Goal: Task Accomplishment & Management: Manage account settings

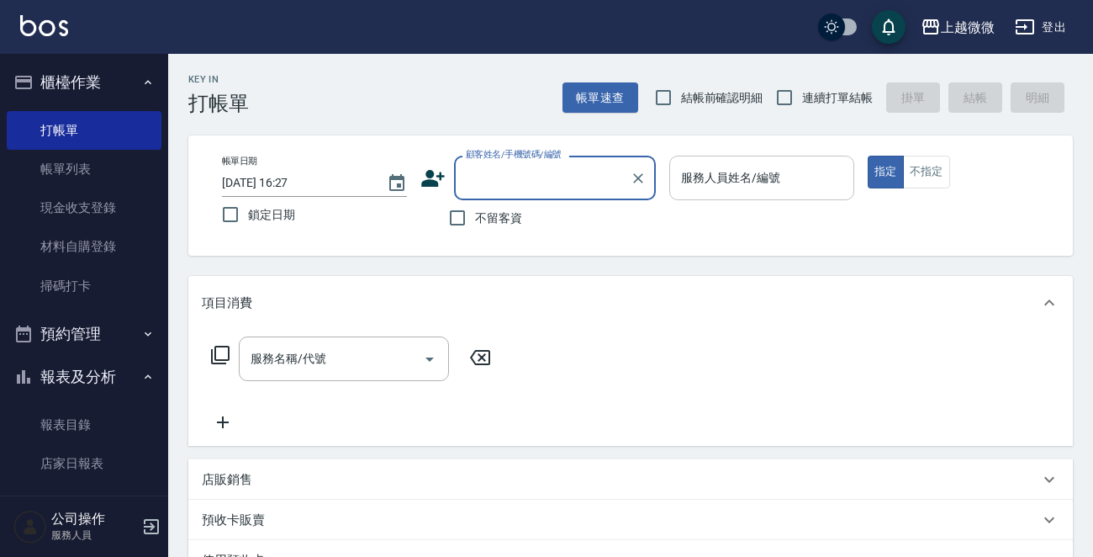
click at [783, 182] on input "服務人員姓名/編號" at bounding box center [762, 177] width 170 height 29
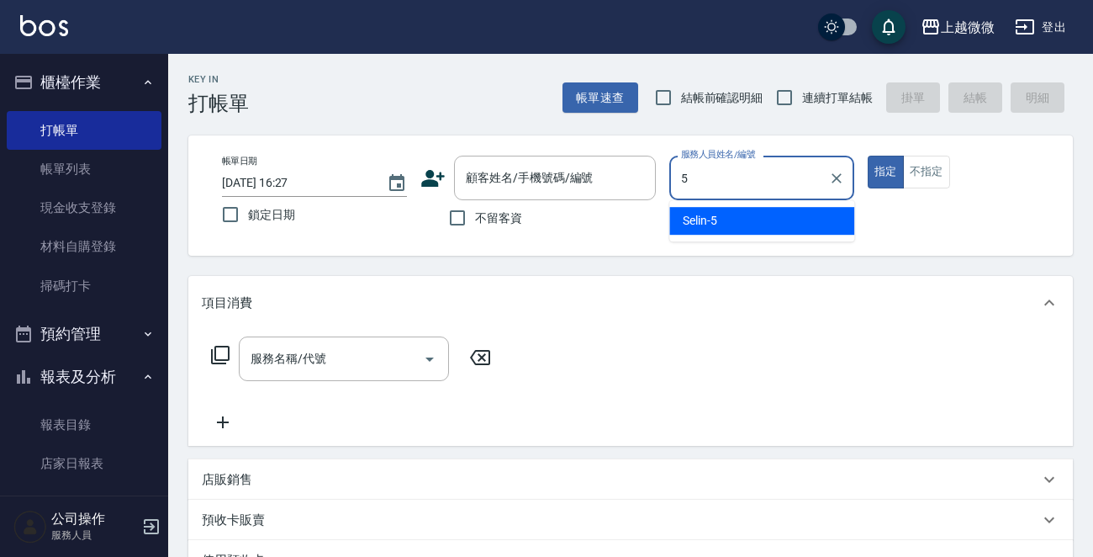
click at [735, 218] on div "Selin -5" at bounding box center [762, 221] width 185 height 28
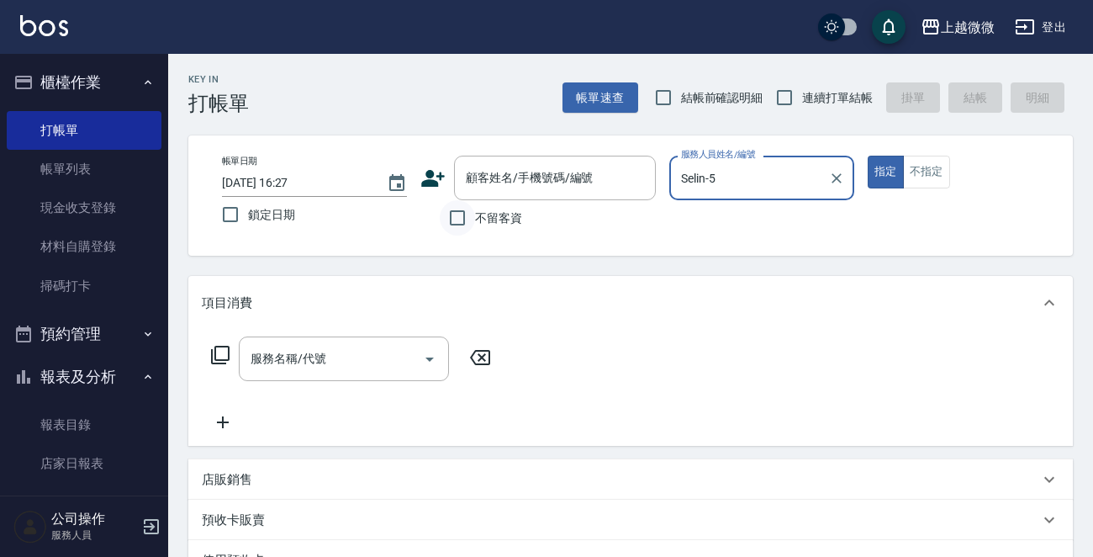
type input "Selin-5"
click at [448, 219] on input "不留客資" at bounding box center [457, 217] width 35 height 35
checkbox input "true"
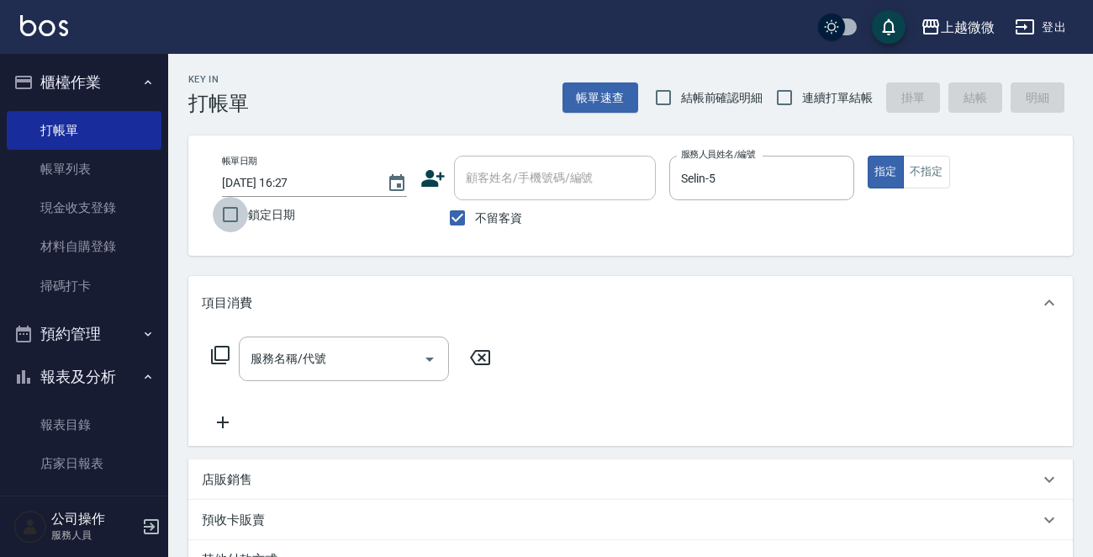
click at [227, 225] on input "鎖定日期" at bounding box center [230, 214] width 35 height 35
checkbox input "true"
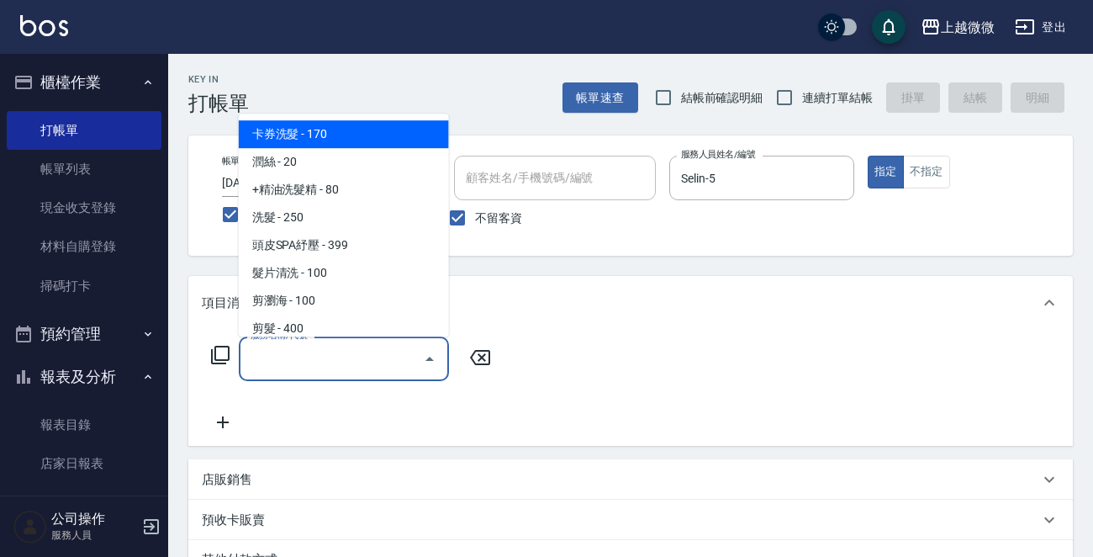
click at [319, 350] on input "服務名稱/代號" at bounding box center [331, 358] width 170 height 29
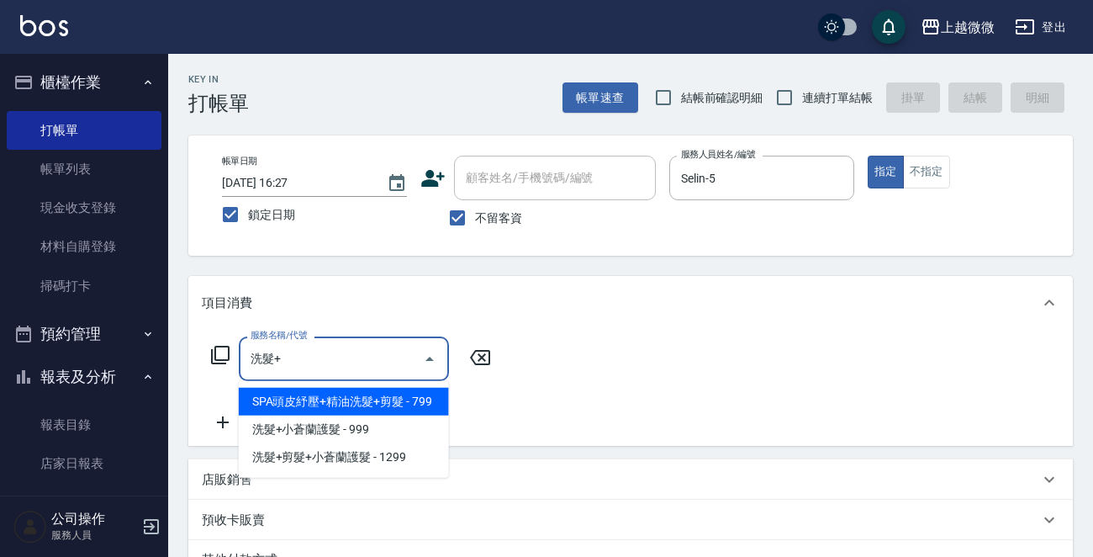
click at [291, 388] on span "SPA頭皮紓壓+精油洗髮+剪髮 - 799" at bounding box center [344, 402] width 210 height 28
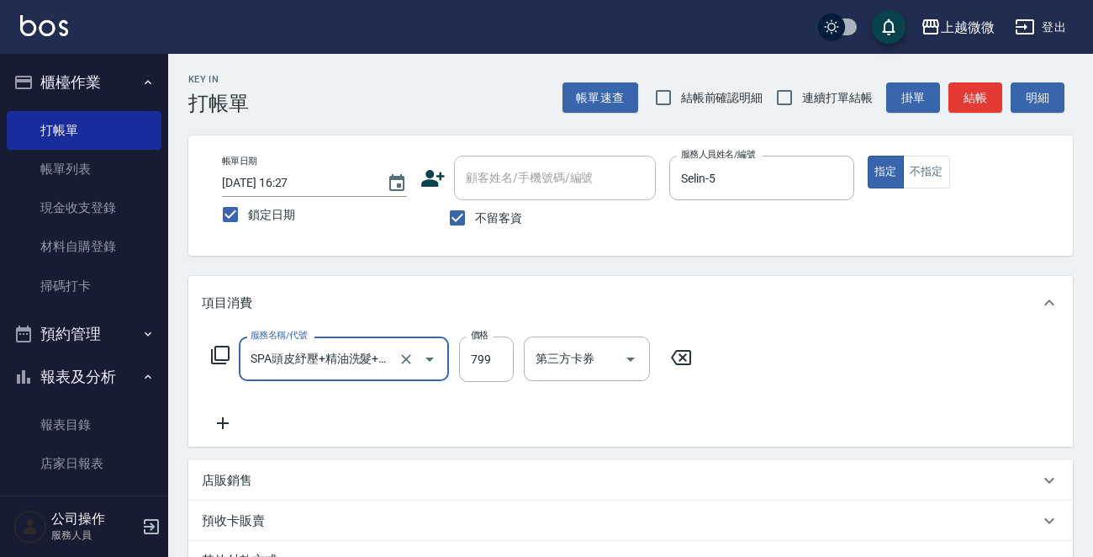
type input "SPA頭皮紓壓+精油洗髮+剪髮(I13)"
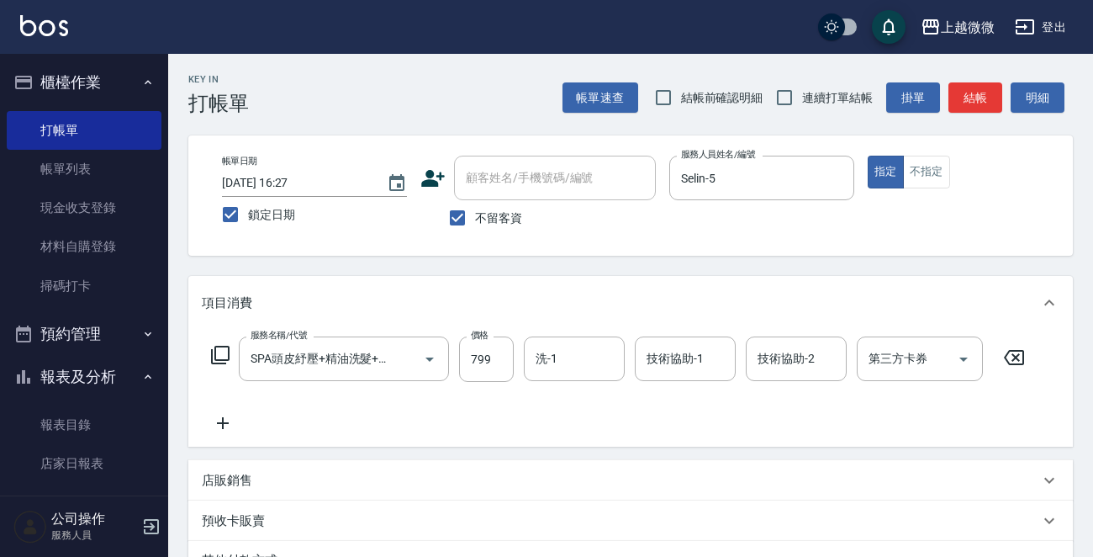
click at [292, 390] on div "服務名稱/代號 SPA頭皮紓壓+精油洗髮+剪髮(I13) 服務名稱/代號 價格 799 價格 洗-1 洗-1 技術協助-1 技術協助-1 技術協助-2 技術協…" at bounding box center [619, 384] width 834 height 97
click at [230, 420] on icon at bounding box center [223, 423] width 42 height 20
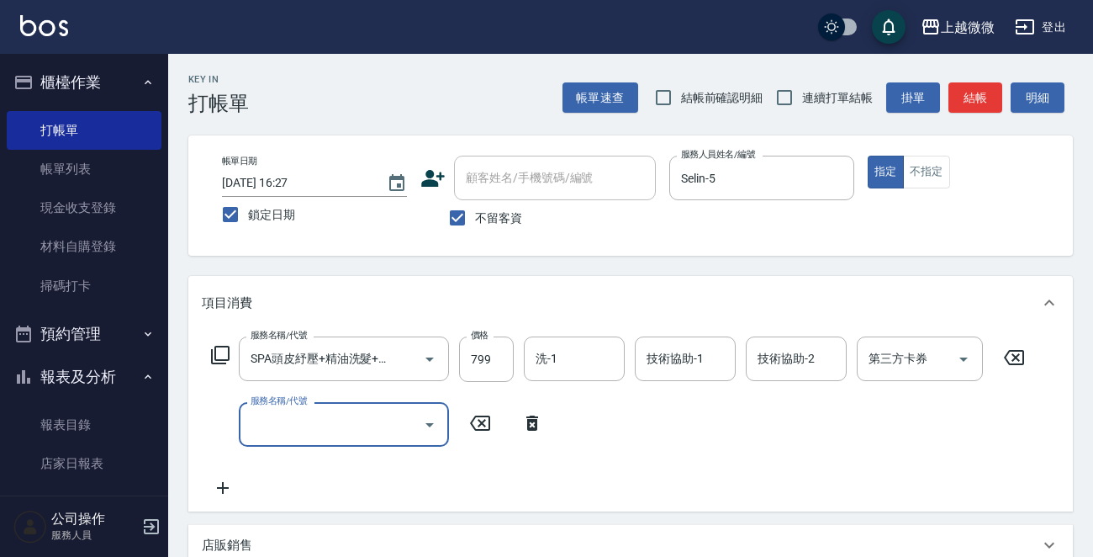
click at [277, 426] on input "服務名稱/代號" at bounding box center [331, 424] width 170 height 29
click at [581, 373] on div "洗-1" at bounding box center [574, 358] width 101 height 45
type input "潤絲(A01)"
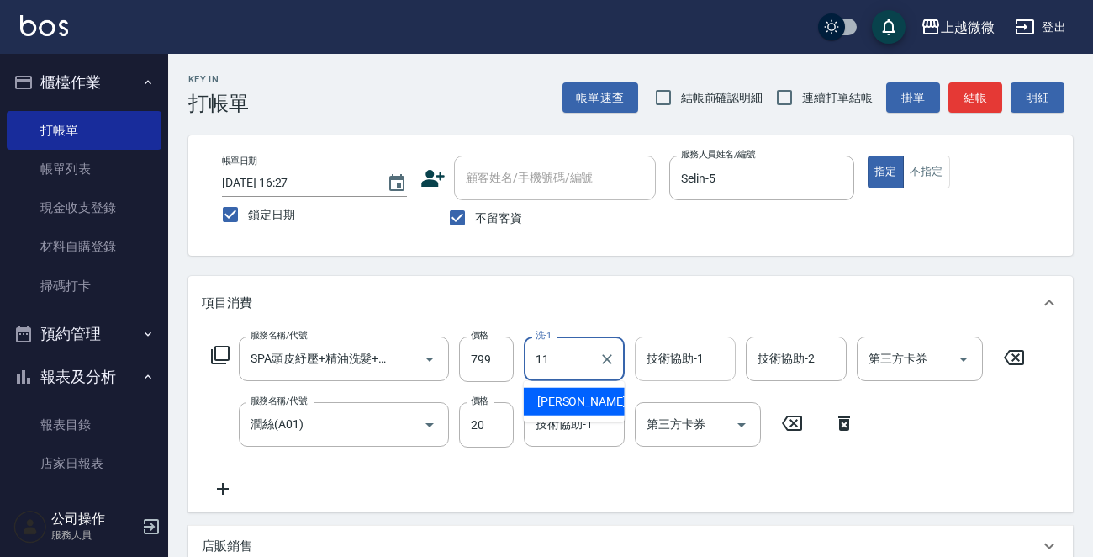
click at [580, 400] on span "[PERSON_NAME] -11" at bounding box center [590, 402] width 106 height 18
type input "[PERSON_NAME]-11"
click at [678, 368] on input "技術協助-1" at bounding box center [686, 358] width 86 height 29
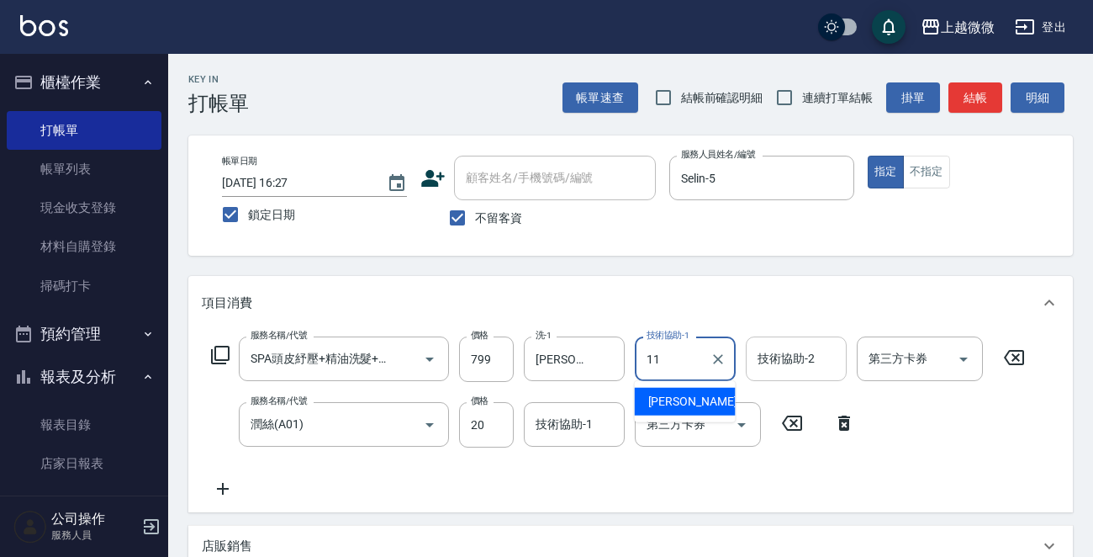
drag, startPoint x: 686, startPoint y: 387, endPoint x: 760, endPoint y: 369, distance: 76.1
click at [688, 389] on div "[PERSON_NAME] -11" at bounding box center [685, 402] width 101 height 28
type input "[PERSON_NAME]-11"
click at [777, 361] on div "技術協助-2 技術協助-2" at bounding box center [796, 358] width 101 height 45
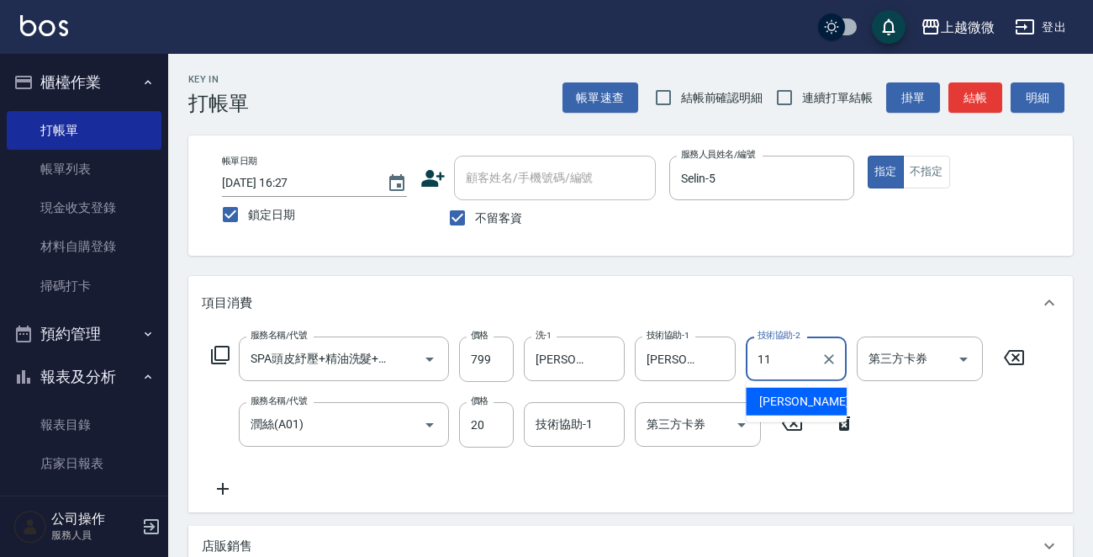
click at [783, 400] on span "[PERSON_NAME] -11" at bounding box center [813, 402] width 106 height 18
type input "[PERSON_NAME]-11"
click at [573, 424] on div "技術協助-1 技術協助-1" at bounding box center [574, 424] width 101 height 45
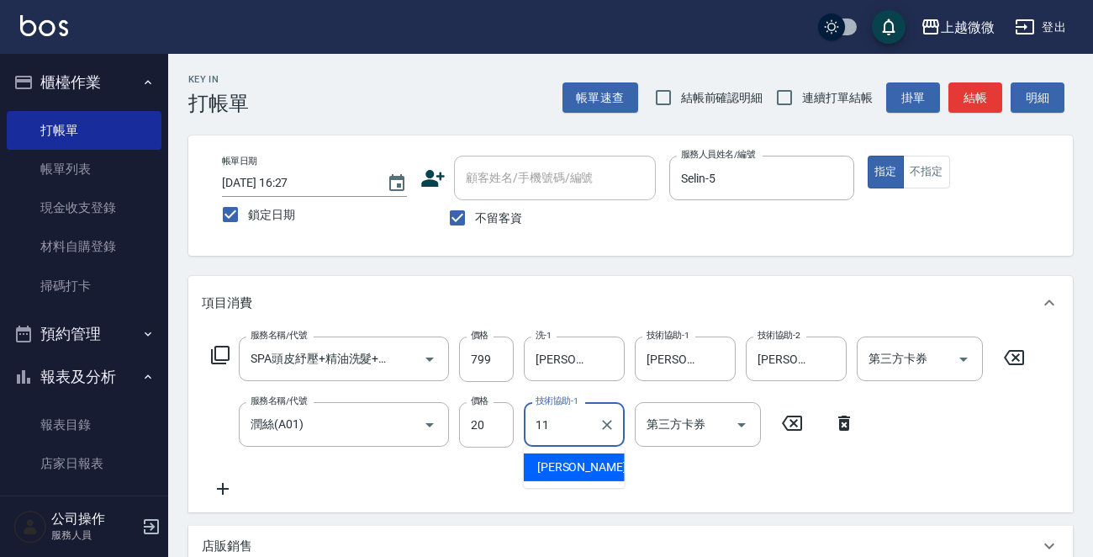
click at [580, 462] on span "[PERSON_NAME] -11" at bounding box center [590, 467] width 106 height 18
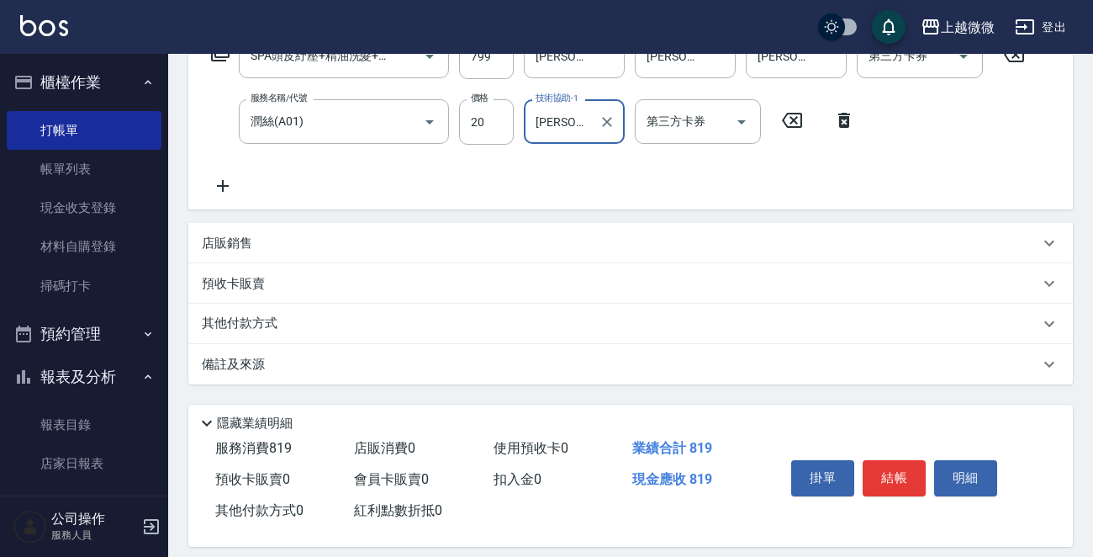
scroll to position [317, 0]
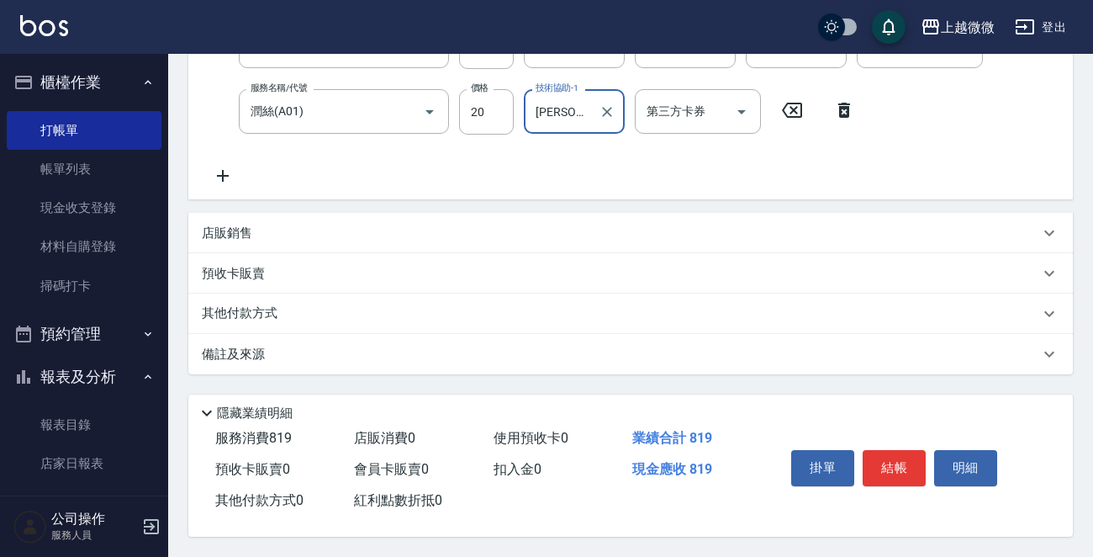
type input "[PERSON_NAME]-11"
click at [903, 481] on div "掛單 結帳 明細" at bounding box center [895, 469] width 220 height 53
click at [897, 459] on button "結帳" at bounding box center [894, 467] width 63 height 35
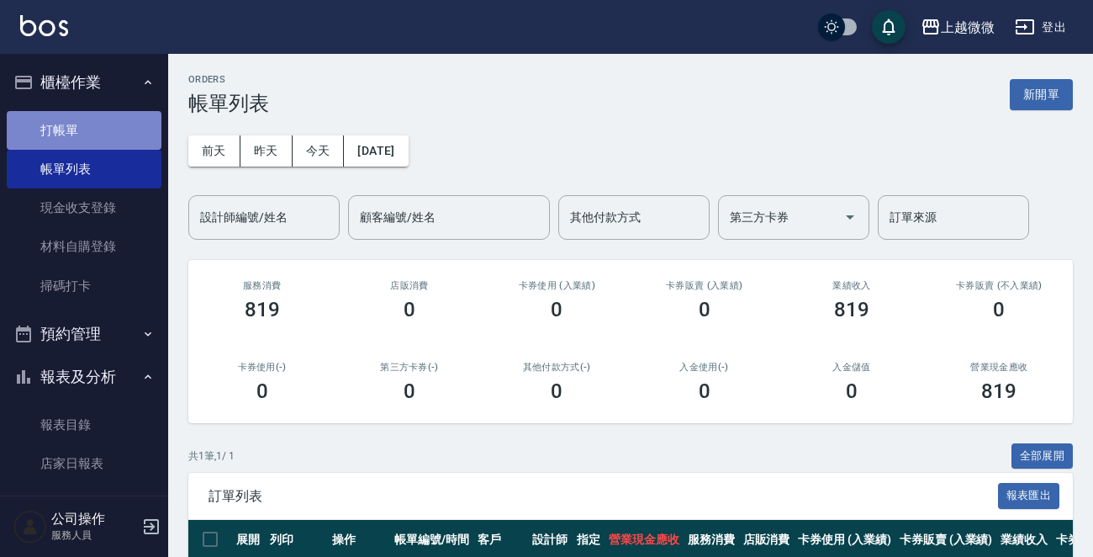
click at [110, 116] on link "打帳單" at bounding box center [84, 130] width 155 height 39
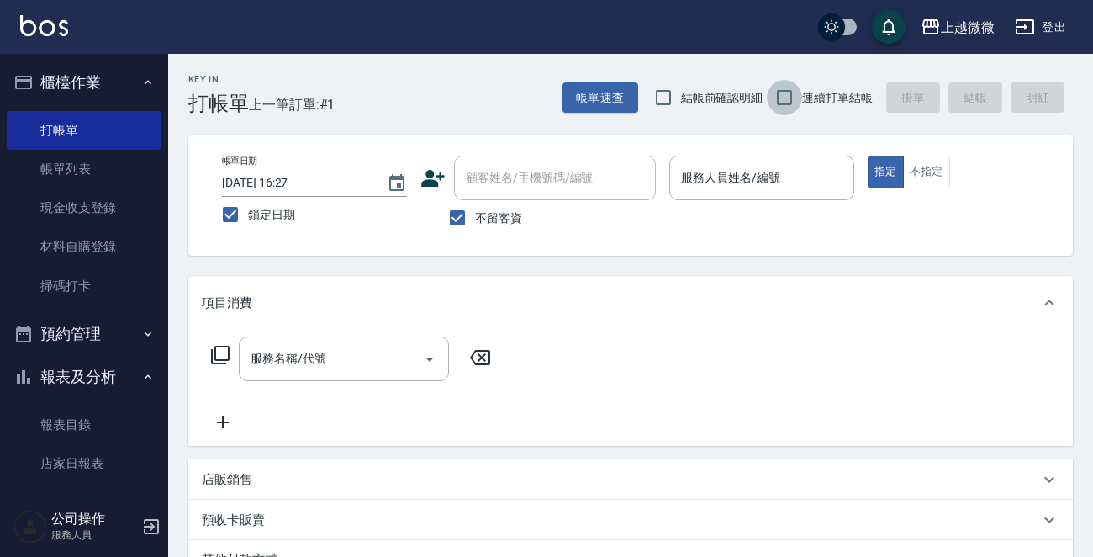
click at [781, 93] on input "連續打單結帳" at bounding box center [784, 97] width 35 height 35
checkbox input "true"
click at [765, 167] on div "服務人員姓名/編號 服務人員姓名/編號" at bounding box center [762, 178] width 185 height 45
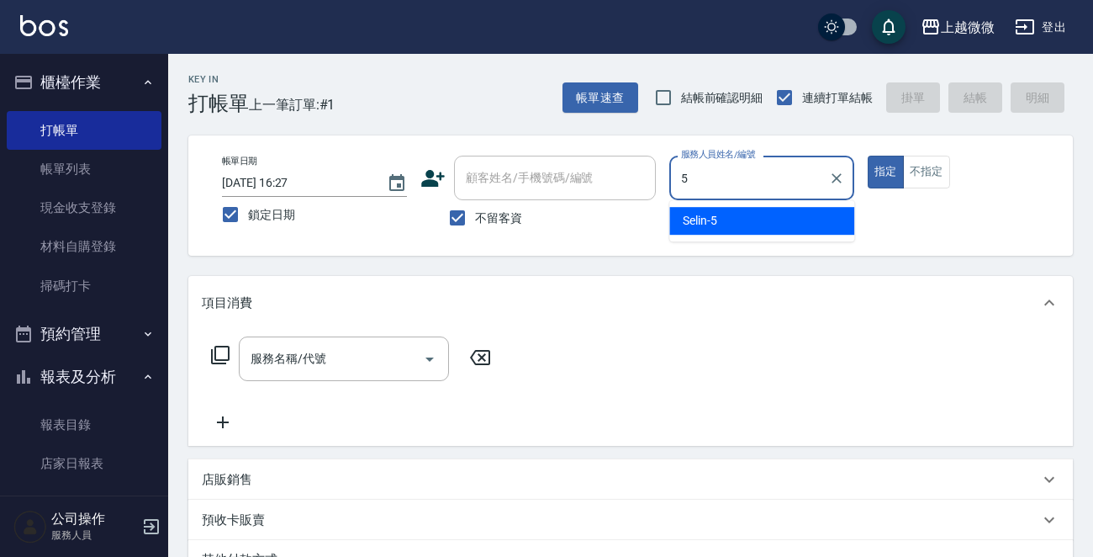
click at [712, 213] on span "Selin -5" at bounding box center [700, 221] width 34 height 18
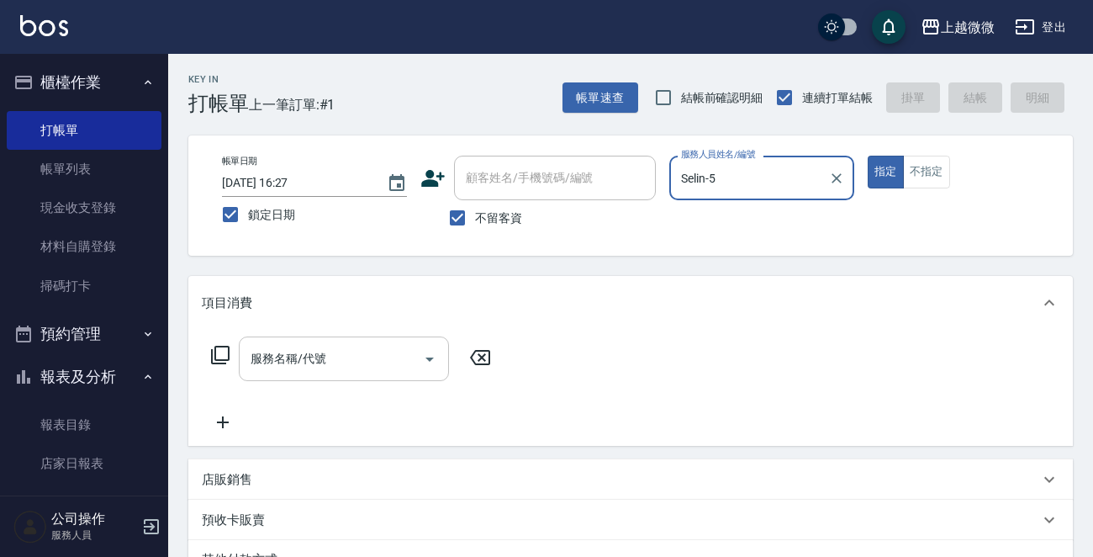
type input "Selin-5"
click at [316, 364] on div "服務名稱/代號 服務名稱/代號" at bounding box center [344, 358] width 210 height 45
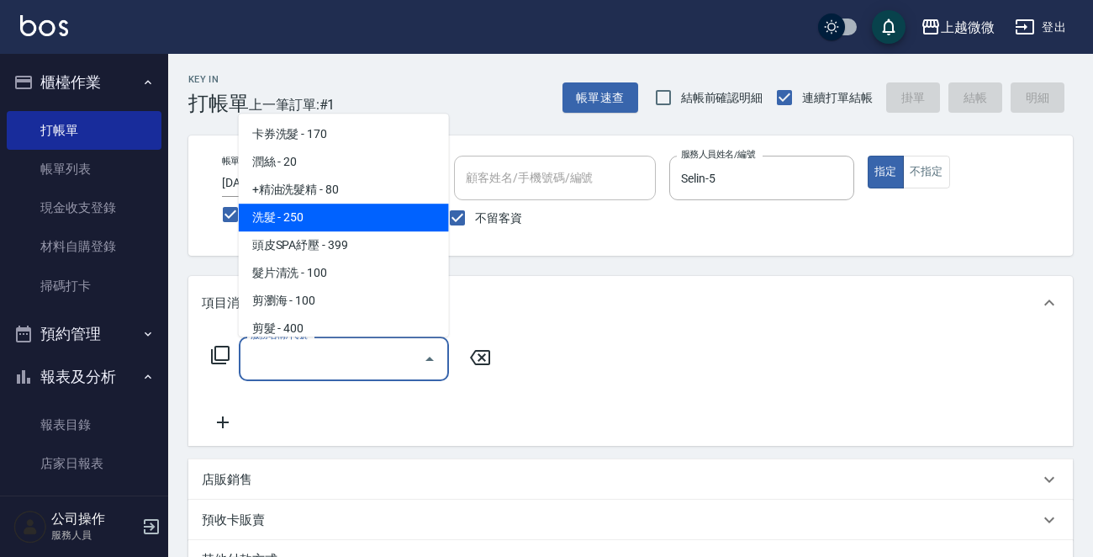
click at [325, 213] on span "洗髮 - 250" at bounding box center [344, 218] width 210 height 28
type input "洗髮(A03)"
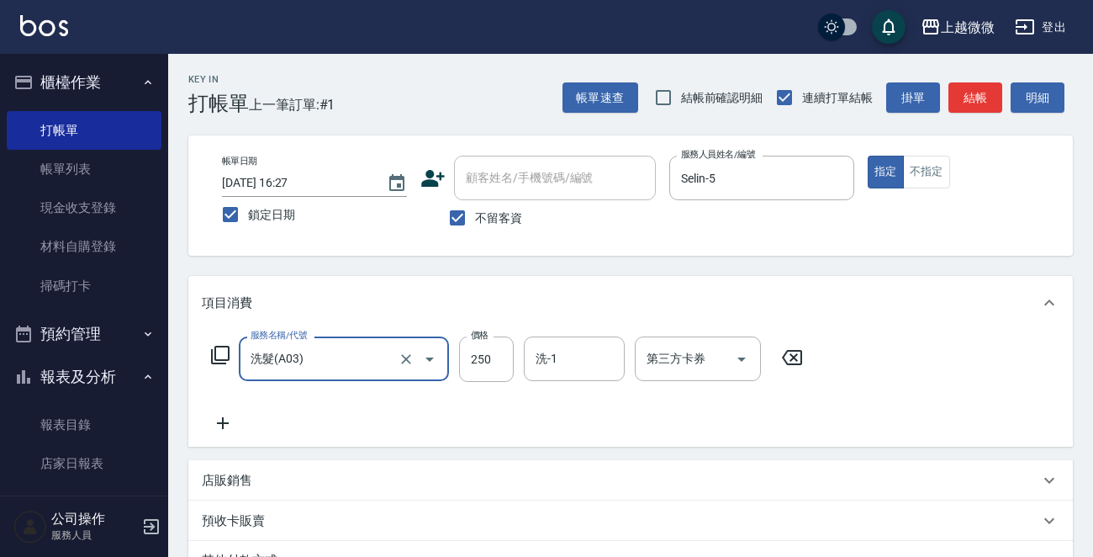
click at [229, 422] on icon at bounding box center [223, 423] width 42 height 20
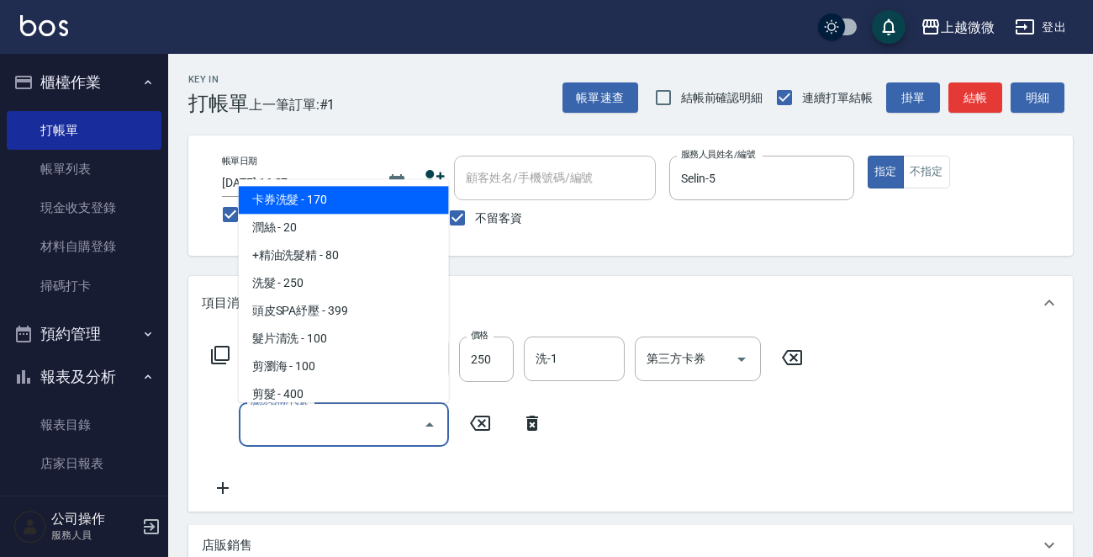
click at [277, 422] on input "服務名稱/代號" at bounding box center [331, 424] width 170 height 29
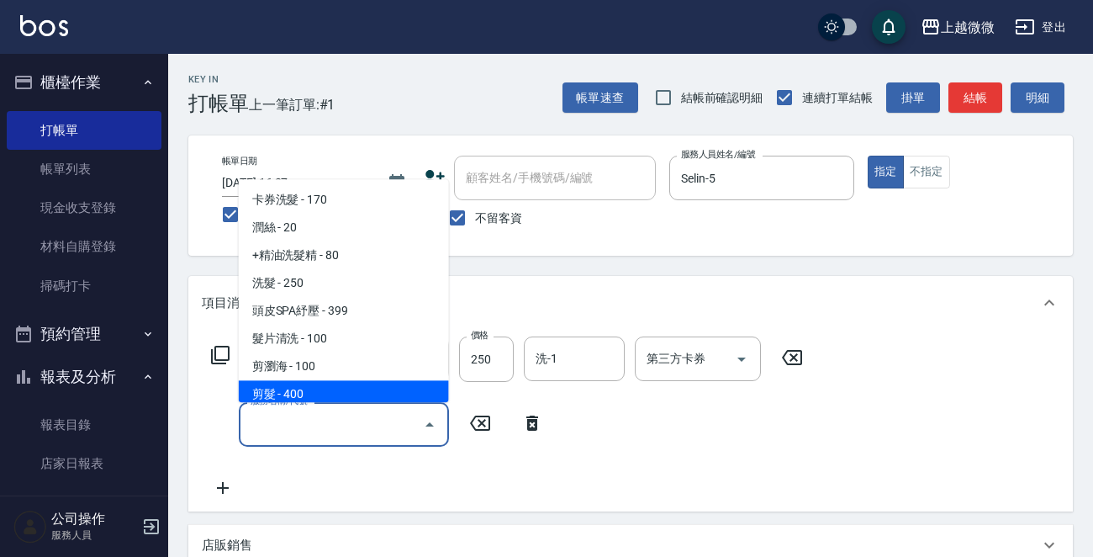
click at [287, 399] on span "剪髮 - 400" at bounding box center [344, 395] width 210 height 28
type input "剪髮(B02)"
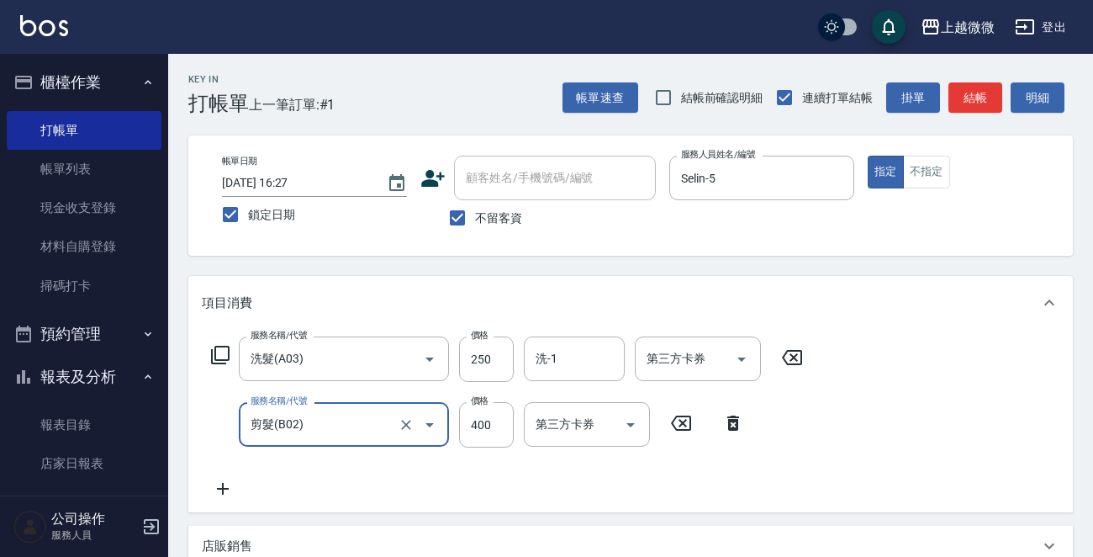
click at [220, 487] on icon at bounding box center [223, 489] width 42 height 20
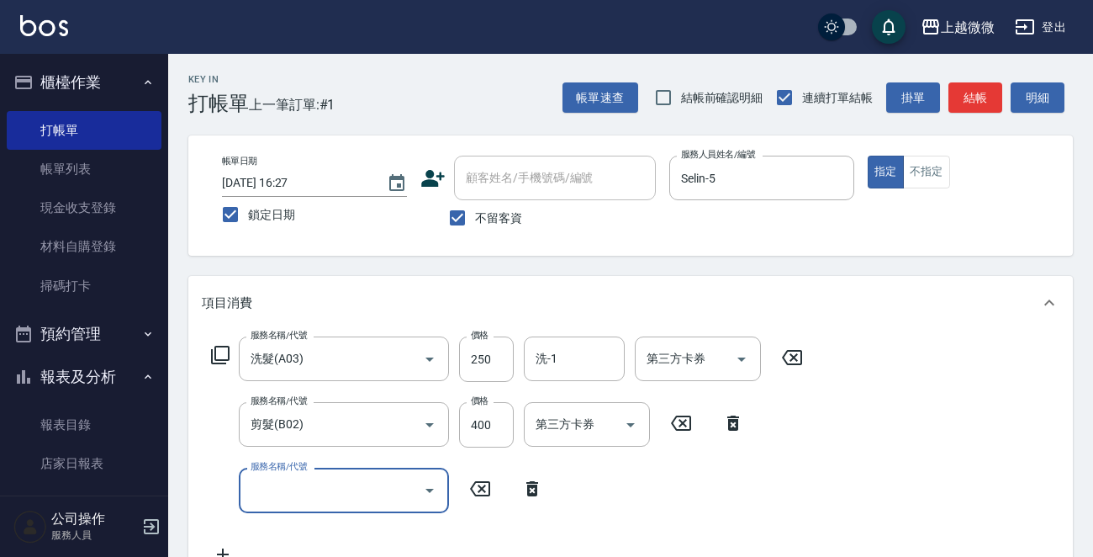
click at [267, 485] on input "服務名稱/代號" at bounding box center [331, 489] width 170 height 29
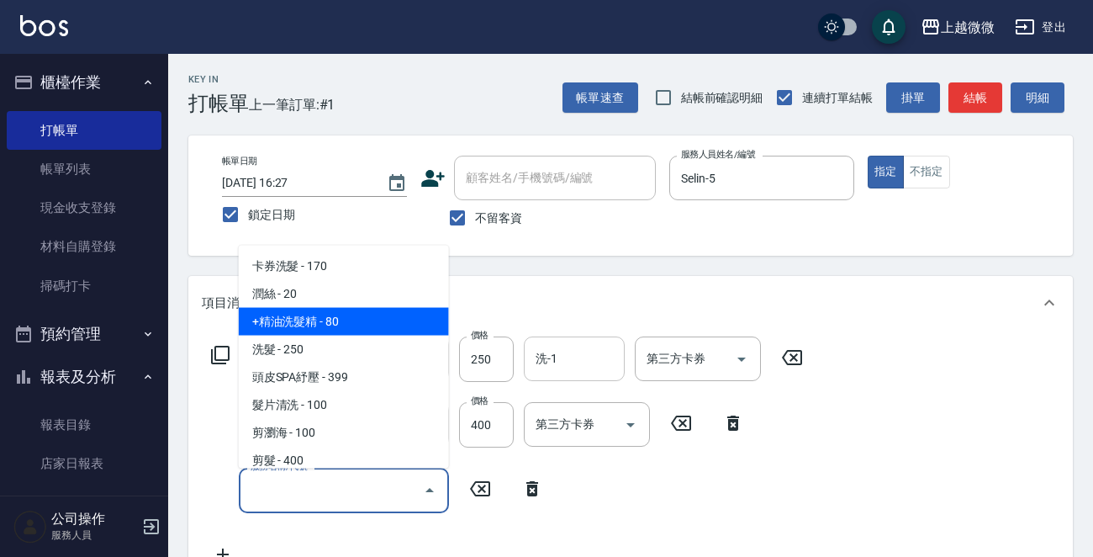
click at [556, 358] on input "洗-1" at bounding box center [575, 358] width 86 height 29
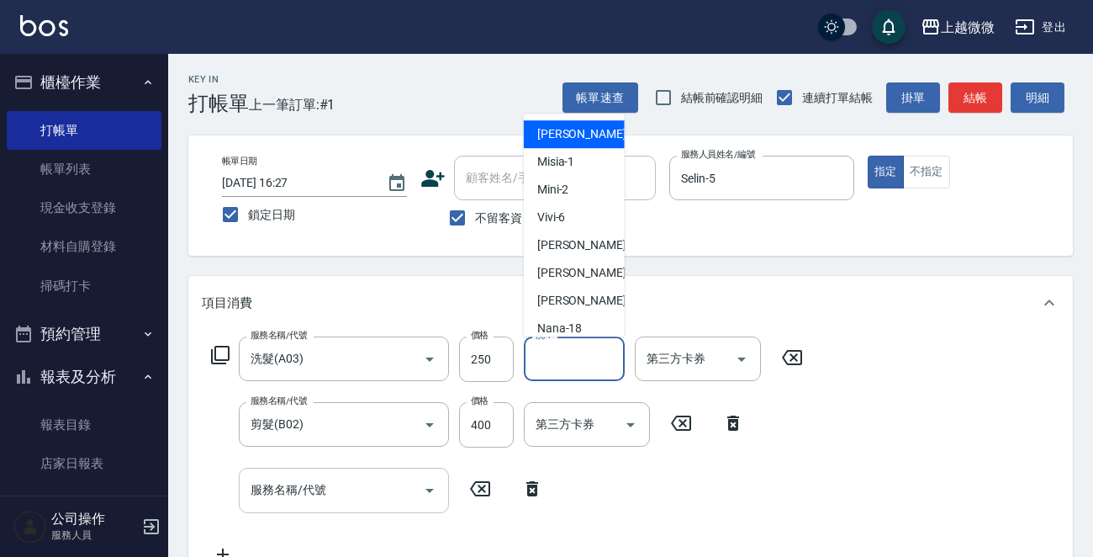
click at [335, 484] on input "服務名稱/代號" at bounding box center [331, 489] width 170 height 29
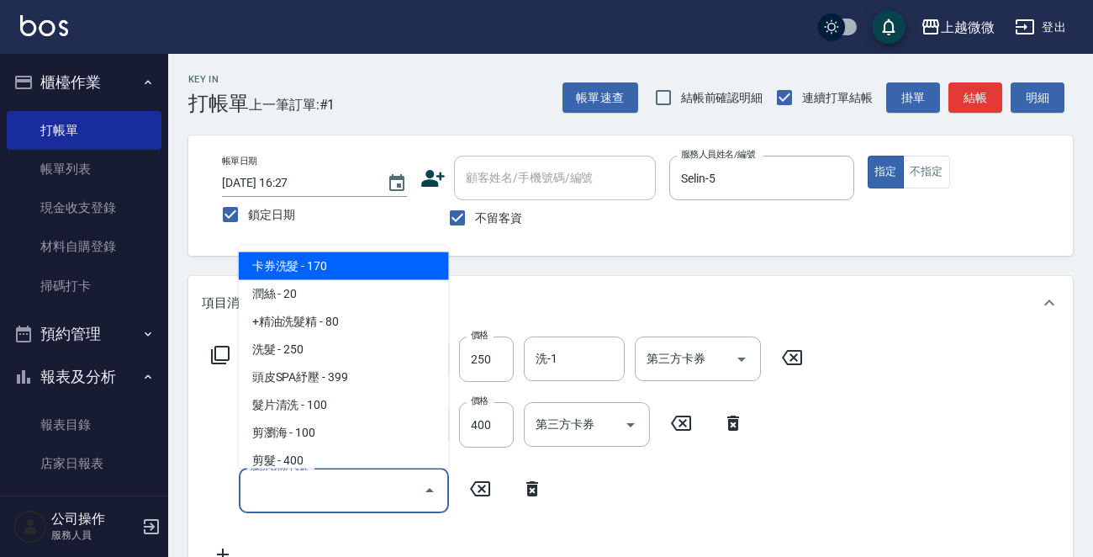
click at [335, 484] on input "服務名稱/代號" at bounding box center [331, 489] width 170 height 29
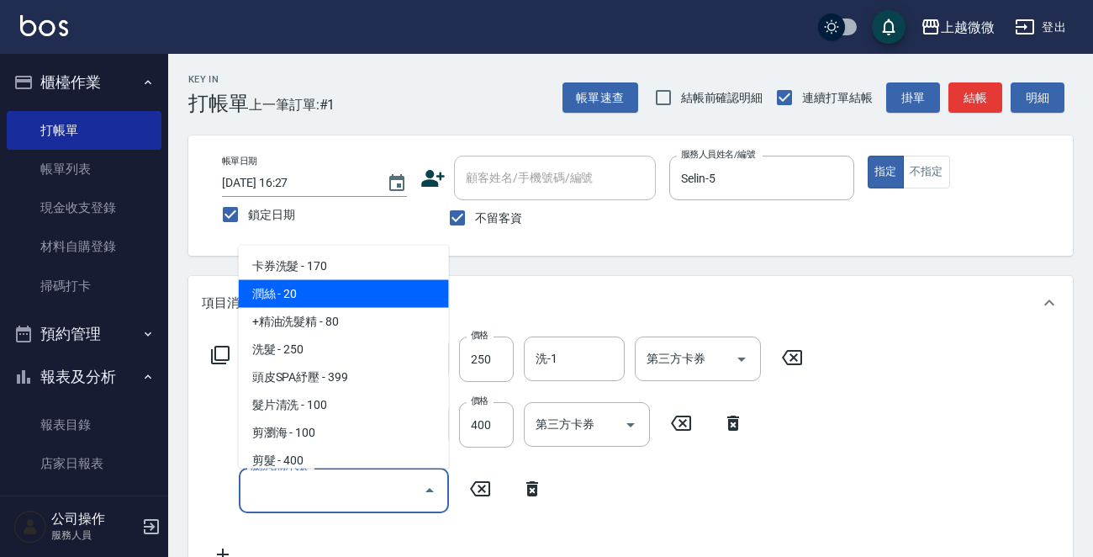
click at [323, 299] on span "潤絲 - 20" at bounding box center [344, 294] width 210 height 28
type input "潤絲(A01)"
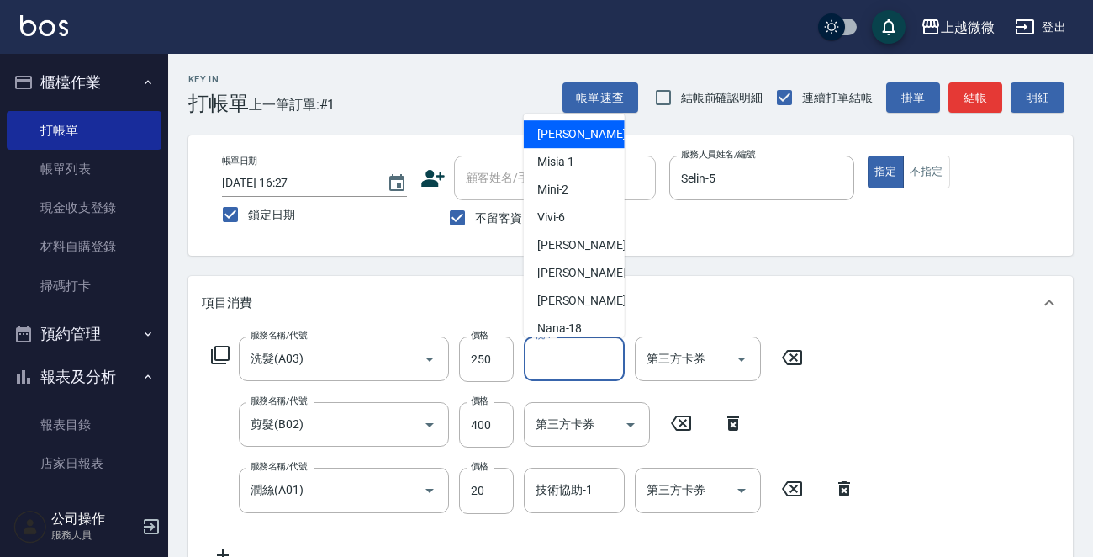
click at [585, 355] on input "洗-1" at bounding box center [575, 358] width 86 height 29
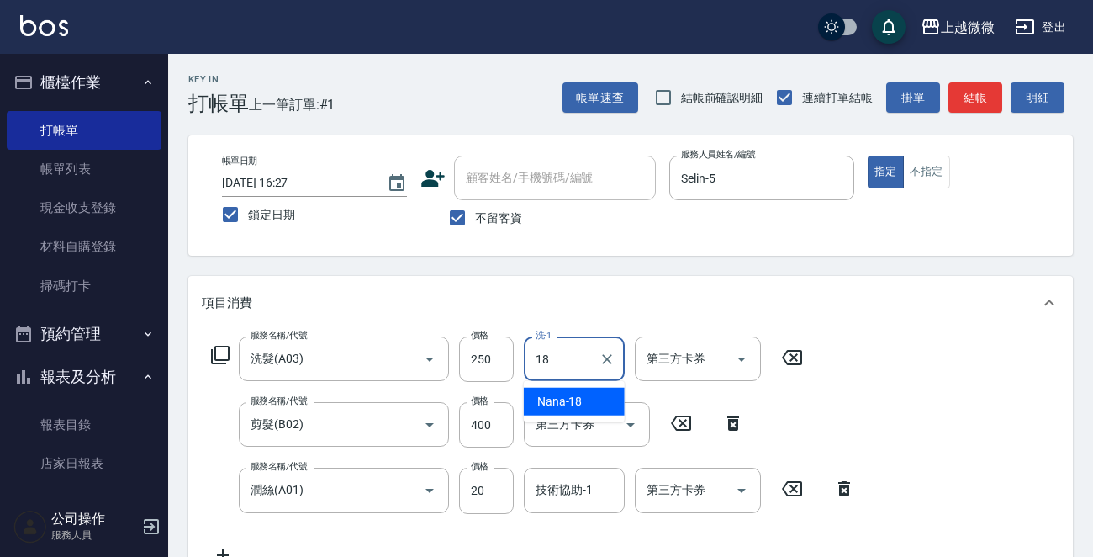
click at [569, 394] on span "Nana -18" at bounding box center [559, 402] width 45 height 18
type input "Nana-18"
click at [566, 500] on input "技術協助-1" at bounding box center [575, 489] width 86 height 29
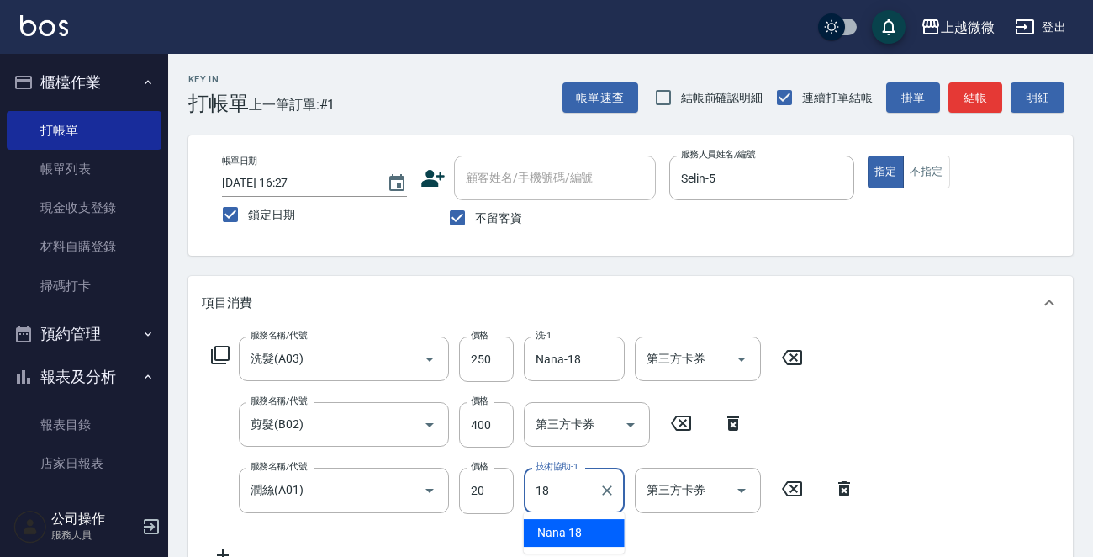
click at [579, 524] on span "Nana -18" at bounding box center [559, 533] width 45 height 18
type input "Nana-18"
click at [924, 175] on button "不指定" at bounding box center [926, 172] width 47 height 33
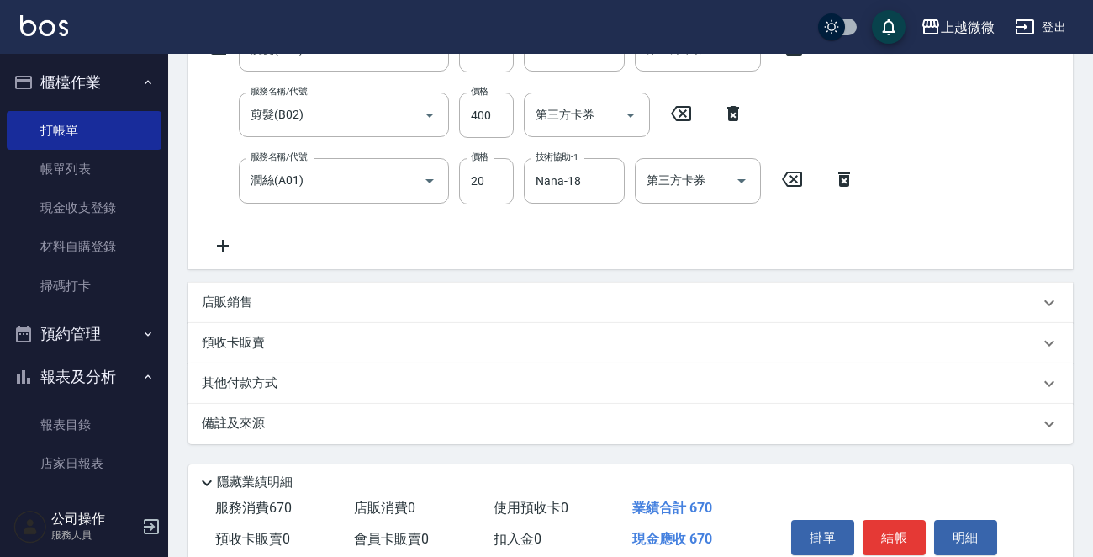
scroll to position [383, 0]
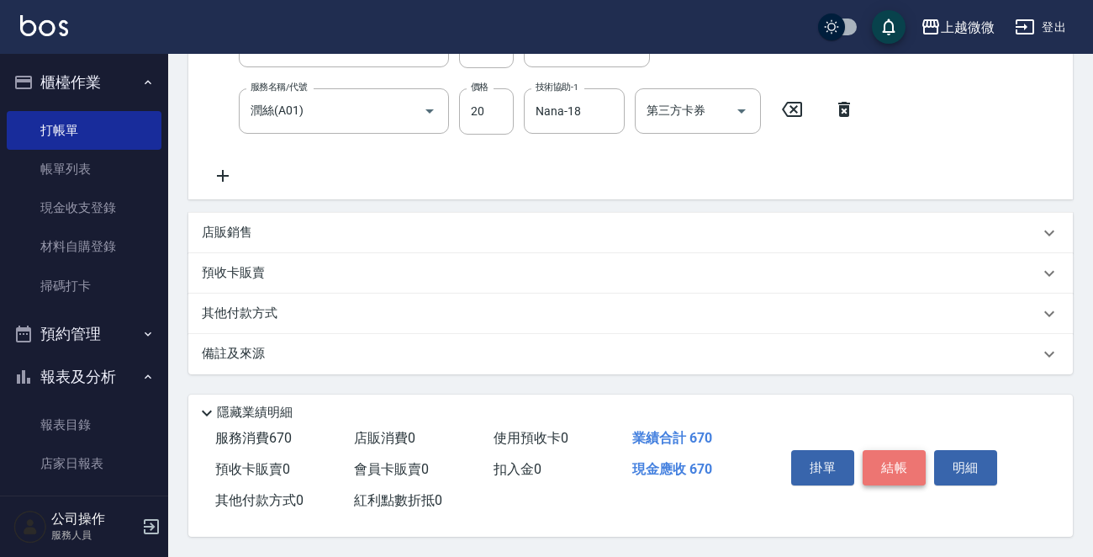
click at [901, 459] on button "結帳" at bounding box center [894, 467] width 63 height 35
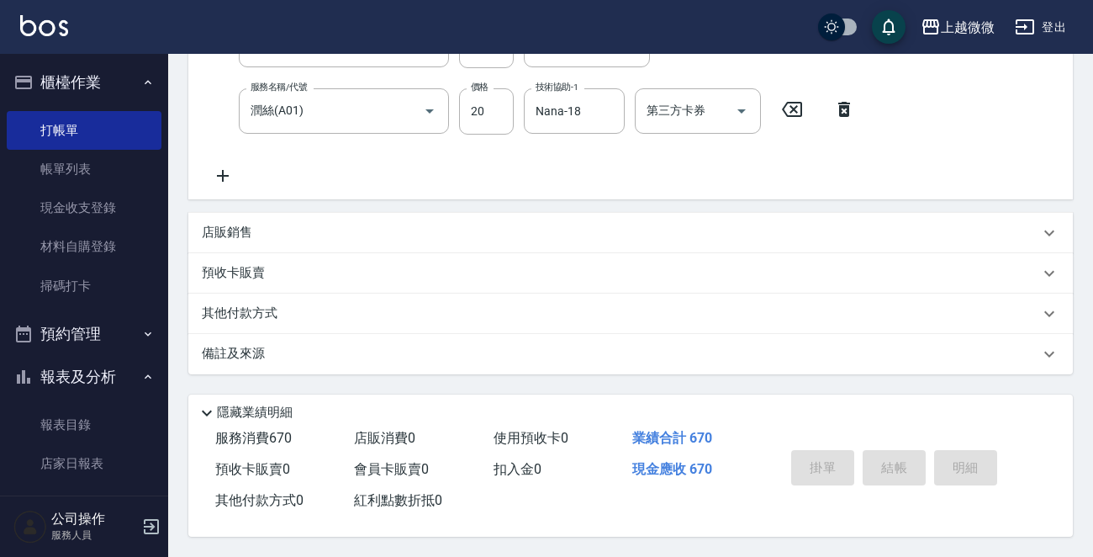
scroll to position [0, 0]
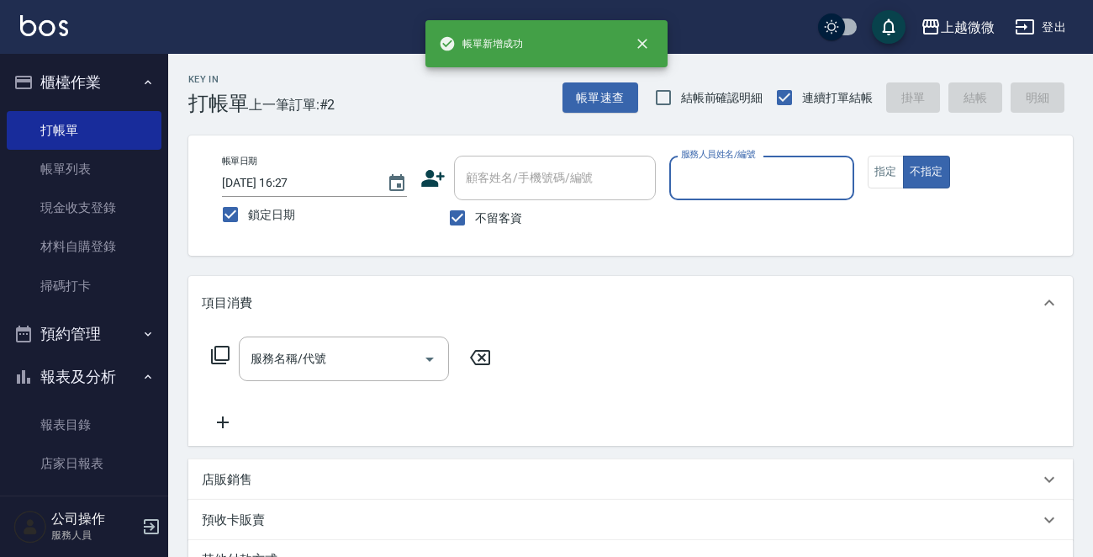
click at [764, 183] on input "服務人員姓名/編號" at bounding box center [762, 177] width 170 height 29
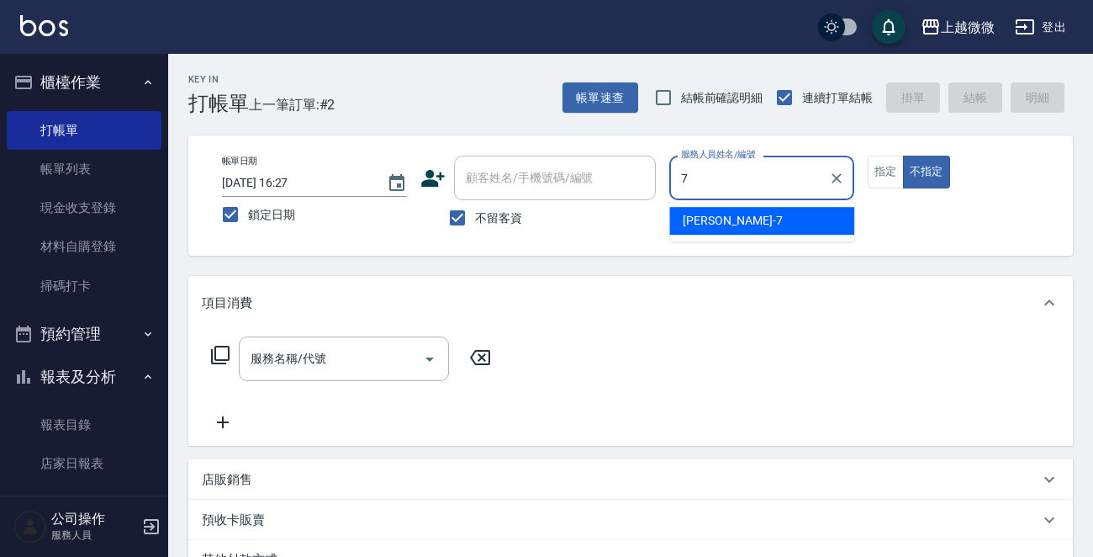
click at [749, 211] on div "[PERSON_NAME] -7" at bounding box center [762, 221] width 185 height 28
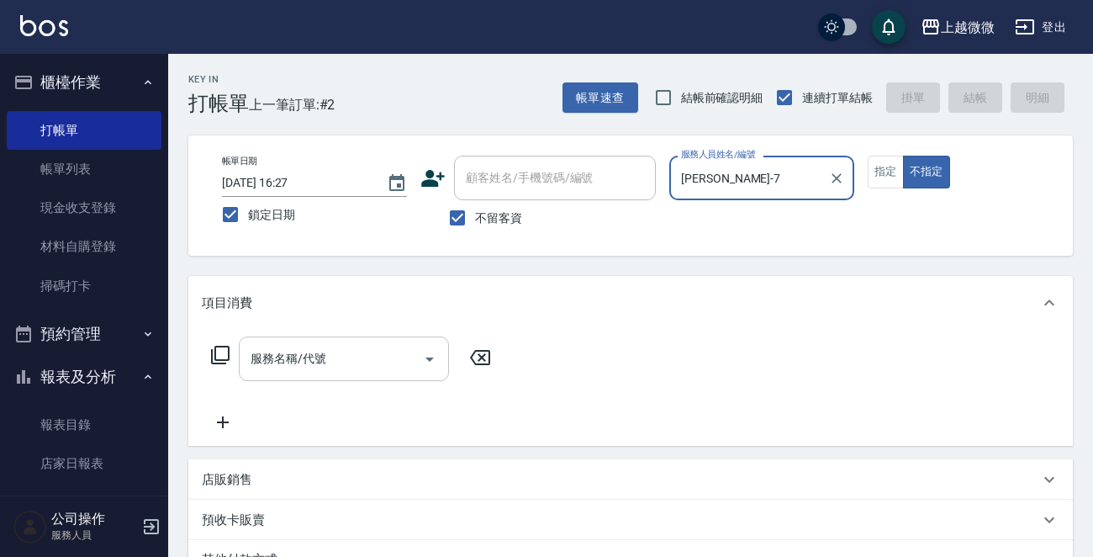
type input "[PERSON_NAME]-7"
click at [316, 368] on input "服務名稱/代號" at bounding box center [331, 358] width 170 height 29
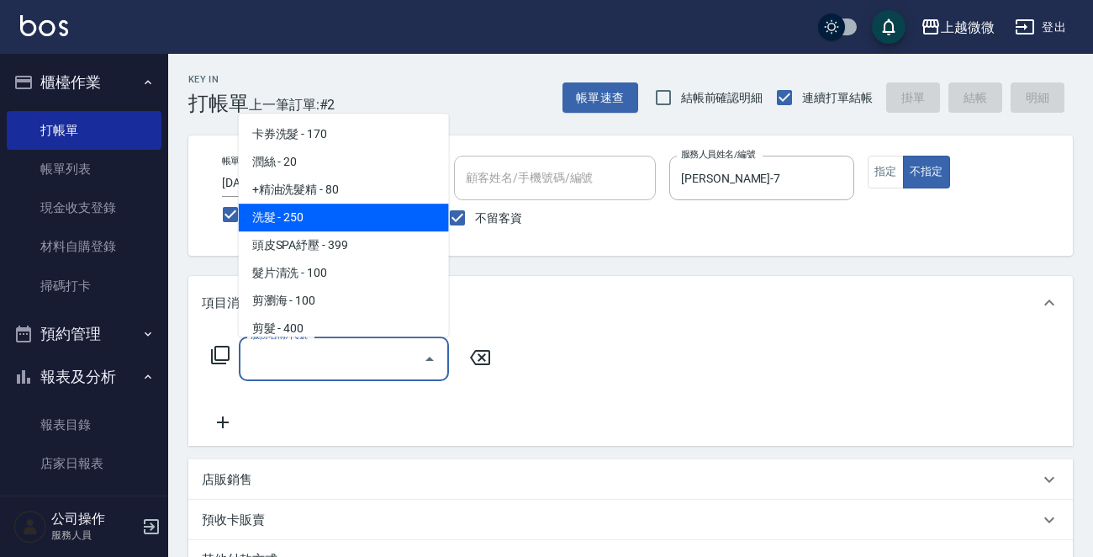
click at [331, 211] on span "洗髮 - 250" at bounding box center [344, 218] width 210 height 28
type input "洗髮(A03)"
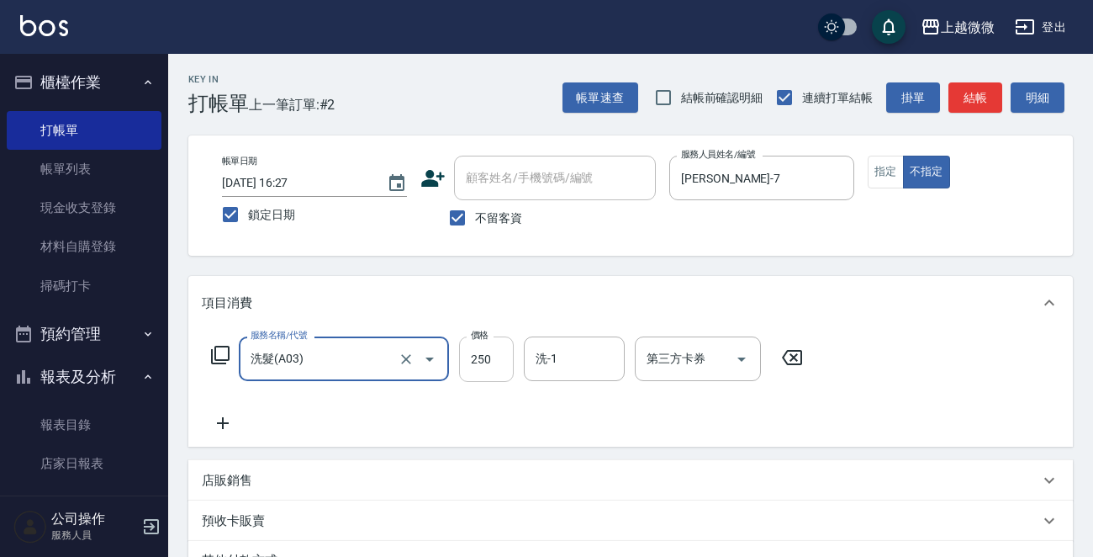
click at [487, 347] on input "250" at bounding box center [486, 358] width 55 height 45
type input "300"
click at [582, 367] on input "洗-1" at bounding box center [575, 358] width 86 height 29
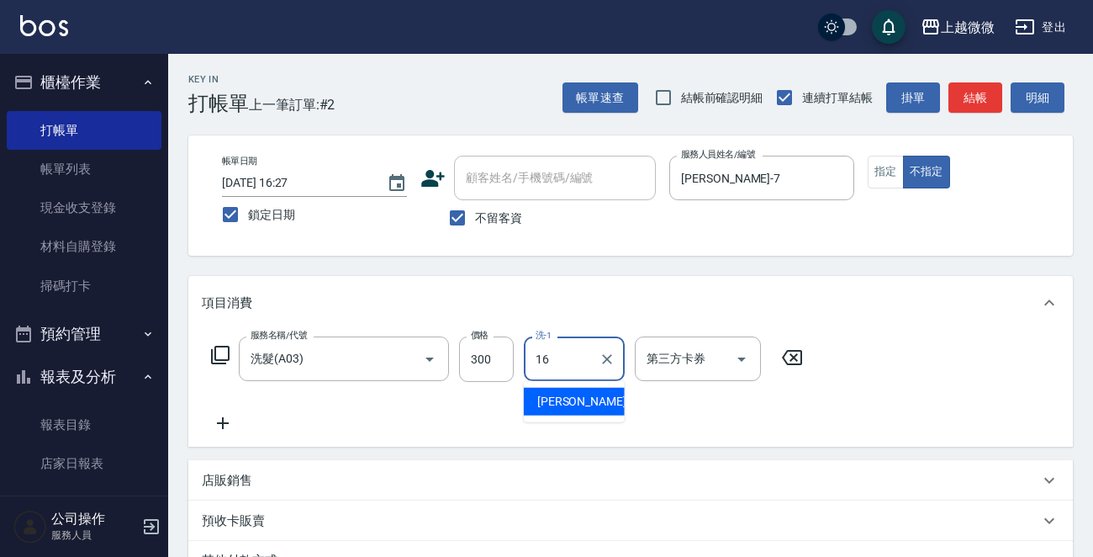
drag, startPoint x: 564, startPoint y: 397, endPoint x: 428, endPoint y: 420, distance: 137.3
click at [562, 397] on span "[PERSON_NAME] -16" at bounding box center [590, 402] width 106 height 18
type input "[PERSON_NAME]-16"
click at [214, 421] on icon at bounding box center [223, 423] width 42 height 20
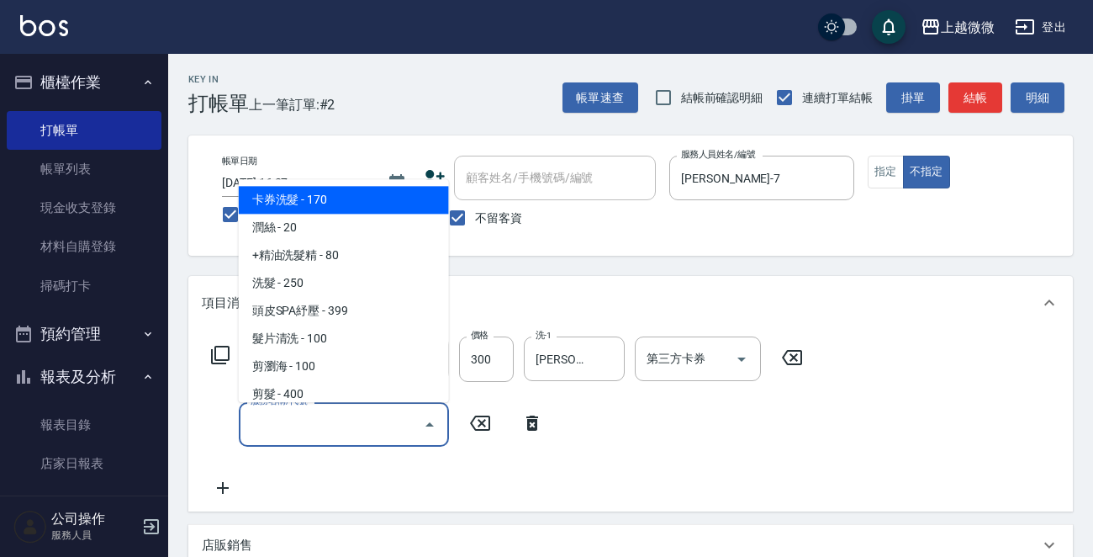
click at [303, 421] on input "服務名稱/代號" at bounding box center [331, 424] width 170 height 29
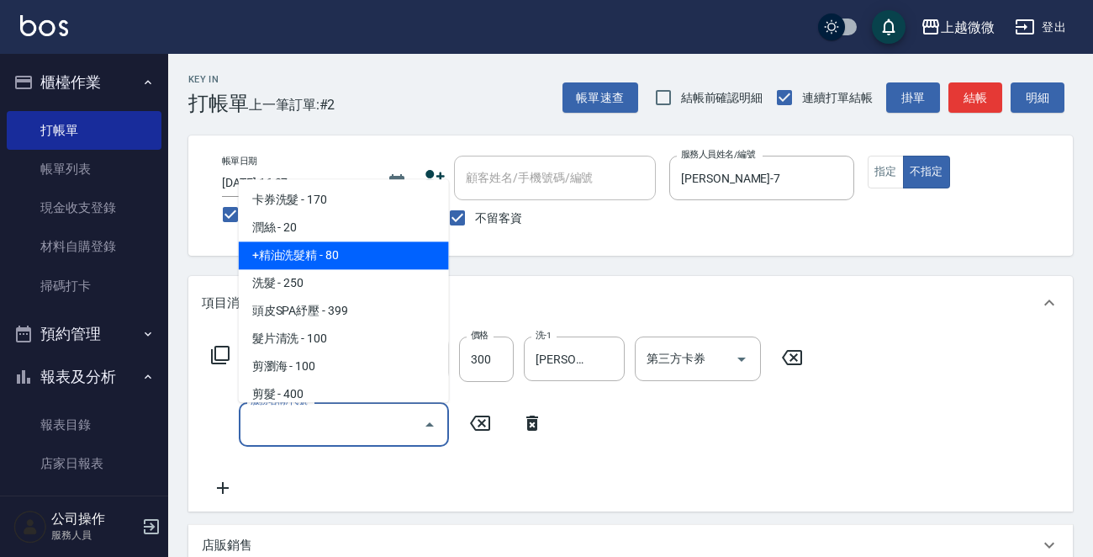
click at [306, 251] on span "+精油洗髮精 - 80" at bounding box center [344, 256] width 210 height 28
type input "+精油洗髮精(A02)"
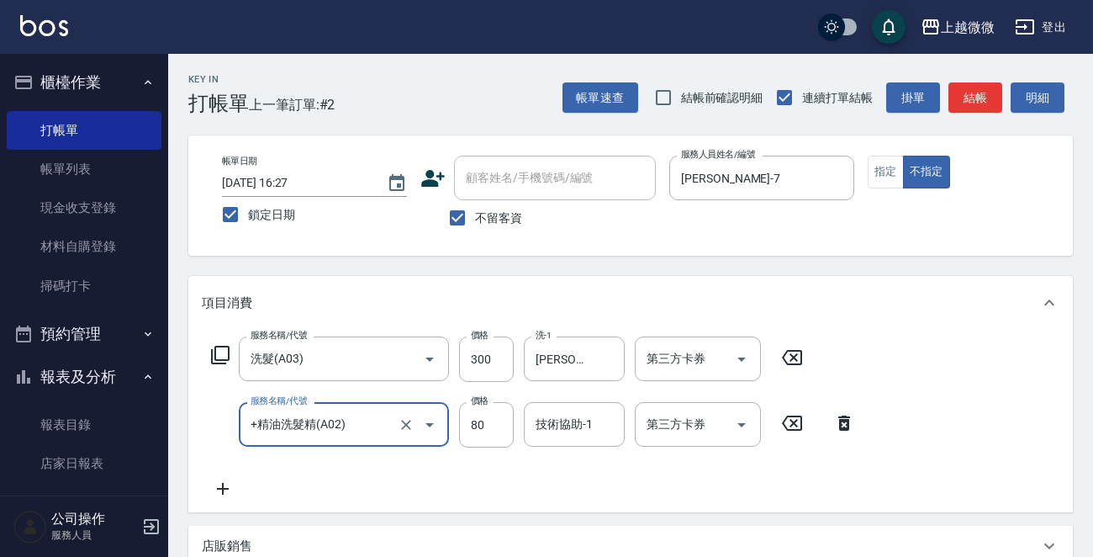
click at [226, 488] on icon at bounding box center [223, 489] width 12 height 12
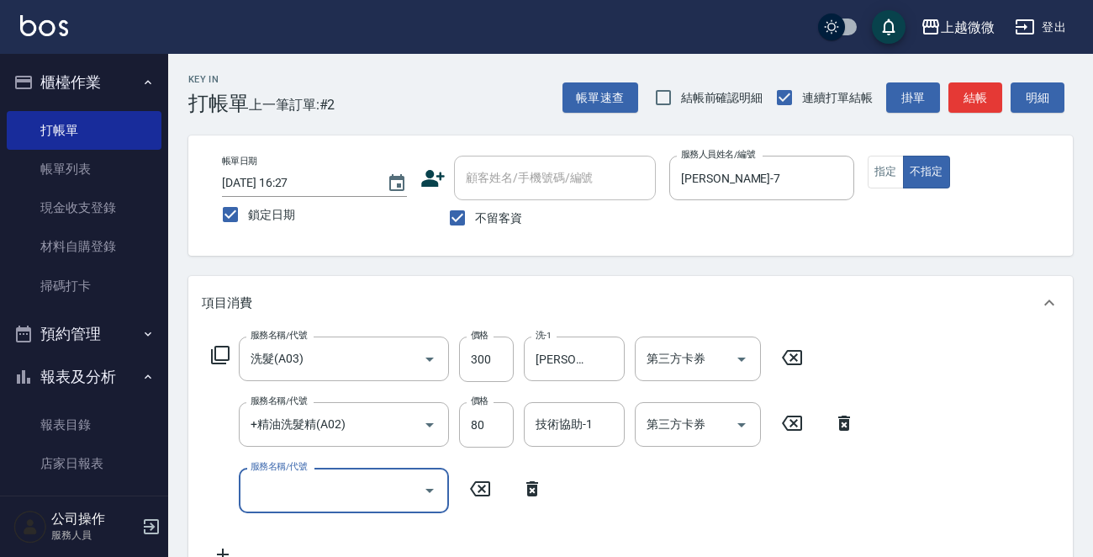
click at [289, 487] on input "服務名稱/代號" at bounding box center [331, 489] width 170 height 29
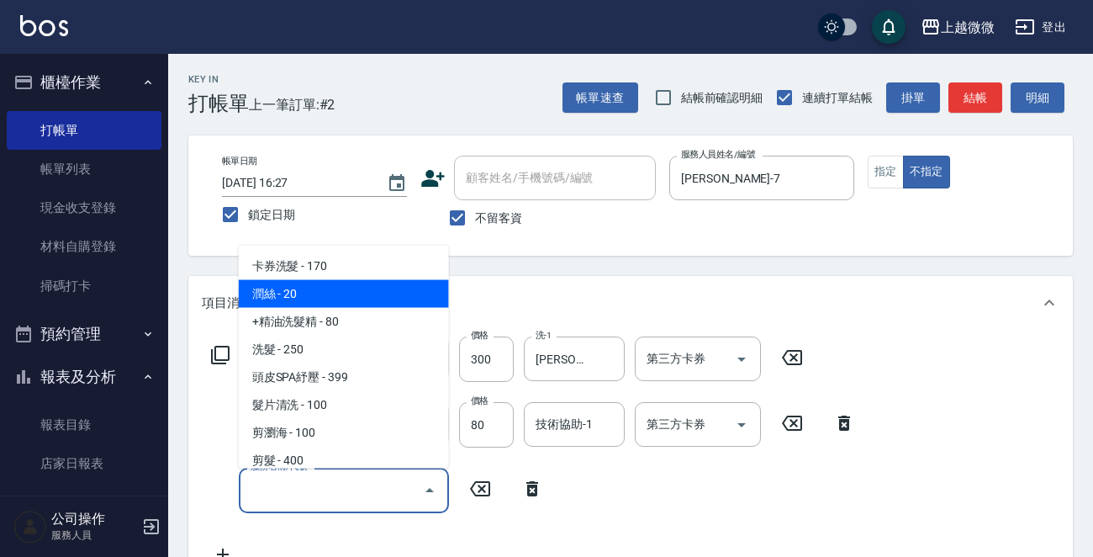
click at [346, 292] on span "潤絲 - 20" at bounding box center [344, 294] width 210 height 28
type input "潤絲(A01)"
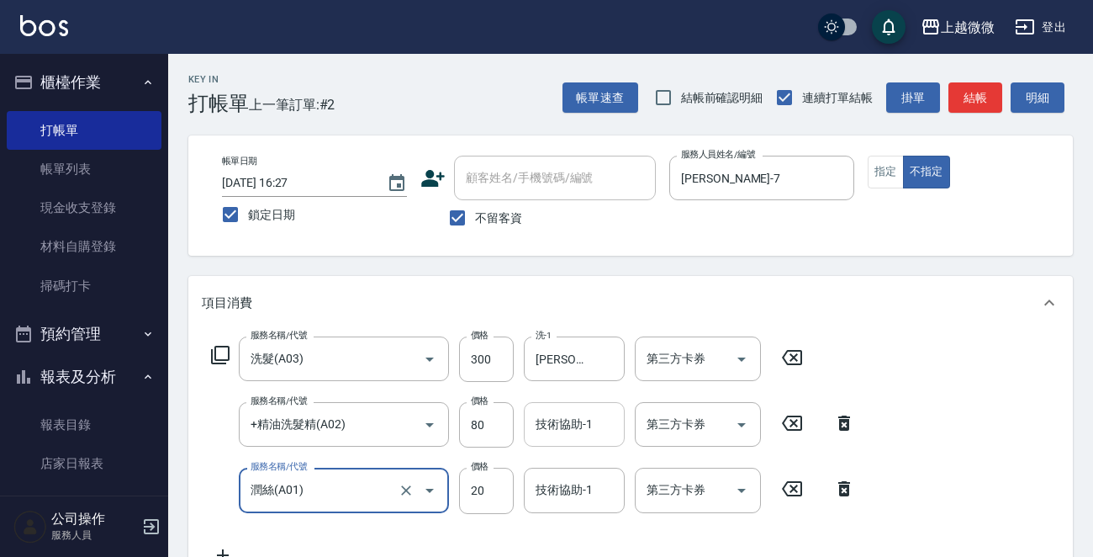
click at [573, 420] on div "技術協助-1 技術協助-1" at bounding box center [574, 424] width 101 height 45
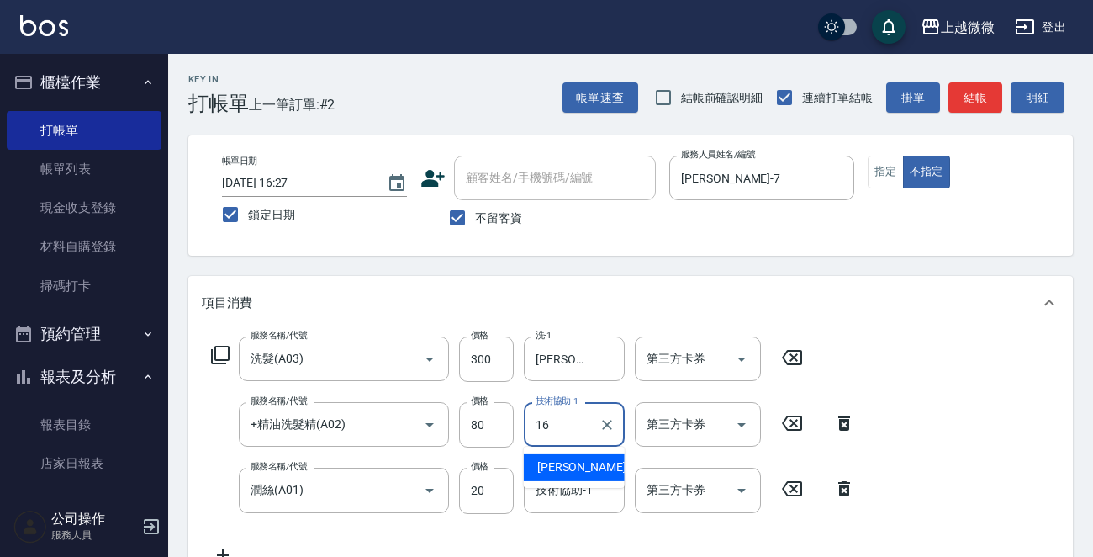
click at [587, 464] on div "[PERSON_NAME] -16" at bounding box center [574, 467] width 101 height 28
type input "[PERSON_NAME]-16"
click at [582, 487] on input "技術協助-1" at bounding box center [575, 489] width 86 height 29
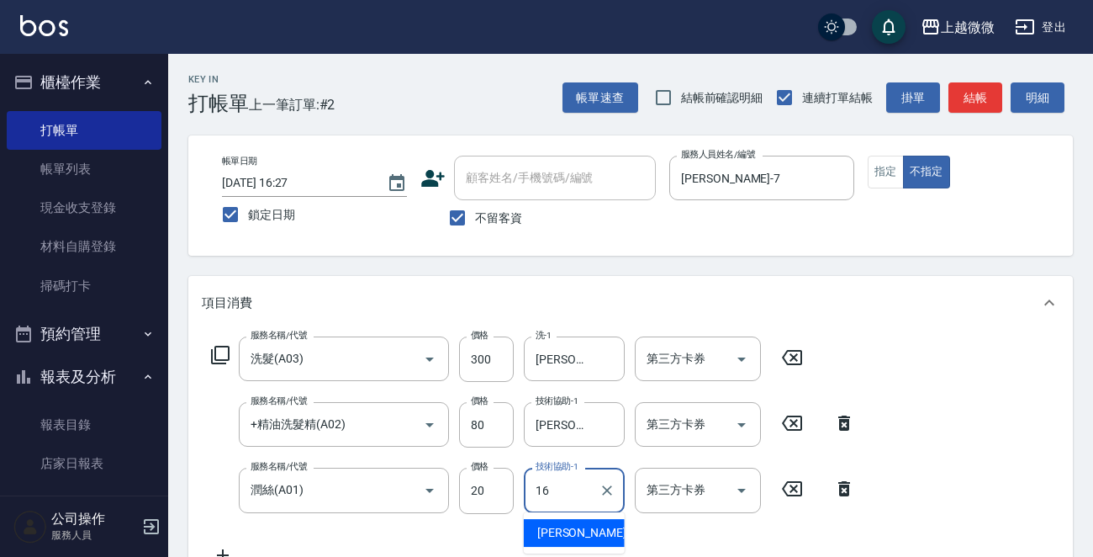
click at [590, 527] on div "[PERSON_NAME] -16" at bounding box center [574, 533] width 101 height 28
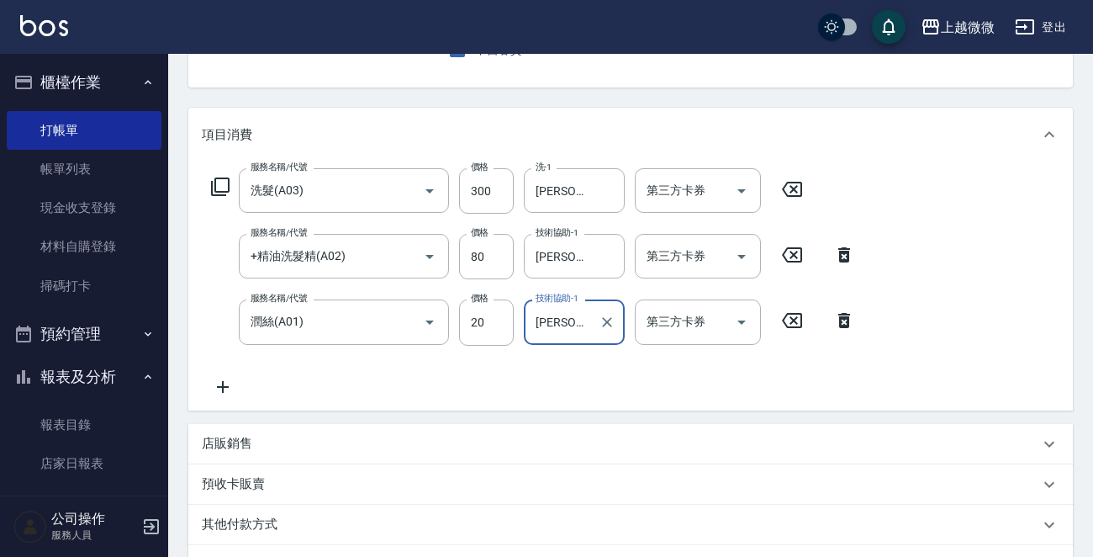
scroll to position [383, 0]
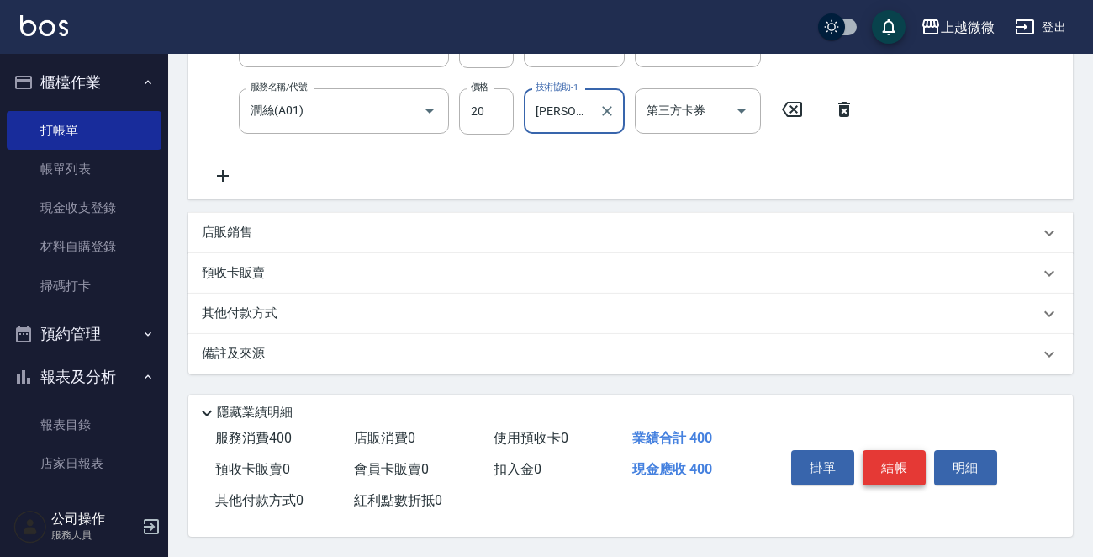
type input "[PERSON_NAME]-16"
click at [892, 454] on button "結帳" at bounding box center [894, 467] width 63 height 35
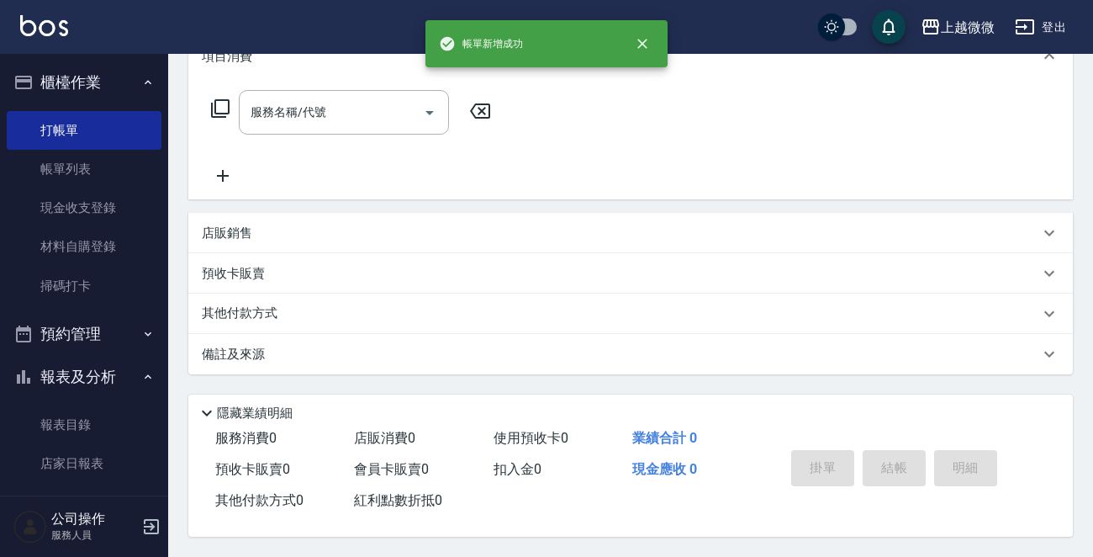
scroll to position [0, 0]
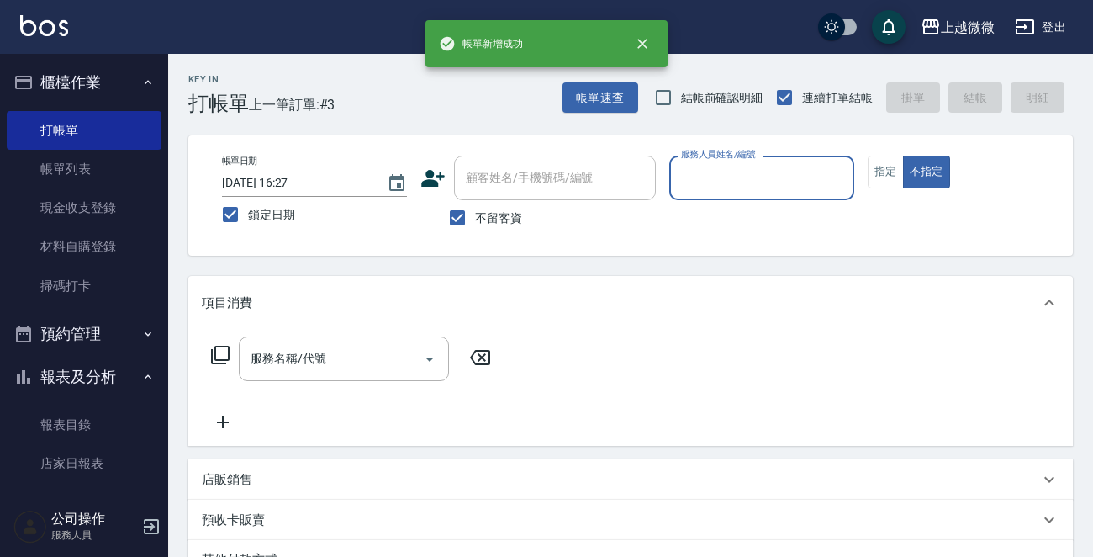
click at [696, 160] on div "服務人員姓名/編號" at bounding box center [762, 178] width 185 height 45
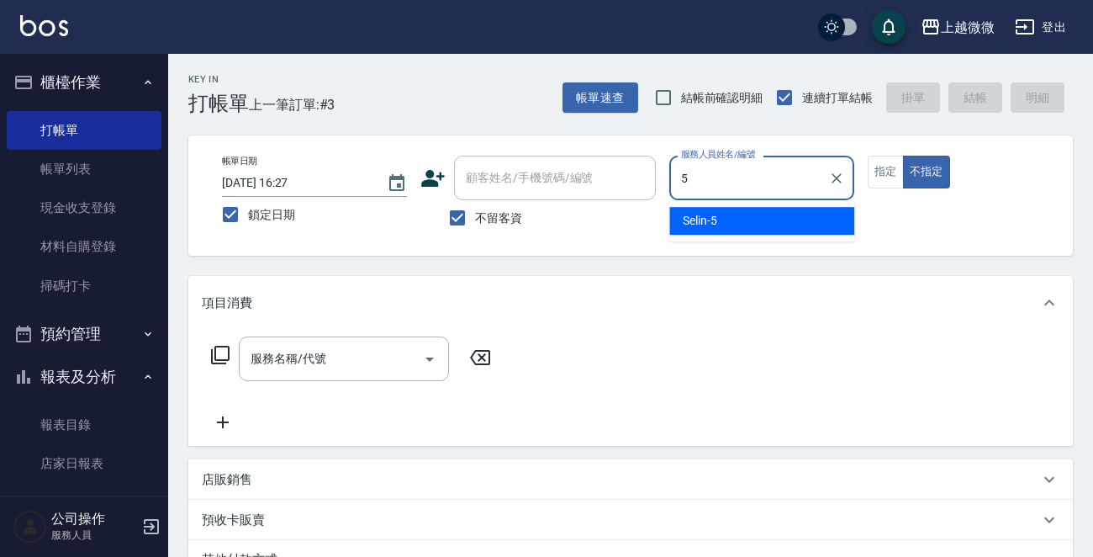
click at [715, 225] on span "Selin -5" at bounding box center [700, 221] width 34 height 18
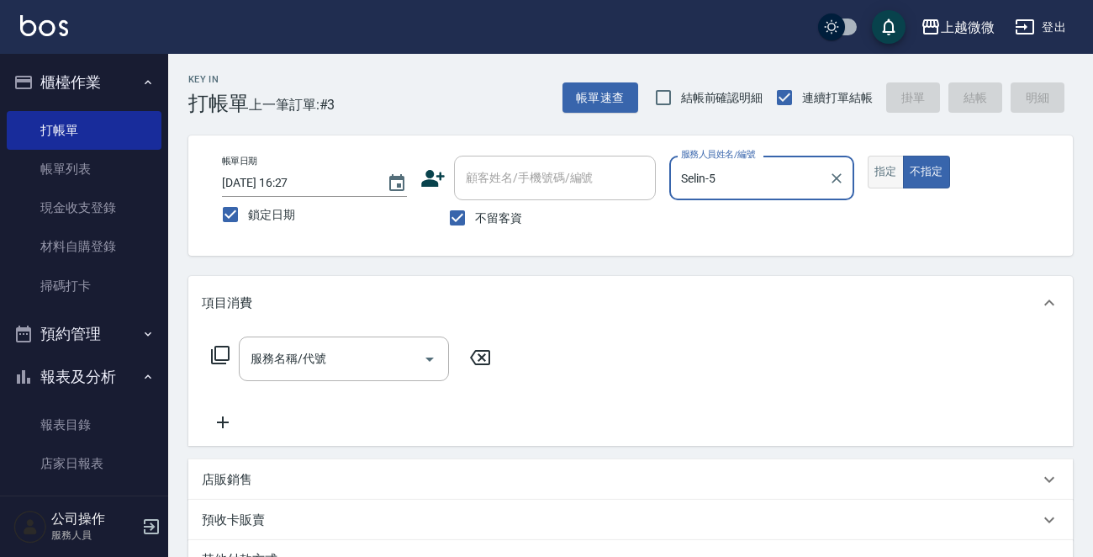
type input "Selin-5"
click at [884, 172] on button "指定" at bounding box center [886, 172] width 36 height 33
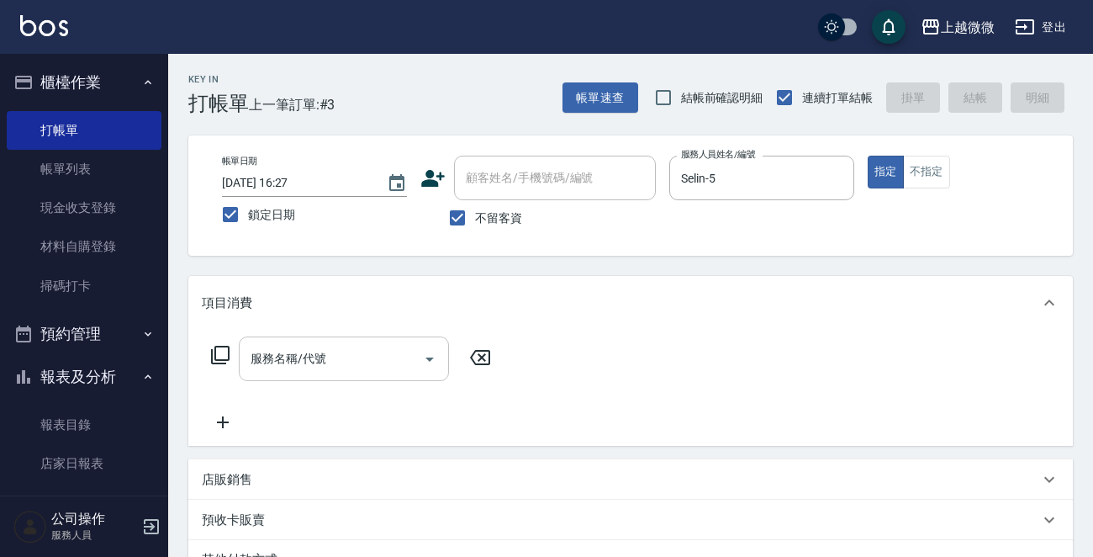
click at [355, 344] on input "服務名稱/代號" at bounding box center [331, 358] width 170 height 29
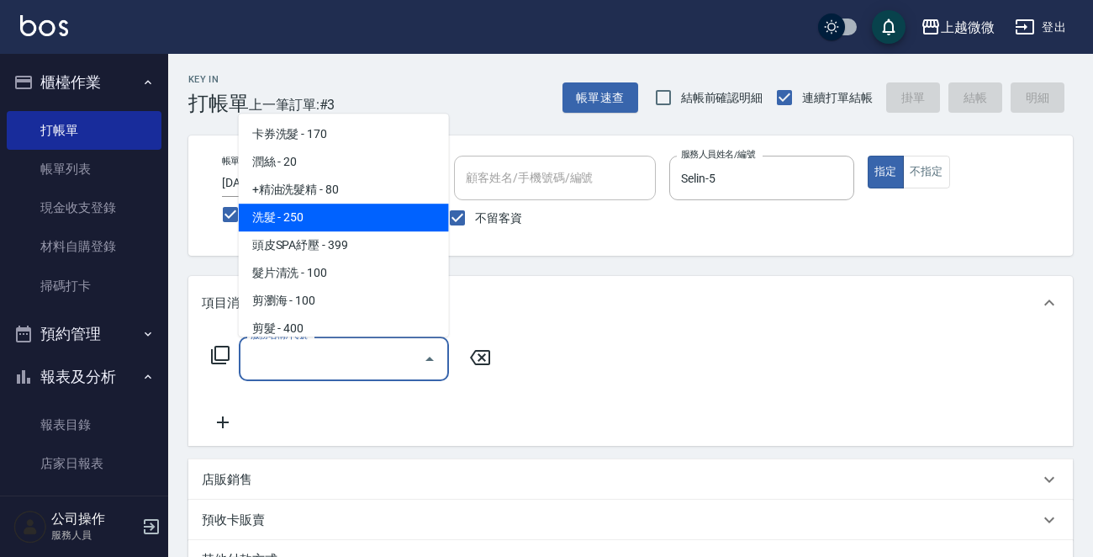
click at [330, 216] on span "洗髮 - 250" at bounding box center [344, 218] width 210 height 28
type input "洗髮(A03)"
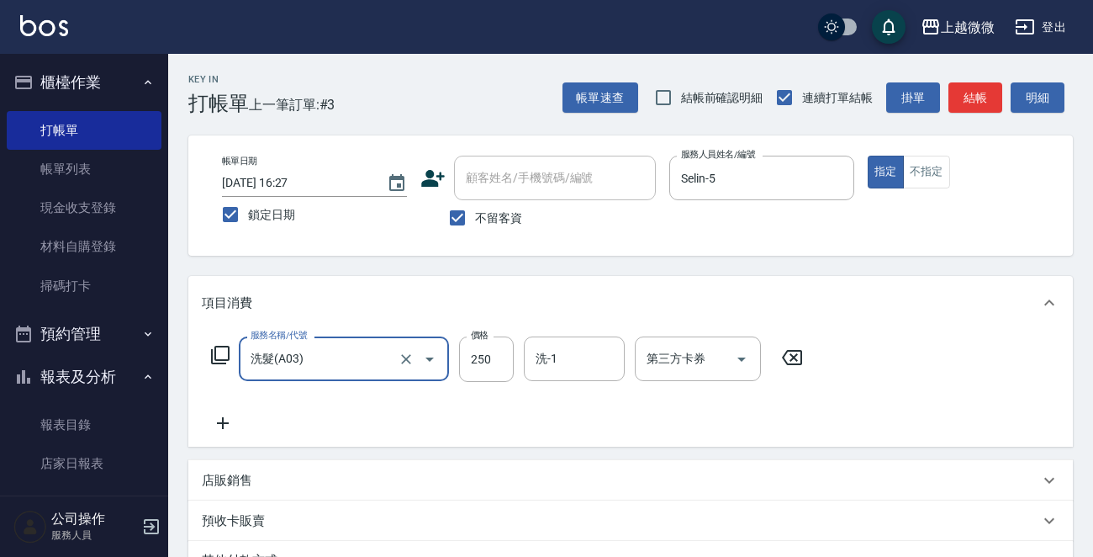
click at [220, 430] on icon at bounding box center [223, 423] width 42 height 20
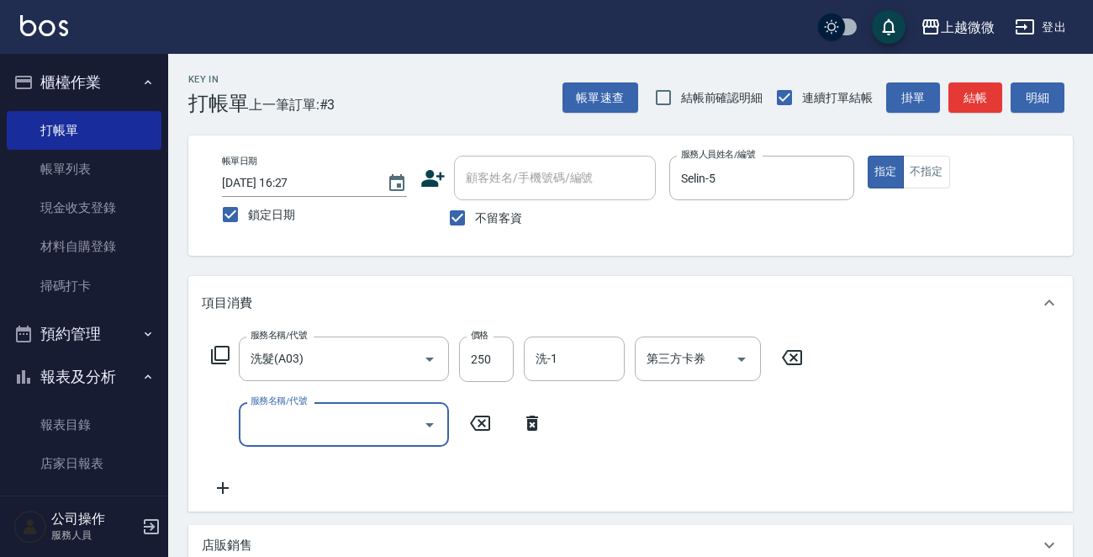
click at [269, 427] on input "服務名稱/代號" at bounding box center [331, 424] width 170 height 29
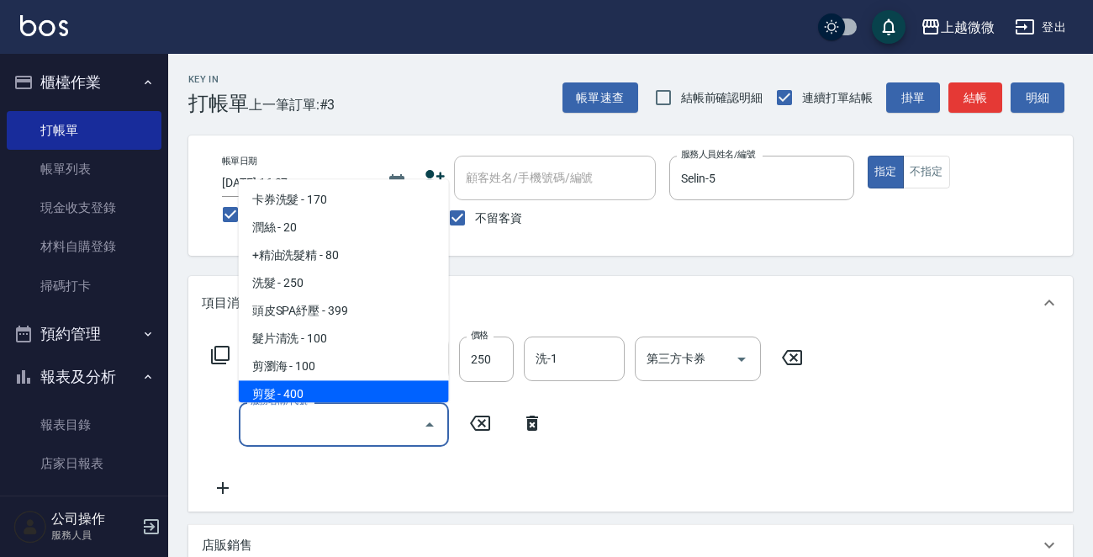
click at [290, 397] on span "剪髮 - 400" at bounding box center [344, 395] width 210 height 28
type input "剪髮(B02)"
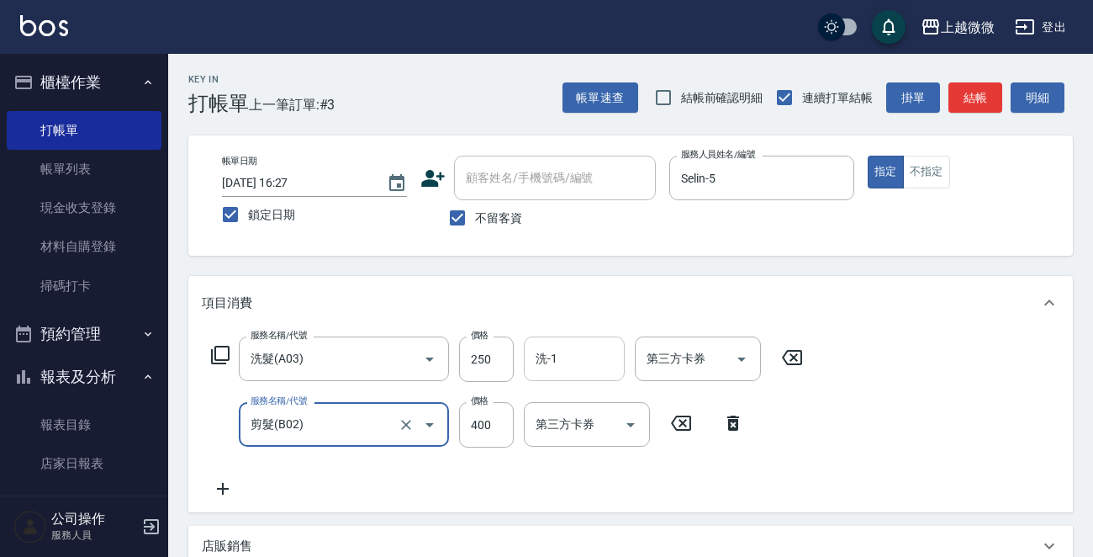
click at [565, 340] on div "洗-1" at bounding box center [574, 358] width 101 height 45
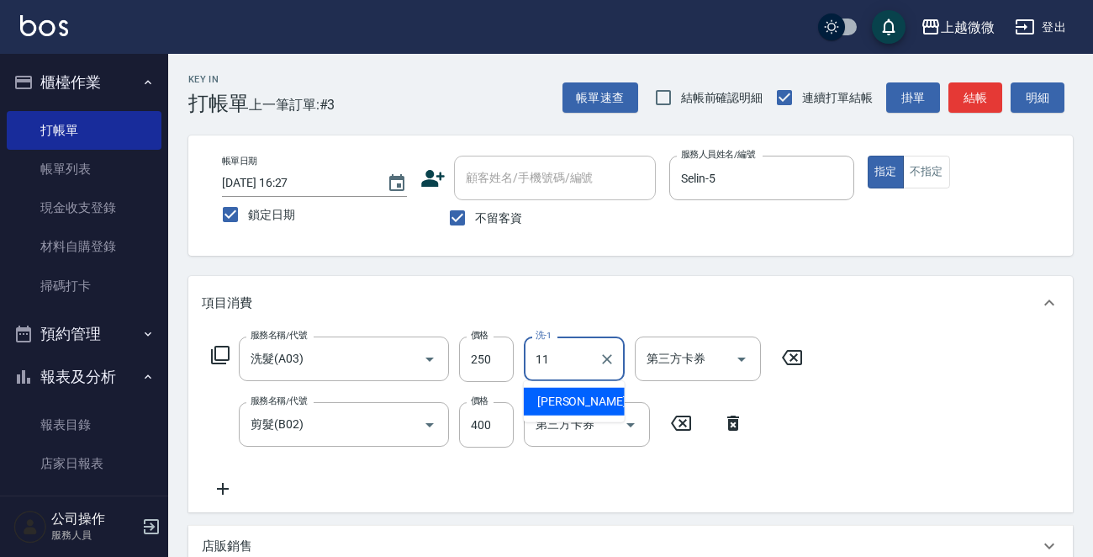
click at [580, 405] on span "[PERSON_NAME] -11" at bounding box center [590, 402] width 106 height 18
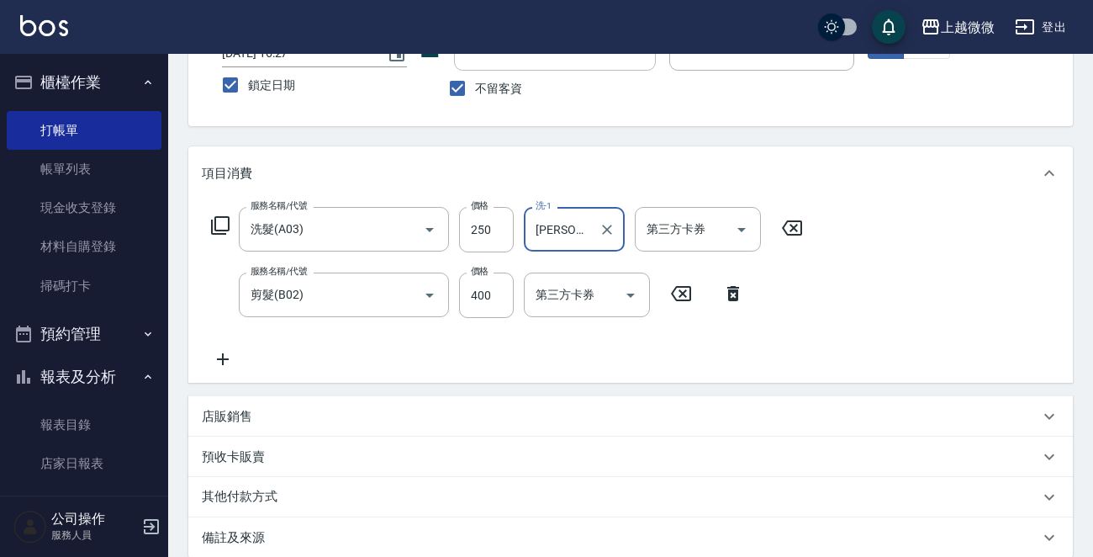
scroll to position [317, 0]
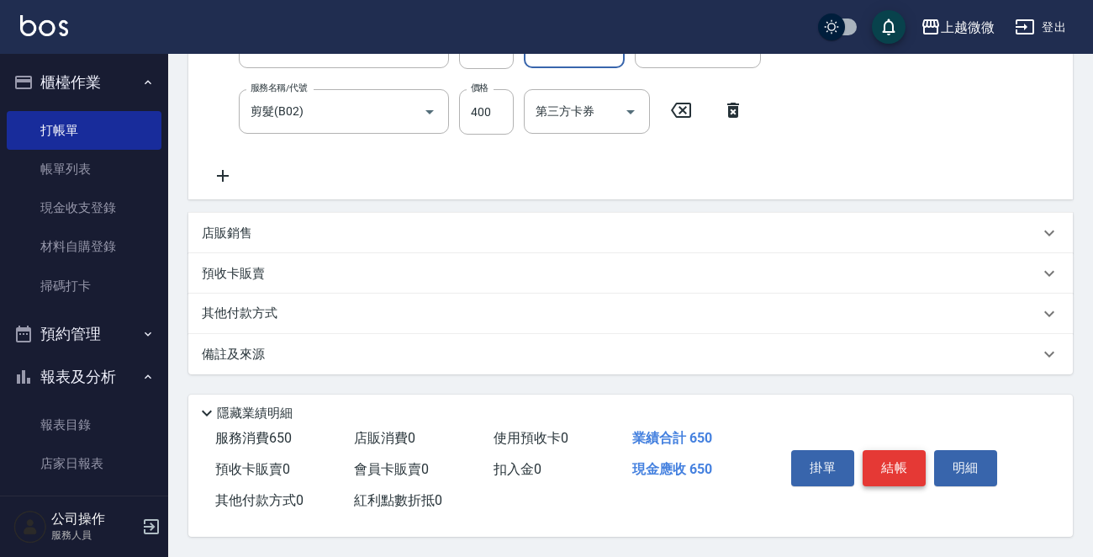
type input "[PERSON_NAME]-11"
click at [897, 470] on button "結帳" at bounding box center [894, 467] width 63 height 35
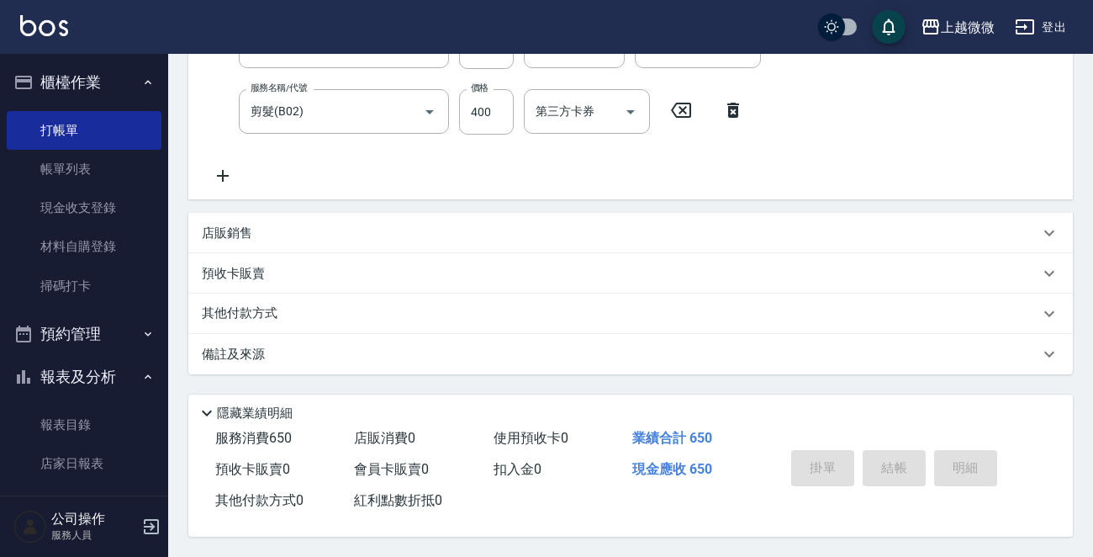
scroll to position [0, 0]
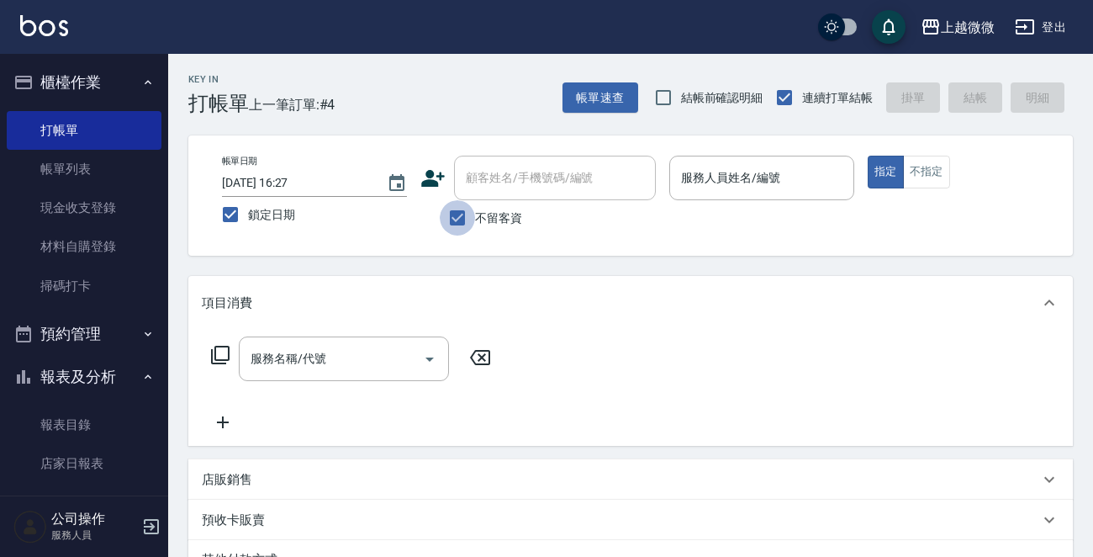
click at [454, 214] on input "不留客資" at bounding box center [457, 217] width 35 height 35
checkbox input "false"
click at [503, 176] on div "顧客姓名/手機號碼/編號 顧客姓名/手機號碼/編號" at bounding box center [555, 178] width 202 height 45
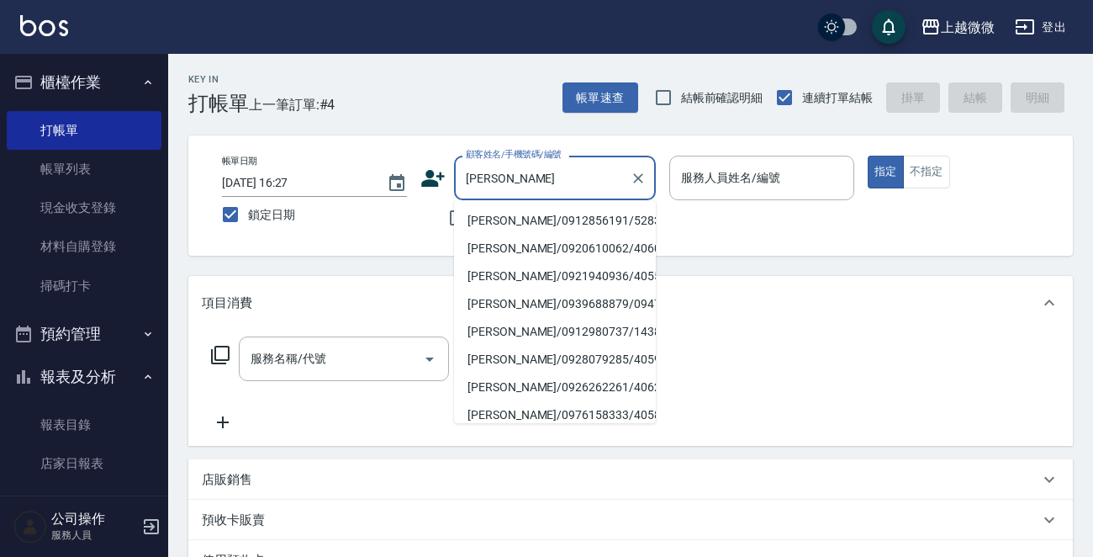
click at [523, 225] on li "[PERSON_NAME]/0912856191/5283" at bounding box center [555, 221] width 202 height 28
type input "[PERSON_NAME]/0912856191/5283"
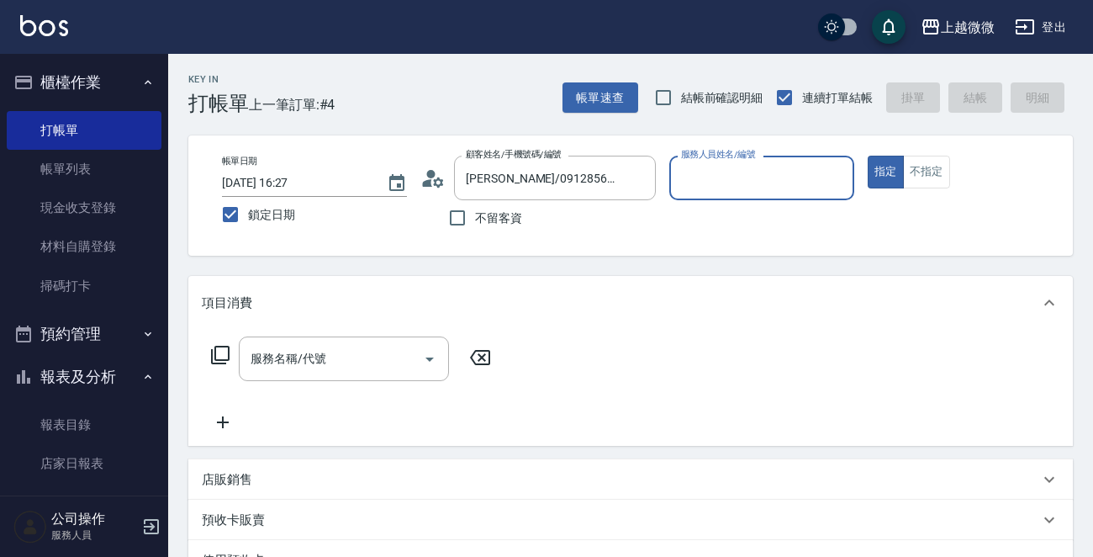
type input "[PERSON_NAME]-7"
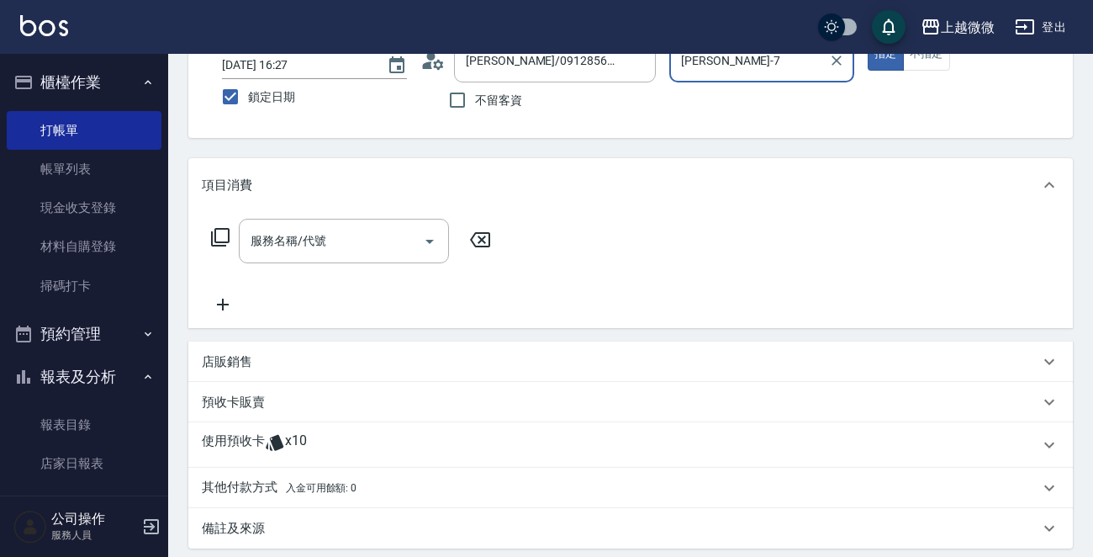
scroll to position [252, 0]
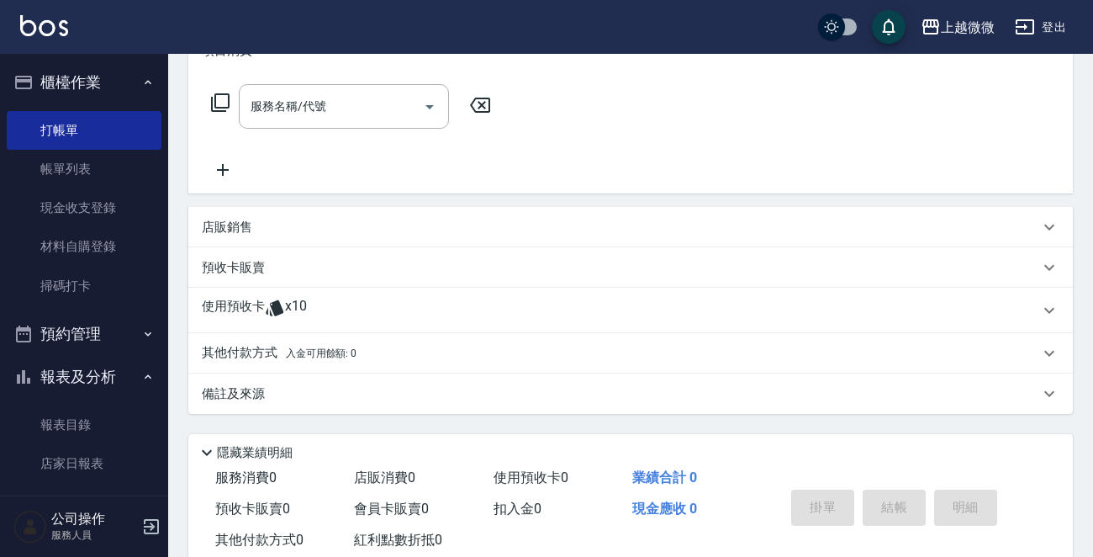
click at [242, 310] on p "使用預收卡" at bounding box center [233, 310] width 63 height 25
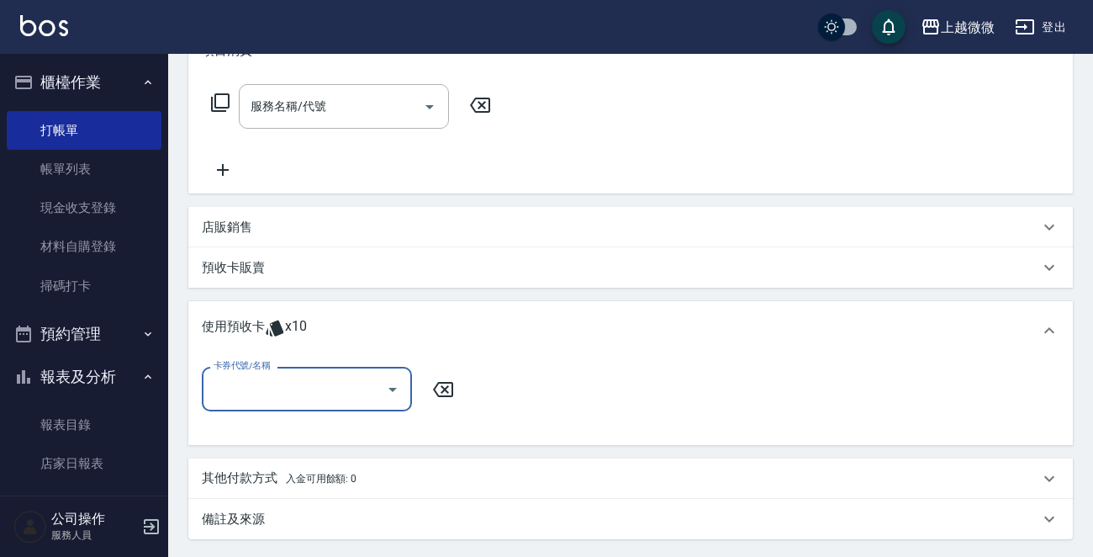
scroll to position [0, 0]
click at [239, 378] on input "卡券代號/名稱" at bounding box center [294, 388] width 170 height 29
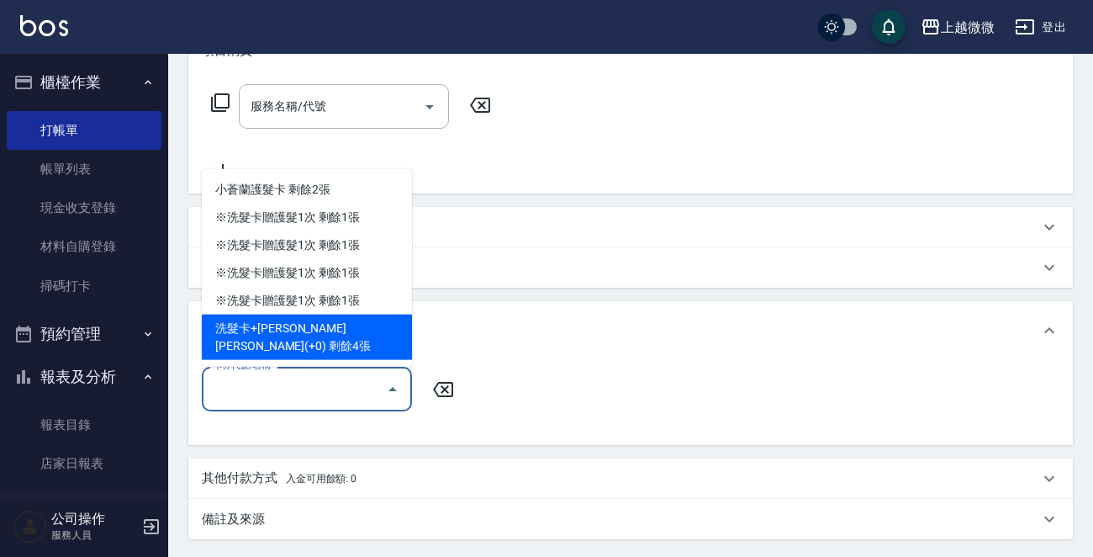
click at [348, 343] on div "洗髮卡+[PERSON_NAME][PERSON_NAME](+0) 剩餘4張" at bounding box center [307, 337] width 210 height 45
type input "洗髮卡+[PERSON_NAME]絲(+0)"
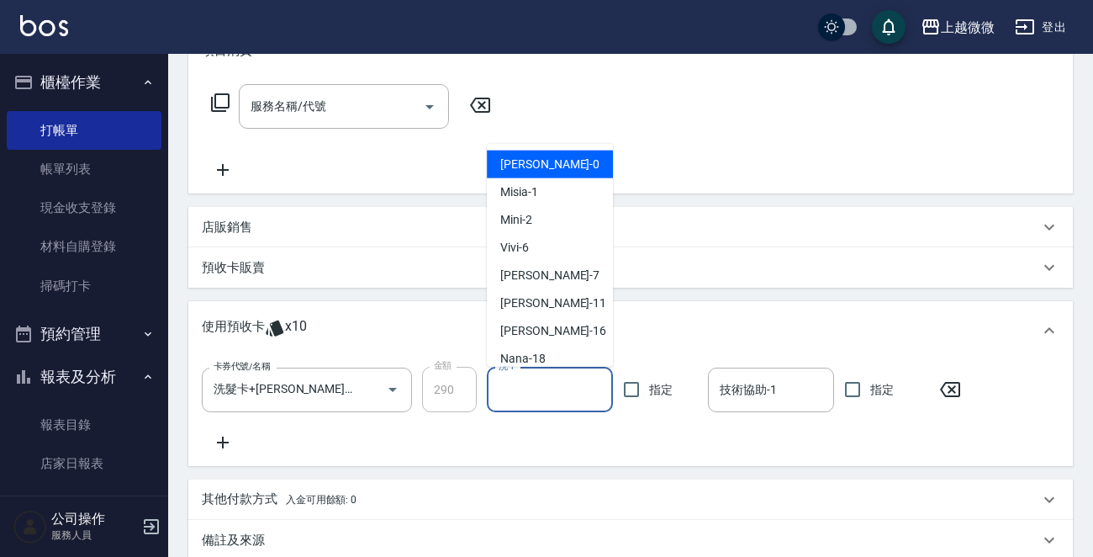
click at [545, 397] on input "洗-1" at bounding box center [550, 389] width 111 height 29
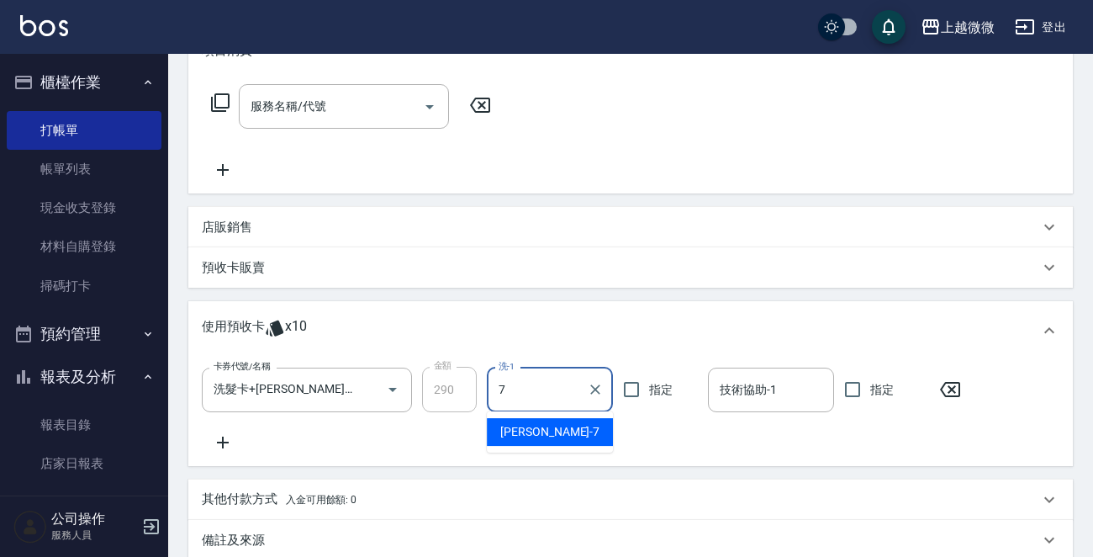
click at [541, 421] on div "[PERSON_NAME] -7" at bounding box center [550, 432] width 126 height 28
type input "[PERSON_NAME]-7"
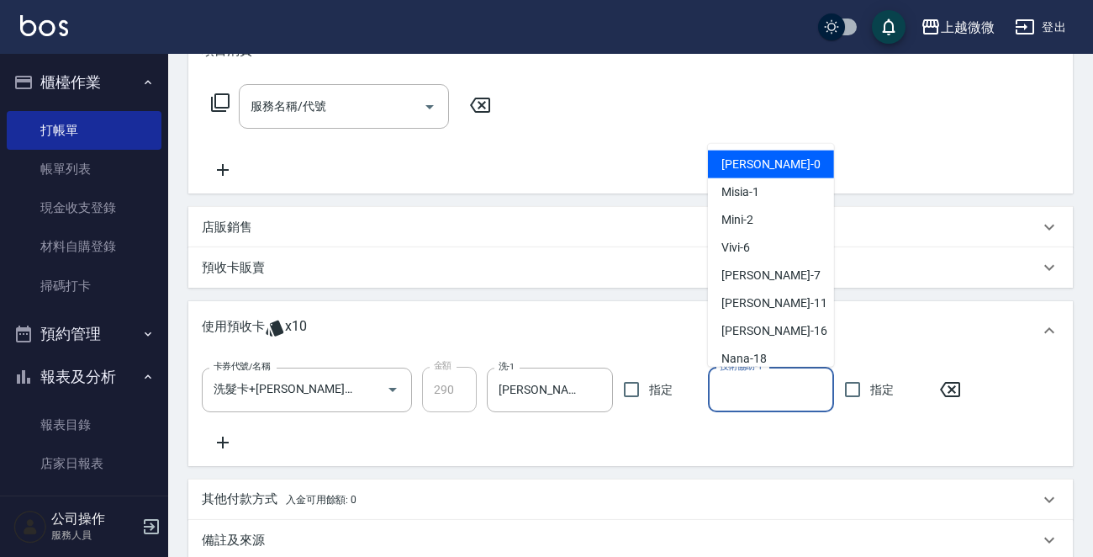
click at [790, 389] on input "技術協助-1" at bounding box center [771, 389] width 111 height 29
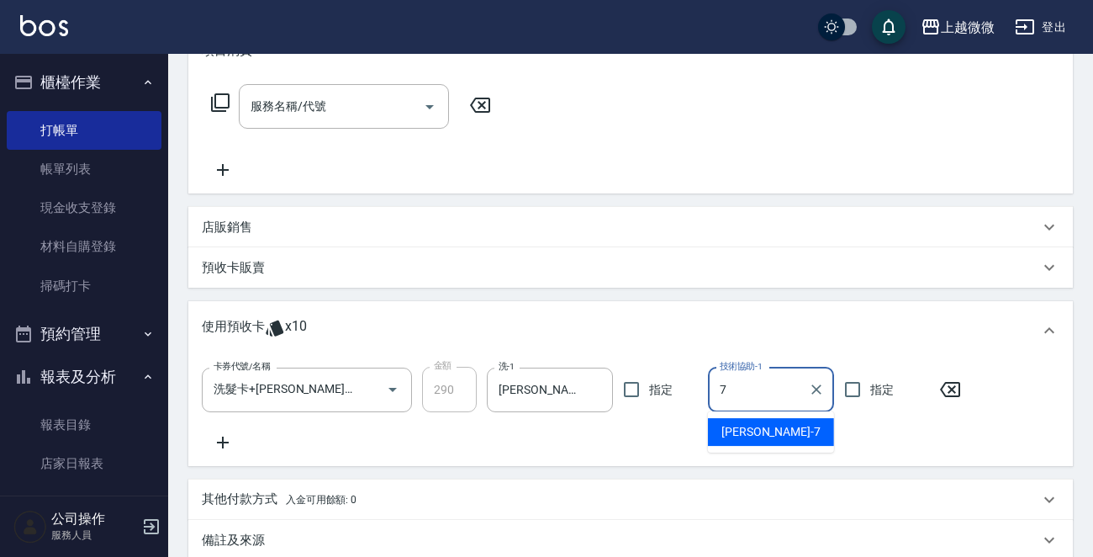
click at [752, 431] on span "[PERSON_NAME] -7" at bounding box center [771, 432] width 99 height 18
type input "[PERSON_NAME]-7"
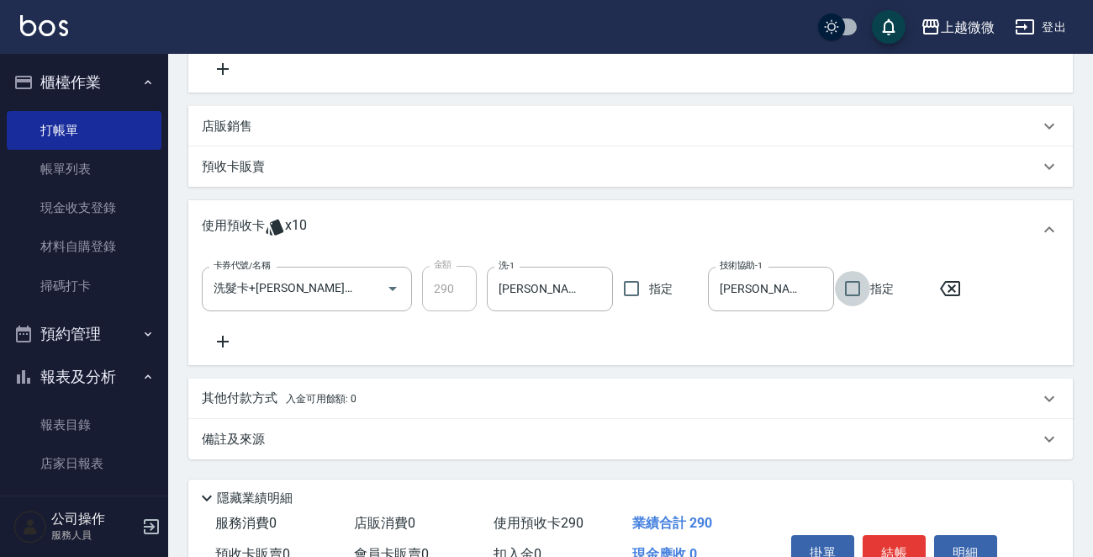
scroll to position [442, 0]
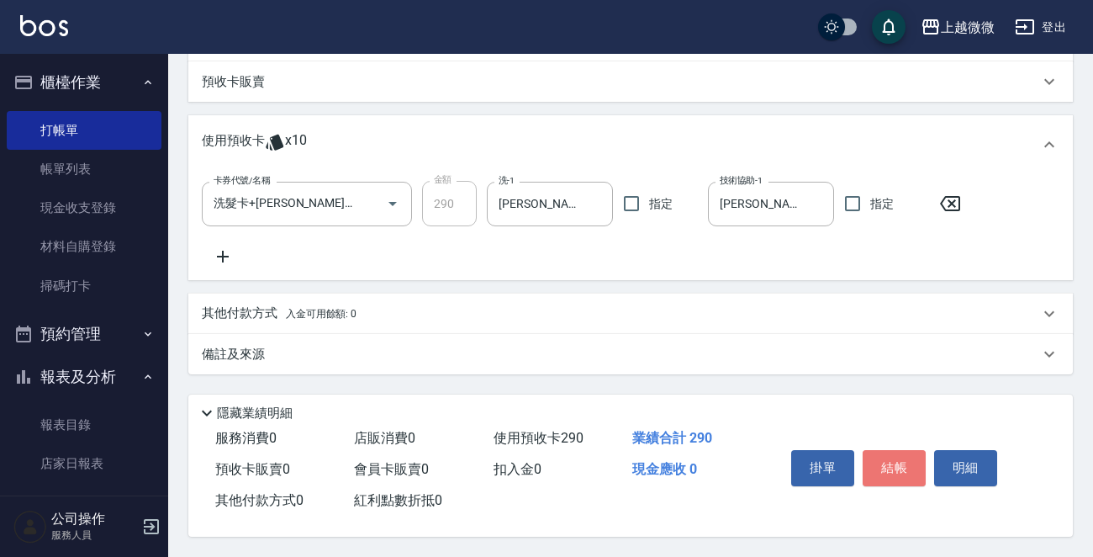
click at [908, 465] on button "結帳" at bounding box center [894, 467] width 63 height 35
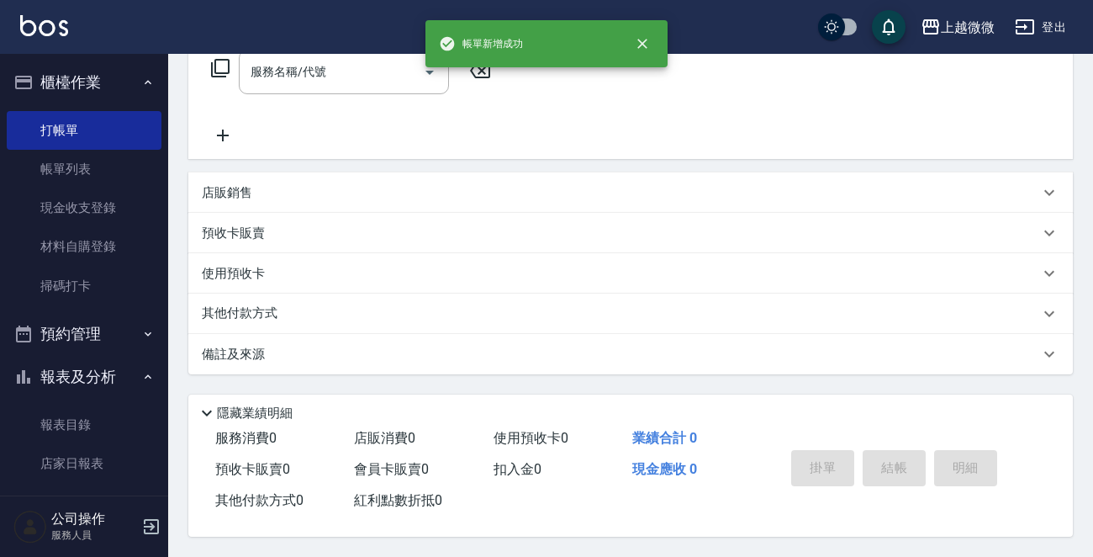
scroll to position [0, 0]
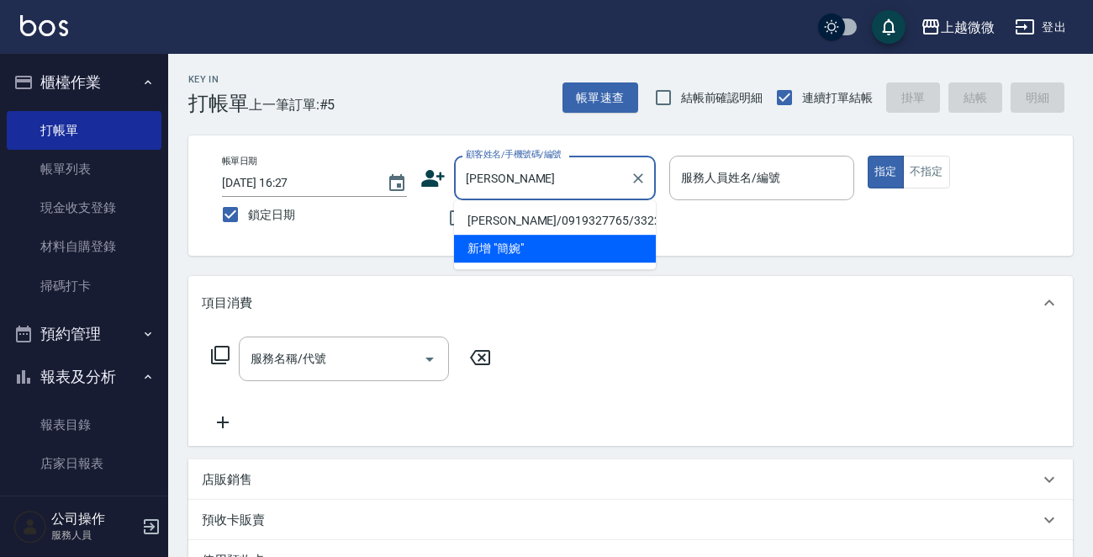
click at [545, 210] on li "[PERSON_NAME]/0919327765/3322" at bounding box center [555, 221] width 202 height 28
type input "[PERSON_NAME]/0919327765/3322"
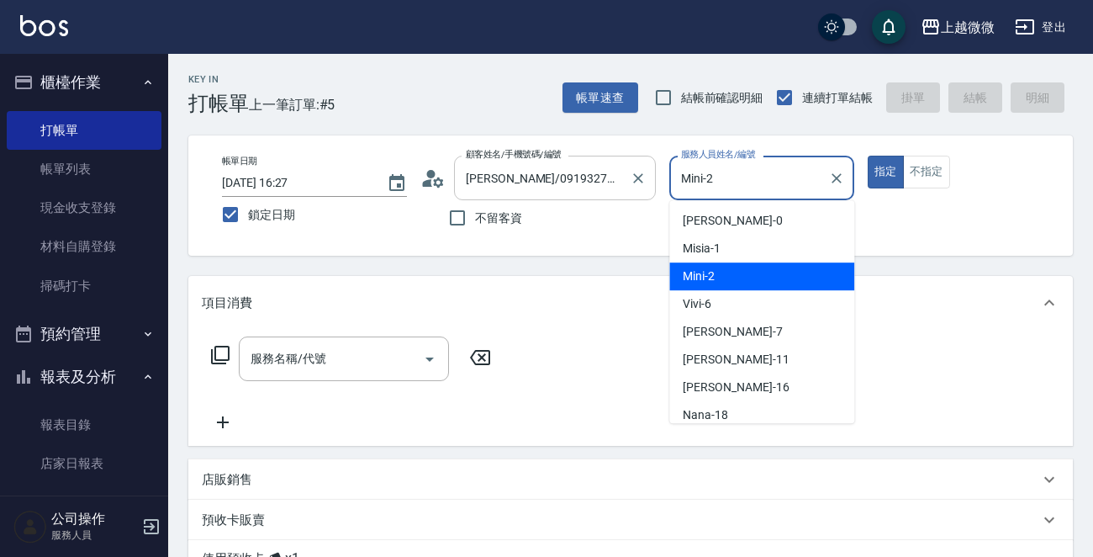
drag, startPoint x: 735, startPoint y: 189, endPoint x: 530, endPoint y: 194, distance: 205.3
click at [521, 195] on div "帳單日期 [DATE] 16:27 鎖定日期 顧客姓名/手機號碼/編號 [PERSON_NAME]/0919327765/3322 顧客姓名/手機號碼/編號 …" at bounding box center [631, 196] width 844 height 80
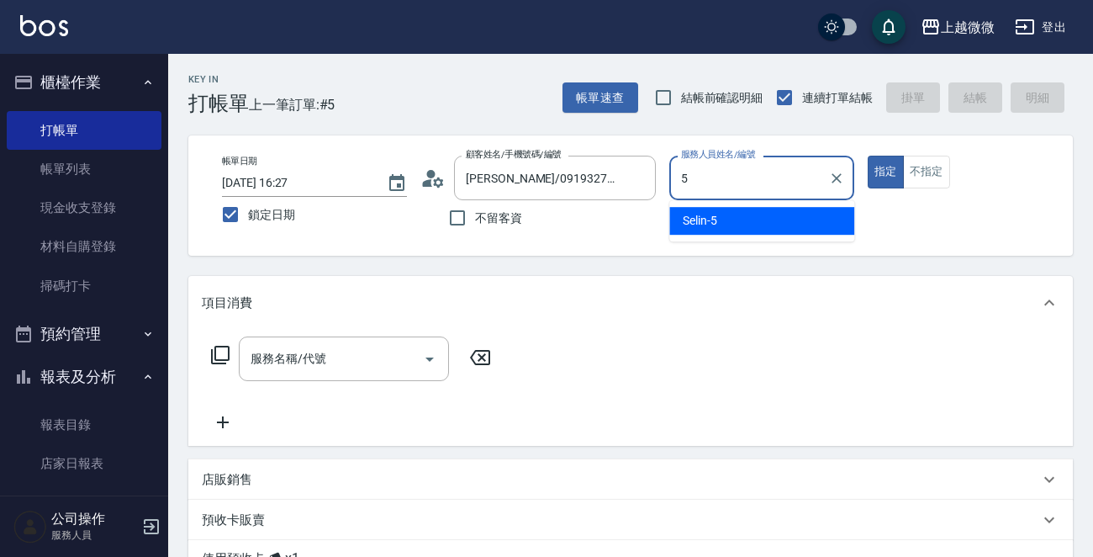
click at [715, 220] on span "Selin -5" at bounding box center [700, 221] width 34 height 18
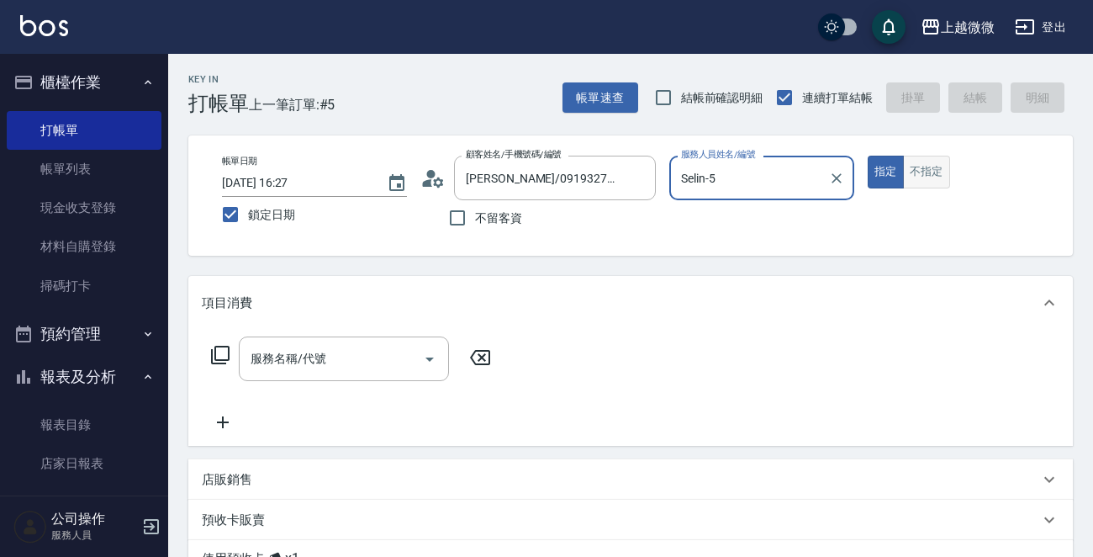
type input "Selin-5"
click at [933, 161] on button "不指定" at bounding box center [926, 172] width 47 height 33
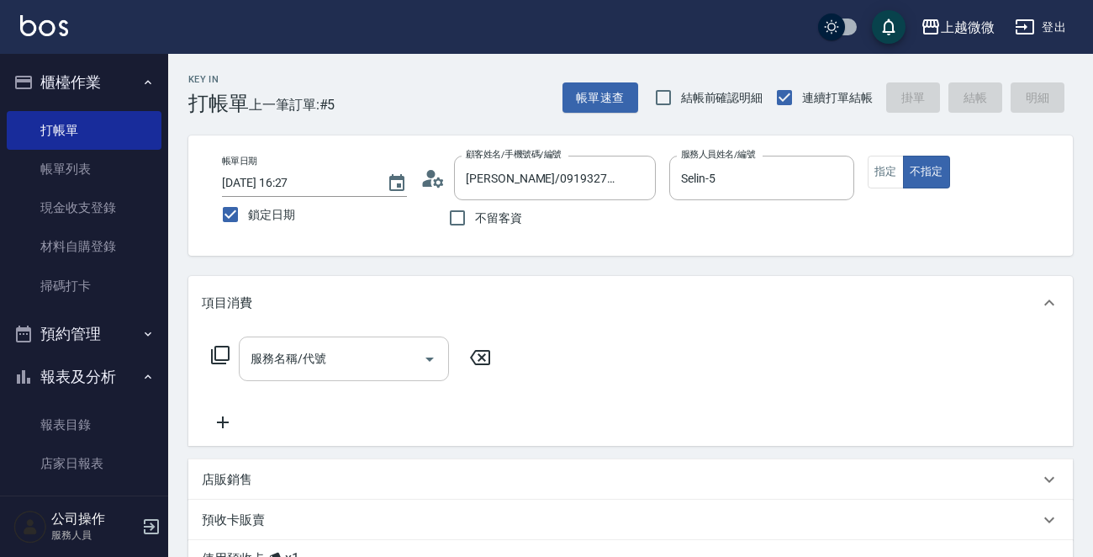
click at [337, 356] on input "服務名稱/代號" at bounding box center [331, 358] width 170 height 29
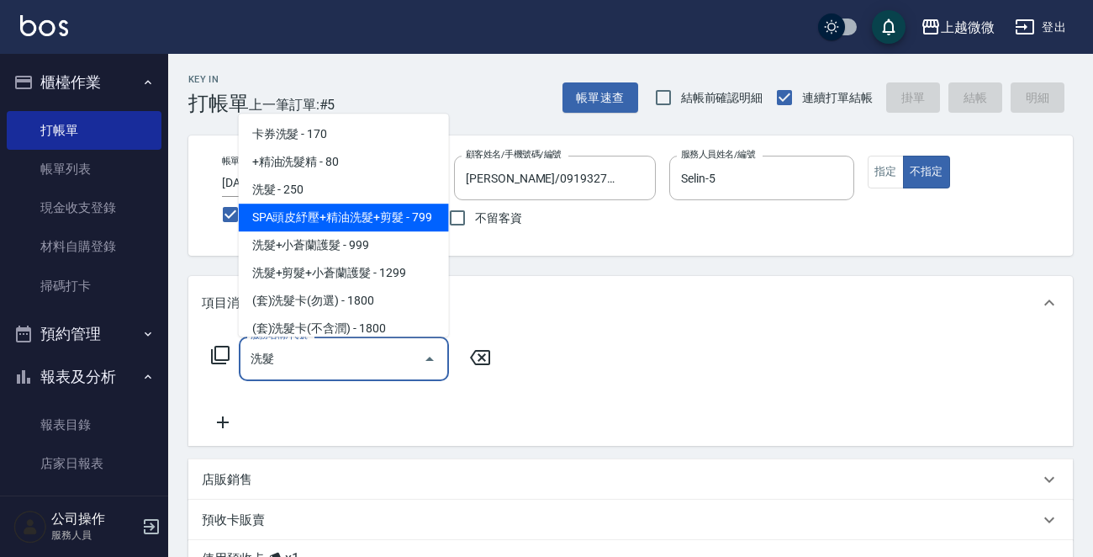
click at [371, 229] on span "SPA頭皮紓壓+精油洗髮+剪髮 - 799" at bounding box center [344, 218] width 210 height 28
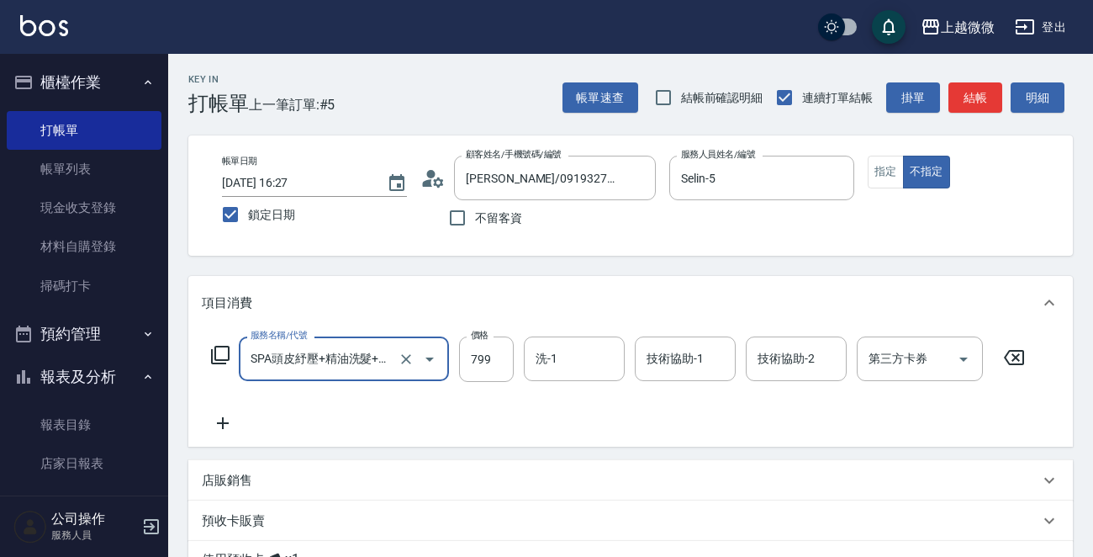
type input "SPA頭皮紓壓+精油洗髮+剪髮(I13)"
type input "849"
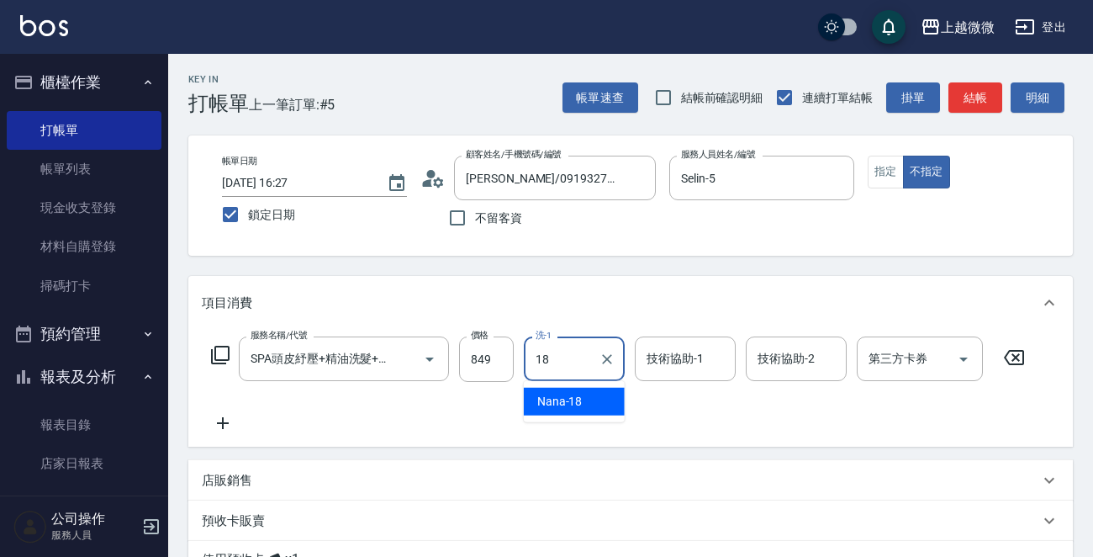
type input "Nana-18"
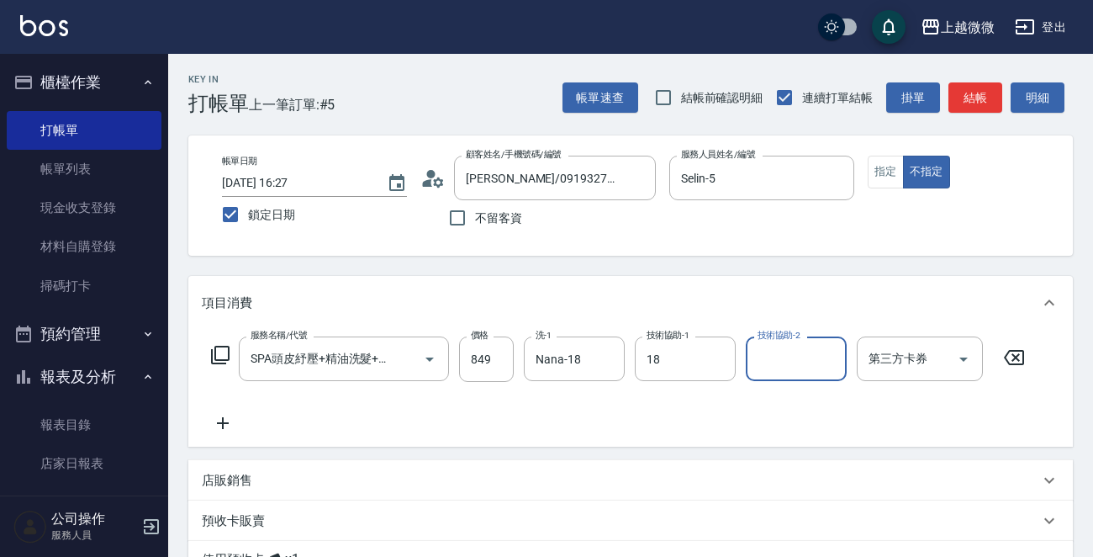
type input "Nana-18"
click at [225, 420] on icon at bounding box center [223, 423] width 42 height 20
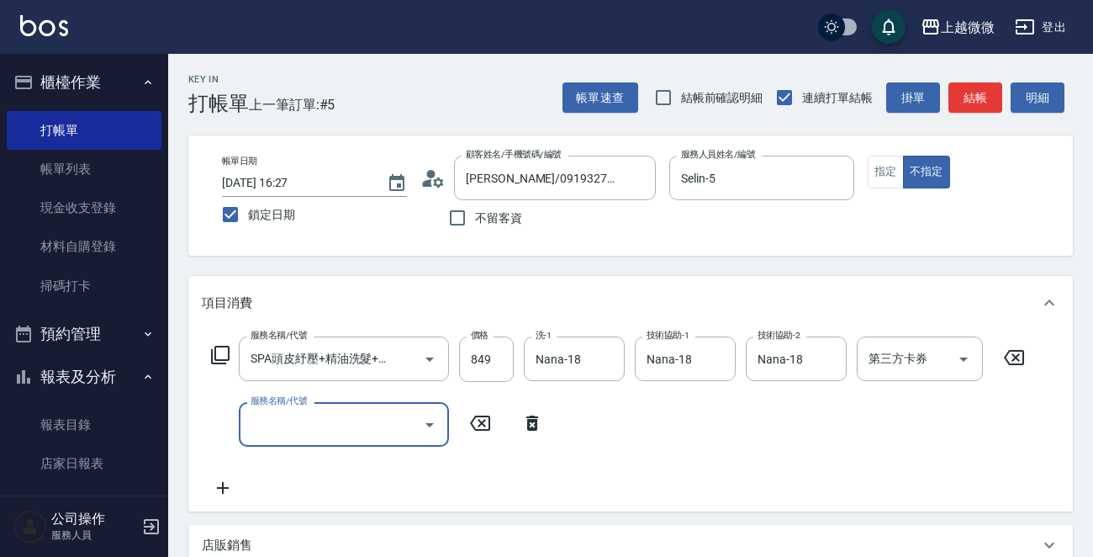
click at [280, 420] on div "服務名稱/代號 服務名稱/代號" at bounding box center [344, 424] width 210 height 45
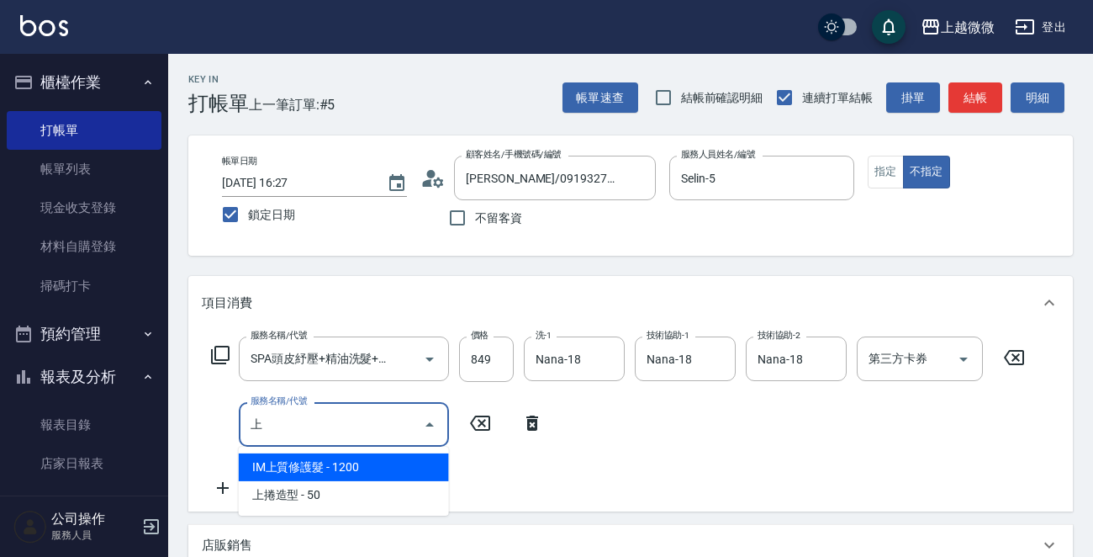
click at [354, 474] on span "IM上質修護髮 - 1200" at bounding box center [344, 467] width 210 height 28
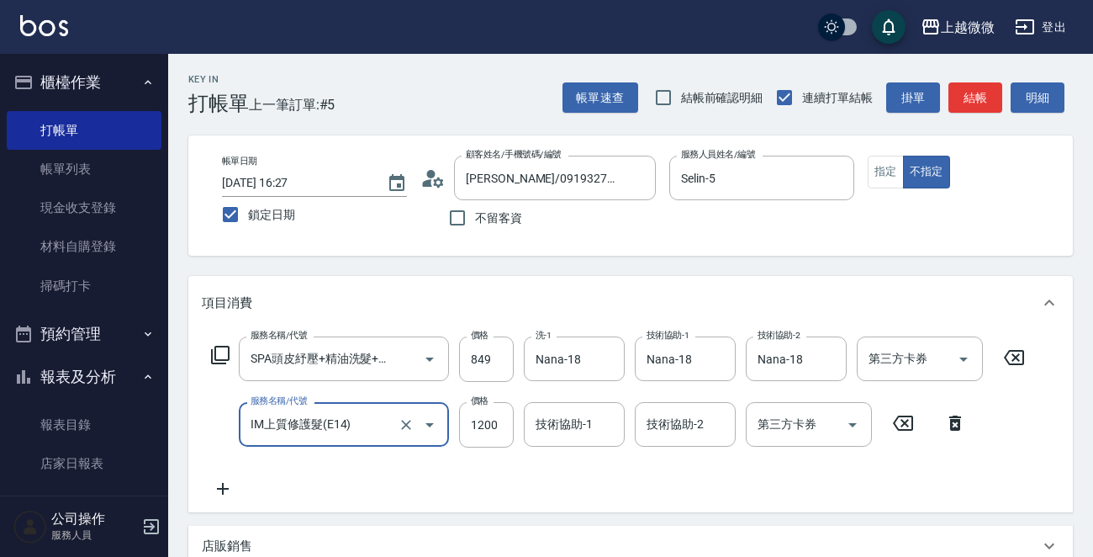
type input "IM上質修護髮(E14)"
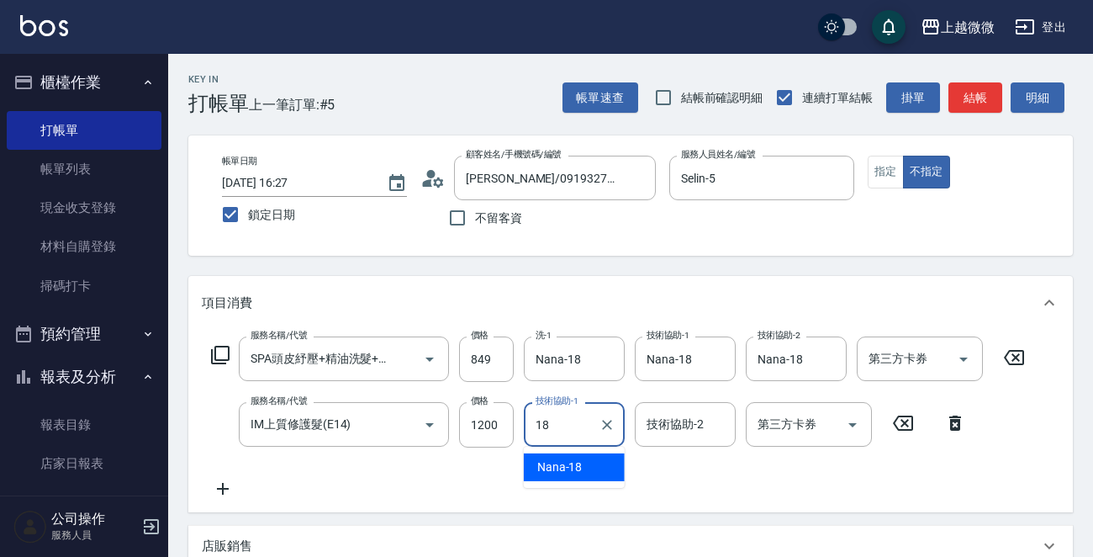
type input "Nana-18"
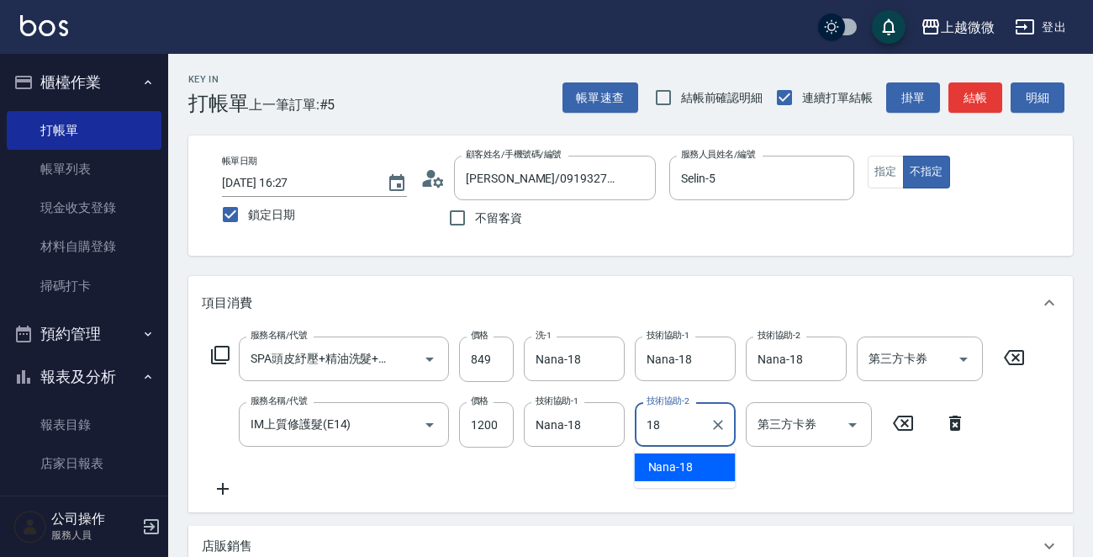
type input "Nana-18"
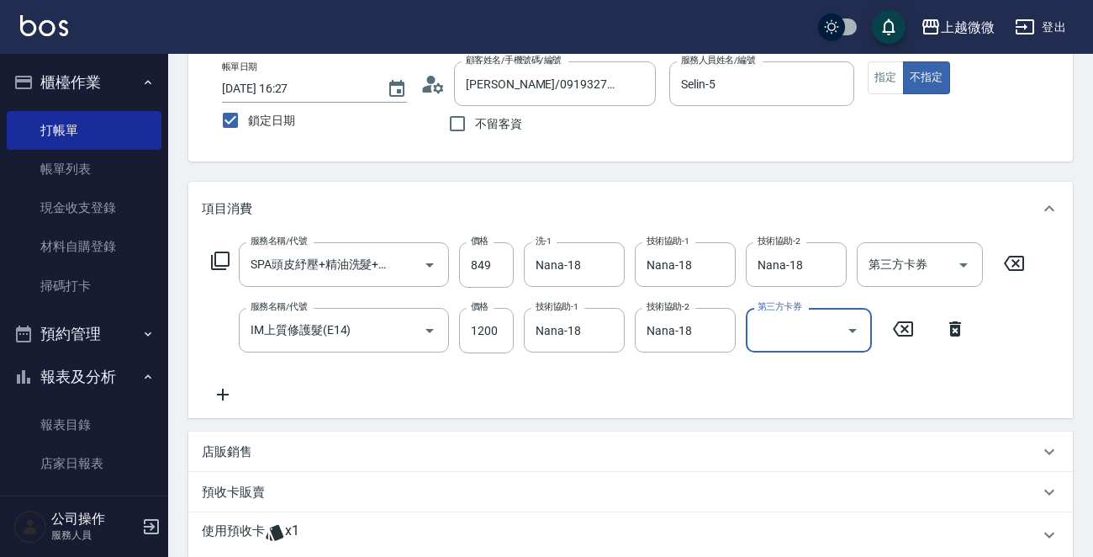
scroll to position [362, 0]
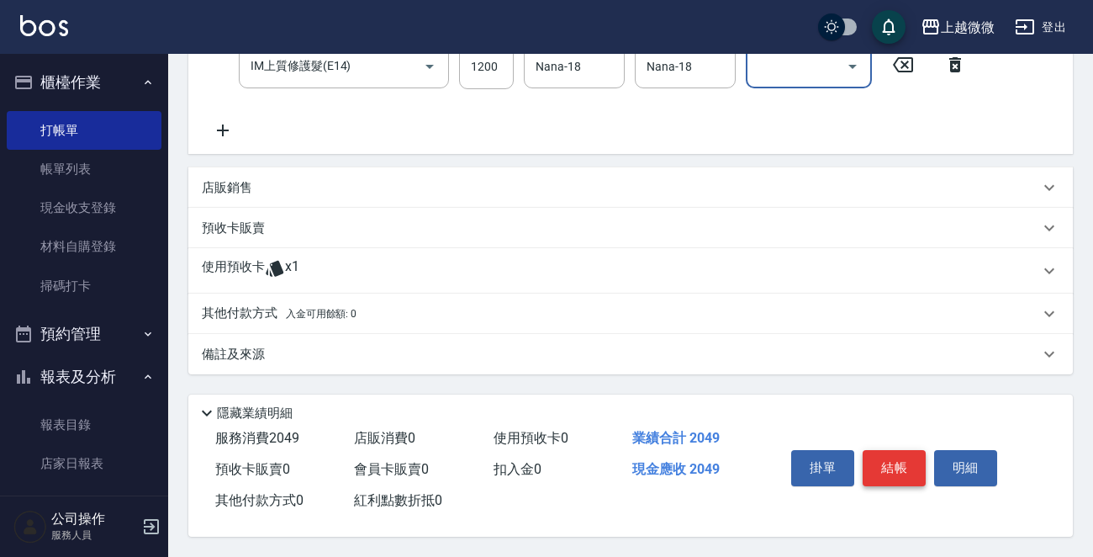
click at [902, 459] on button "結帳" at bounding box center [894, 467] width 63 height 35
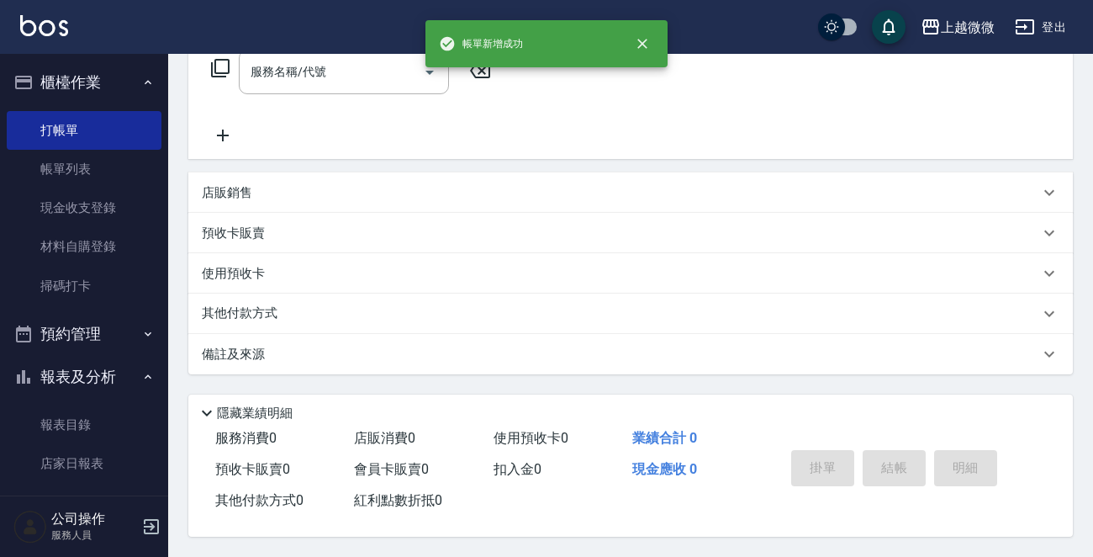
scroll to position [0, 0]
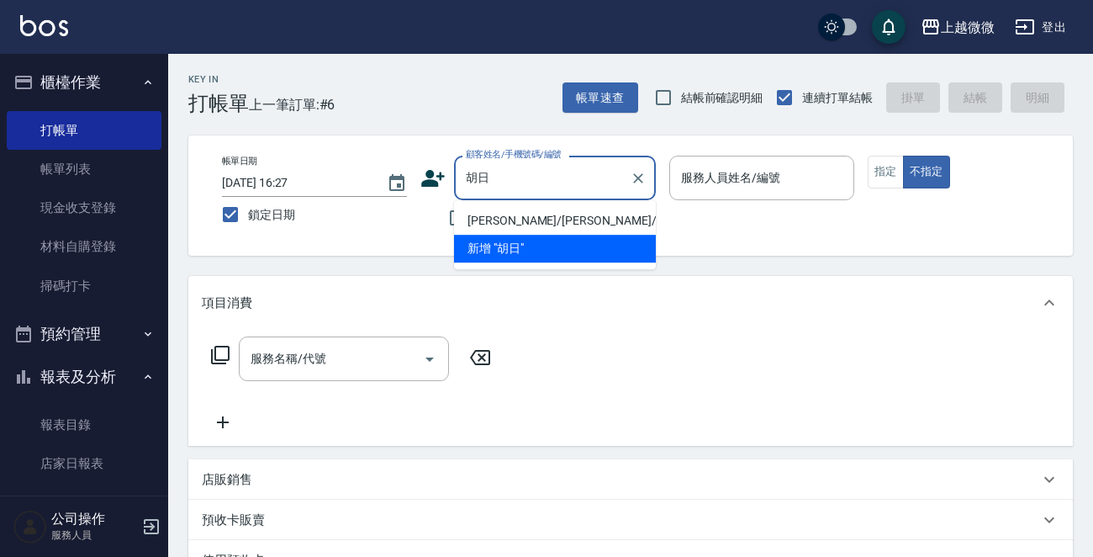
click at [535, 222] on li "[PERSON_NAME]/[PERSON_NAME]/1847" at bounding box center [555, 221] width 202 height 28
type input "[PERSON_NAME]/[PERSON_NAME]/1847"
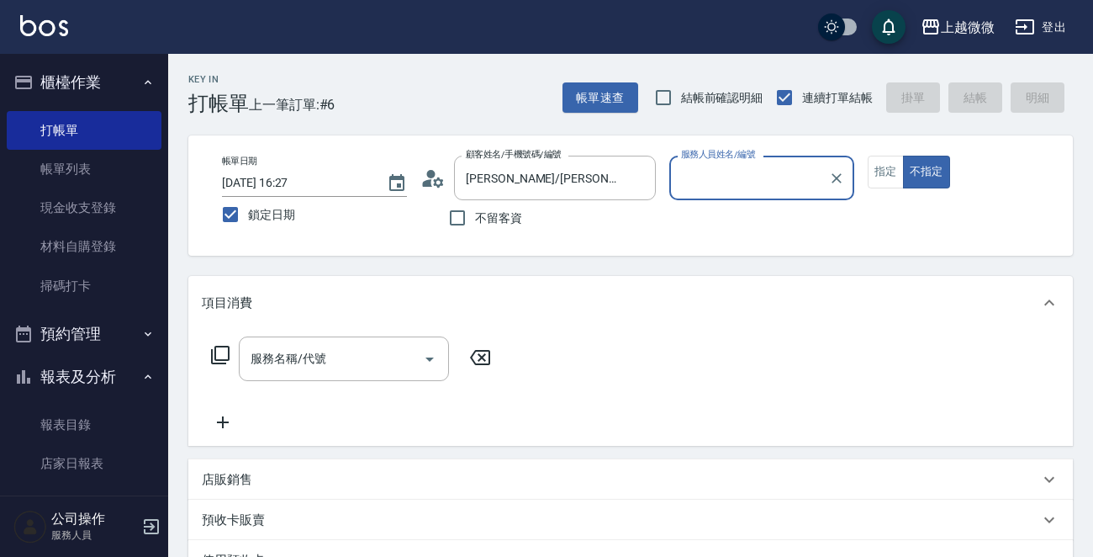
type input "Selin-5"
click at [879, 174] on button "指定" at bounding box center [886, 172] width 36 height 33
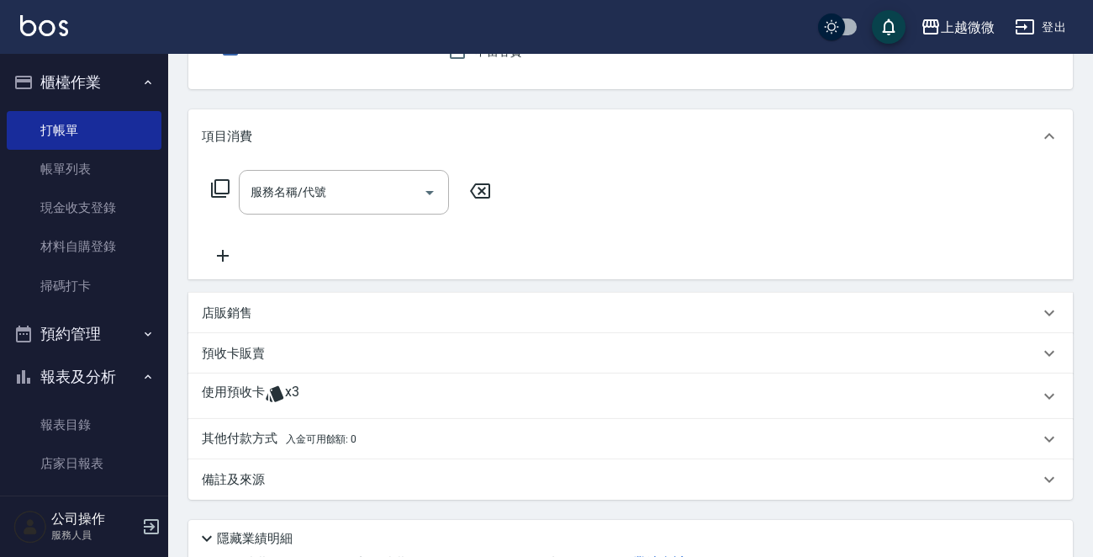
scroll to position [168, 0]
click at [244, 389] on p "使用預收卡" at bounding box center [233, 394] width 63 height 25
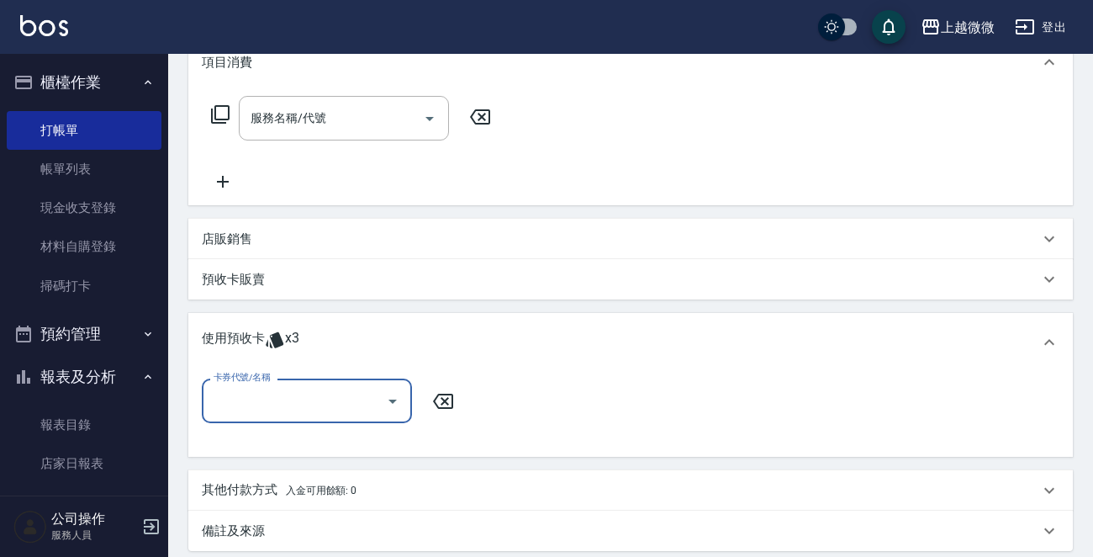
scroll to position [336, 0]
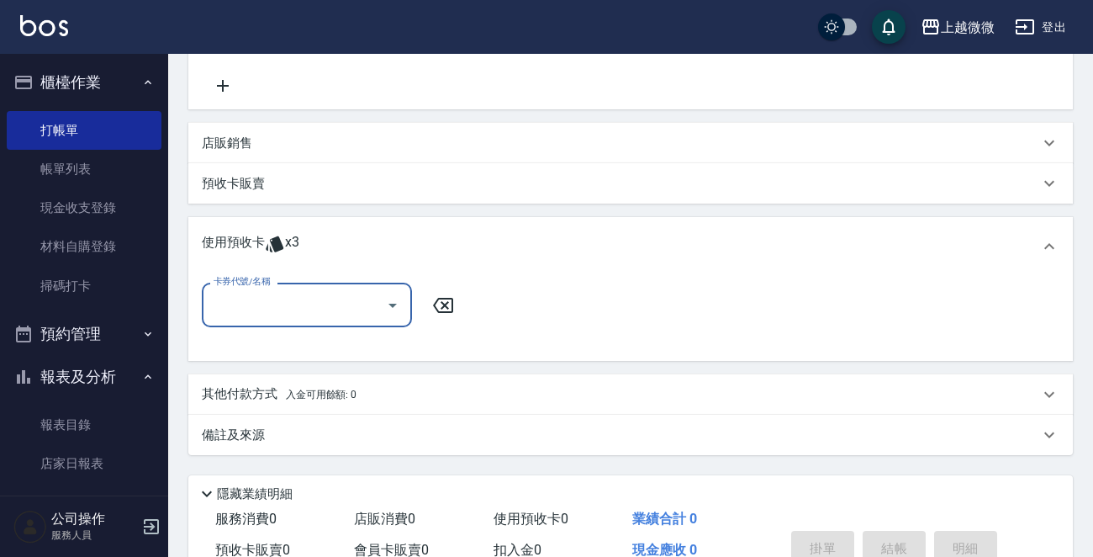
click at [293, 288] on div "卡券代號/名稱" at bounding box center [307, 305] width 210 height 45
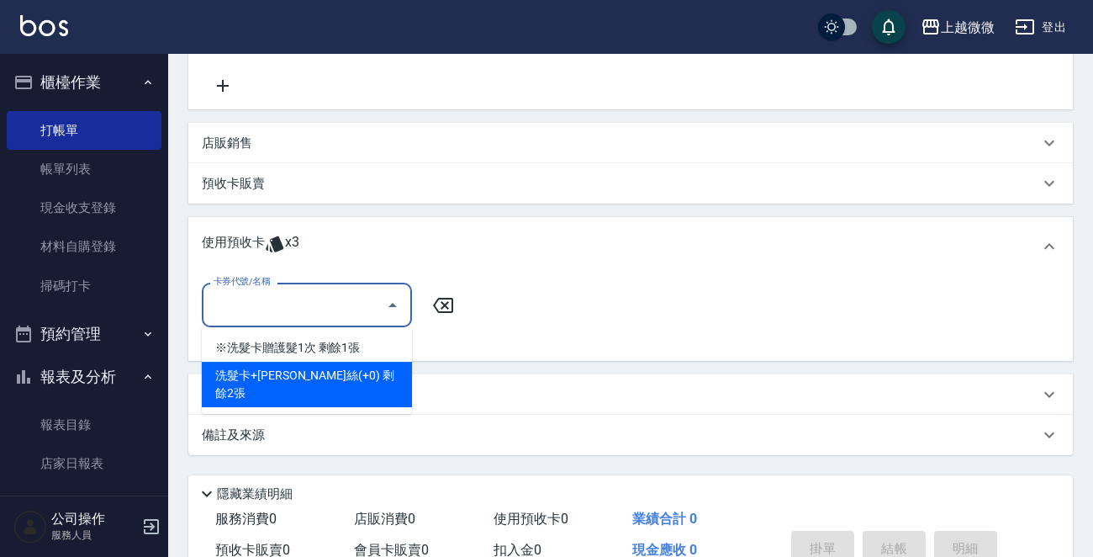
click at [328, 371] on div "洗髮卡+[PERSON_NAME]絲(+0) 剩餘2張" at bounding box center [307, 384] width 210 height 45
type input "洗髮卡+[PERSON_NAME]絲(+0)"
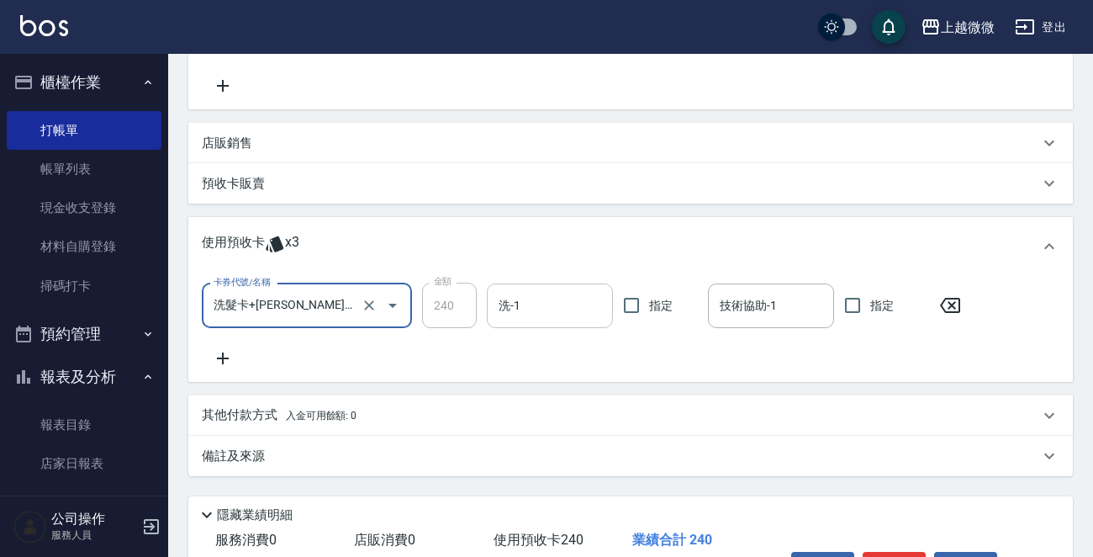
click at [543, 297] on input "洗-1" at bounding box center [550, 305] width 111 height 29
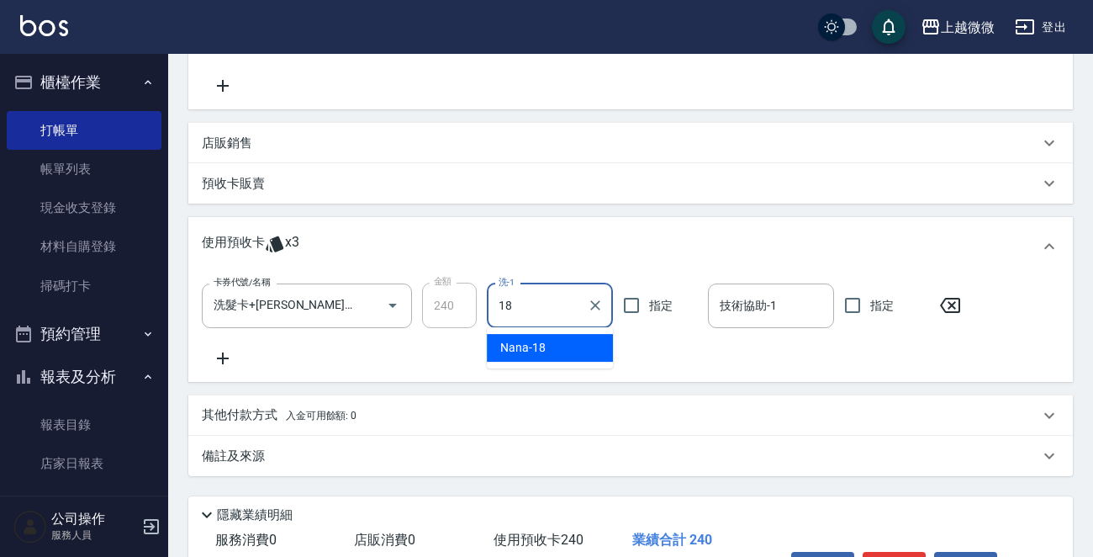
click at [562, 346] on div "Nana -18" at bounding box center [550, 348] width 126 height 28
type input "Nana-18"
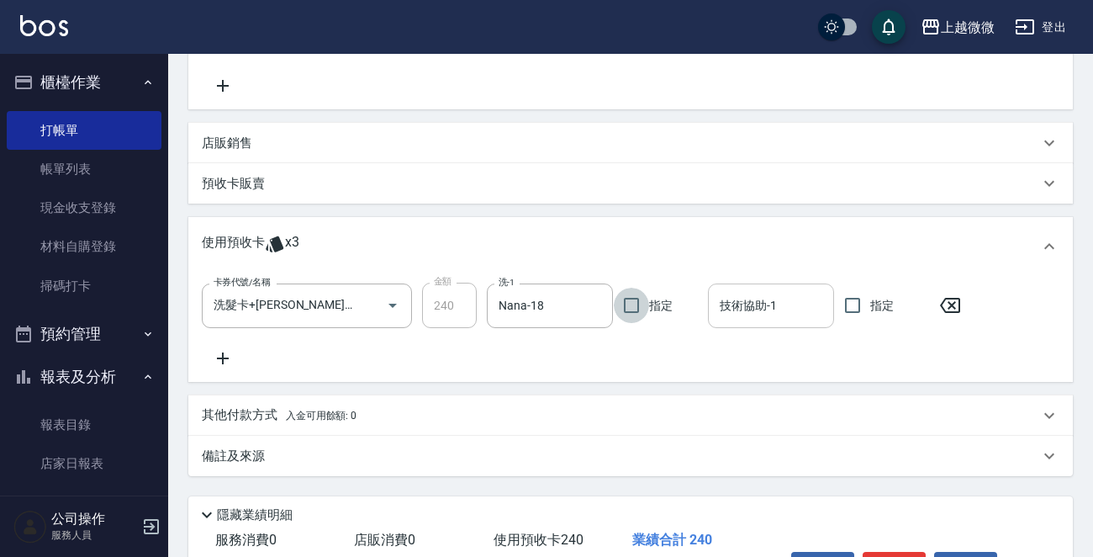
click at [752, 310] on input "技術協助-1" at bounding box center [771, 305] width 111 height 29
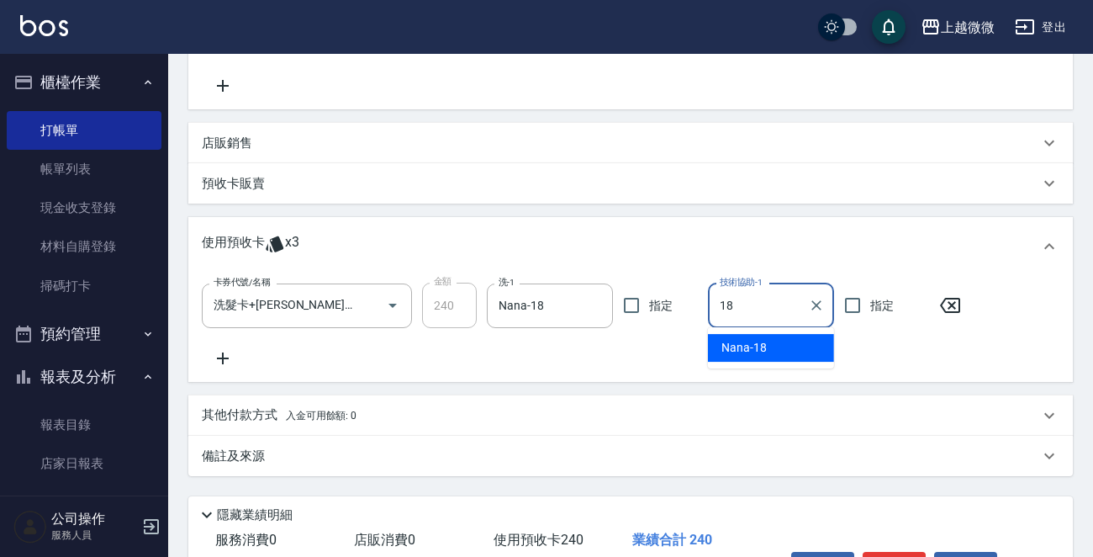
click at [765, 342] on div "Nana -18" at bounding box center [771, 348] width 126 height 28
type input "Nana-18"
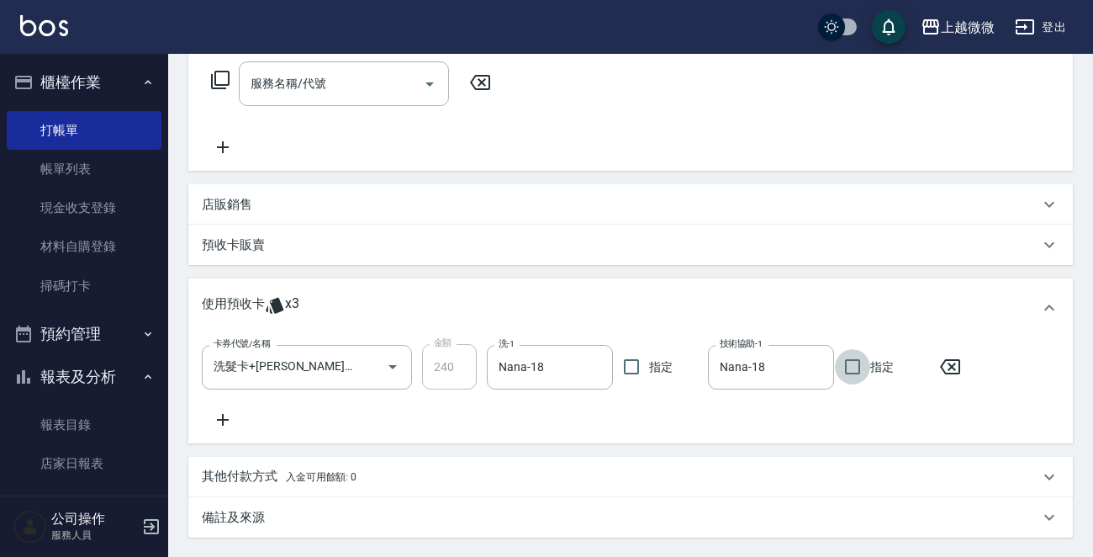
scroll to position [442, 0]
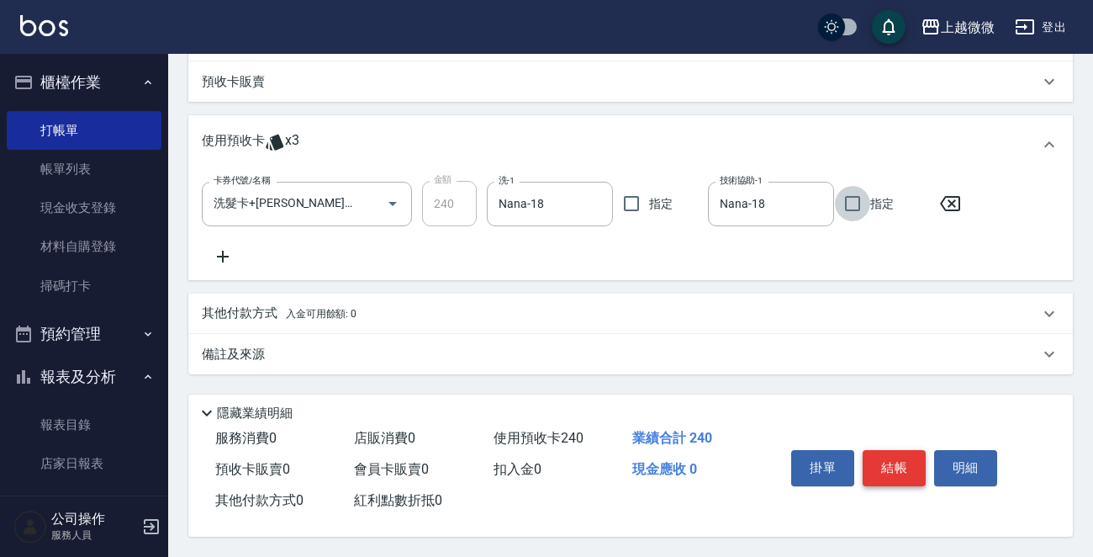
click at [909, 455] on button "結帳" at bounding box center [894, 467] width 63 height 35
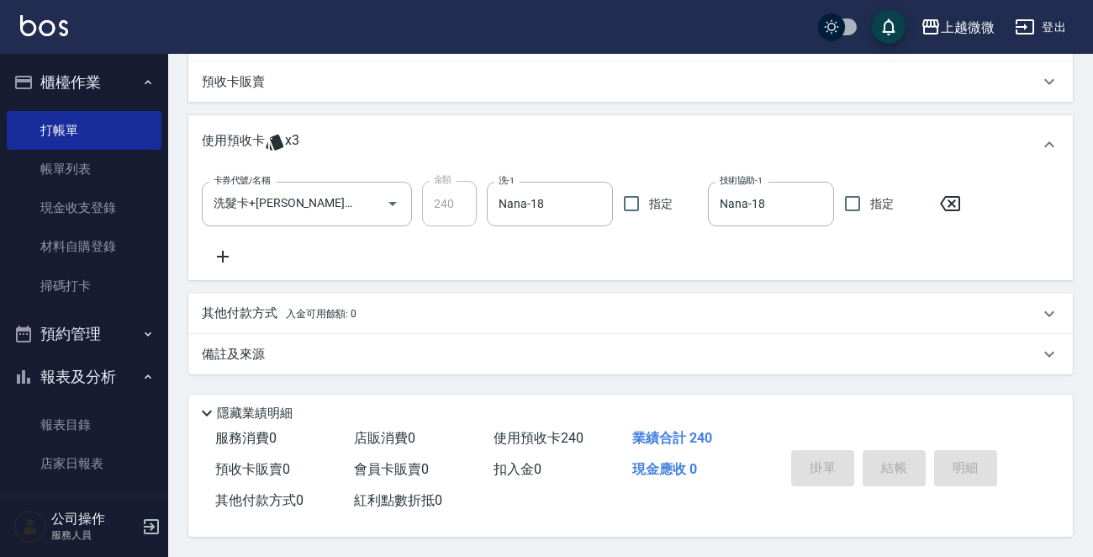
scroll to position [0, 0]
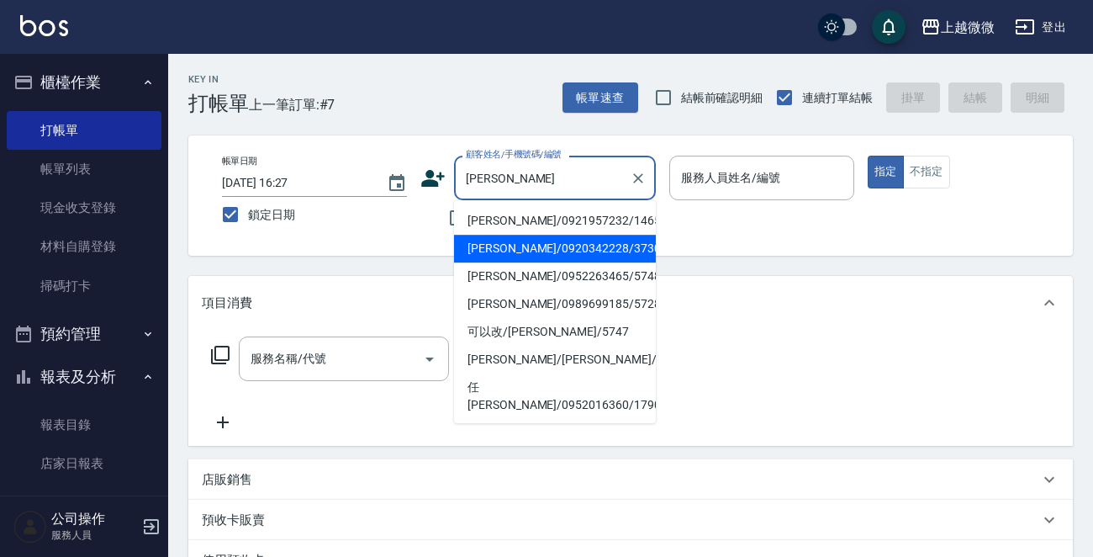
click at [555, 240] on li "[PERSON_NAME]/0920342228/3730" at bounding box center [555, 249] width 202 height 28
type input "[PERSON_NAME]/0920342228/3730"
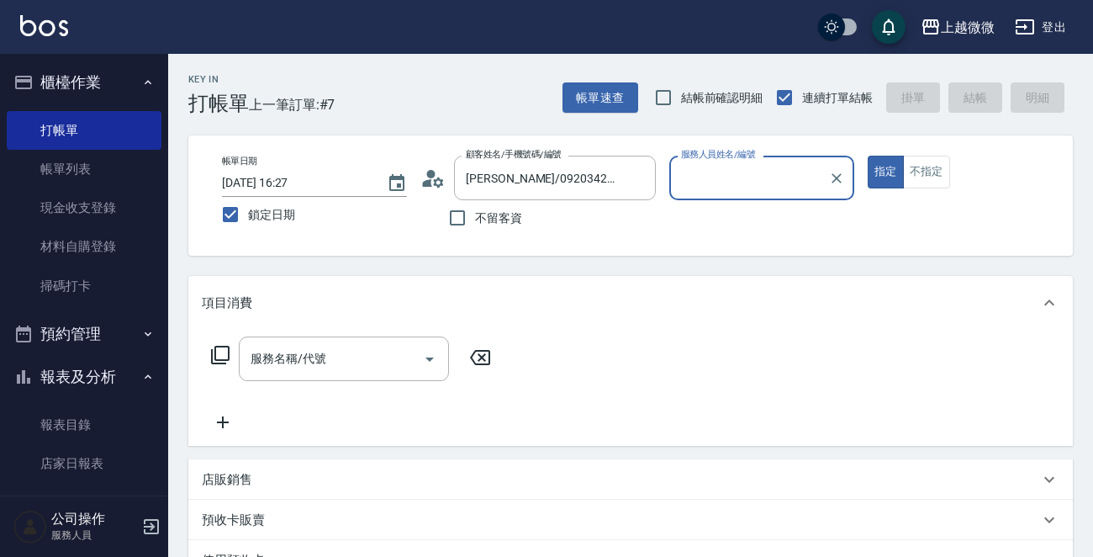
type input "Mini-2"
click at [339, 384] on div "服務名稱/代號 服務名稱/代號" at bounding box center [351, 384] width 299 height 96
click at [347, 357] on input "服務名稱/代號" at bounding box center [331, 358] width 170 height 29
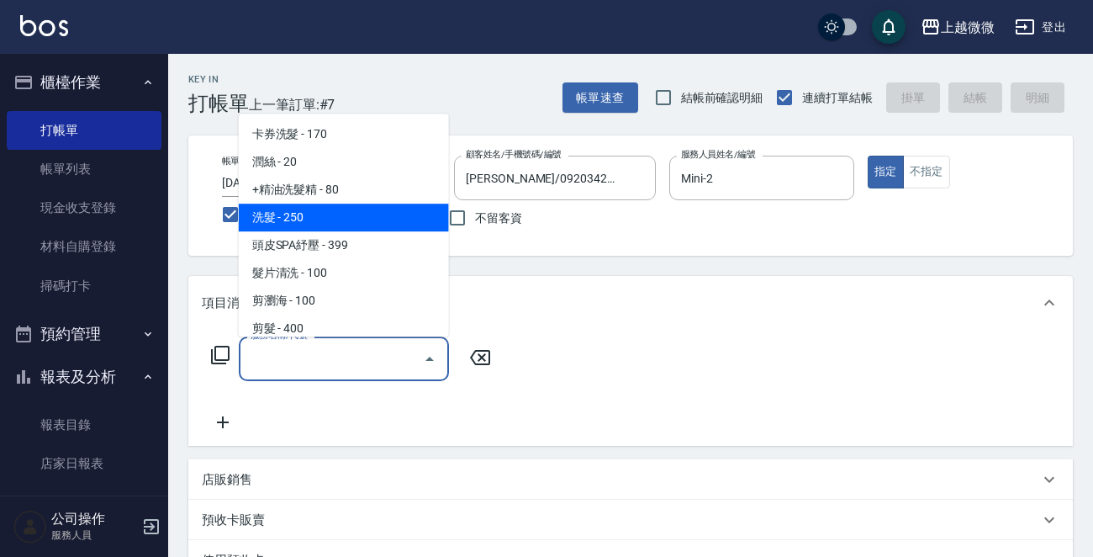
click at [337, 206] on span "洗髮 - 250" at bounding box center [344, 218] width 210 height 28
type input "洗髮(A03)"
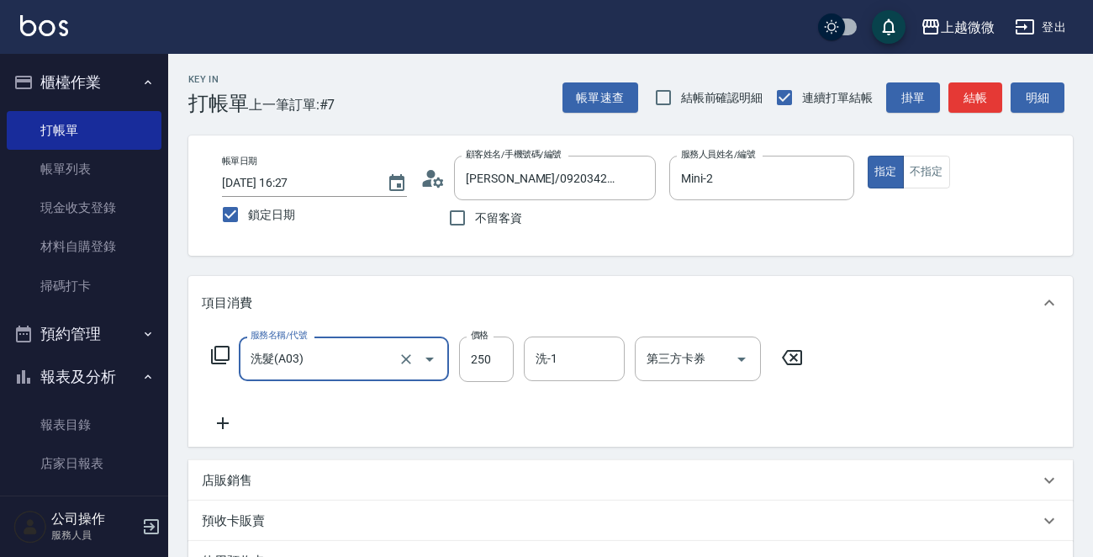
click at [226, 413] on icon at bounding box center [223, 423] width 42 height 20
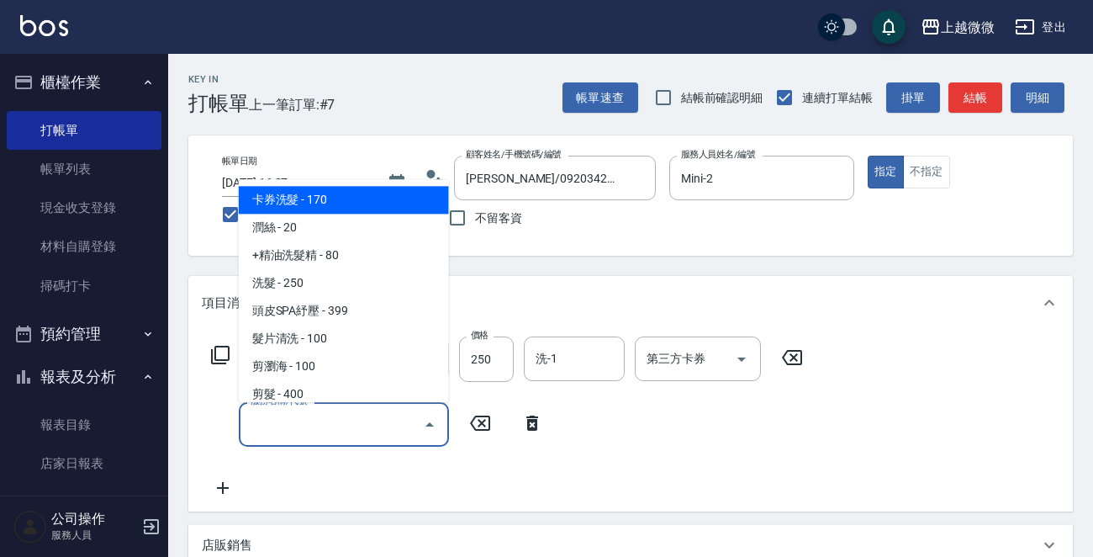
click at [301, 426] on input "服務名稱/代號" at bounding box center [331, 424] width 170 height 29
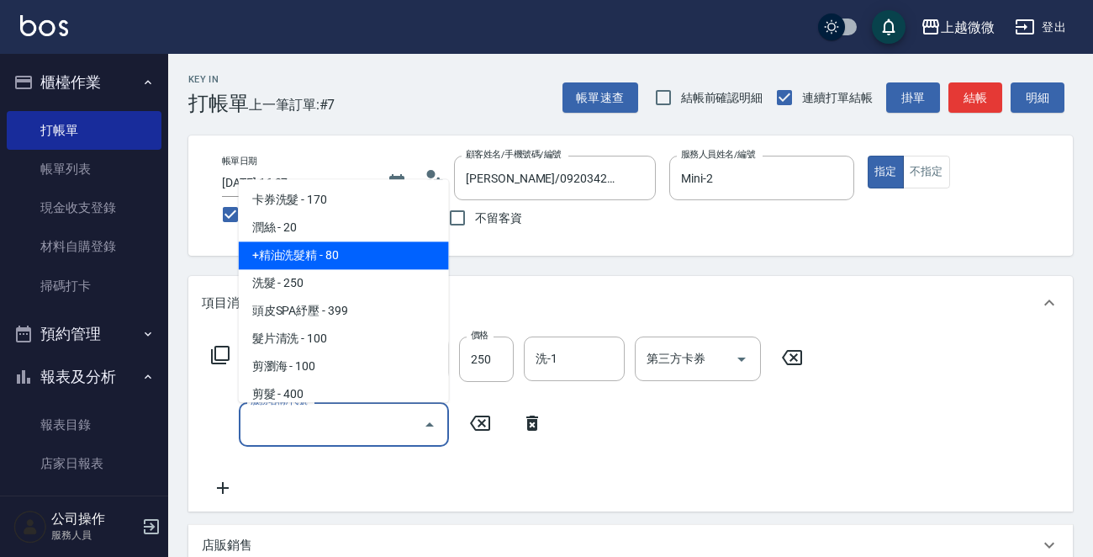
click at [346, 251] on span "+精油洗髮精 - 80" at bounding box center [344, 256] width 210 height 28
type input "+精油洗髮精(A02)"
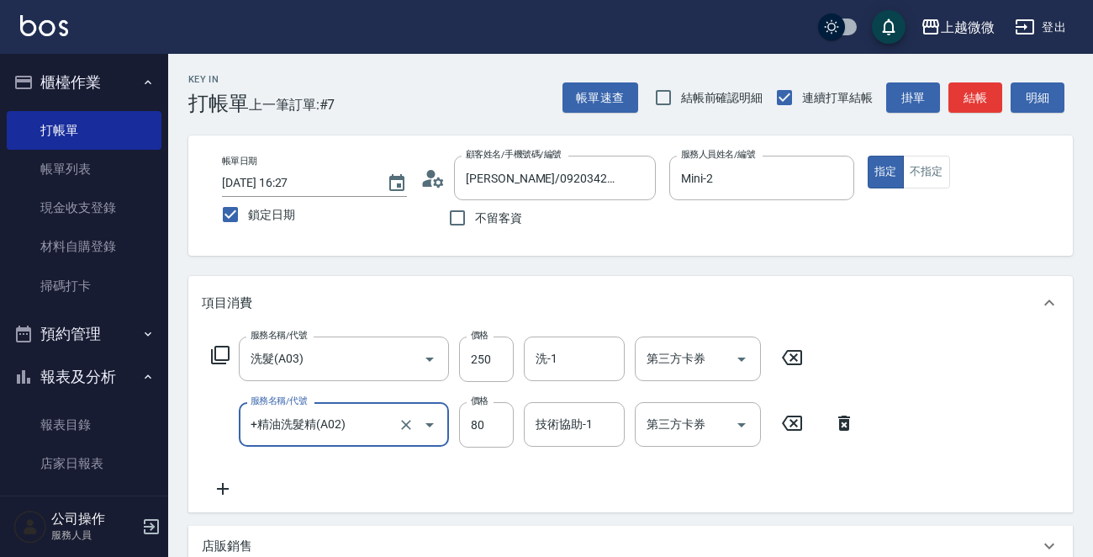
click at [218, 479] on div "服務名稱/代號 洗髮(A03) 服務名稱/代號 價格 250 價格 洗-1 洗-1 第三方卡券 第三方卡券 服務名稱/代號 +精油洗髮精(A02) 服務名稱/…" at bounding box center [534, 417] width 664 height 162
click at [294, 489] on div "服務名稱/代號 洗髮(A03) 服務名稱/代號 價格 250 價格 洗-1 洗-1 第三方卡券 第三方卡券 服務名稱/代號 +精油洗髮精(A02) 服務名稱/…" at bounding box center [534, 417] width 664 height 162
click at [231, 487] on icon at bounding box center [223, 489] width 42 height 20
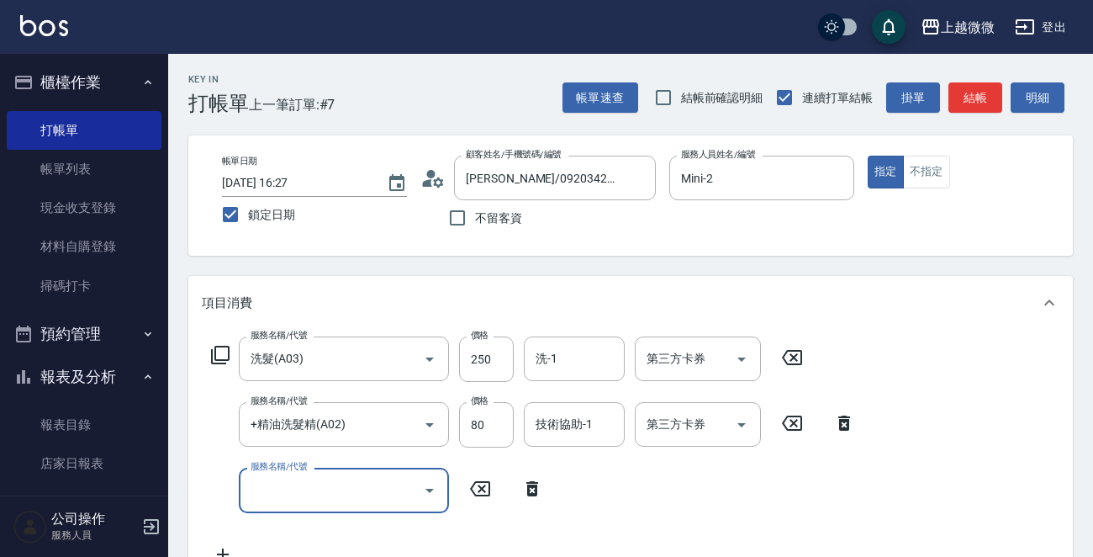
click at [279, 487] on input "服務名稱/代號" at bounding box center [331, 489] width 170 height 29
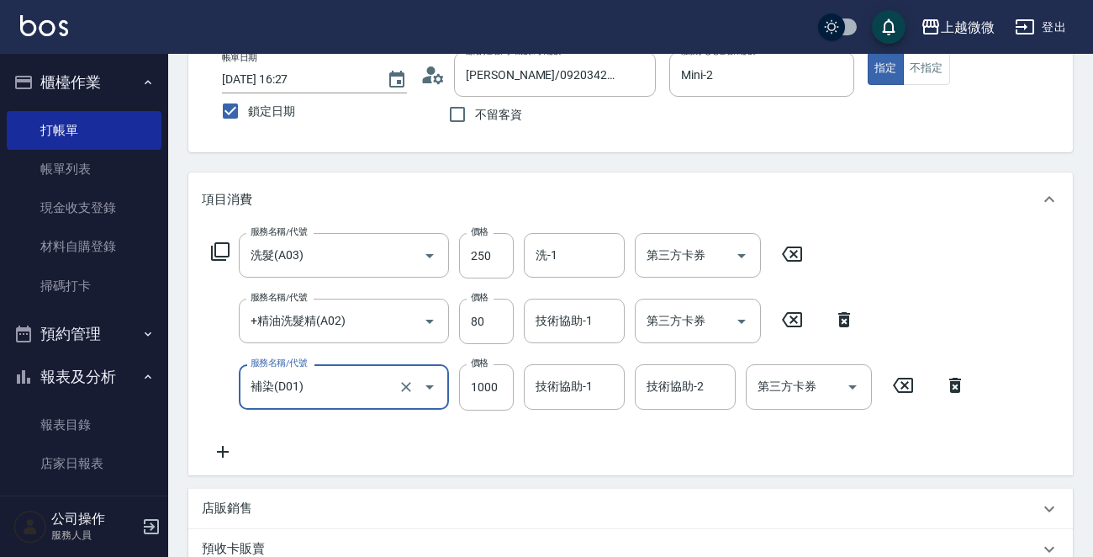
scroll to position [252, 0]
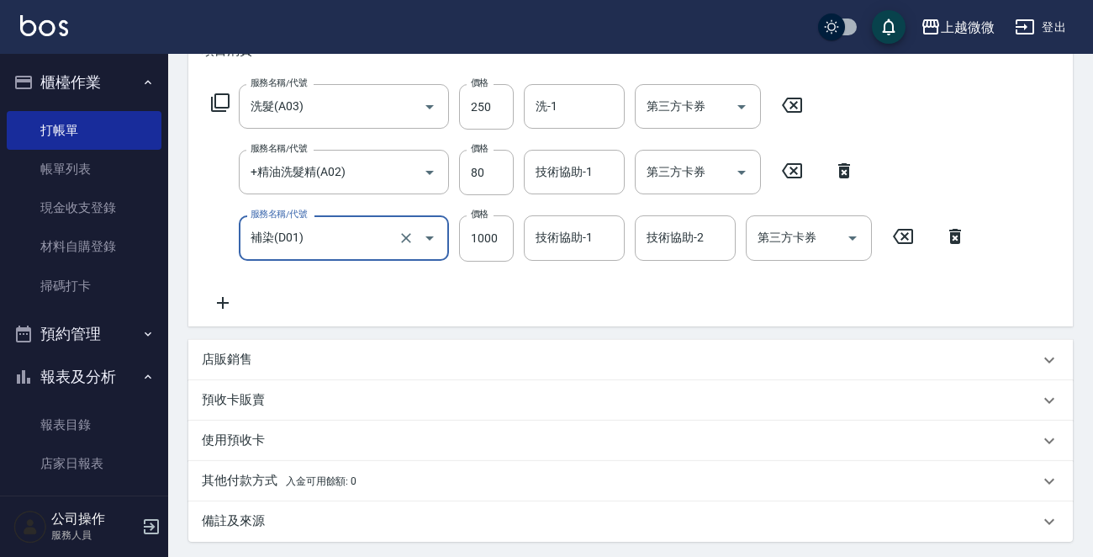
type input "補染(D01)"
click at [219, 302] on icon at bounding box center [223, 303] width 12 height 12
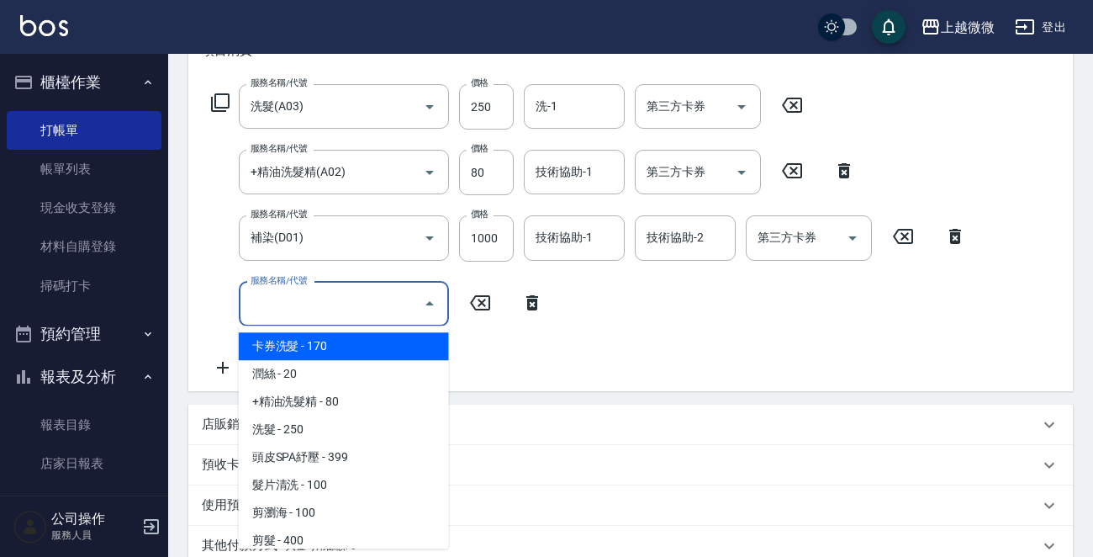
click at [307, 310] on input "服務名稱/代號" at bounding box center [331, 303] width 170 height 29
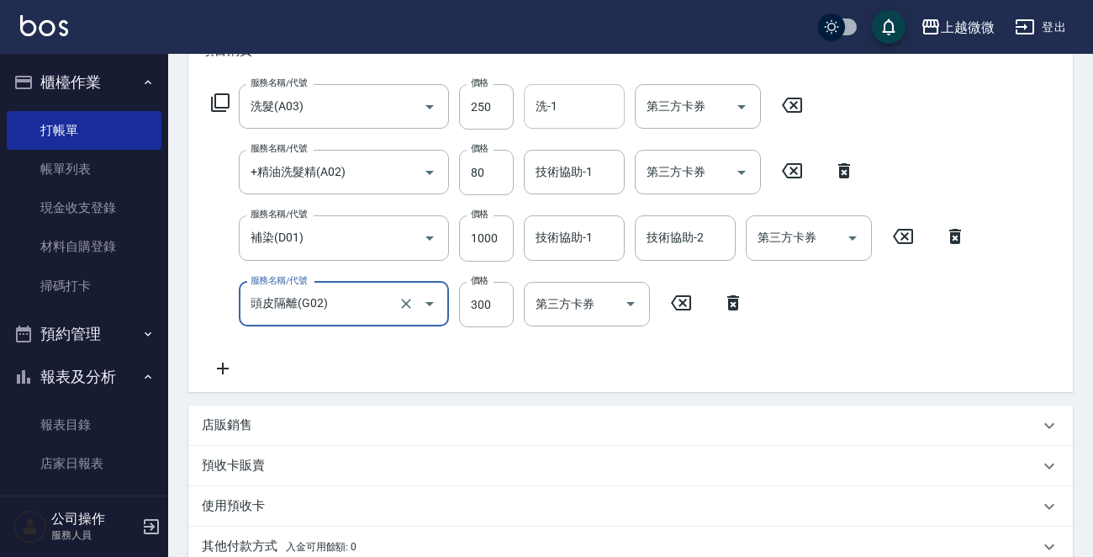
type input "頭皮隔離(G02)"
click at [571, 109] on input "洗-1" at bounding box center [575, 106] width 86 height 29
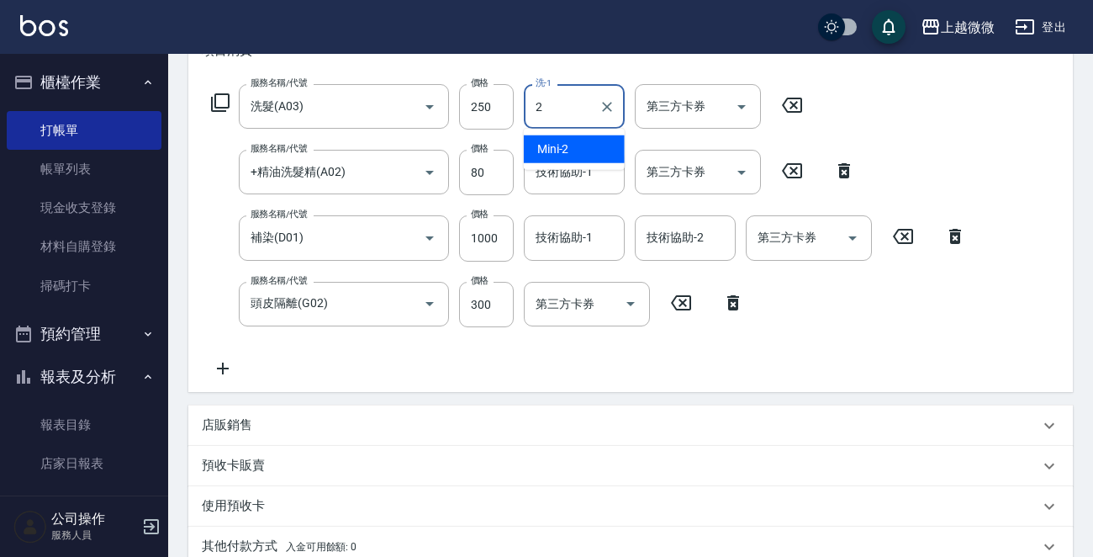
click at [565, 151] on span "Mini -2" at bounding box center [553, 149] width 32 height 18
type input "Mini-2"
click at [574, 179] on div "技術協助-1 技術協助-1" at bounding box center [574, 172] width 101 height 45
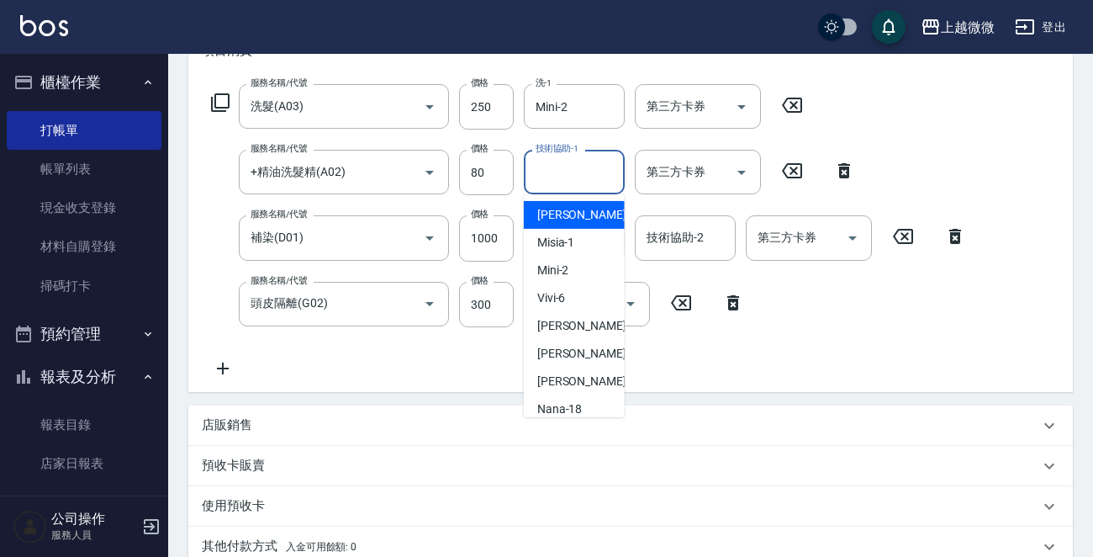
click at [587, 217] on div "[PERSON_NAME] -0" at bounding box center [574, 215] width 101 height 28
type input "[PERSON_NAME]-0"
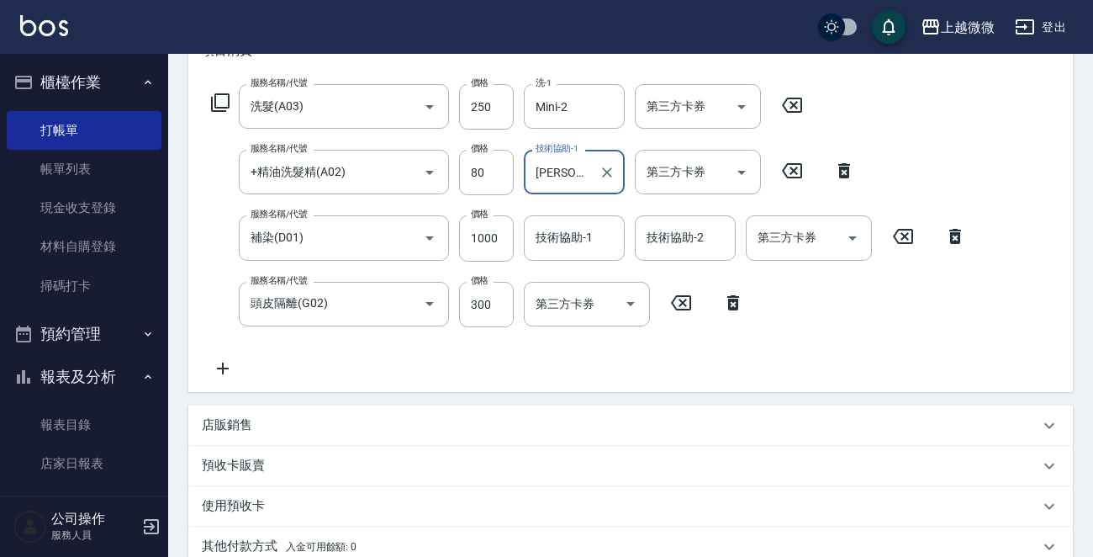
click at [587, 217] on div "技術協助-1" at bounding box center [574, 237] width 101 height 45
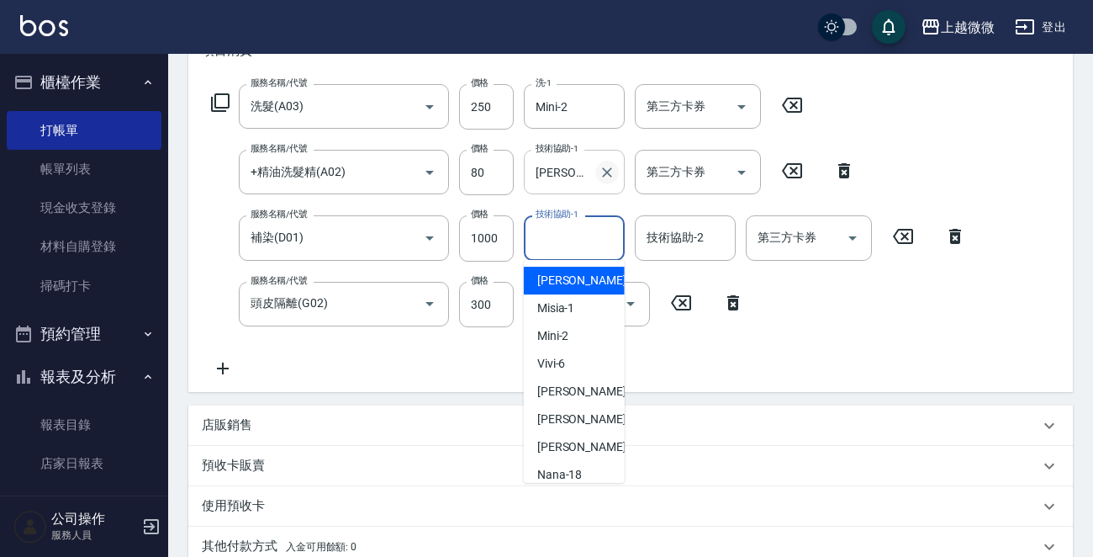
click at [611, 173] on icon "Clear" at bounding box center [607, 172] width 17 height 17
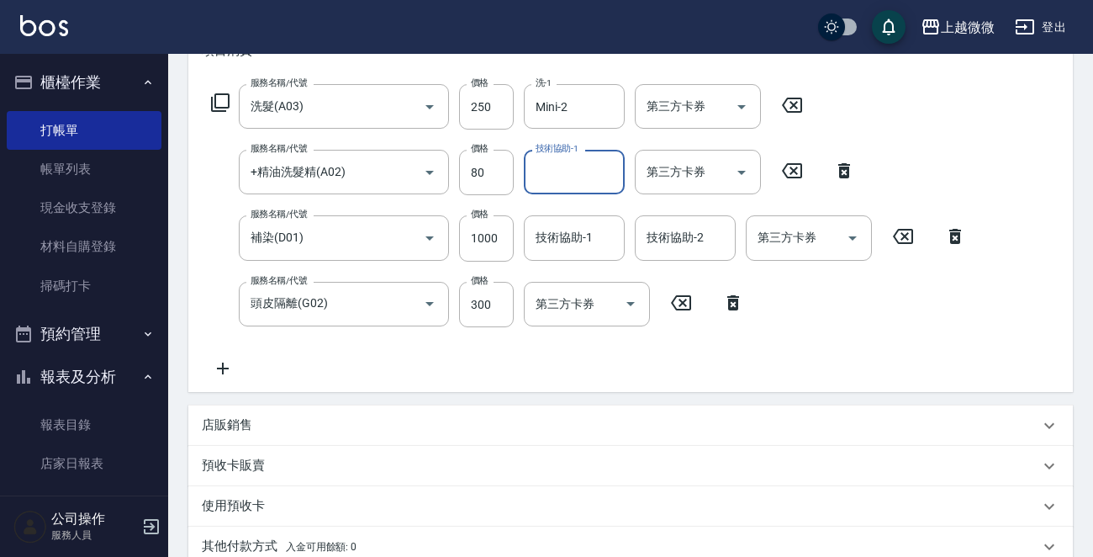
click at [589, 176] on input "技術協助-1" at bounding box center [575, 171] width 86 height 29
click at [579, 209] on div "Mini -2" at bounding box center [574, 215] width 101 height 28
type input "Mini-2"
click at [589, 238] on div "技術協助-1 技術協助-1" at bounding box center [574, 237] width 101 height 45
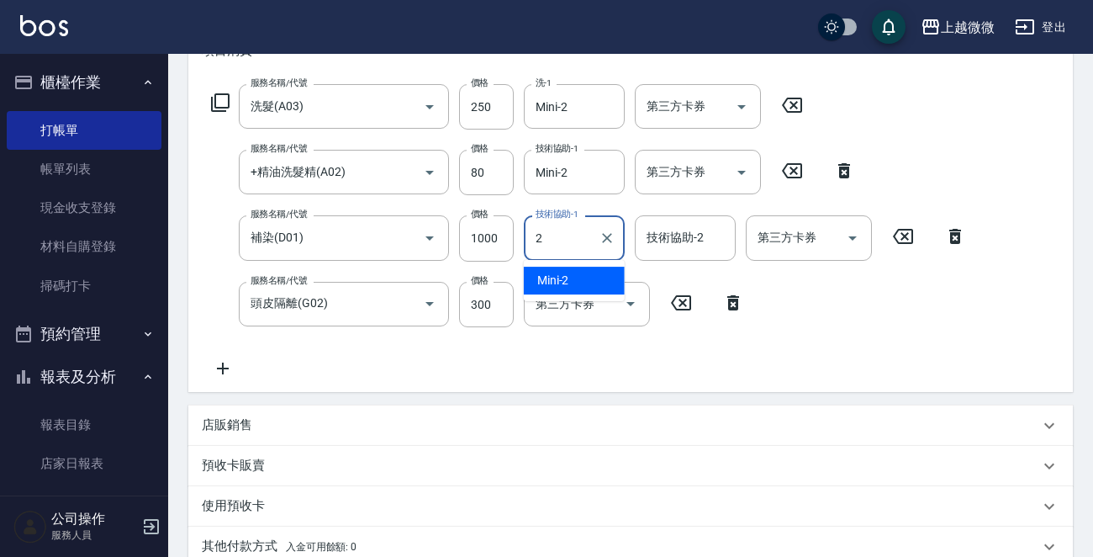
click at [580, 274] on div "Mini -2" at bounding box center [574, 281] width 101 height 28
type input "Mini-2"
click at [673, 238] on div "技術協助-2 技術協助-2" at bounding box center [685, 237] width 101 height 45
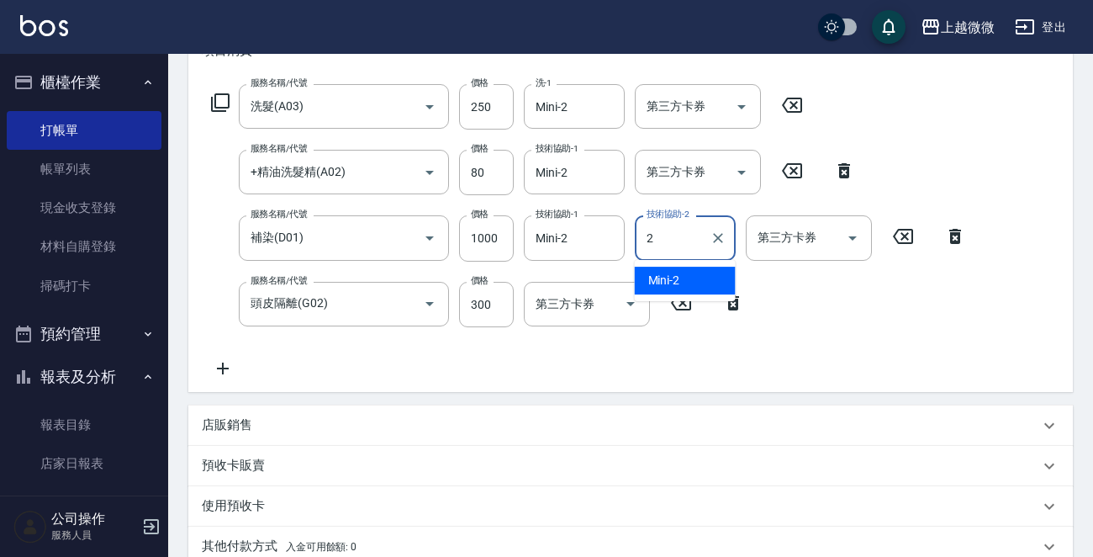
click at [671, 273] on span "Mini -2" at bounding box center [664, 281] width 32 height 18
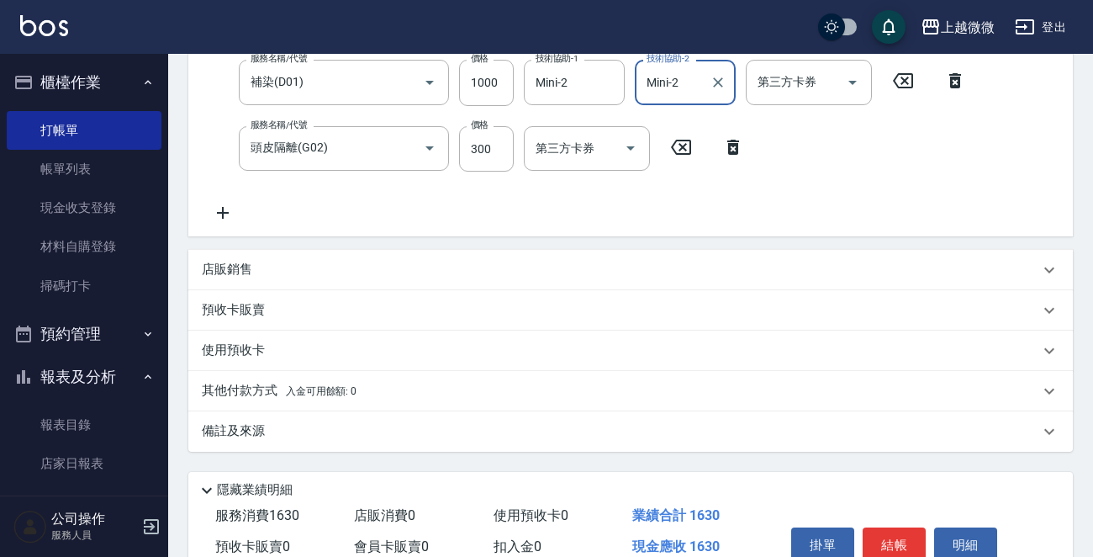
scroll to position [489, 0]
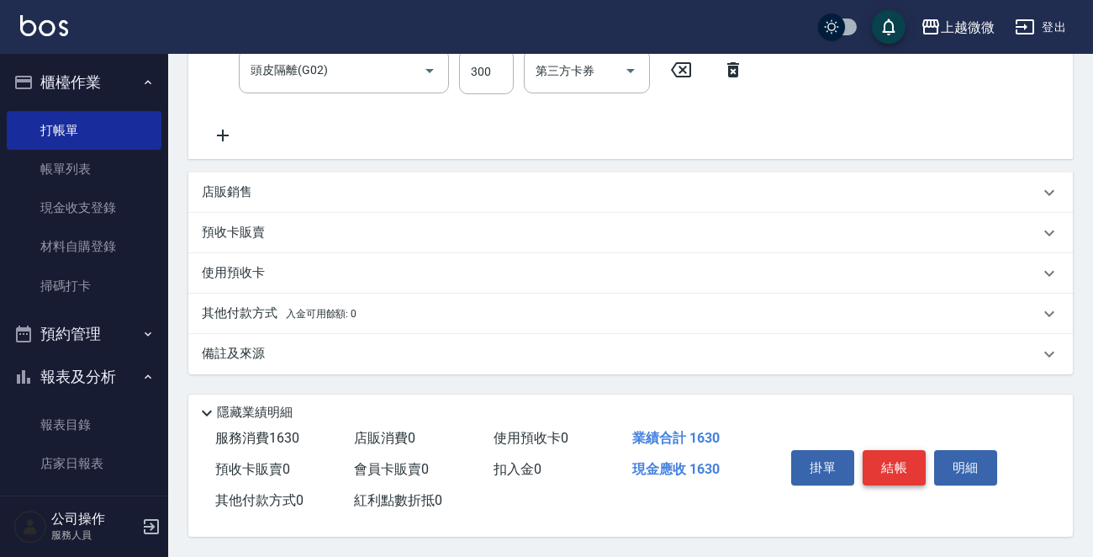
type input "Mini-2"
click at [892, 463] on button "結帳" at bounding box center [894, 467] width 63 height 35
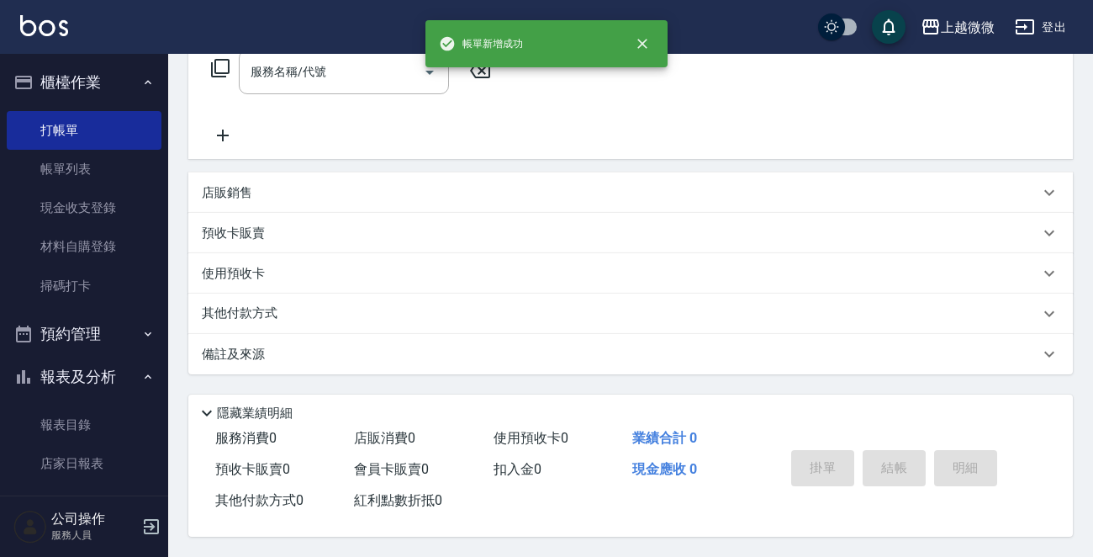
scroll to position [0, 0]
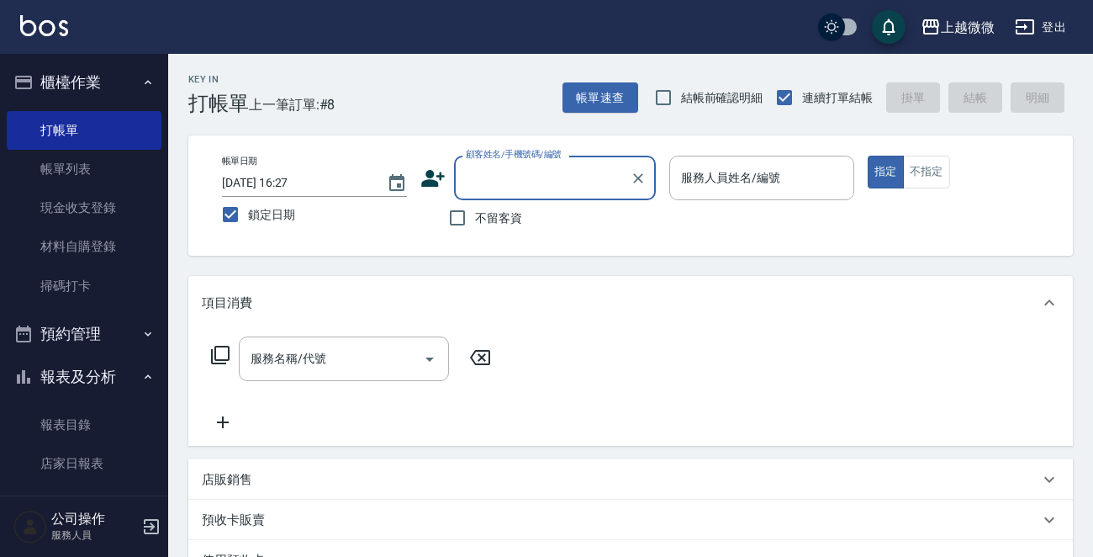
click at [722, 179] on div "服務人員姓名/編號 服務人員姓名/編號" at bounding box center [762, 178] width 185 height 45
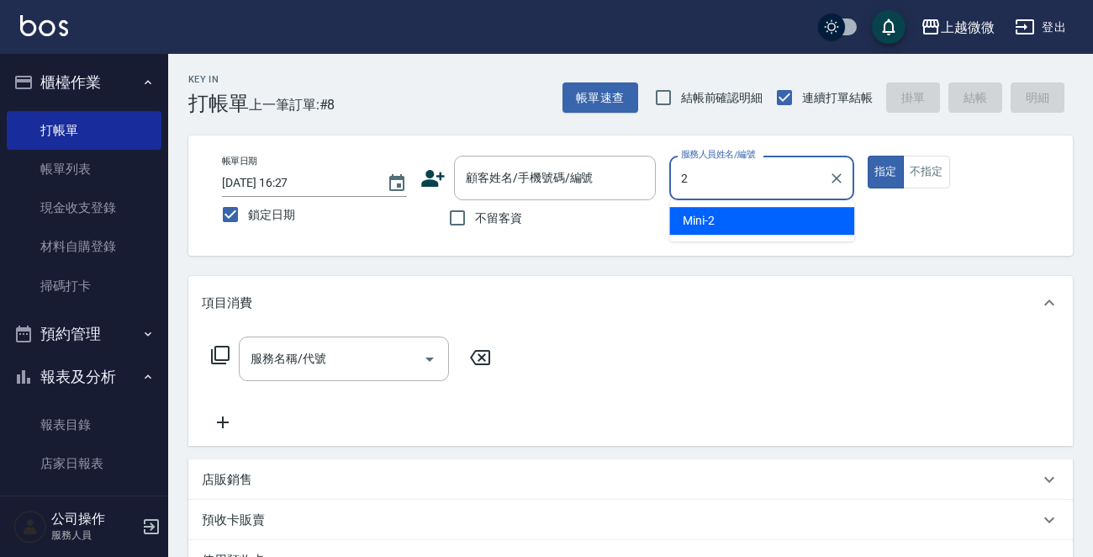
click at [725, 222] on div "Mini -2" at bounding box center [762, 221] width 185 height 28
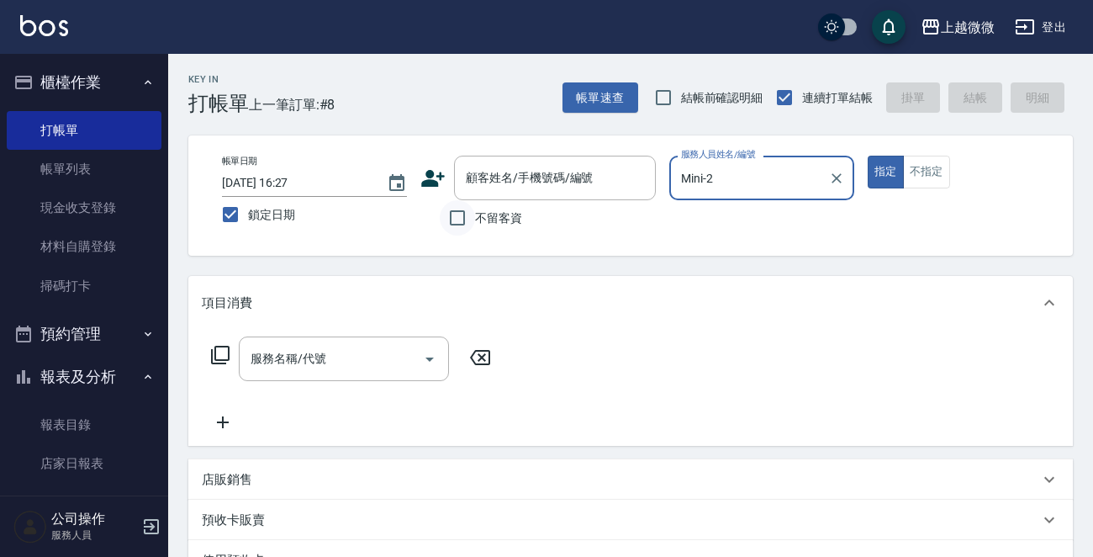
type input "Mini-2"
click at [467, 219] on input "不留客資" at bounding box center [457, 217] width 35 height 35
checkbox input "true"
click at [346, 369] on input "服務名稱/代號" at bounding box center [331, 358] width 170 height 29
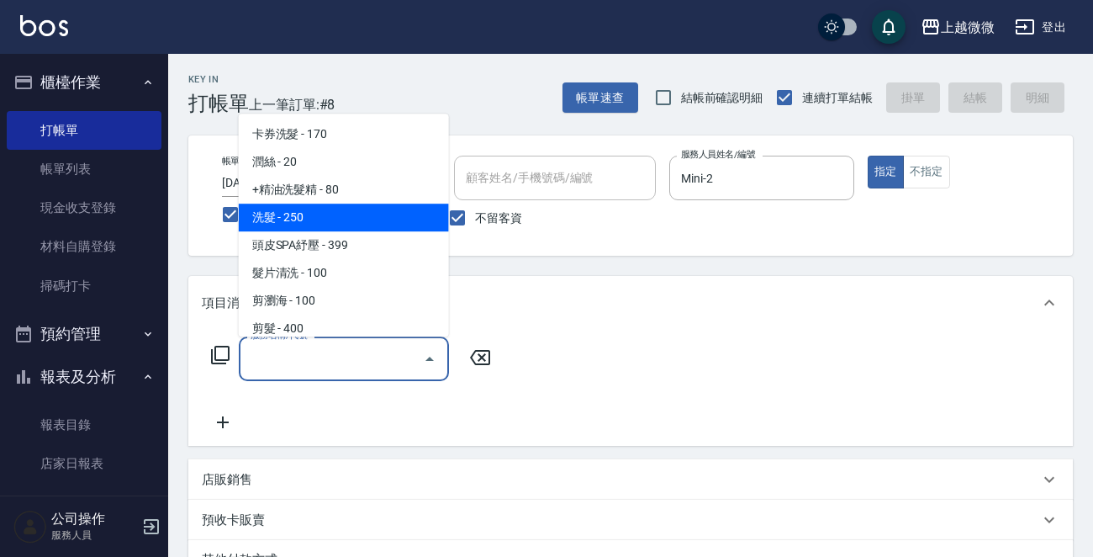
click at [363, 219] on span "洗髮 - 250" at bounding box center [344, 218] width 210 height 28
type input "洗髮(A03)"
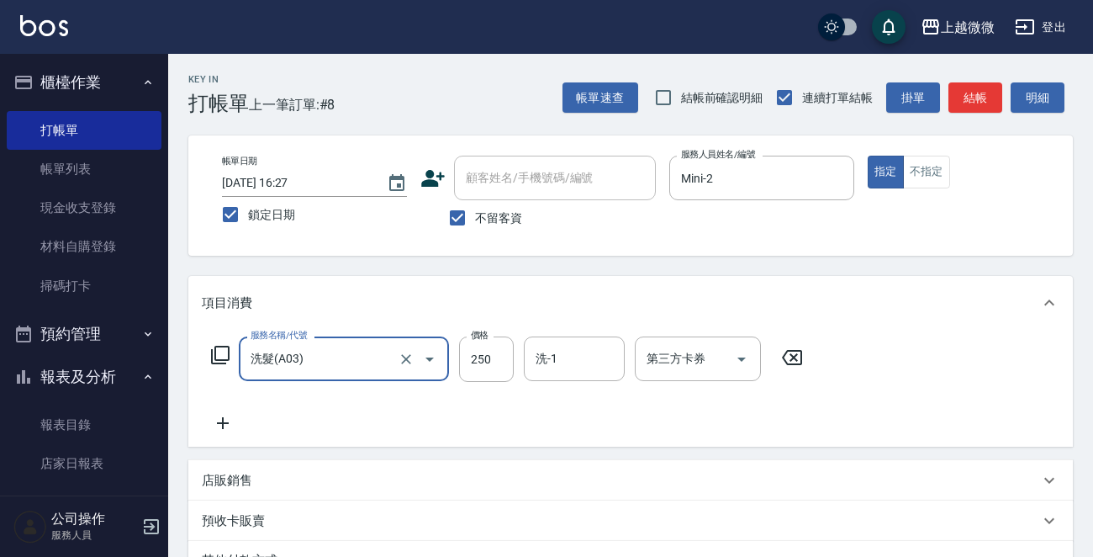
click at [225, 424] on icon at bounding box center [223, 423] width 42 height 20
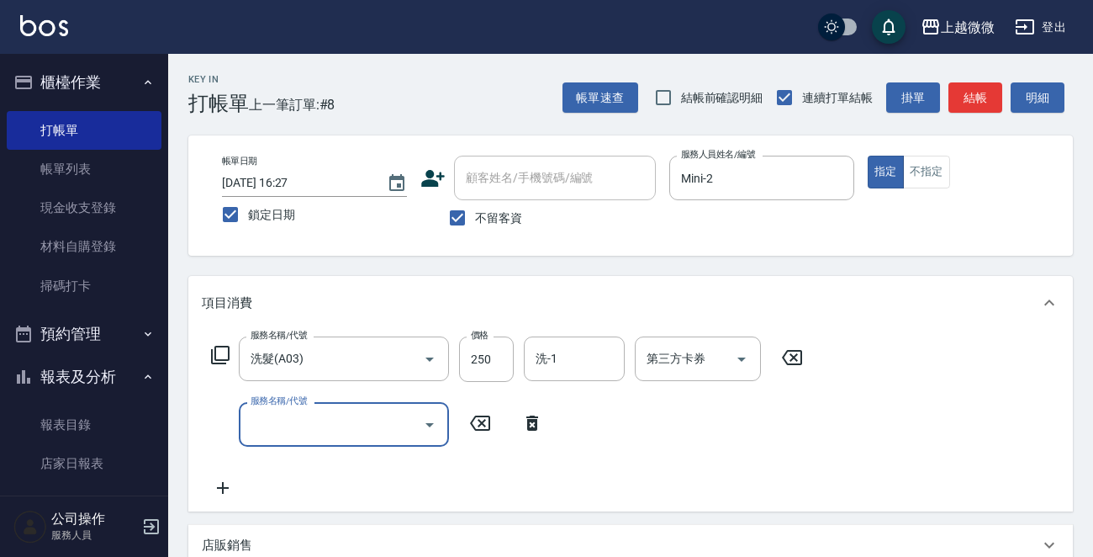
click at [315, 442] on div "服務名稱/代號" at bounding box center [344, 424] width 210 height 45
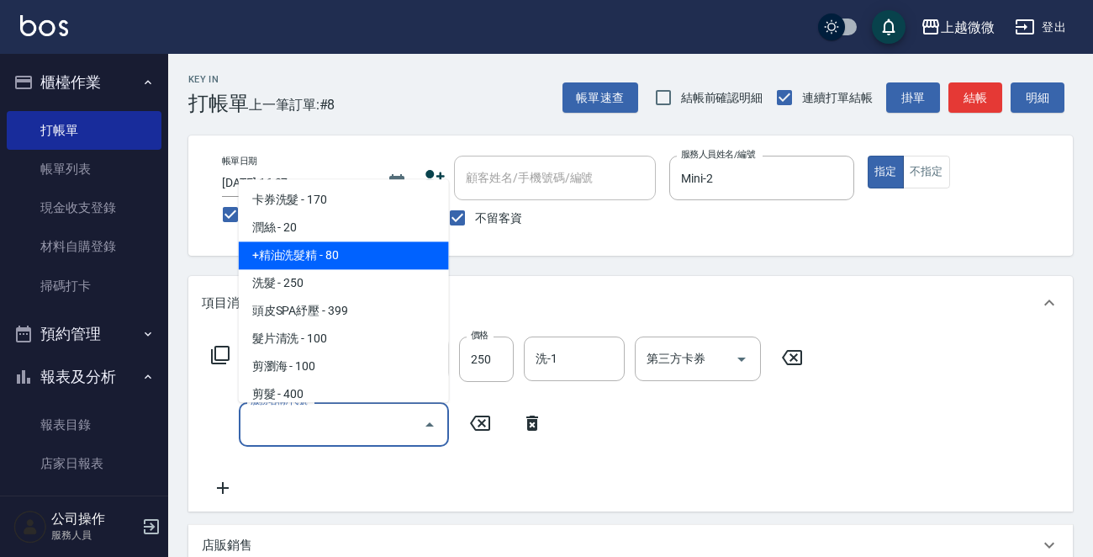
click at [348, 257] on span "+精油洗髮精 - 80" at bounding box center [344, 256] width 210 height 28
type input "+精油洗髮精(A02)"
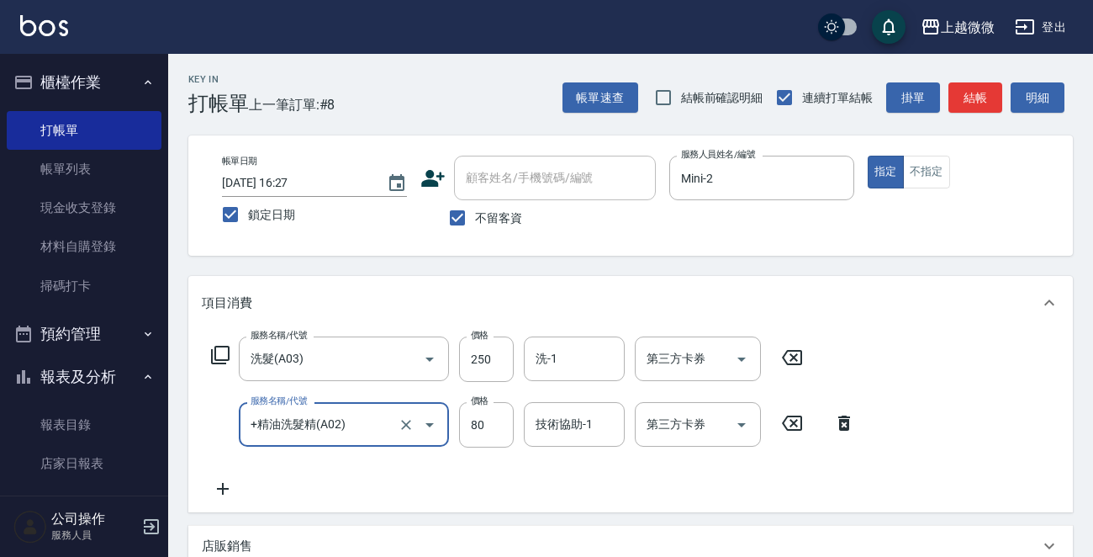
click at [227, 488] on icon at bounding box center [223, 489] width 12 height 12
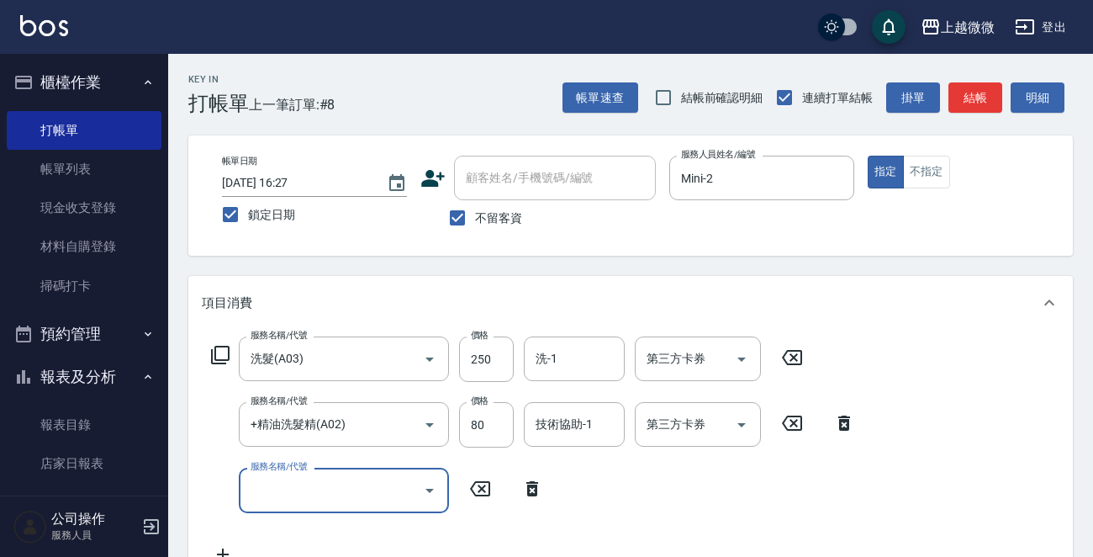
click at [296, 495] on input "服務名稱/代號" at bounding box center [331, 489] width 170 height 29
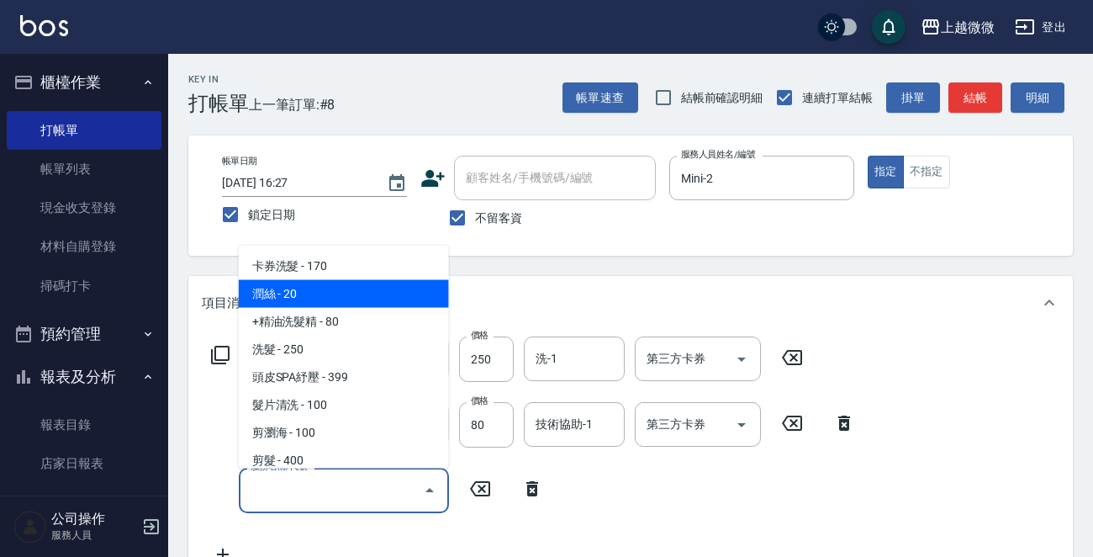
click at [350, 299] on span "潤絲 - 20" at bounding box center [344, 294] width 210 height 28
type input "潤絲(A01)"
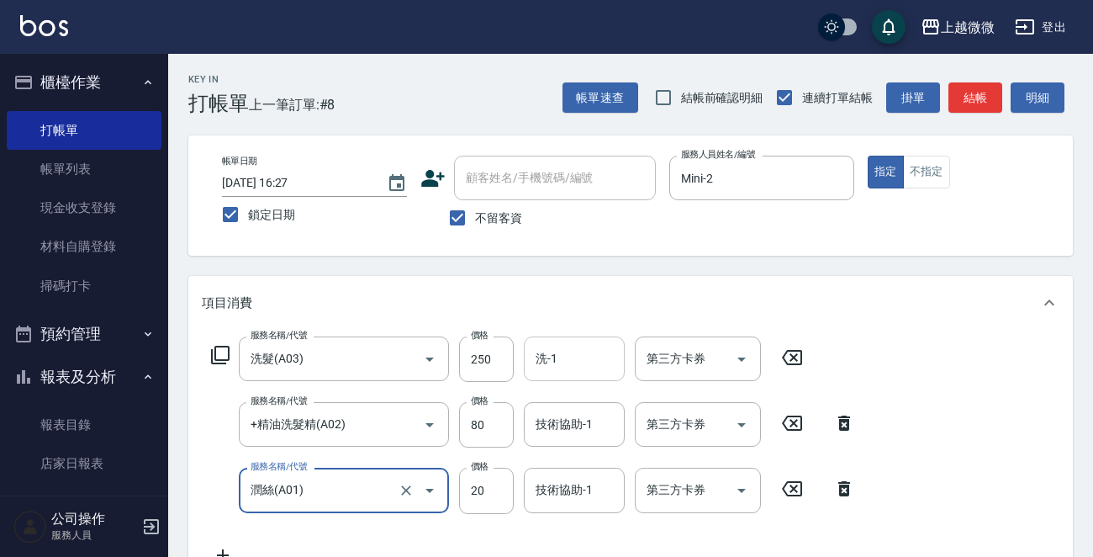
click at [569, 357] on input "洗-1" at bounding box center [575, 358] width 86 height 29
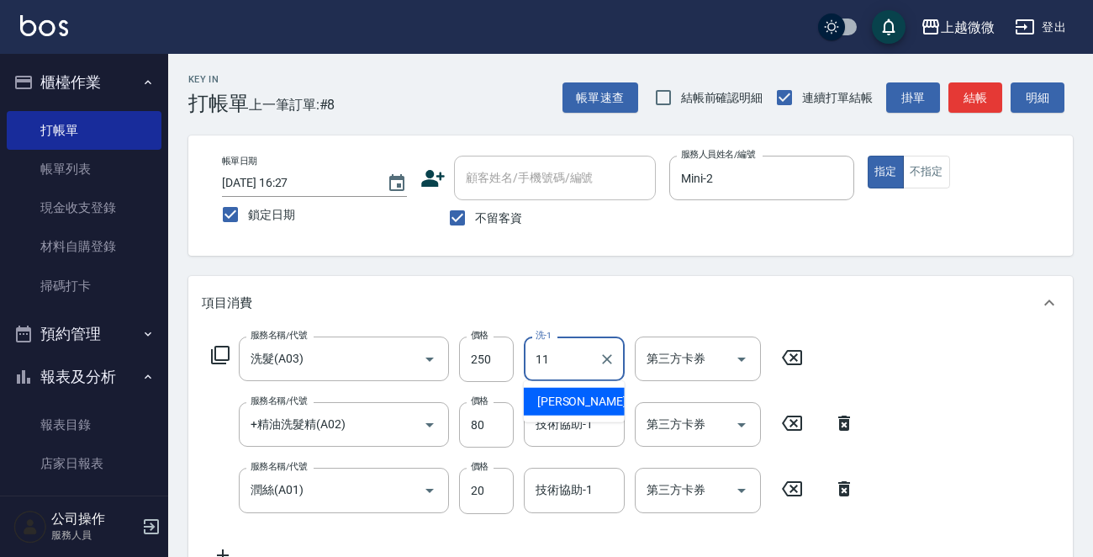
click at [568, 400] on span "[PERSON_NAME] -11" at bounding box center [590, 402] width 106 height 18
type input "[PERSON_NAME]-11"
click at [580, 423] on div "技術協助-1 技術協助-1" at bounding box center [574, 424] width 101 height 45
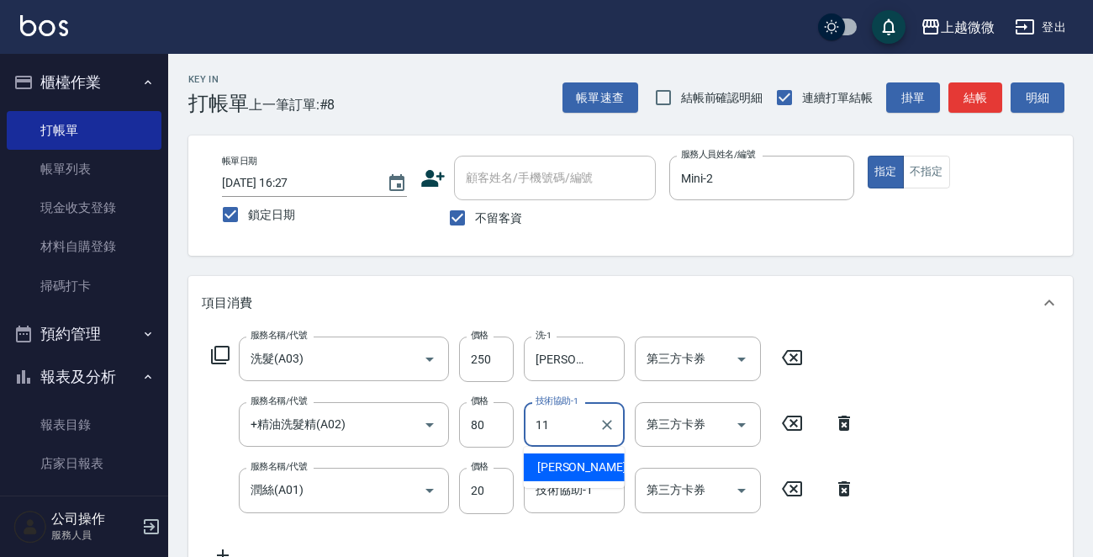
click at [580, 467] on span "[PERSON_NAME] -11" at bounding box center [590, 467] width 106 height 18
type input "[PERSON_NAME]-11"
click at [578, 501] on input "技術協助-1" at bounding box center [575, 489] width 86 height 29
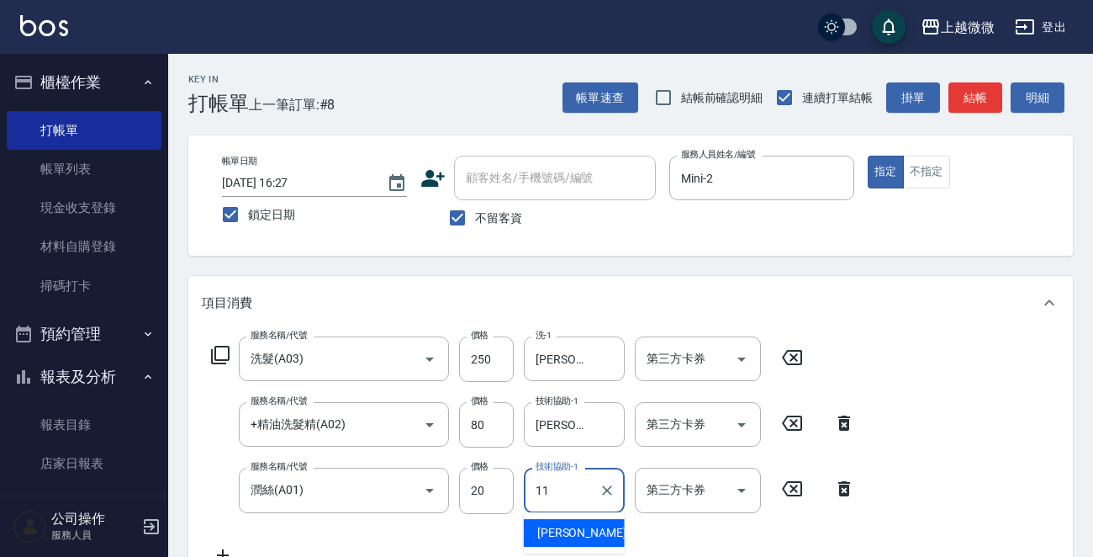
click at [576, 536] on span "[PERSON_NAME] -11" at bounding box center [590, 533] width 106 height 18
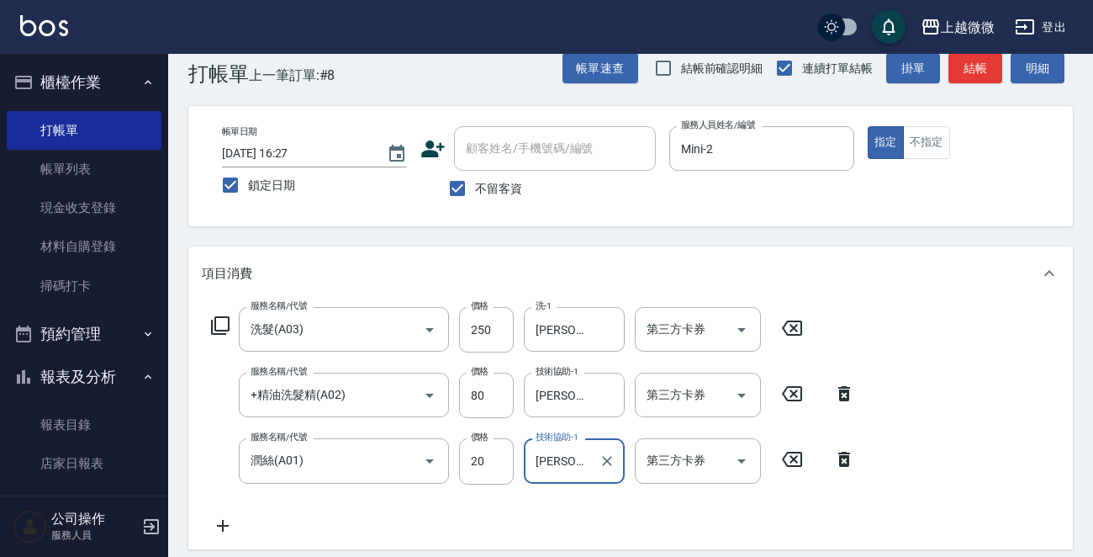
scroll to position [336, 0]
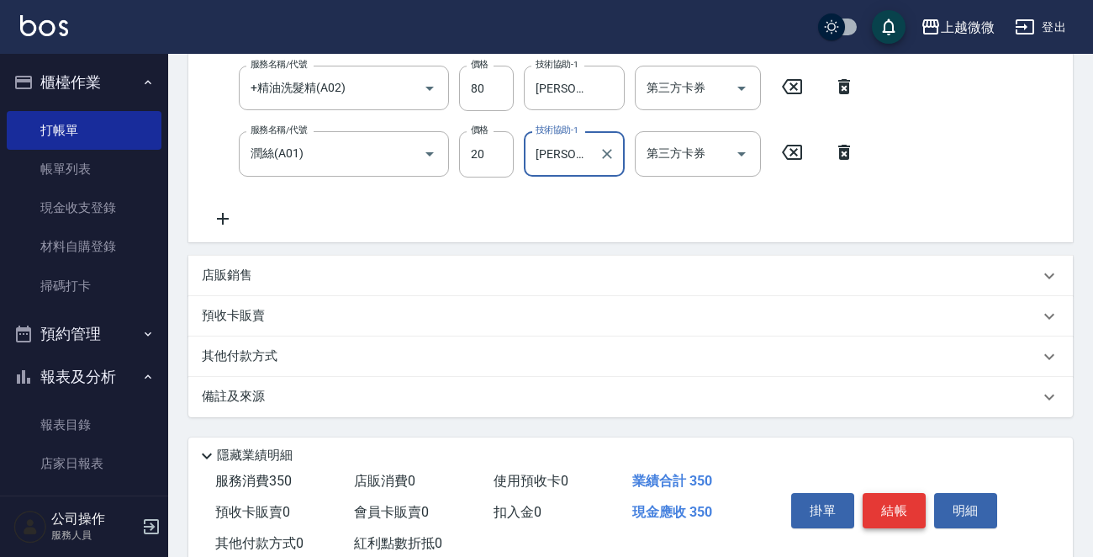
type input "[PERSON_NAME]-11"
click at [902, 504] on button "結帳" at bounding box center [894, 510] width 63 height 35
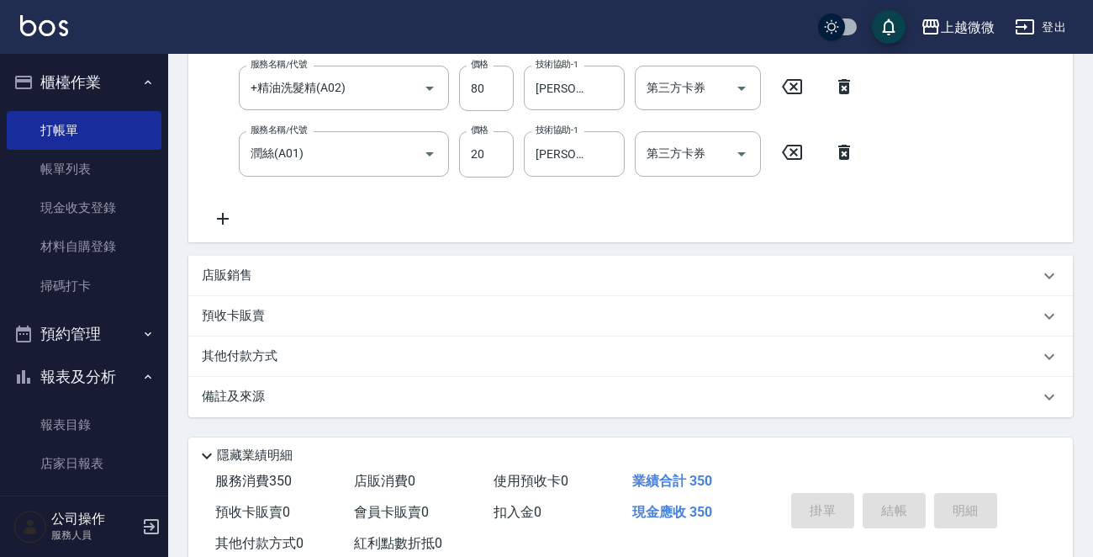
scroll to position [0, 0]
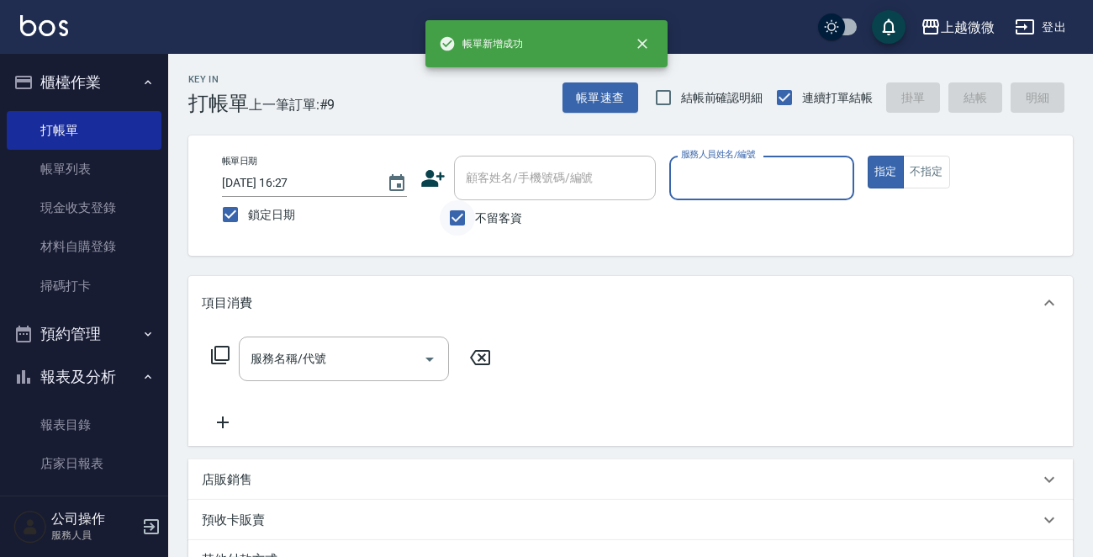
click at [454, 210] on input "不留客資" at bounding box center [457, 217] width 35 height 35
checkbox input "false"
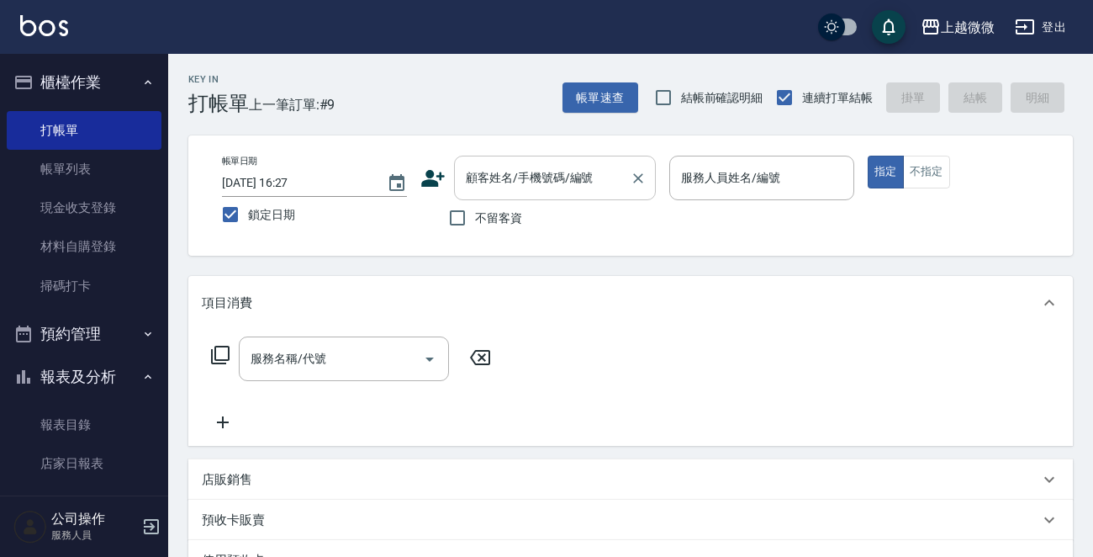
click at [511, 179] on input "顧客姓名/手機號碼/編號" at bounding box center [542, 177] width 161 height 29
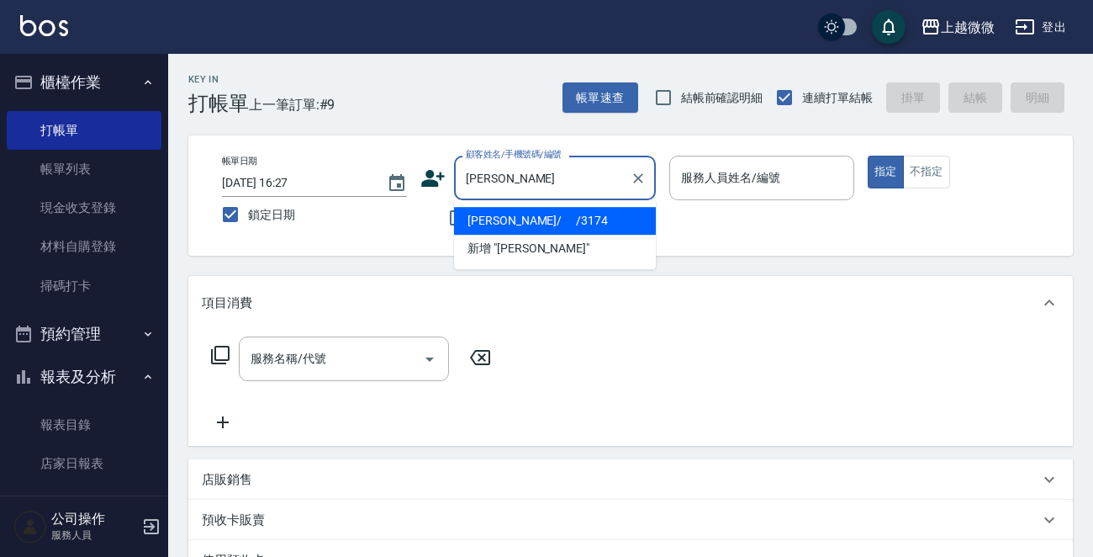
click at [534, 225] on li "[PERSON_NAME]/ 　/3174" at bounding box center [555, 221] width 202 height 28
type input "[PERSON_NAME]/ 　/3174"
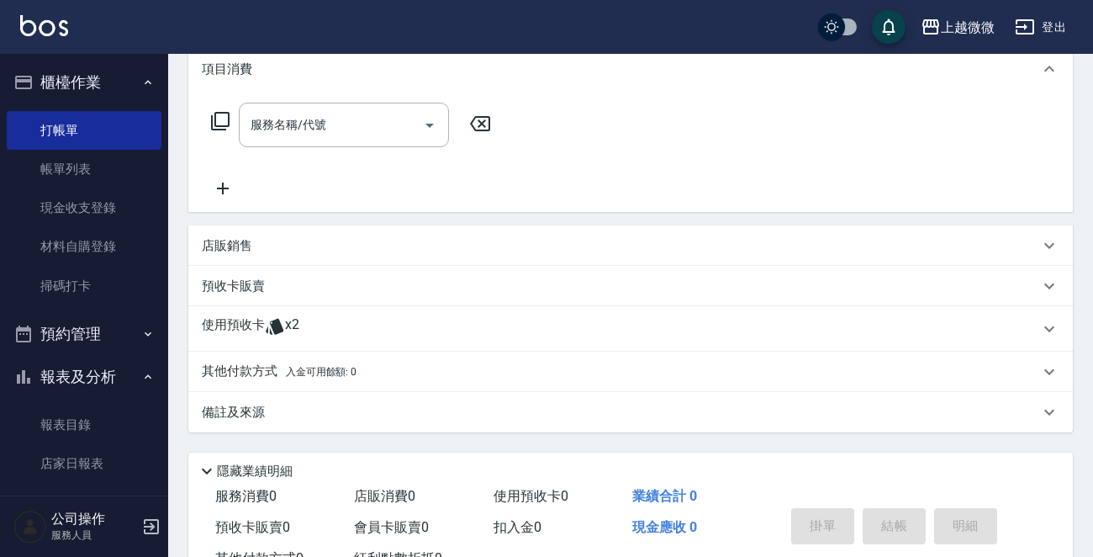
scroll to position [295, 0]
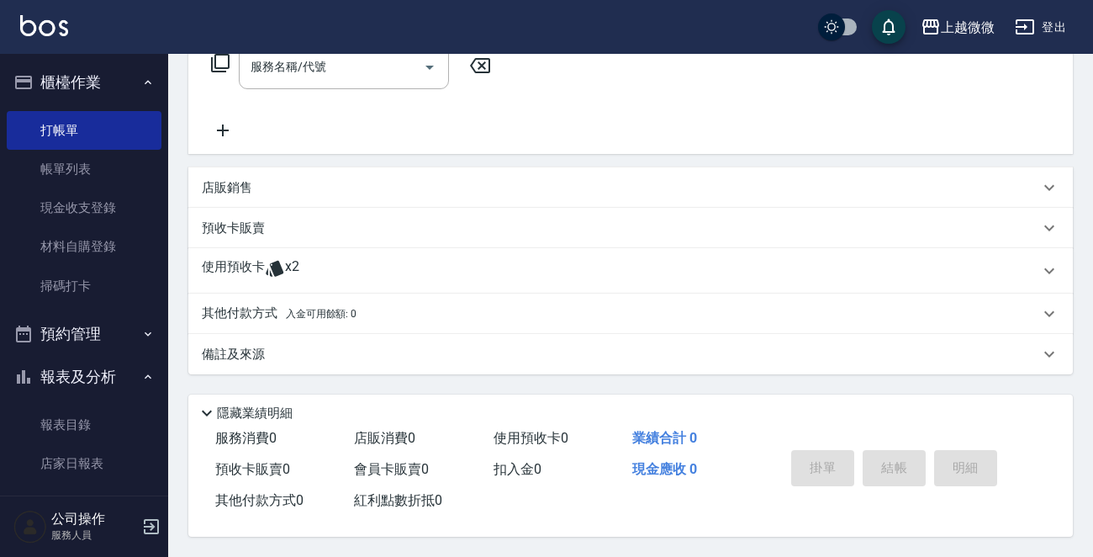
click at [246, 268] on p "使用預收卡" at bounding box center [233, 270] width 63 height 25
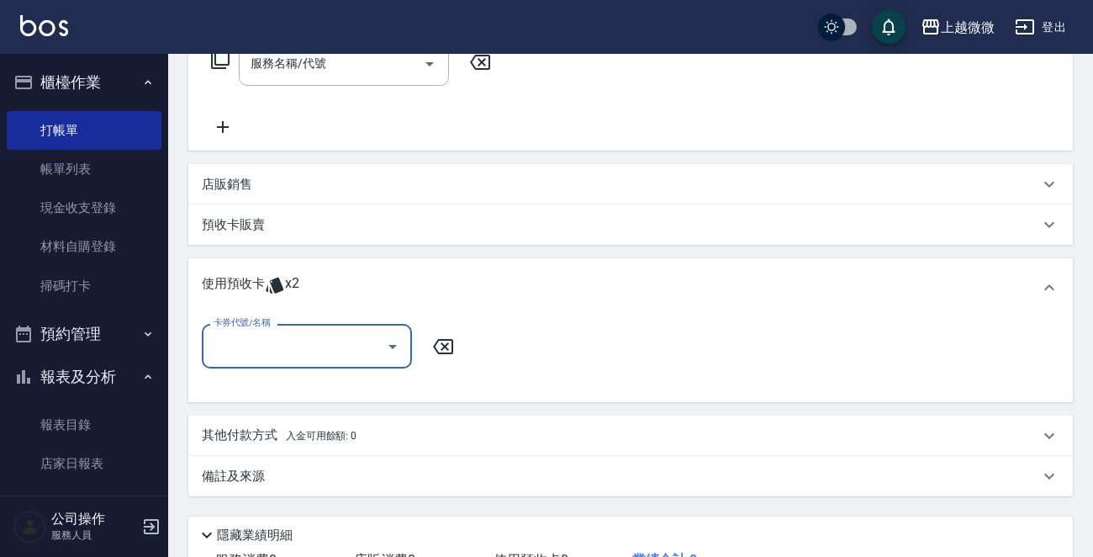
scroll to position [0, 0]
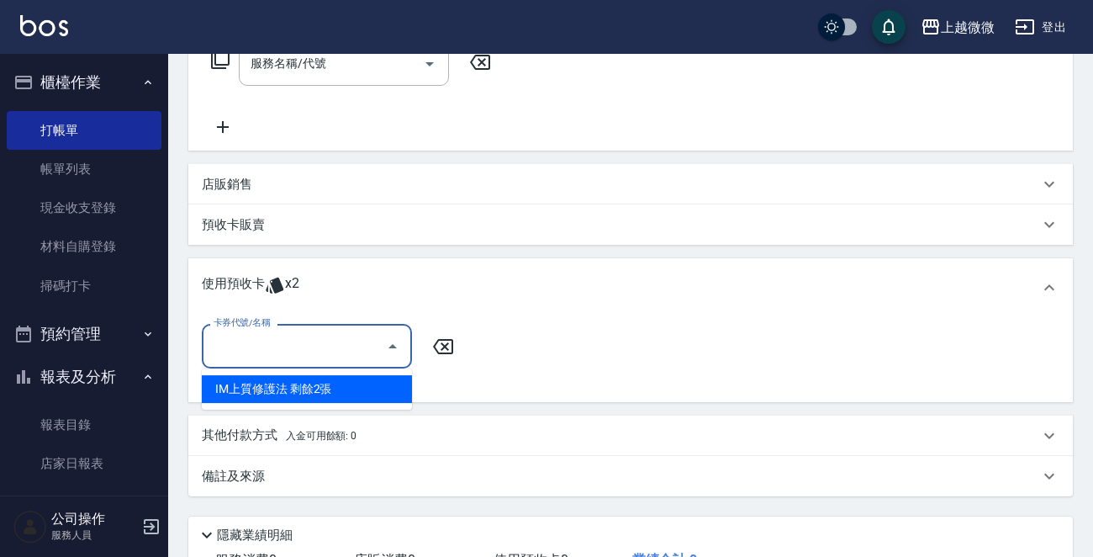
click at [246, 350] on input "卡券代號/名稱" at bounding box center [294, 345] width 170 height 29
click at [328, 378] on div "IM上質修護法 剩餘2張" at bounding box center [307, 389] width 210 height 28
type input "IM上質修護法"
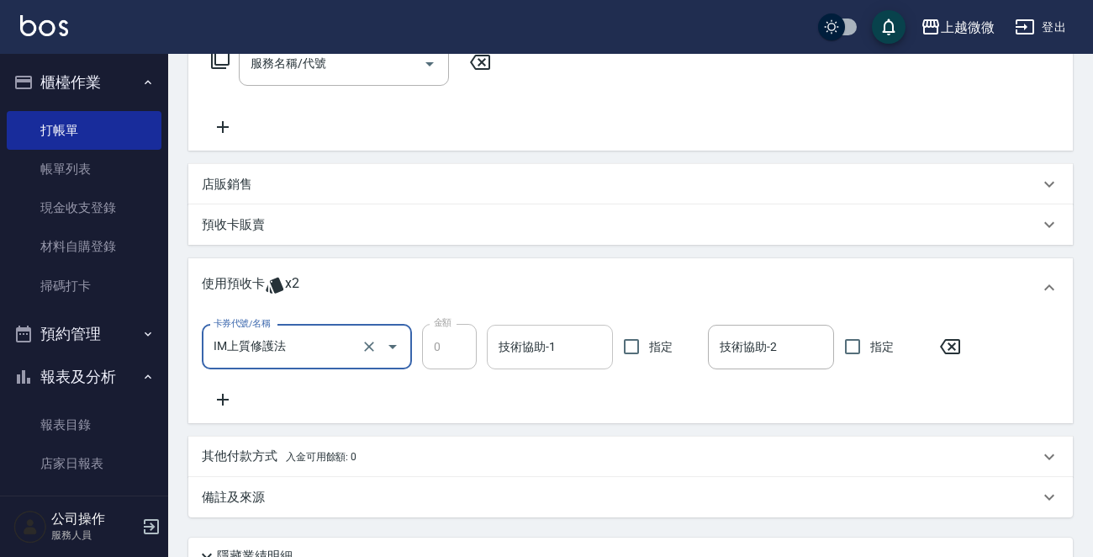
click at [573, 341] on input "技術協助-1" at bounding box center [550, 346] width 111 height 29
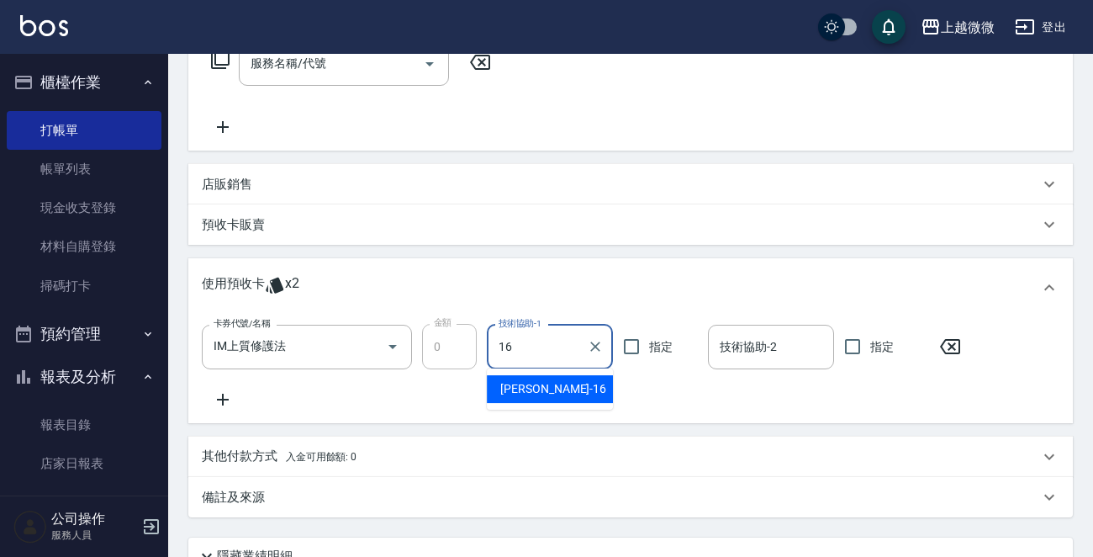
click at [579, 387] on div "[PERSON_NAME] -16" at bounding box center [550, 389] width 126 height 28
type input "[PERSON_NAME]-16"
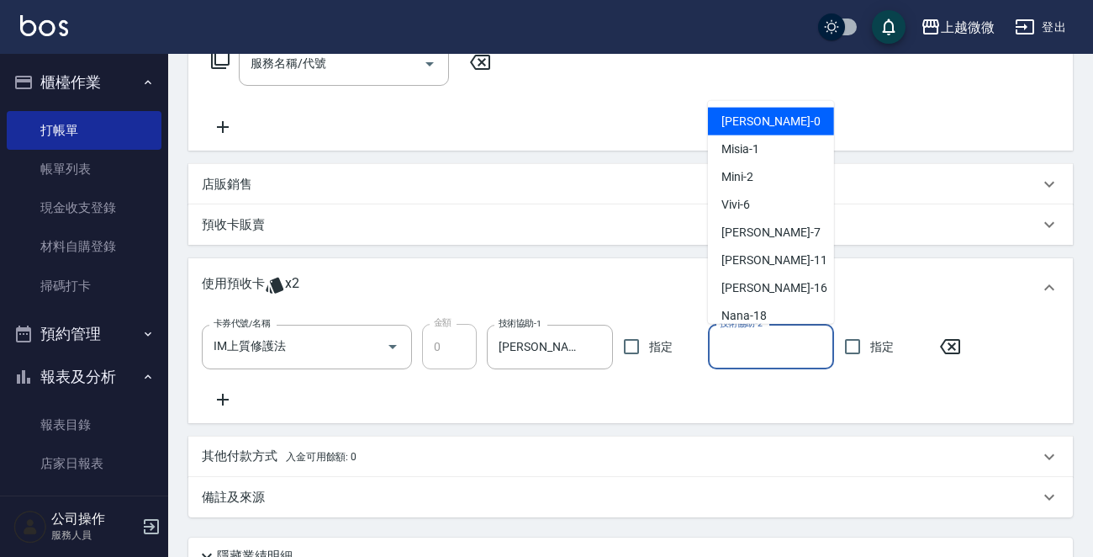
click at [758, 351] on input "技術協助-2" at bounding box center [771, 346] width 111 height 29
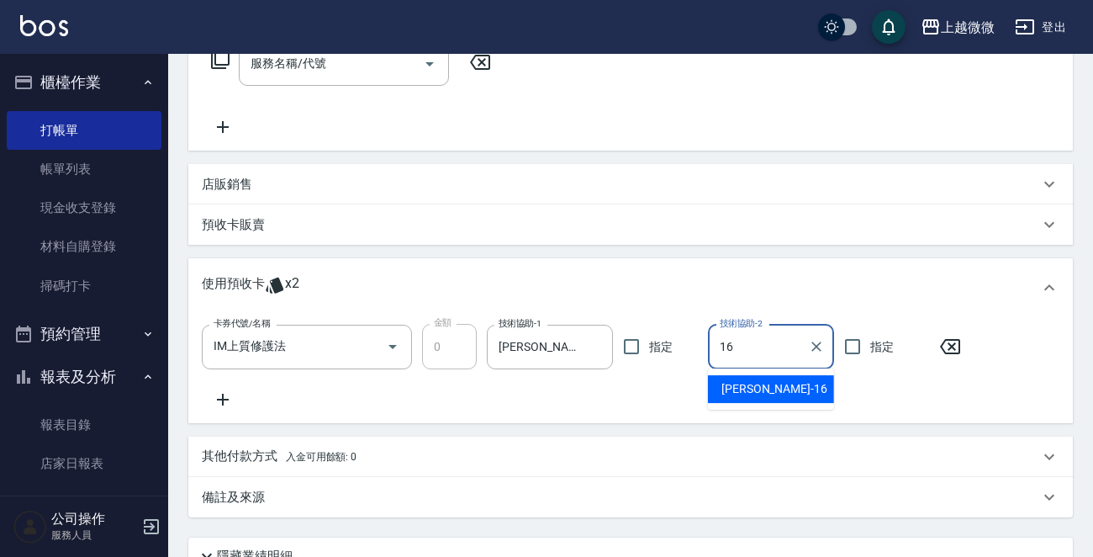
click at [781, 390] on div "[PERSON_NAME] -16" at bounding box center [771, 389] width 126 height 28
type input "[PERSON_NAME]-16"
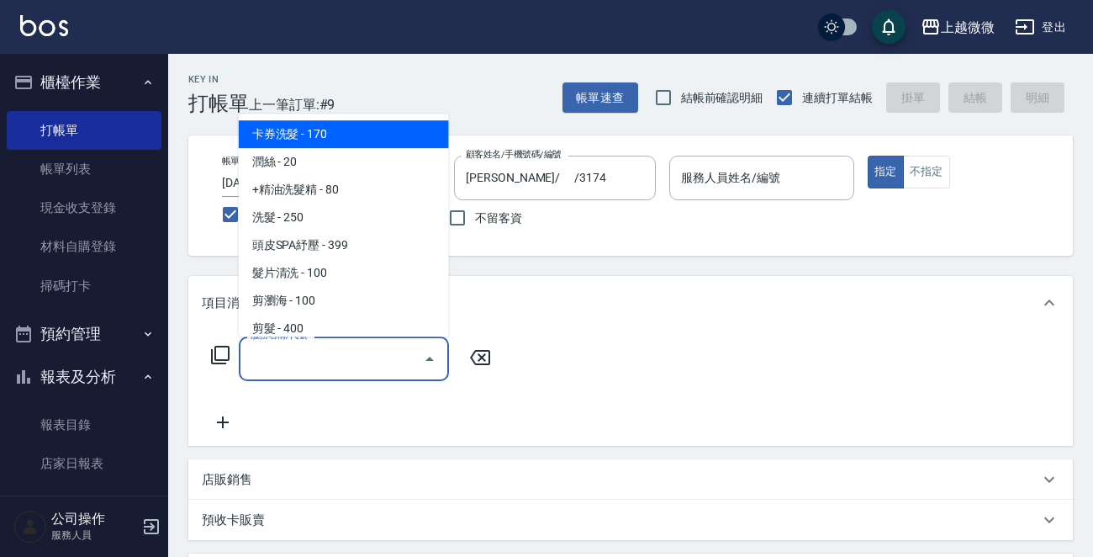
click at [294, 352] on div "服務名稱/代號 服務名稱/代號" at bounding box center [344, 358] width 210 height 45
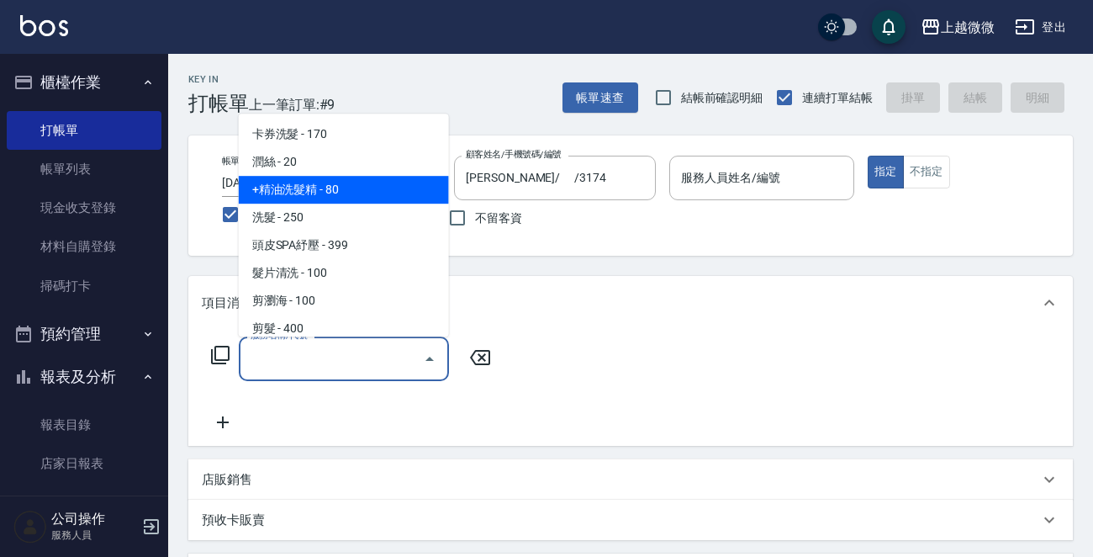
click at [341, 192] on span "+精油洗髮精 - 80" at bounding box center [344, 190] width 210 height 28
type input "+精油洗髮精(A02)"
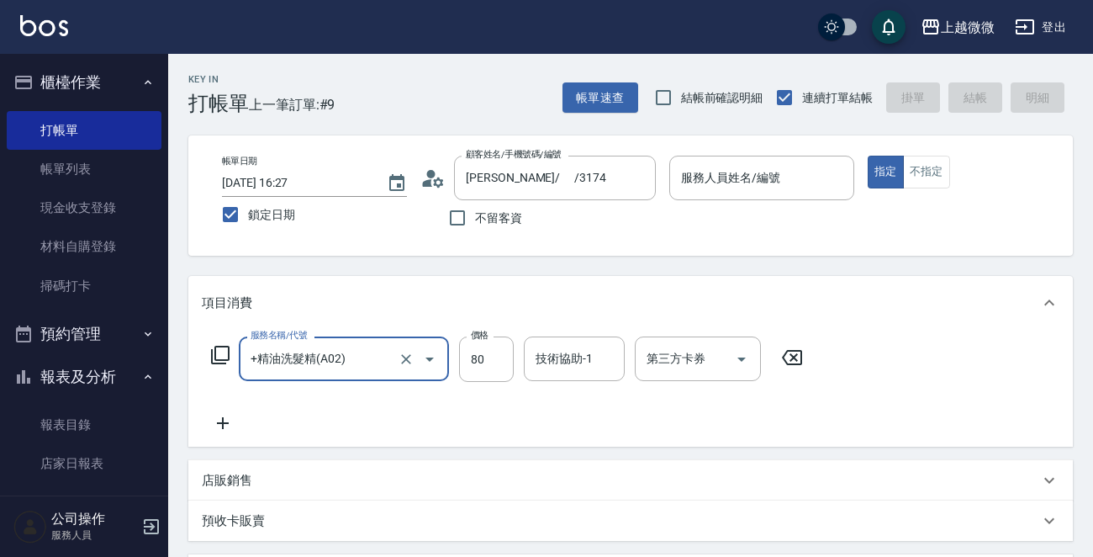
drag, startPoint x: 220, startPoint y: 436, endPoint x: 253, endPoint y: 426, distance: 34.3
click at [222, 436] on div "服務名稱/代號 +精油洗髮精(A02) 服務名稱/代號 價格 80 價格 技術協助-1 技術協助-1 第三方卡券 第三方卡券" at bounding box center [630, 388] width 885 height 117
click at [231, 423] on icon at bounding box center [223, 423] width 42 height 20
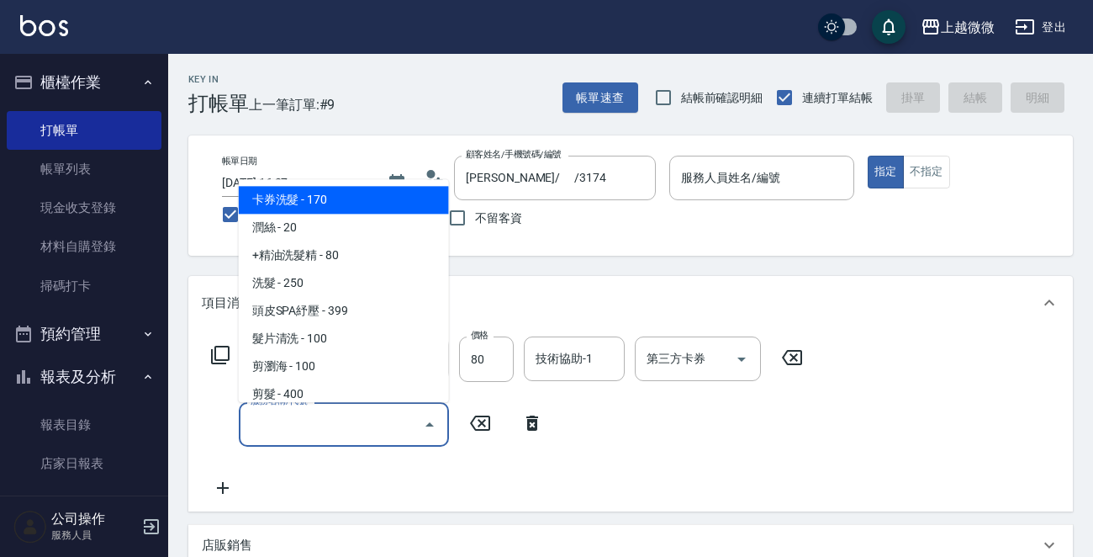
click at [323, 432] on input "服務名稱/代號" at bounding box center [331, 424] width 170 height 29
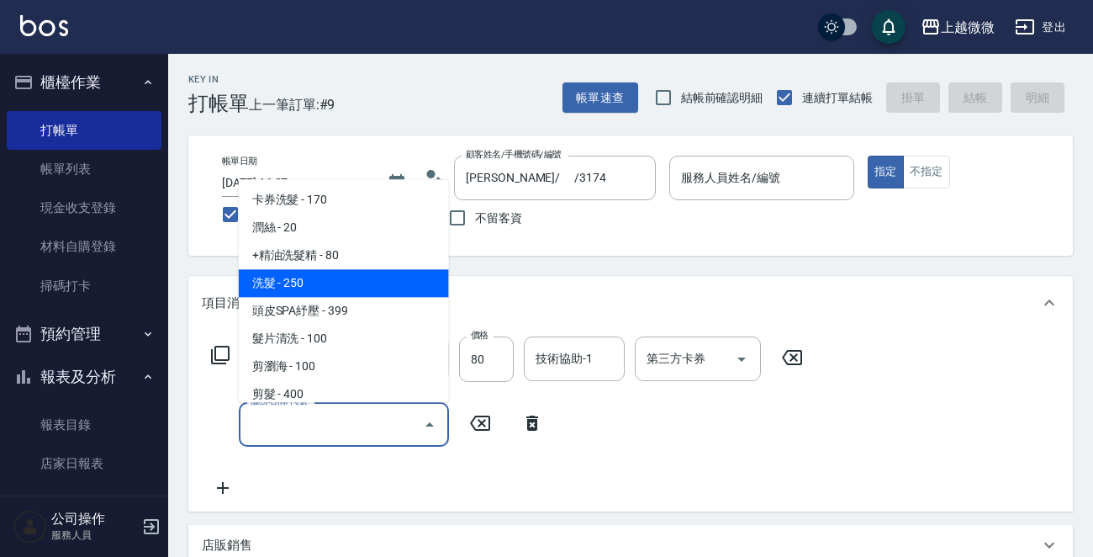
click at [323, 277] on span "洗髮 - 250" at bounding box center [344, 284] width 210 height 28
type input "洗髮(A03)"
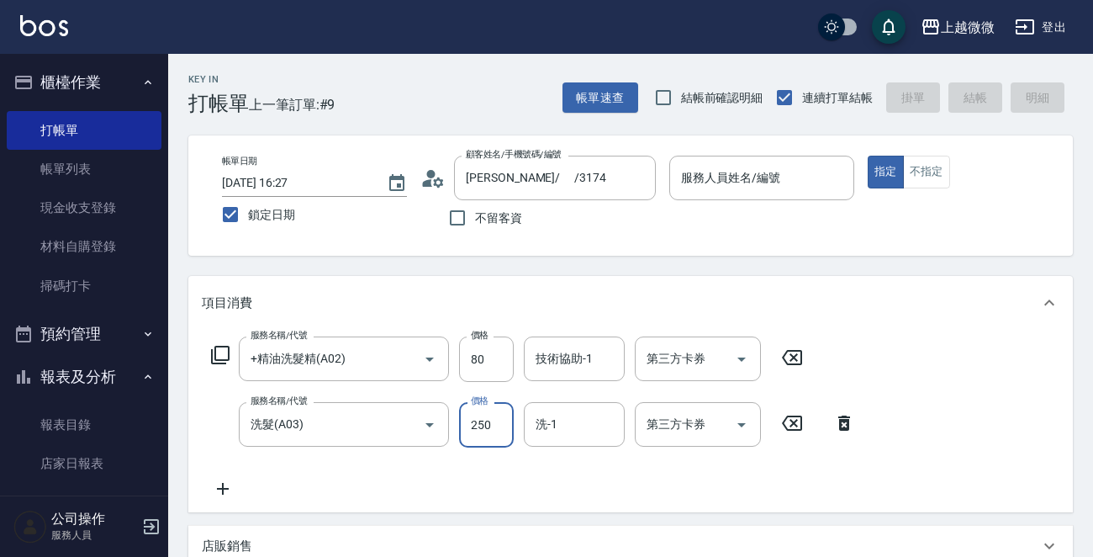
drag, startPoint x: 484, startPoint y: 440, endPoint x: 485, endPoint y: 431, distance: 8.5
click at [484, 440] on input "250" at bounding box center [486, 424] width 55 height 45
type input "300"
click at [580, 352] on div "技術協助-1 技術協助-1" at bounding box center [574, 358] width 101 height 45
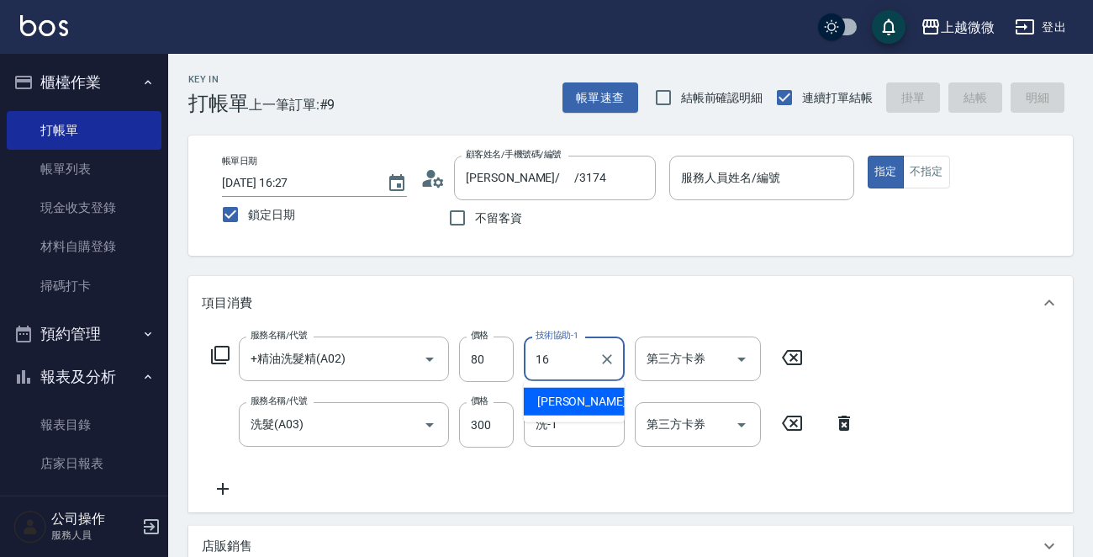
click at [580, 393] on div "[PERSON_NAME] -16" at bounding box center [574, 402] width 101 height 28
type input "[PERSON_NAME]-16"
click at [568, 434] on input "洗-1" at bounding box center [575, 424] width 86 height 29
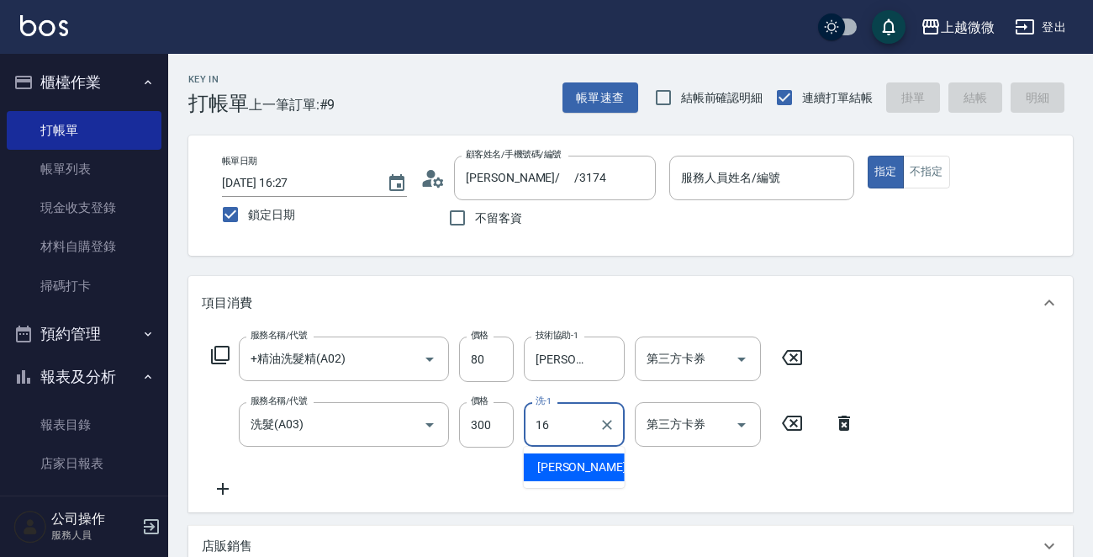
click at [564, 458] on span "[PERSON_NAME] -16" at bounding box center [590, 467] width 106 height 18
type input "[PERSON_NAME]-16"
click at [792, 180] on input "服務人員姓名/編號" at bounding box center [762, 177] width 170 height 29
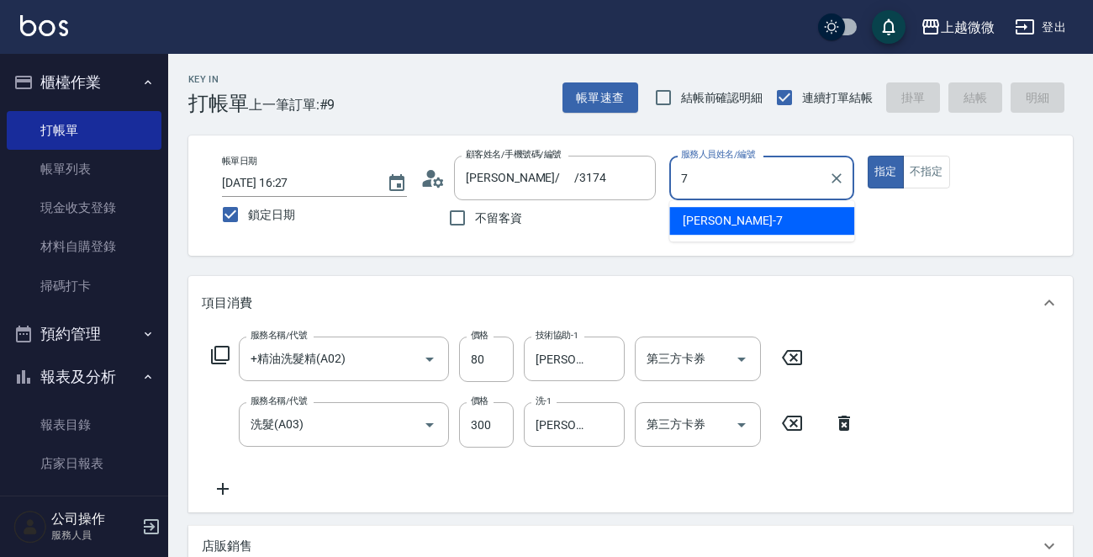
click at [798, 209] on div "[PERSON_NAME] -7" at bounding box center [762, 221] width 185 height 28
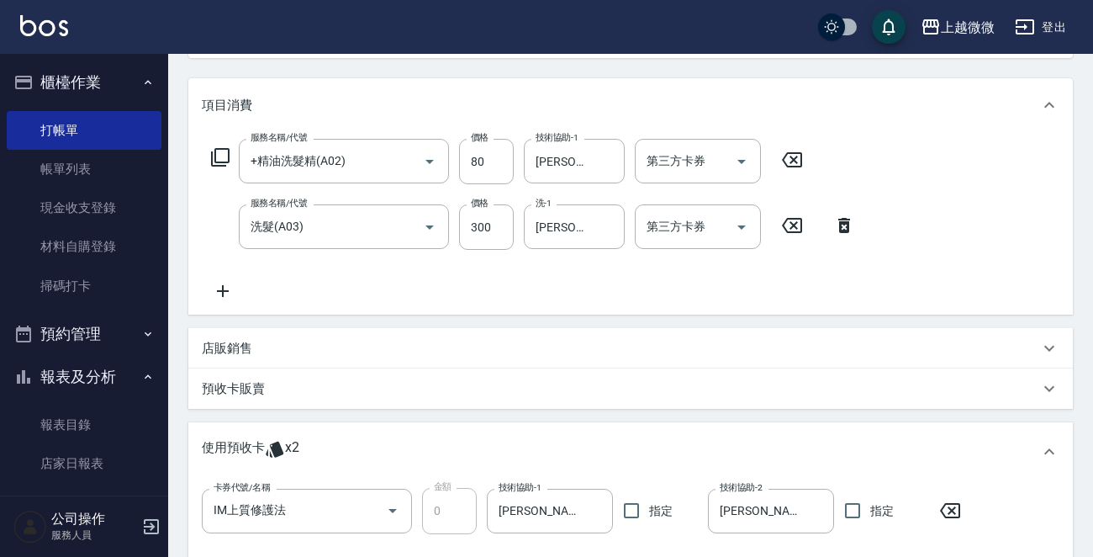
scroll to position [509, 0]
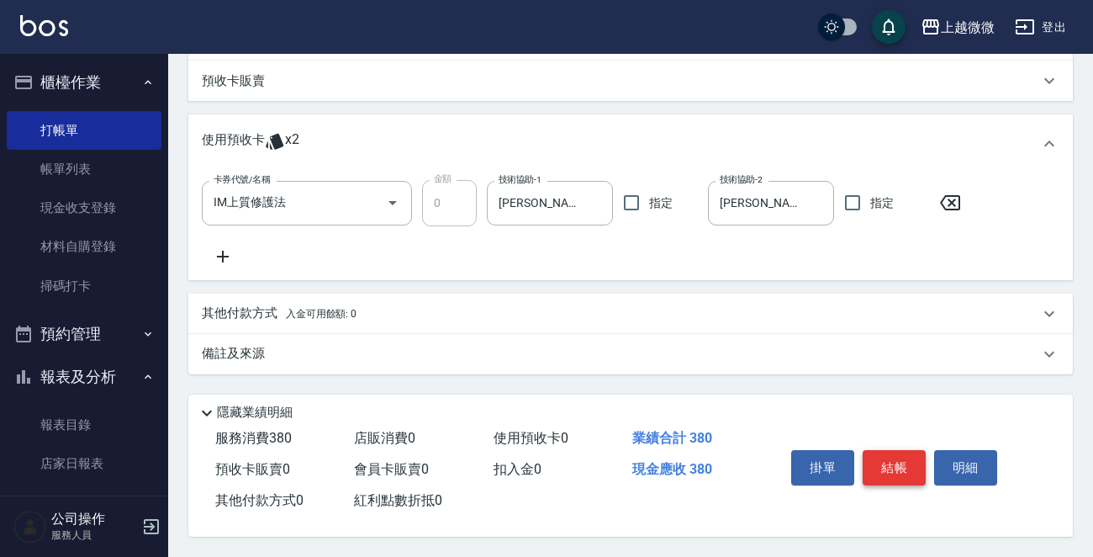
type input "[PERSON_NAME]-7"
click at [893, 456] on button "結帳" at bounding box center [894, 467] width 63 height 35
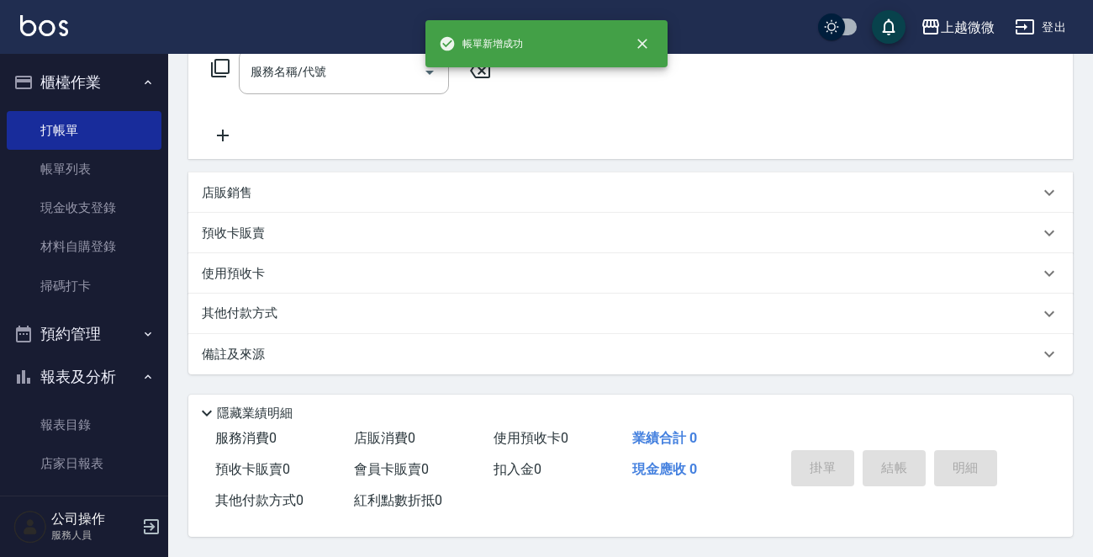
scroll to position [0, 0]
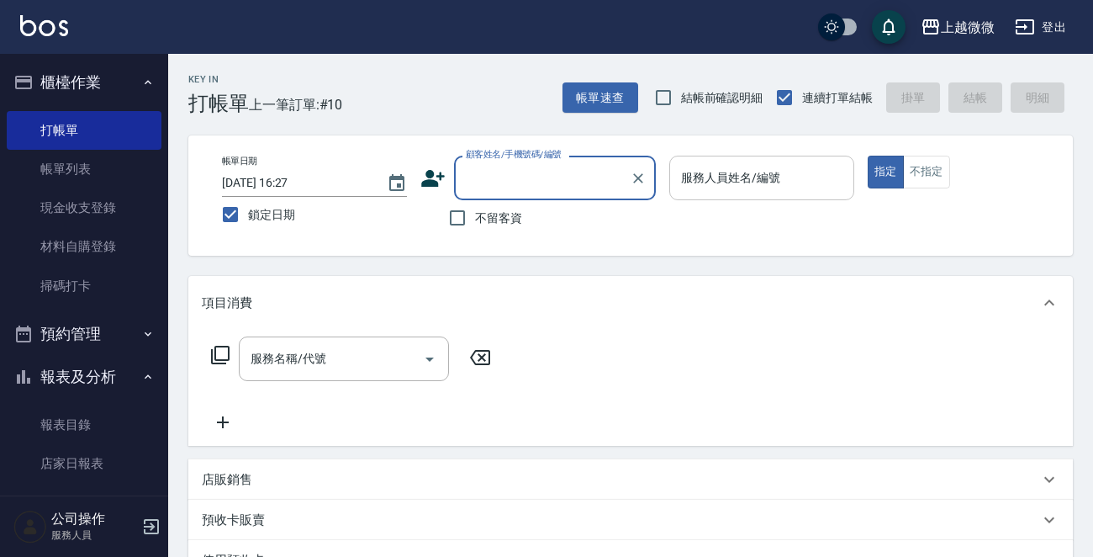
click at [707, 169] on div "服務人員姓名/編號 服務人員姓名/編號" at bounding box center [762, 178] width 185 height 45
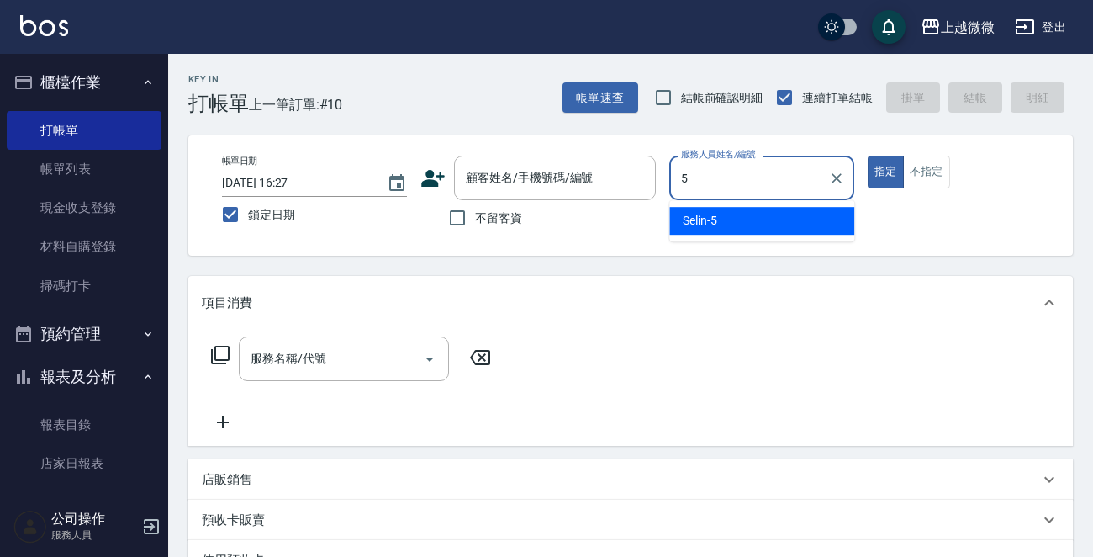
drag, startPoint x: 719, startPoint y: 205, endPoint x: 760, endPoint y: 200, distance: 41.5
click at [722, 209] on div "Selin -5" at bounding box center [762, 221] width 185 height 28
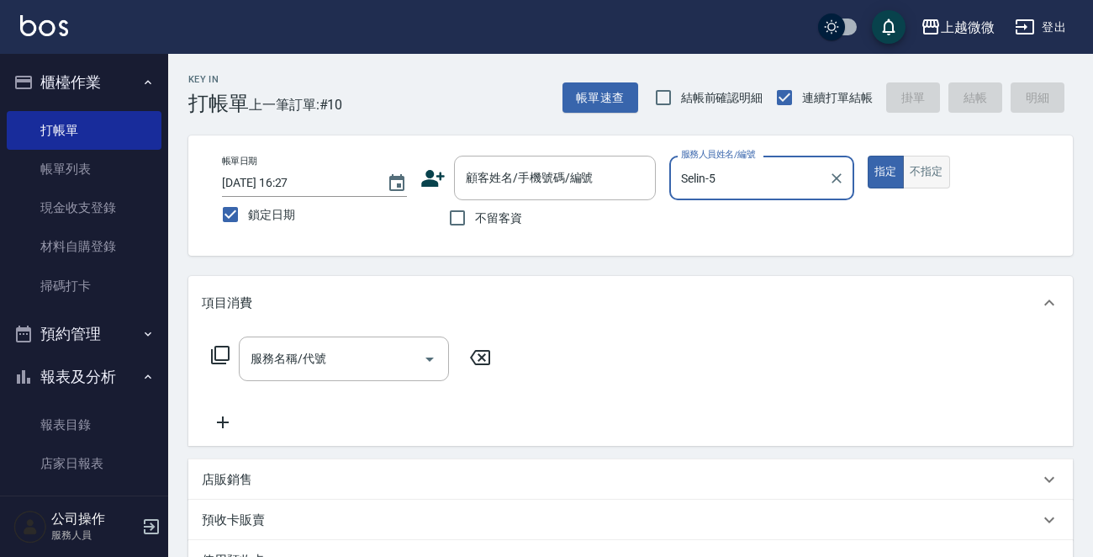
type input "Selin-5"
click at [919, 167] on button "不指定" at bounding box center [926, 172] width 47 height 33
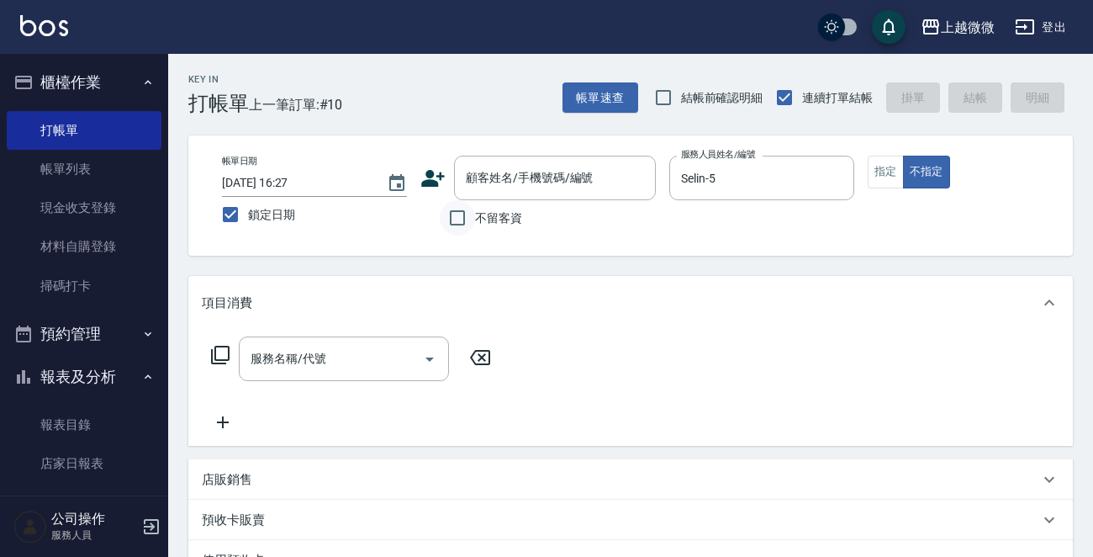
click at [463, 220] on input "不留客資" at bounding box center [457, 217] width 35 height 35
checkbox input "true"
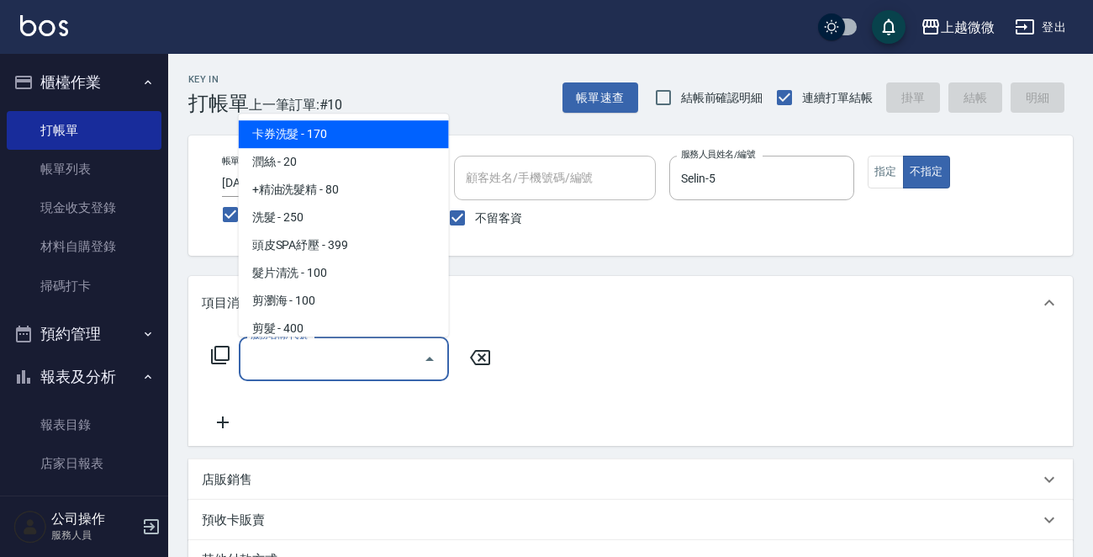
click at [280, 359] on div "服務名稱/代號 服務名稱/代號" at bounding box center [344, 358] width 210 height 45
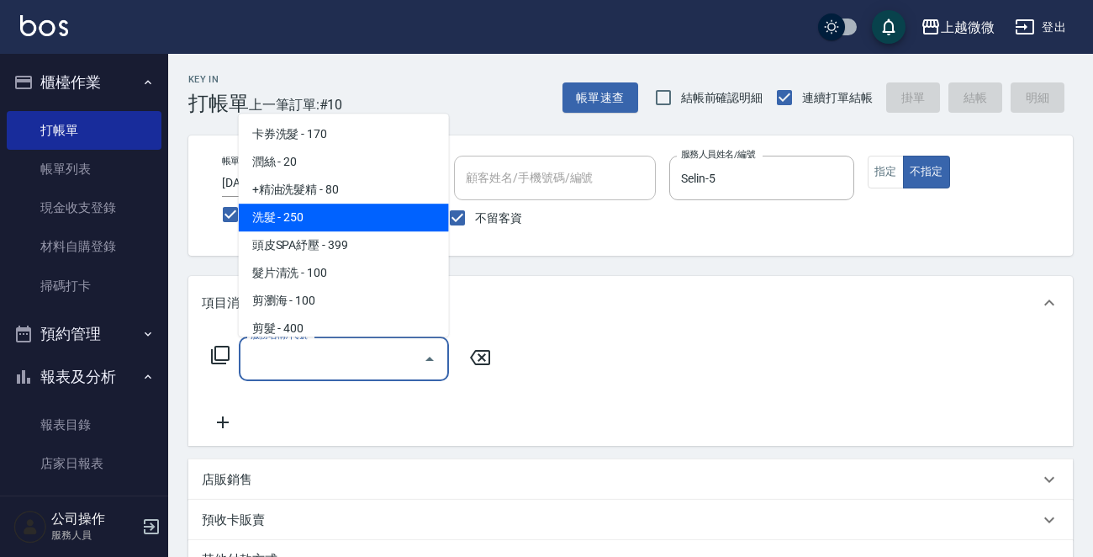
click at [375, 215] on span "洗髮 - 250" at bounding box center [344, 218] width 210 height 28
type input "洗髮(A03)"
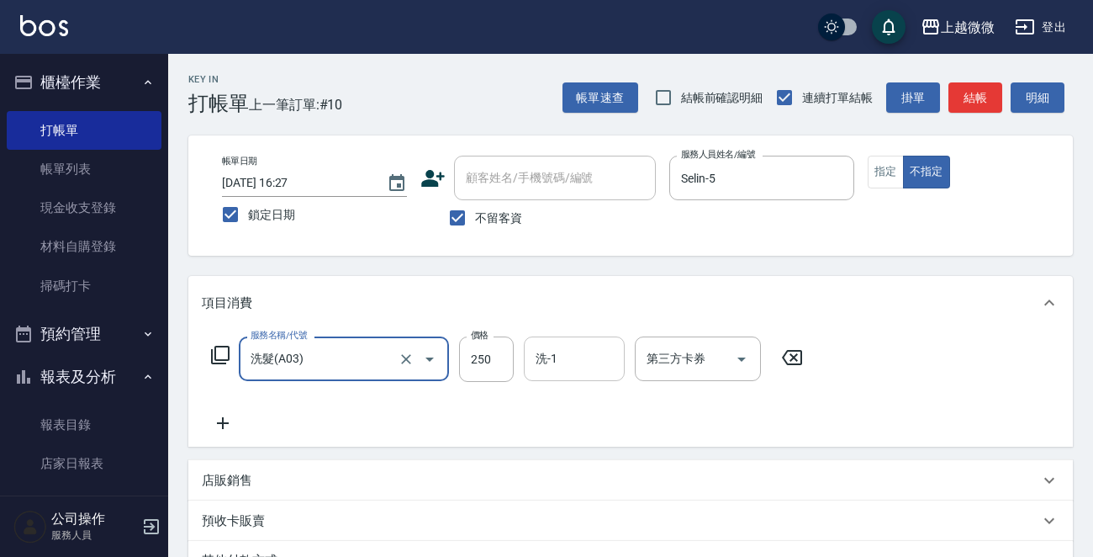
click at [553, 353] on div "洗-1 洗-1" at bounding box center [574, 358] width 101 height 45
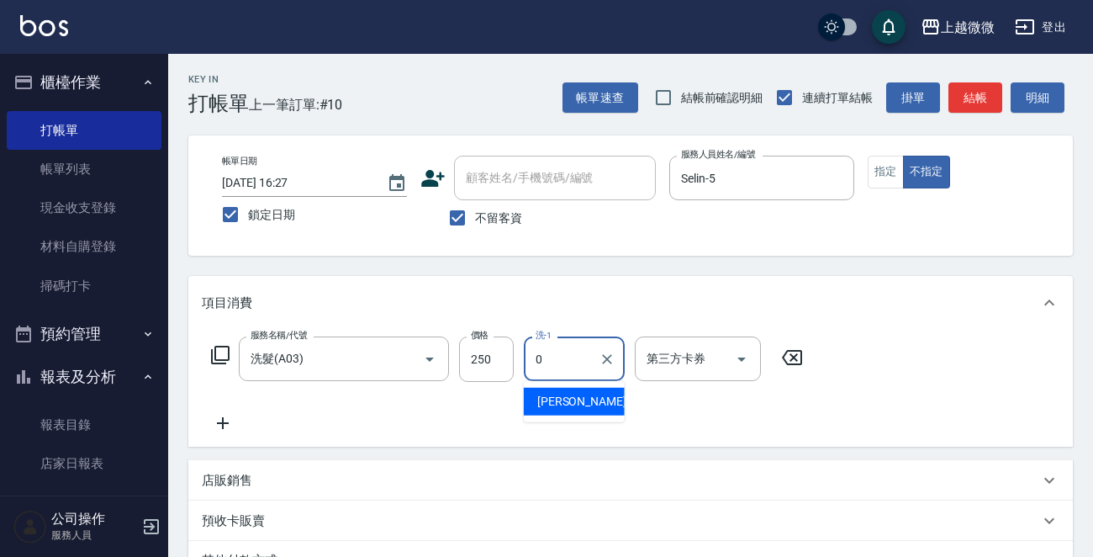
click at [561, 396] on span "[PERSON_NAME] -0" at bounding box center [586, 402] width 99 height 18
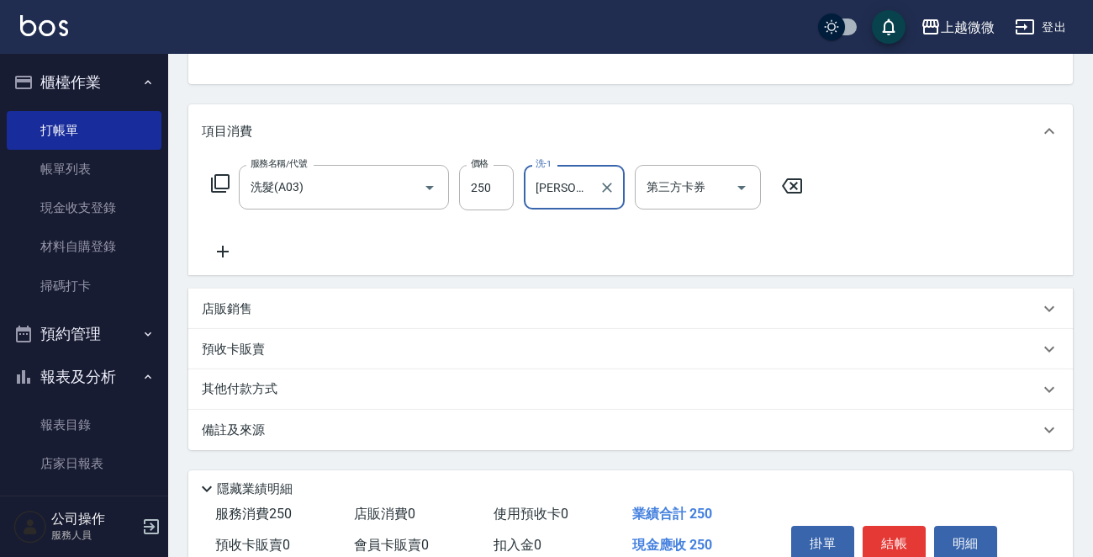
scroll to position [251, 0]
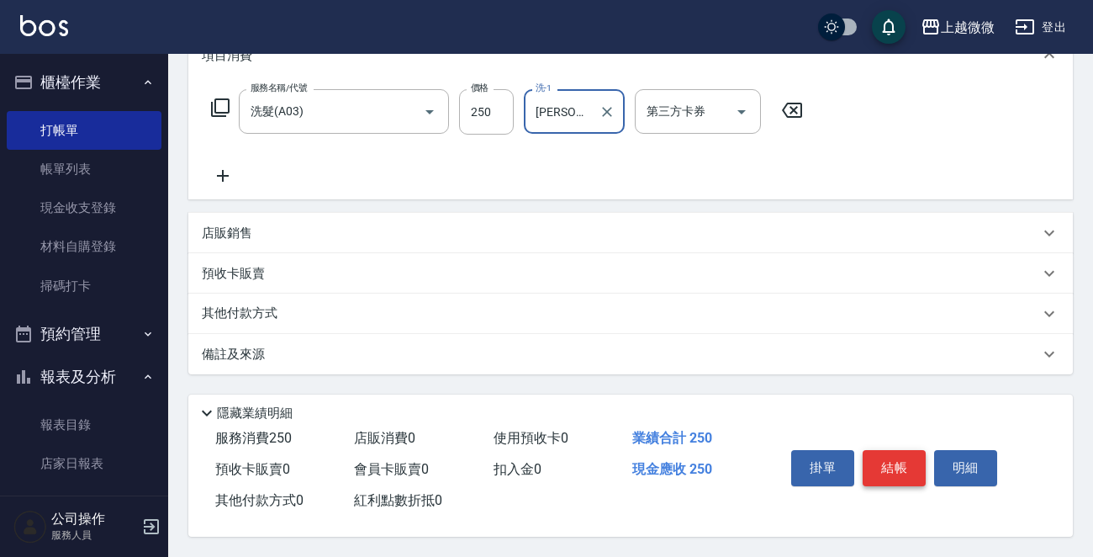
type input "[PERSON_NAME]-0"
click at [911, 463] on button "結帳" at bounding box center [894, 467] width 63 height 35
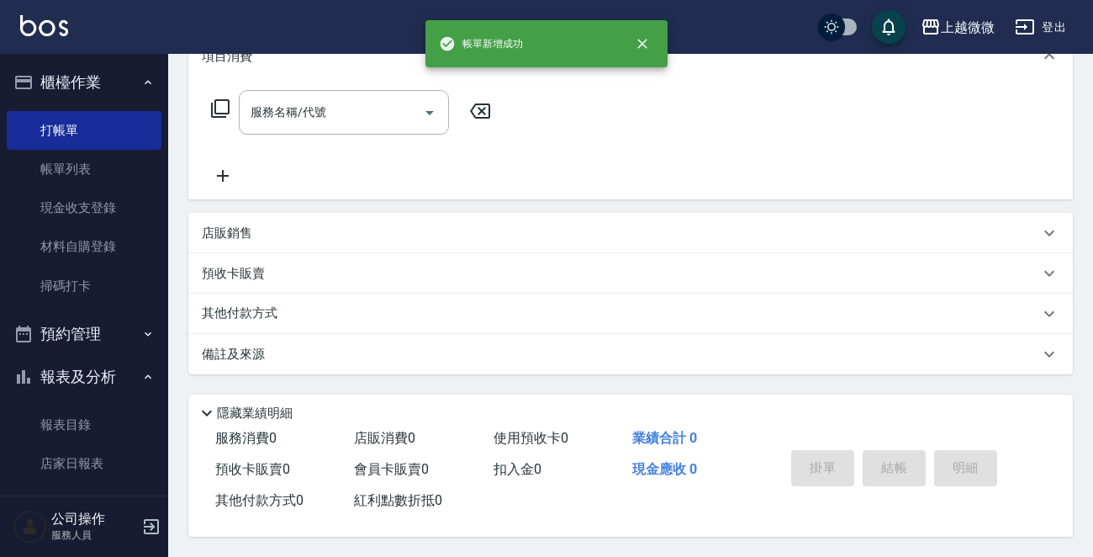
scroll to position [0, 0]
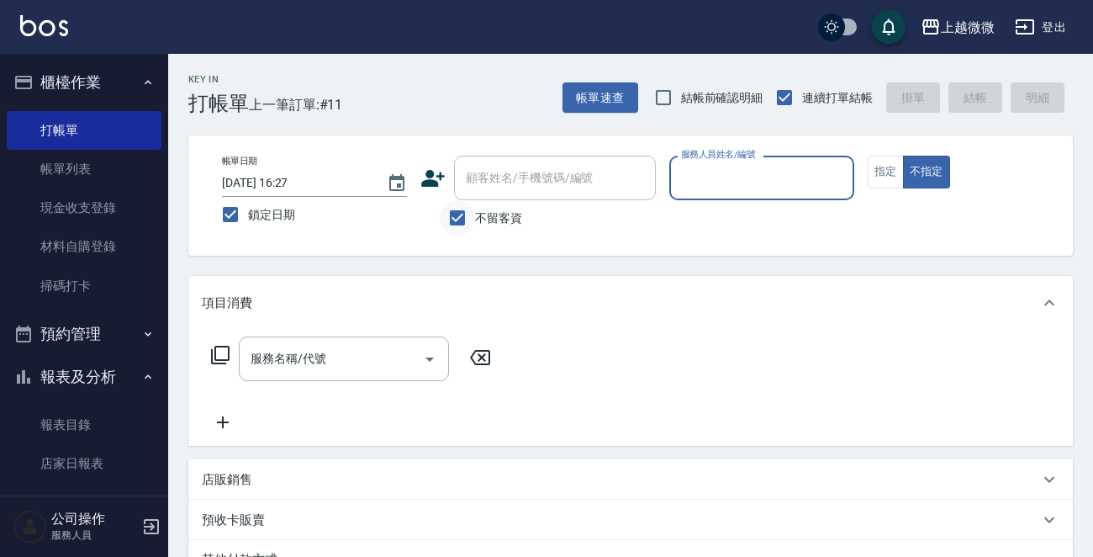
click at [455, 208] on input "不留客資" at bounding box center [457, 217] width 35 height 35
checkbox input "false"
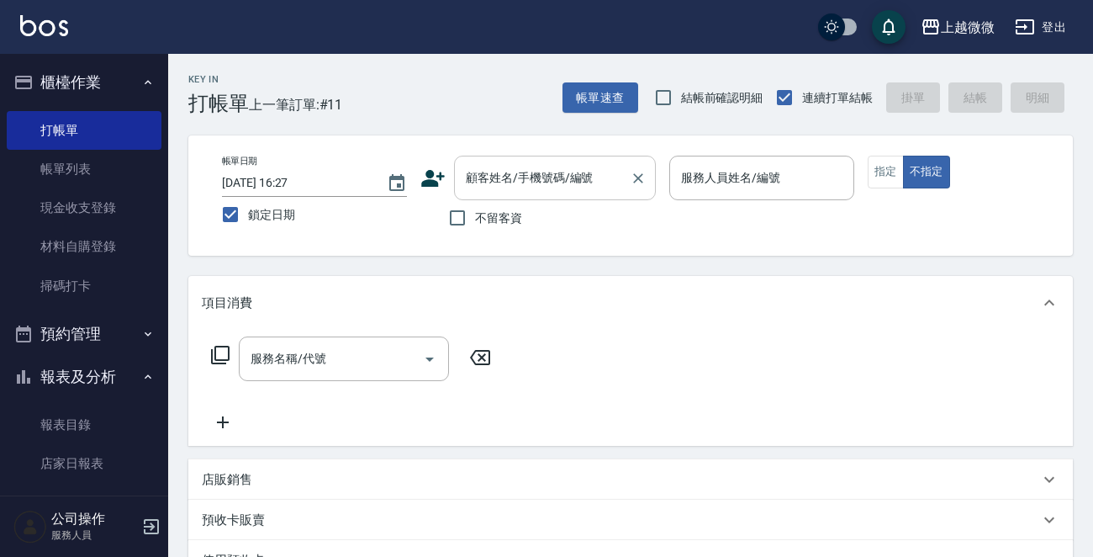
click at [505, 176] on input "顧客姓名/手機號碼/編號" at bounding box center [542, 177] width 161 height 29
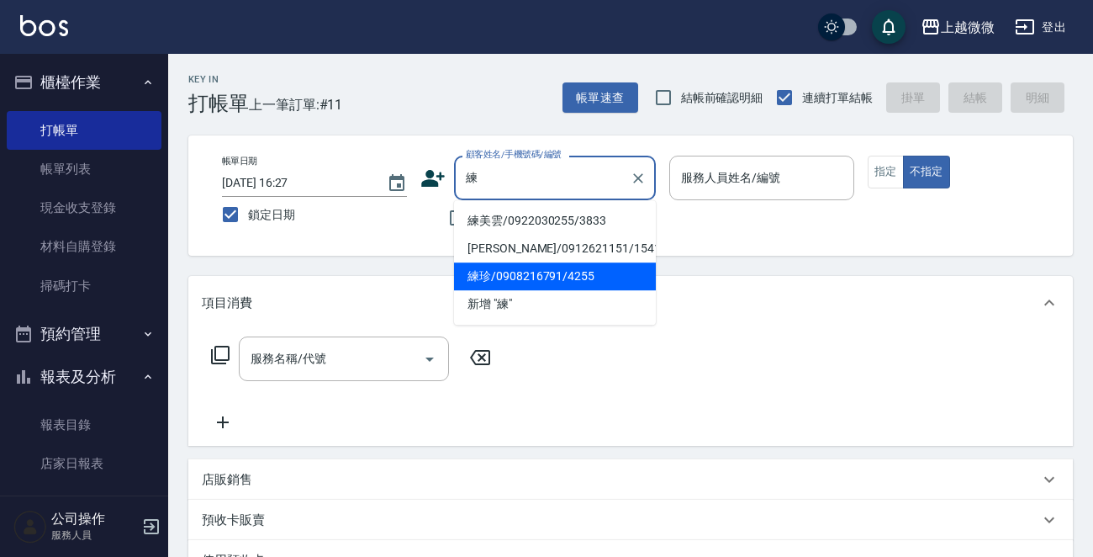
click at [548, 264] on li "練珍/0908216791/4255" at bounding box center [555, 276] width 202 height 28
type input "練珍/0908216791/4255"
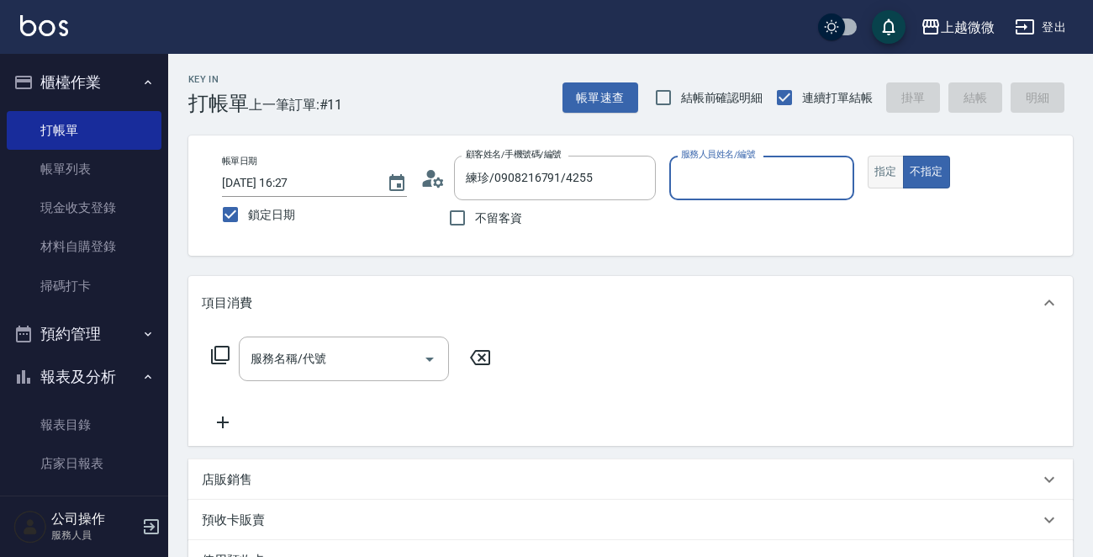
click at [881, 172] on button "指定" at bounding box center [886, 172] width 36 height 33
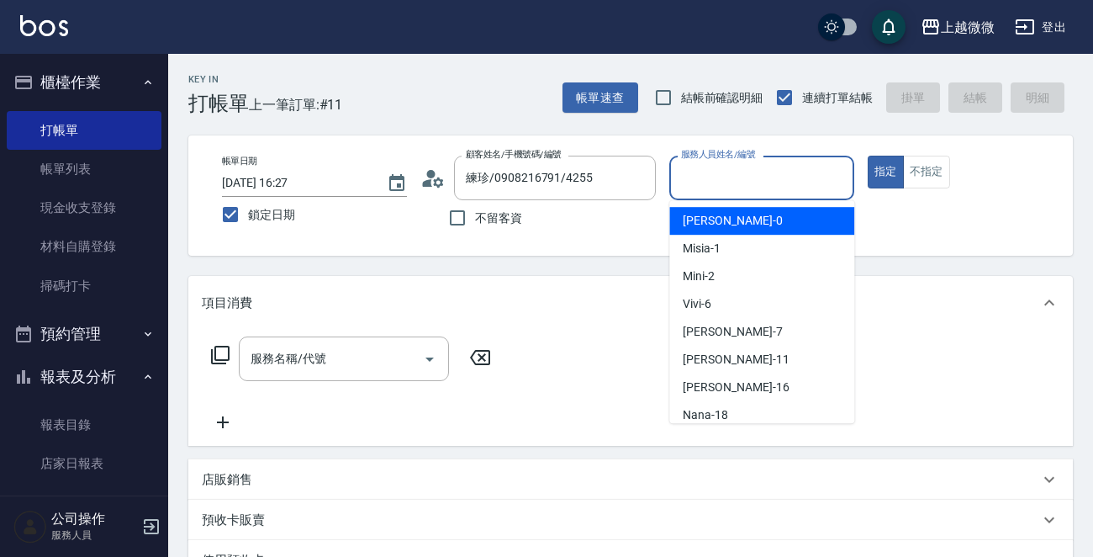
click at [797, 168] on input "服務人員姓名/編號" at bounding box center [762, 177] width 170 height 29
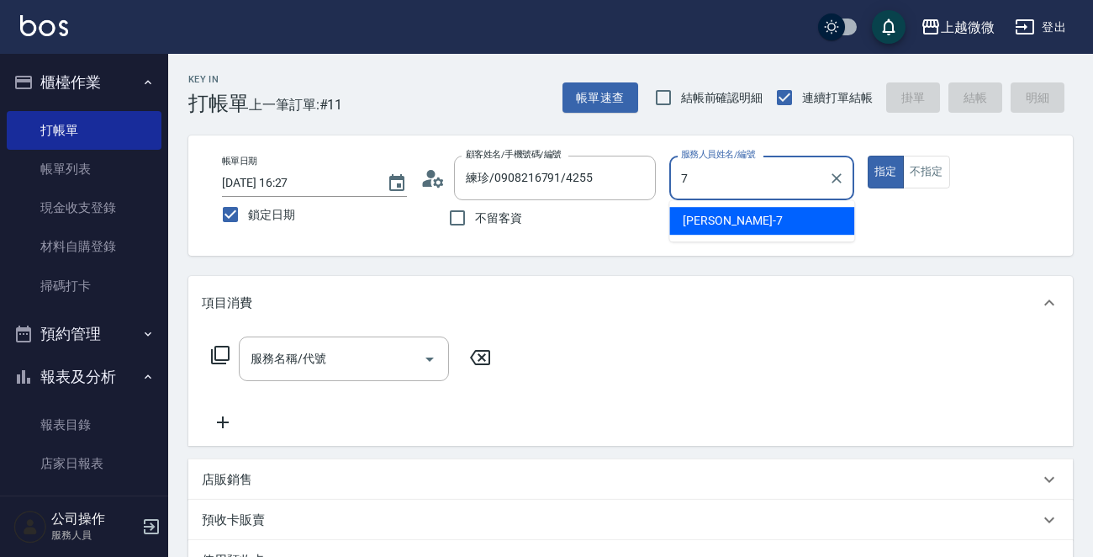
click at [722, 213] on div "[PERSON_NAME] -7" at bounding box center [762, 221] width 185 height 28
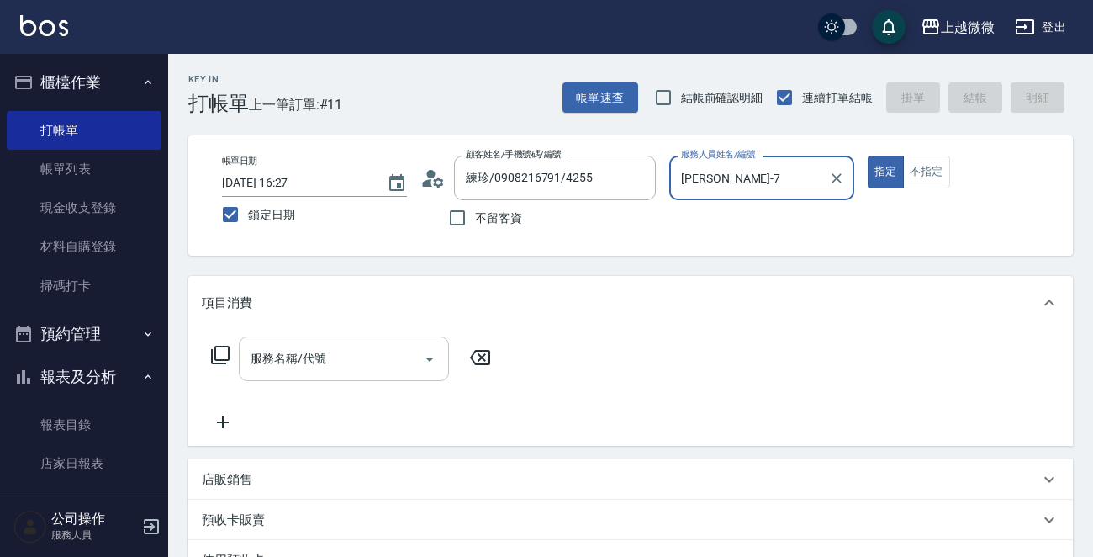
type input "[PERSON_NAME]-7"
click at [347, 358] on input "服務名稱/代號" at bounding box center [331, 358] width 170 height 29
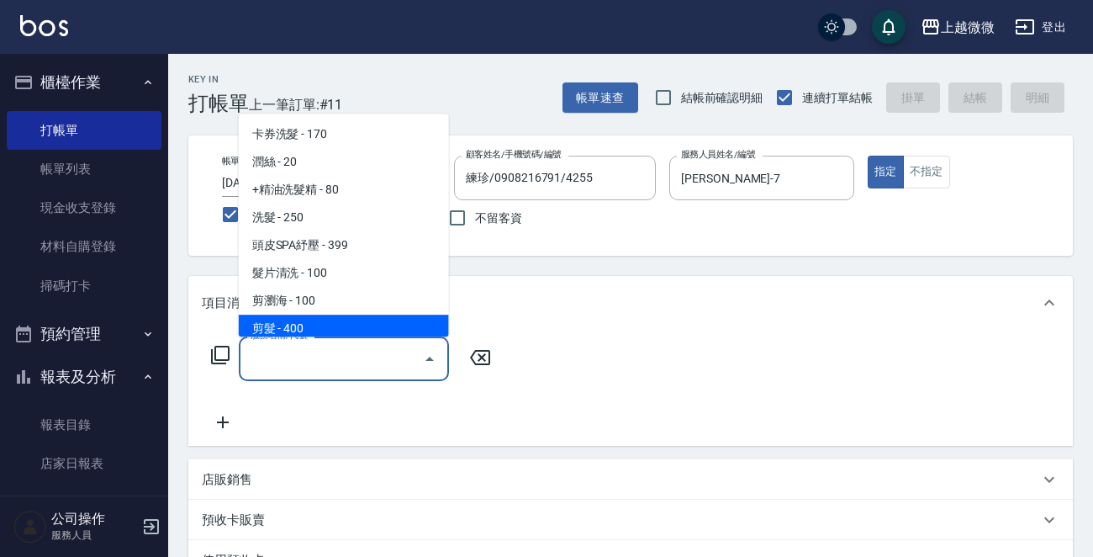
click at [341, 323] on span "剪髮 - 400" at bounding box center [344, 329] width 210 height 28
type input "剪髮(B02)"
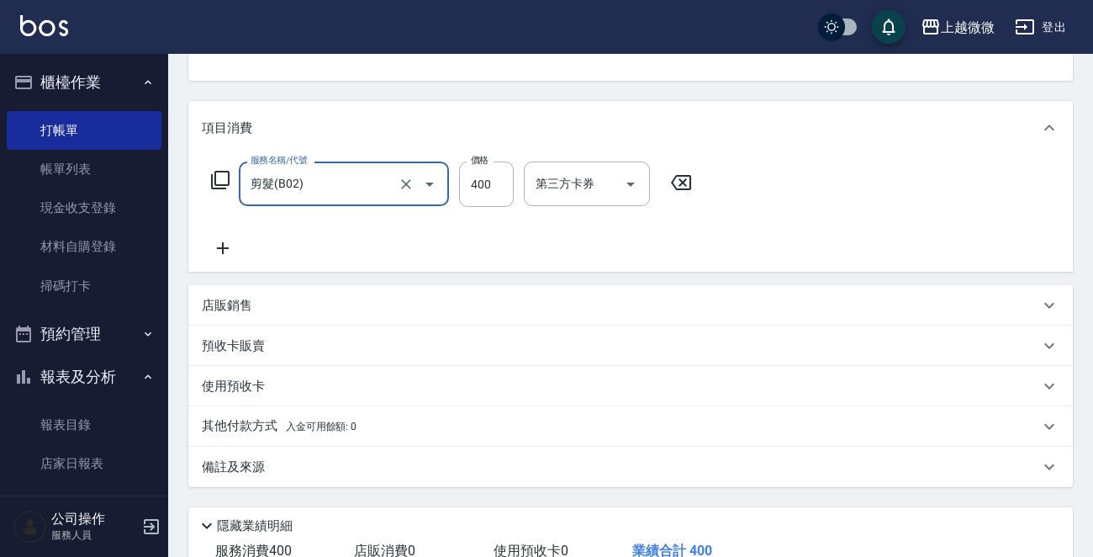
scroll to position [292, 0]
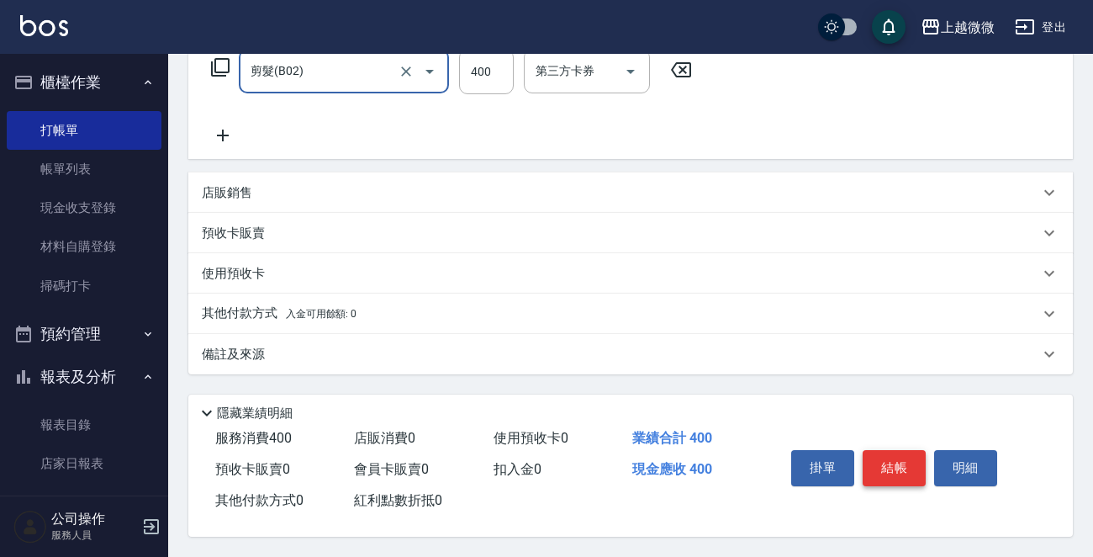
click at [887, 473] on button "結帳" at bounding box center [894, 467] width 63 height 35
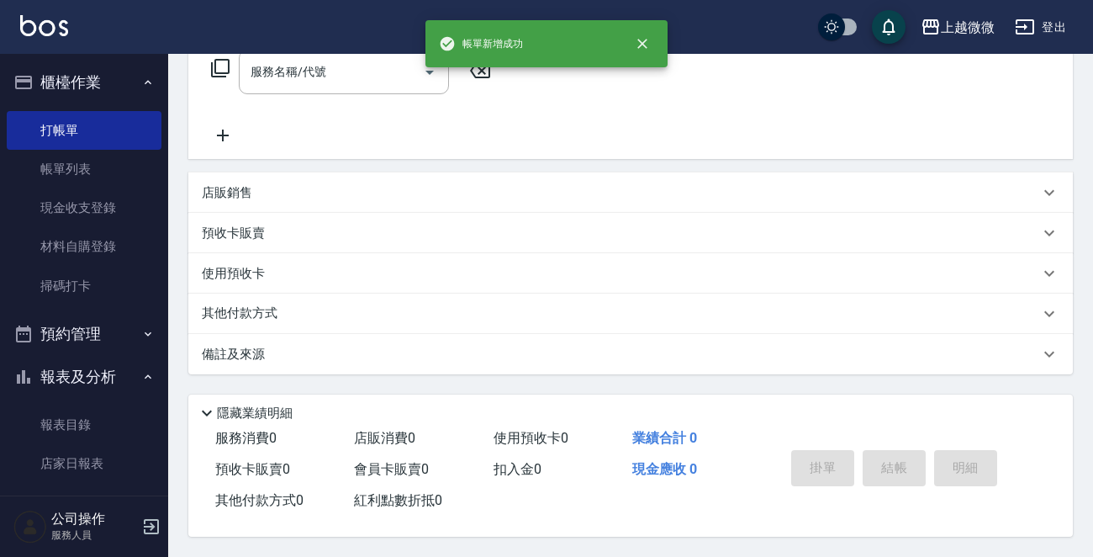
scroll to position [0, 0]
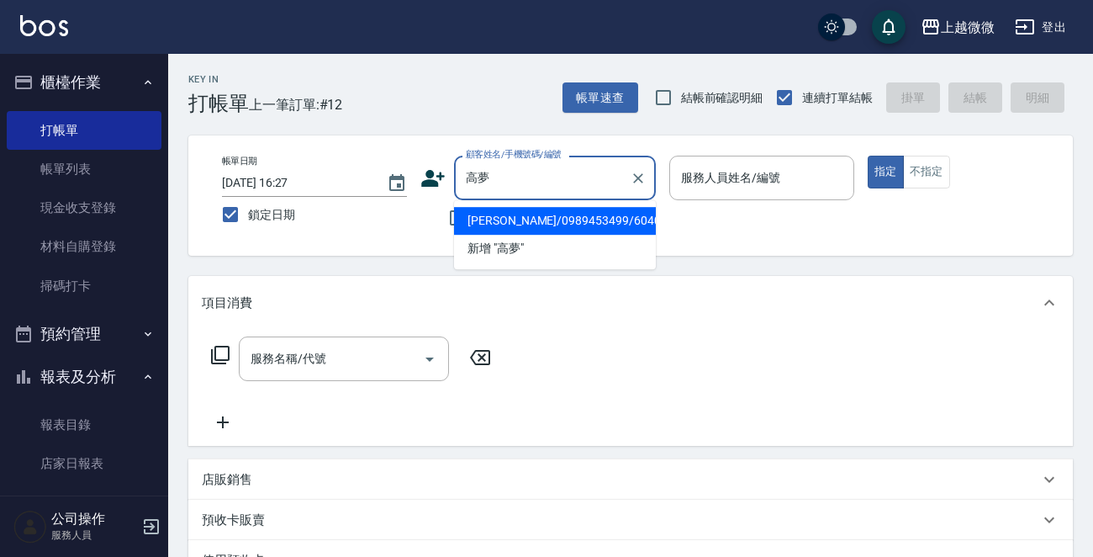
click at [552, 218] on li "[PERSON_NAME]/0989453499/6040" at bounding box center [555, 221] width 202 height 28
type input "[PERSON_NAME]/0989453499/6040"
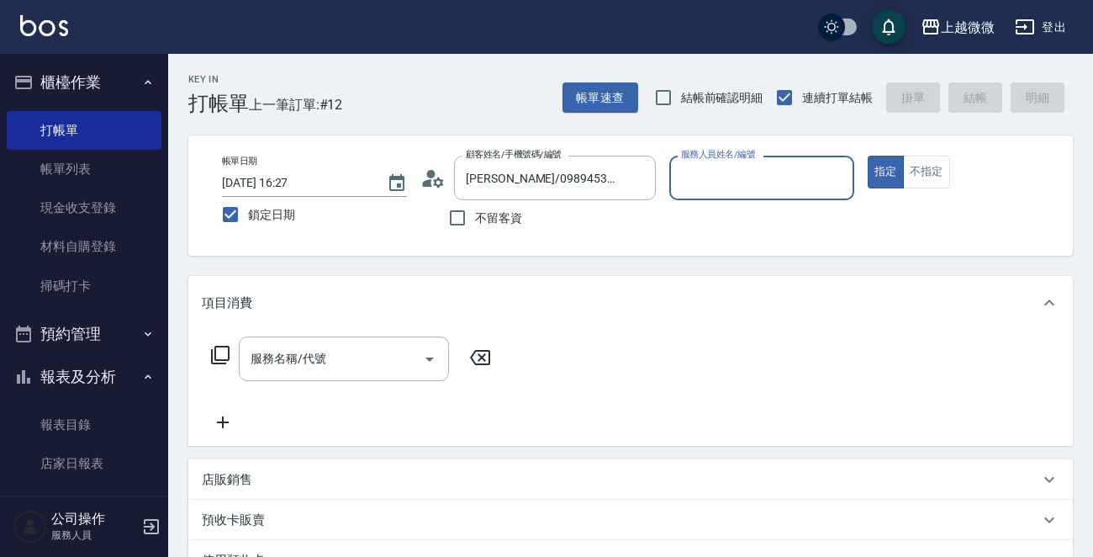
type input "Selin-5"
click at [360, 344] on input "服務名稱/代號" at bounding box center [331, 358] width 170 height 29
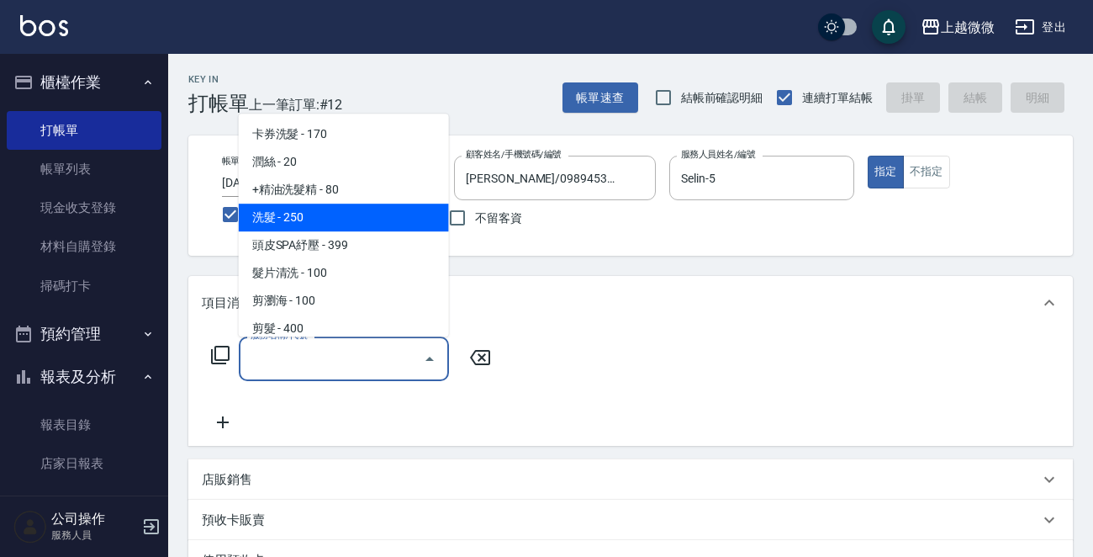
click at [369, 216] on span "洗髮 - 250" at bounding box center [344, 218] width 210 height 28
type input "洗髮(A03)"
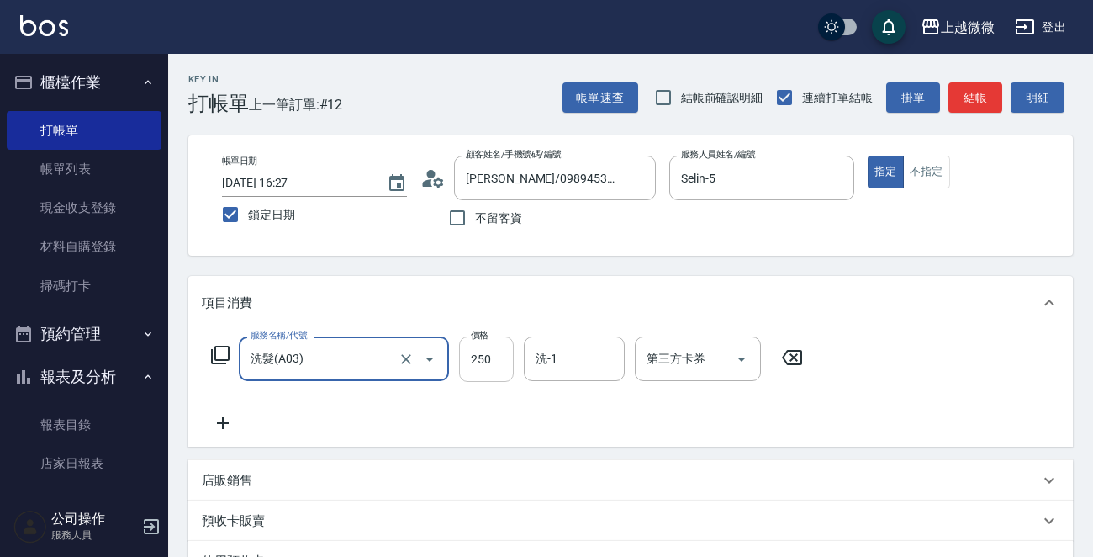
click at [487, 360] on input "250" at bounding box center [486, 358] width 55 height 45
type input "300"
click at [223, 420] on icon at bounding box center [223, 423] width 42 height 20
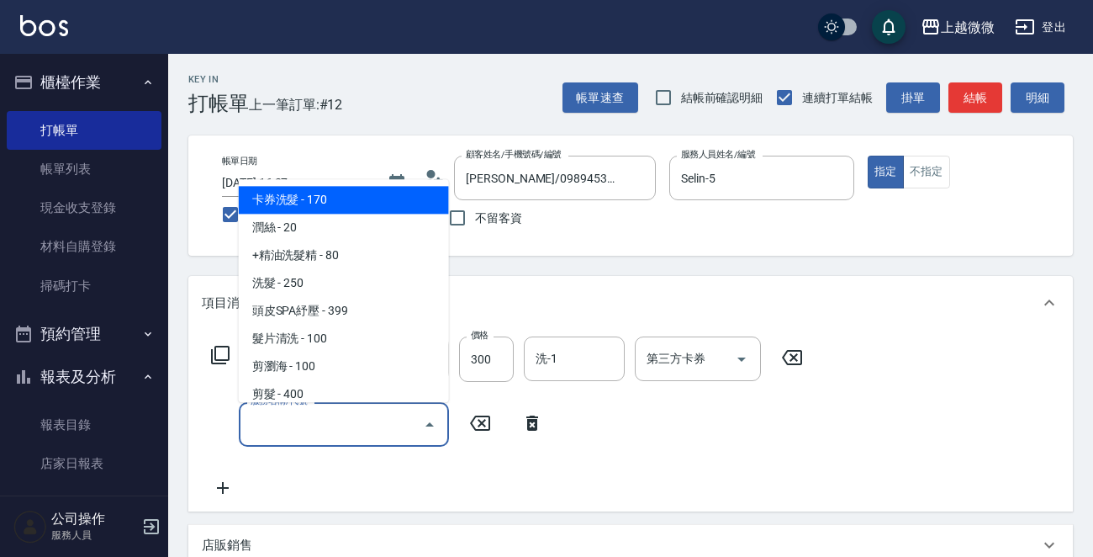
click at [341, 422] on input "服務名稱/代號" at bounding box center [331, 424] width 170 height 29
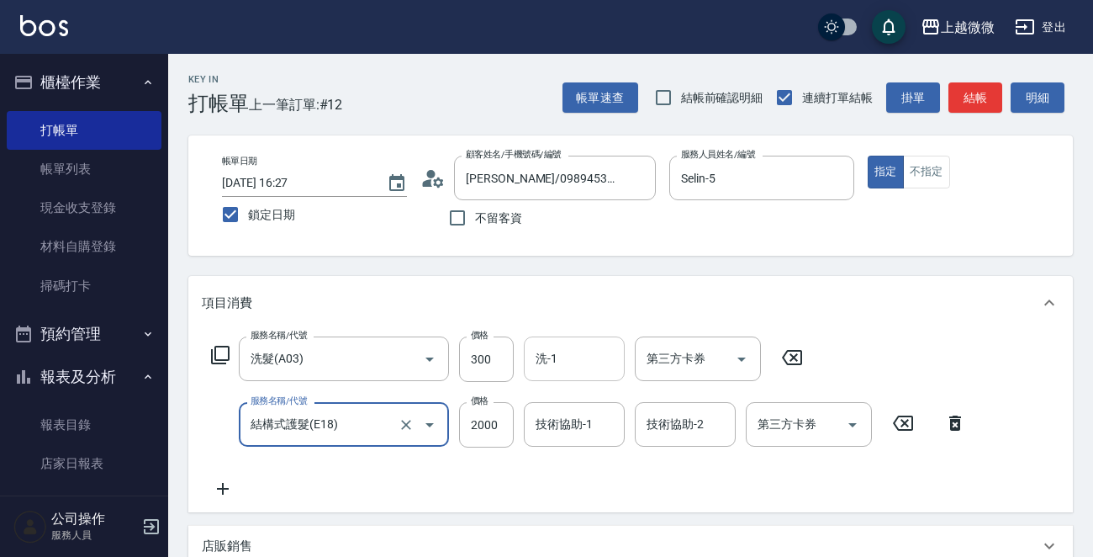
type input "結構式護髮(E18)"
click at [570, 352] on input "洗-1" at bounding box center [575, 358] width 86 height 29
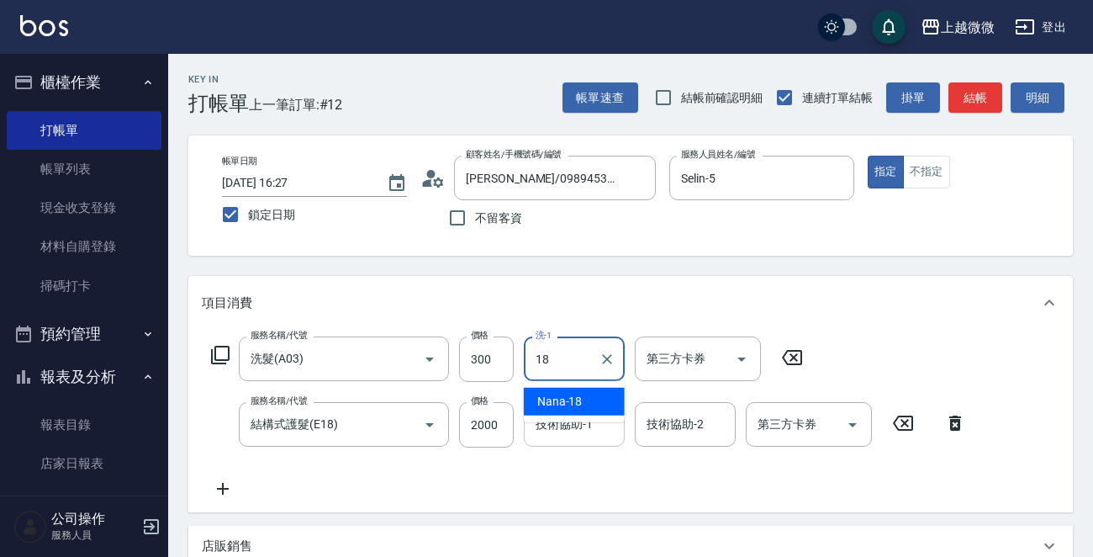
click at [579, 401] on span "Nana -18" at bounding box center [559, 402] width 45 height 18
type input "Nana-18"
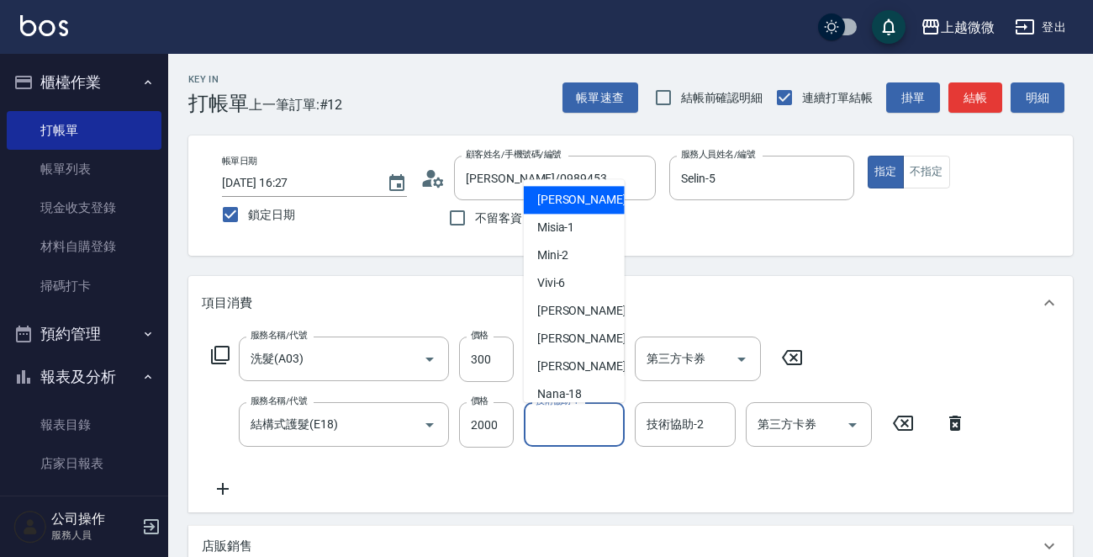
click at [575, 422] on div "技術協助-1 技術協助-1" at bounding box center [574, 424] width 101 height 45
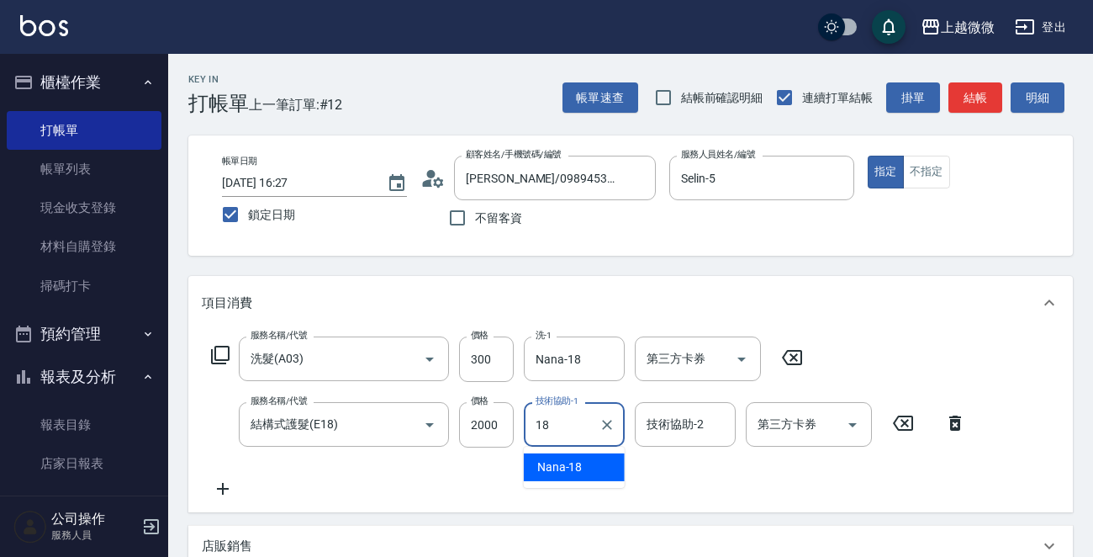
click at [585, 462] on div "Nana -18" at bounding box center [574, 467] width 101 height 28
type input "Nana-18"
click at [679, 422] on input "技術協助-2" at bounding box center [686, 424] width 86 height 29
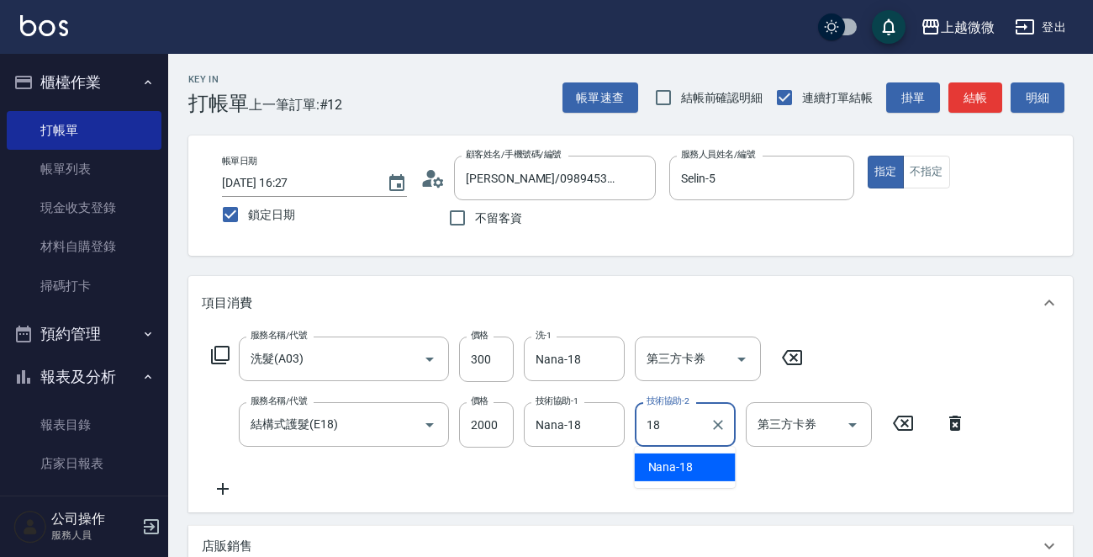
drag, startPoint x: 699, startPoint y: 456, endPoint x: 697, endPoint y: 432, distance: 23.6
click at [697, 459] on div "Nana -18" at bounding box center [685, 467] width 101 height 28
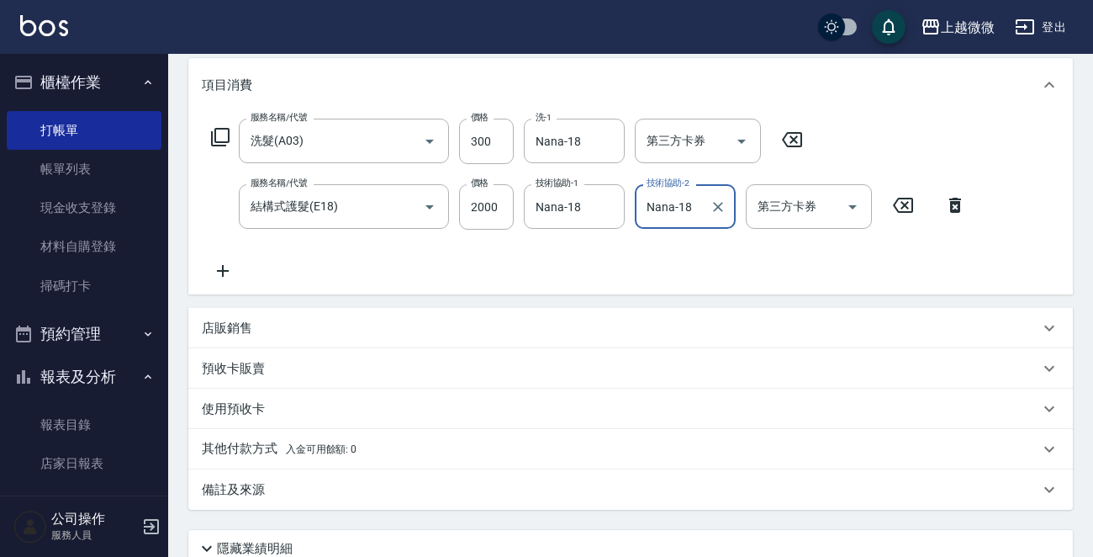
scroll to position [357, 0]
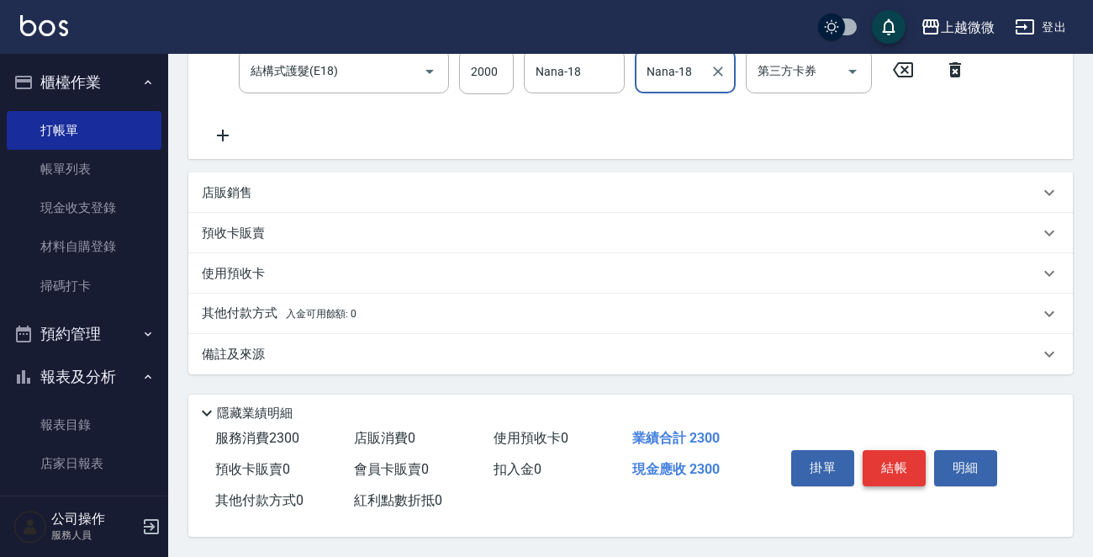
type input "Nana-18"
click at [879, 455] on button "結帳" at bounding box center [894, 467] width 63 height 35
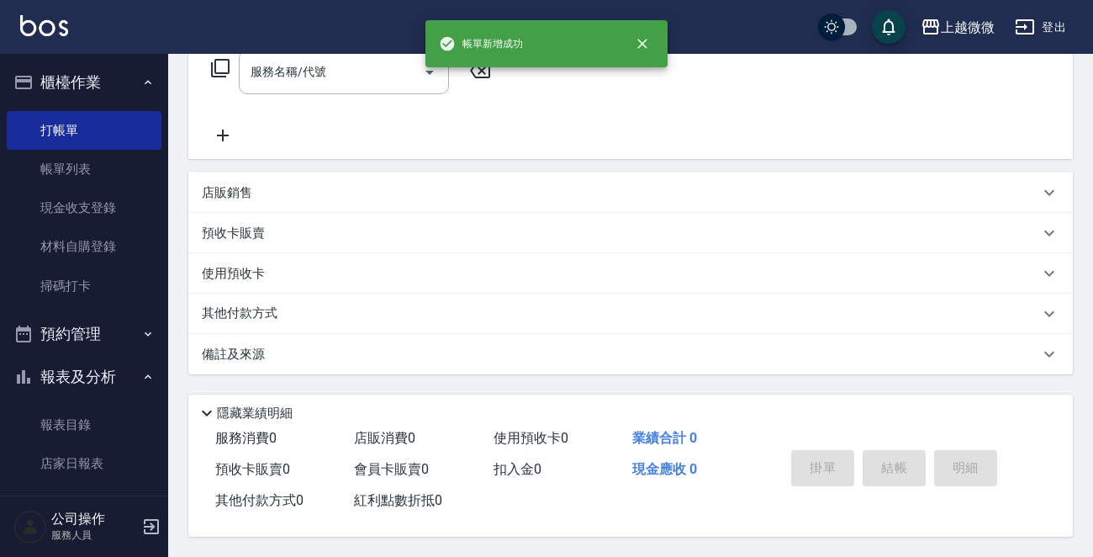
scroll to position [0, 0]
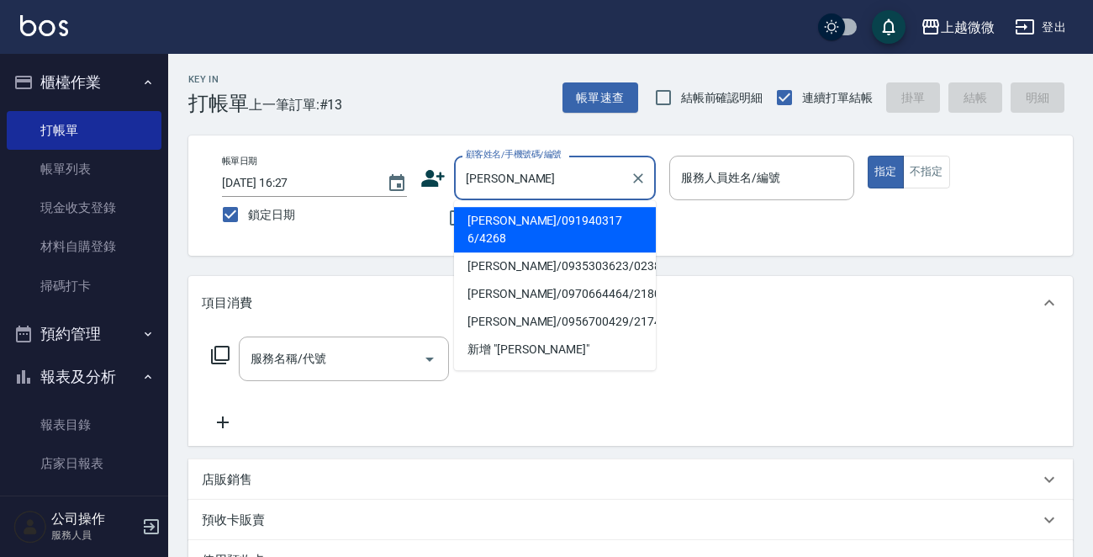
click at [521, 215] on li "[PERSON_NAME]/091940317 6/4268" at bounding box center [555, 229] width 202 height 45
type input "[PERSON_NAME]/091940317 6/4268"
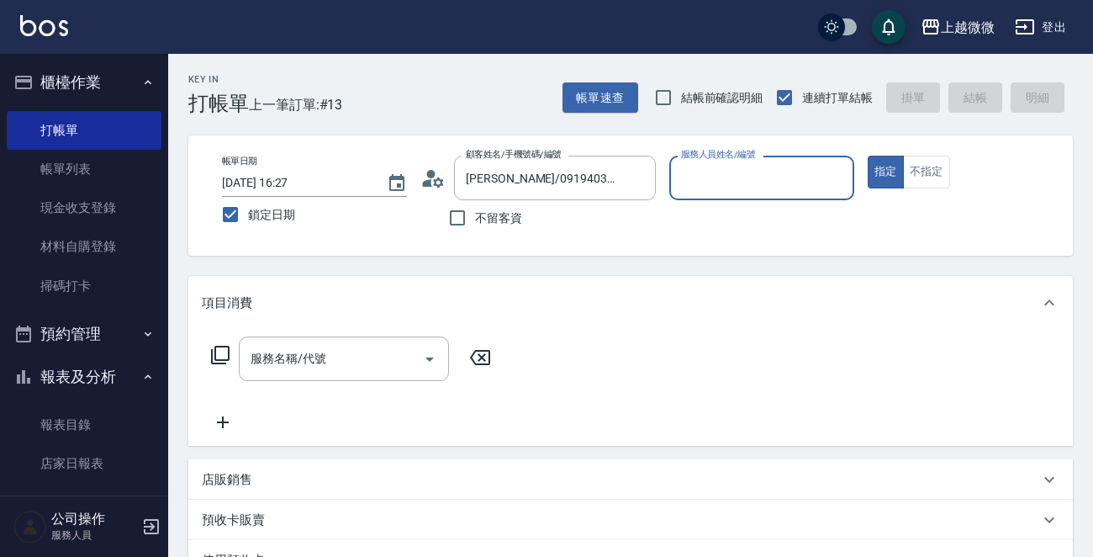
type input "Mini-2"
click at [320, 363] on div "服務名稱/代號 服務名稱/代號" at bounding box center [344, 358] width 210 height 45
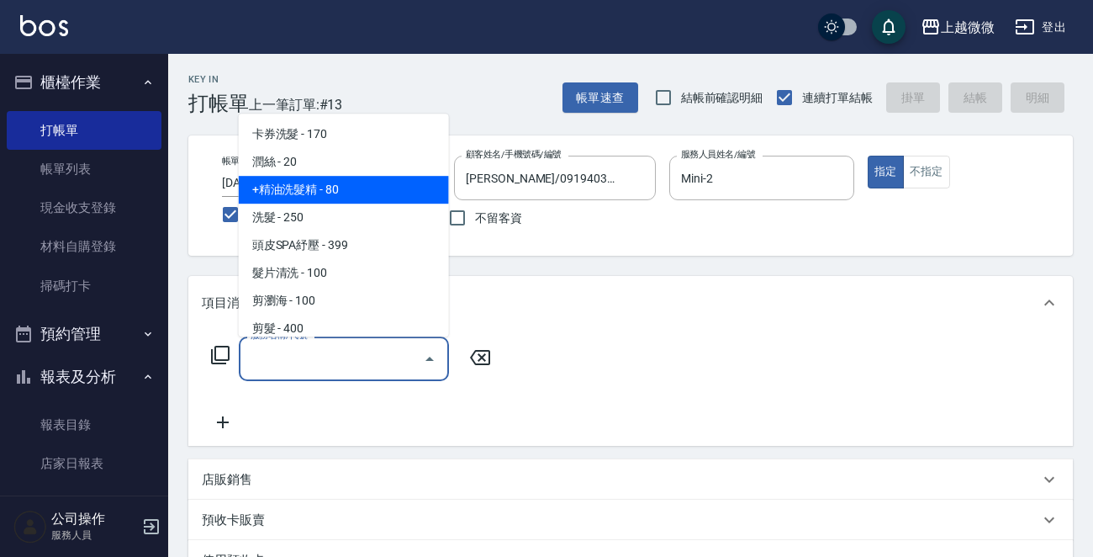
click at [329, 201] on span "+精油洗髮精 - 80" at bounding box center [344, 190] width 210 height 28
type input "+精油洗髮精(A02)"
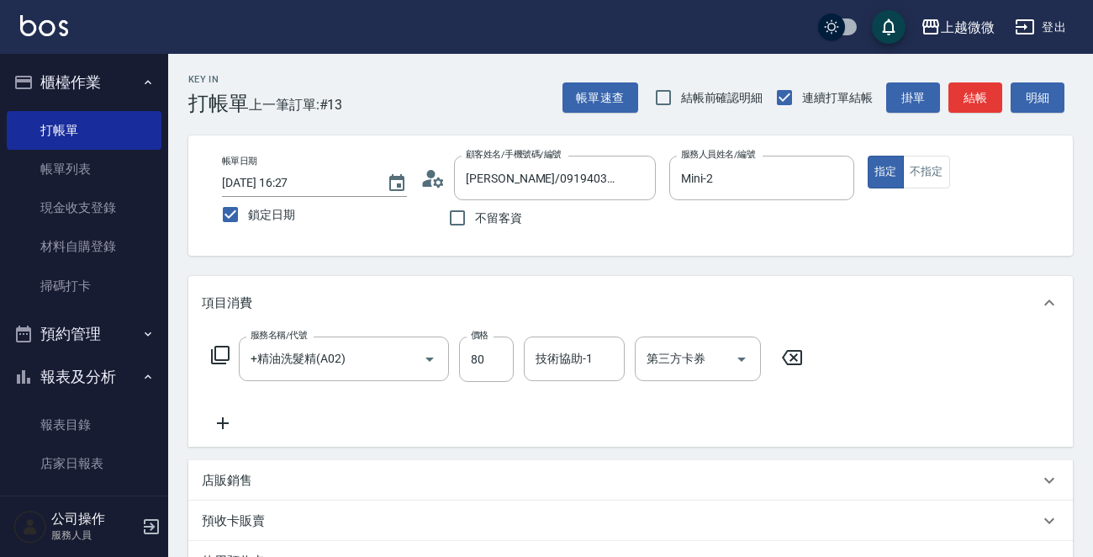
click at [329, 201] on label "鎖定日期" at bounding box center [303, 214] width 181 height 35
click at [248, 201] on input "鎖定日期" at bounding box center [230, 214] width 35 height 35
checkbox input "false"
type input "[DATE] 18:13"
click at [235, 216] on input "鎖定日期" at bounding box center [230, 214] width 35 height 35
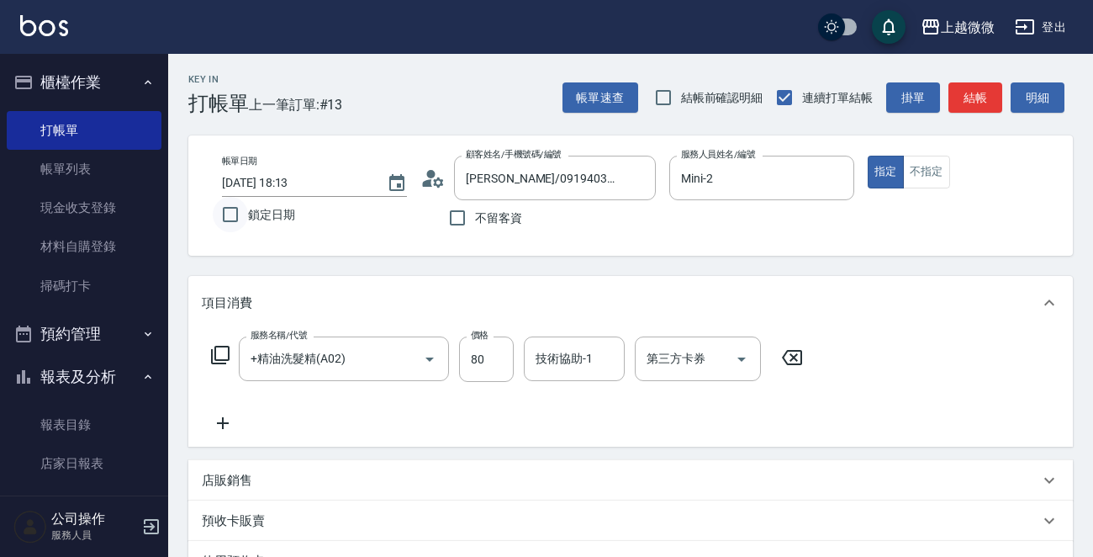
click at [225, 207] on input "鎖定日期" at bounding box center [230, 214] width 35 height 35
checkbox input "true"
click at [407, 357] on icon "Clear" at bounding box center [406, 359] width 17 height 17
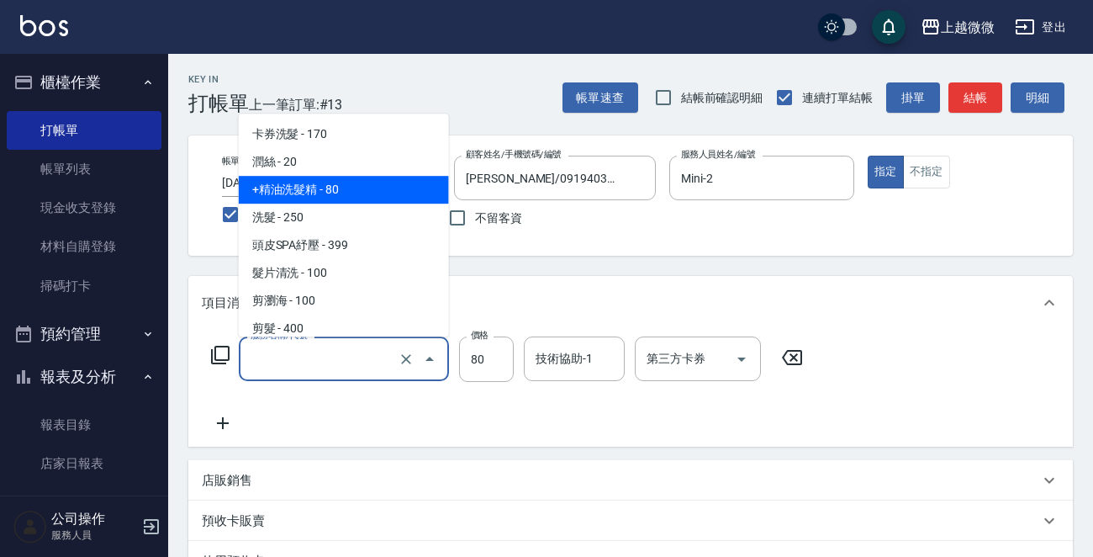
click at [373, 357] on input "服務名稱/代號" at bounding box center [320, 358] width 148 height 29
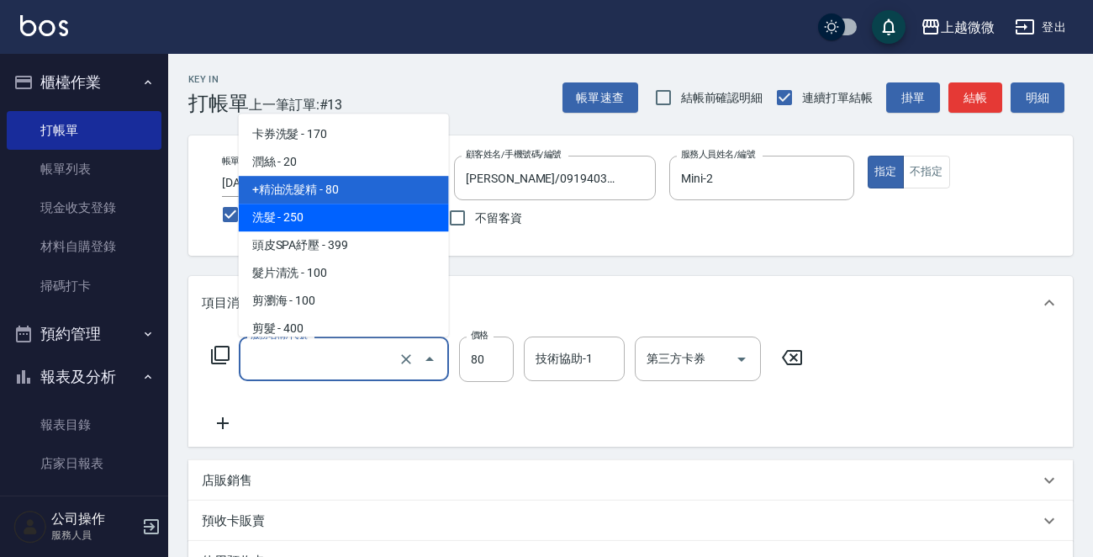
click at [330, 216] on span "洗髮 - 250" at bounding box center [344, 218] width 210 height 28
type input "洗髮(A03)"
type input "250"
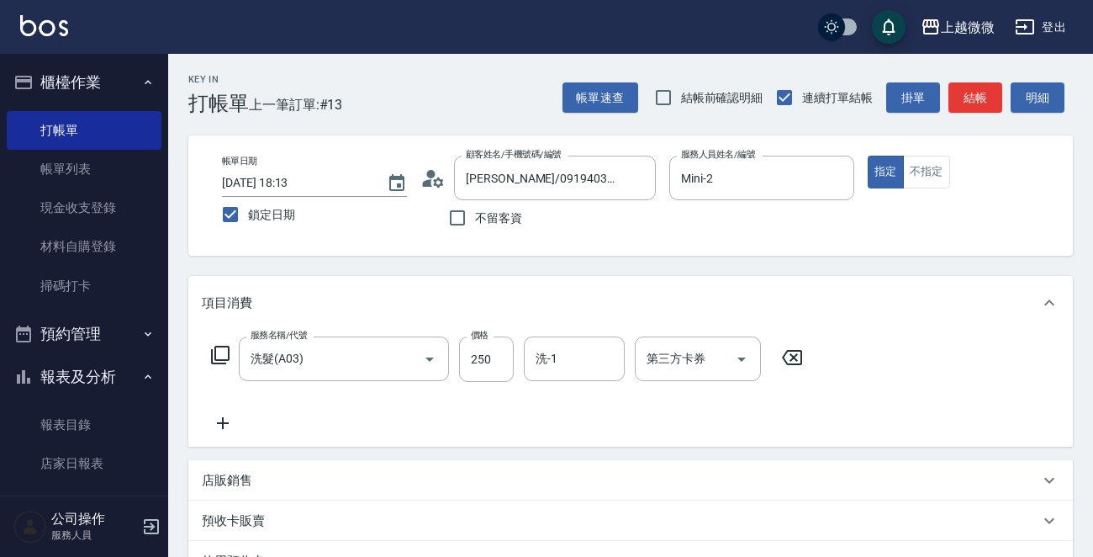
click at [223, 425] on icon at bounding box center [223, 423] width 12 height 12
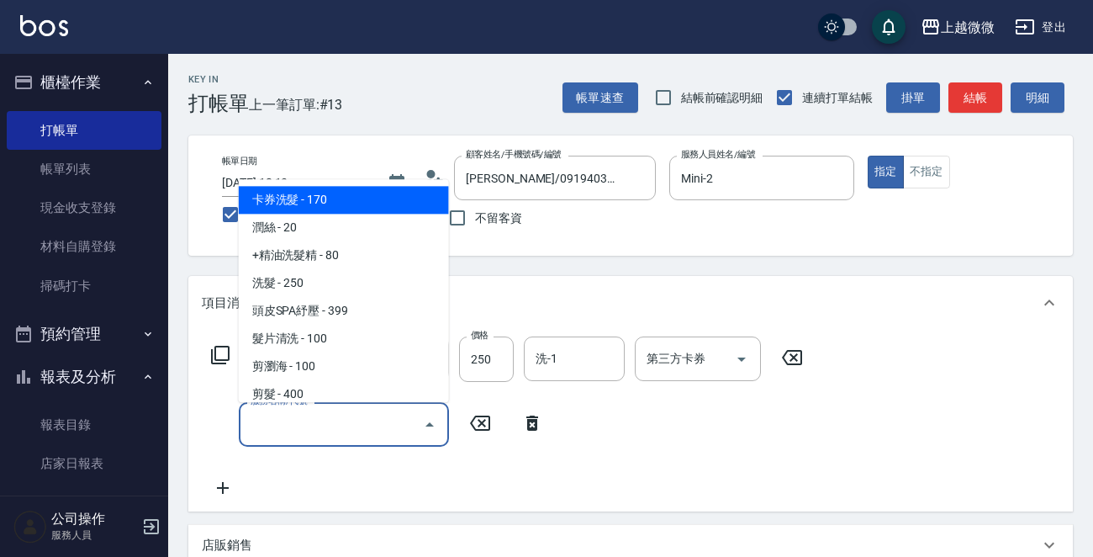
click at [315, 434] on input "服務名稱/代號" at bounding box center [331, 424] width 170 height 29
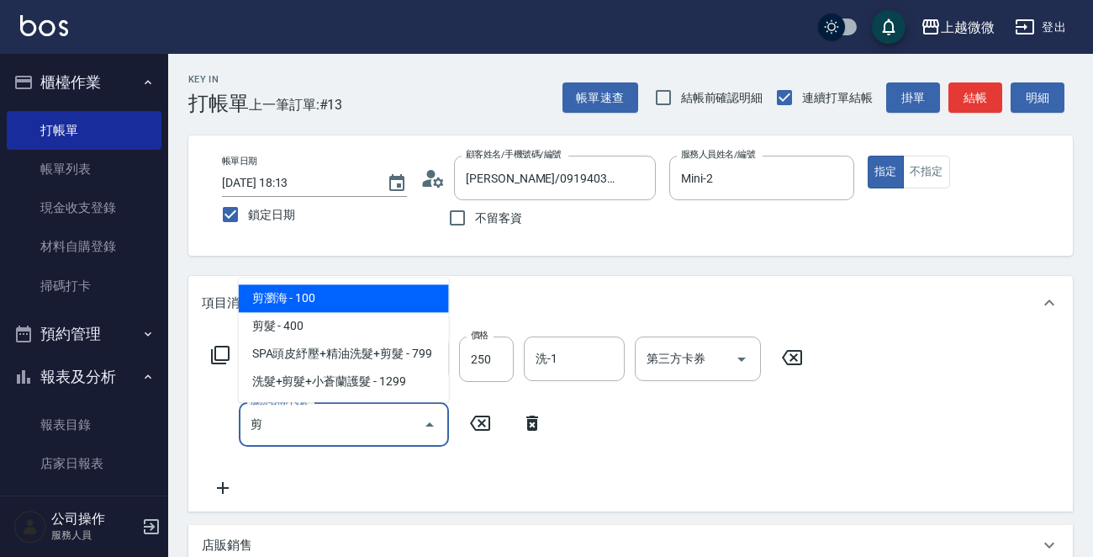
click at [339, 300] on span "剪瀏海 - 100" at bounding box center [344, 298] width 210 height 28
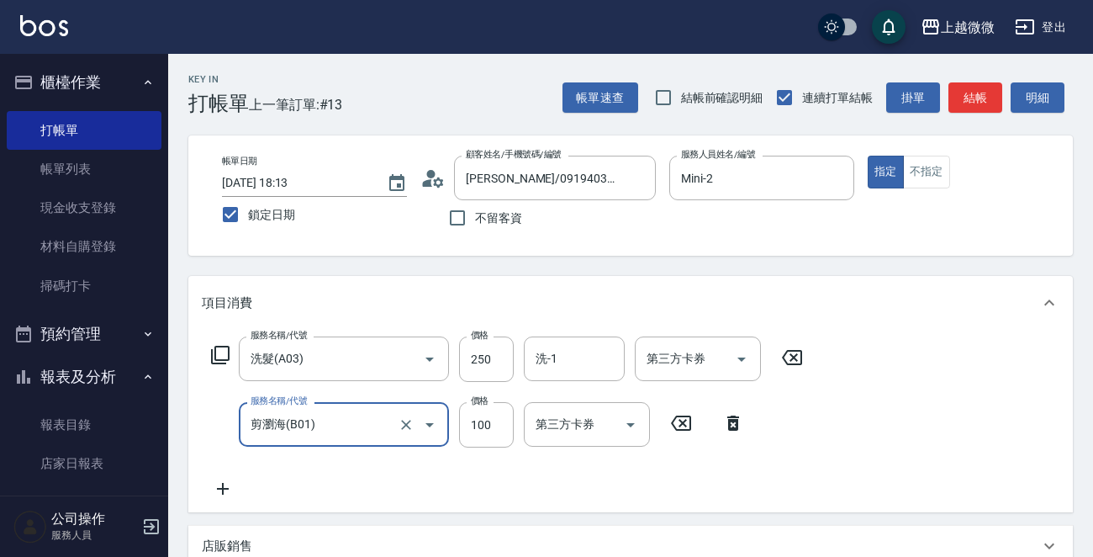
type input "剪瀏海(B01)"
click at [227, 485] on icon at bounding box center [223, 489] width 42 height 20
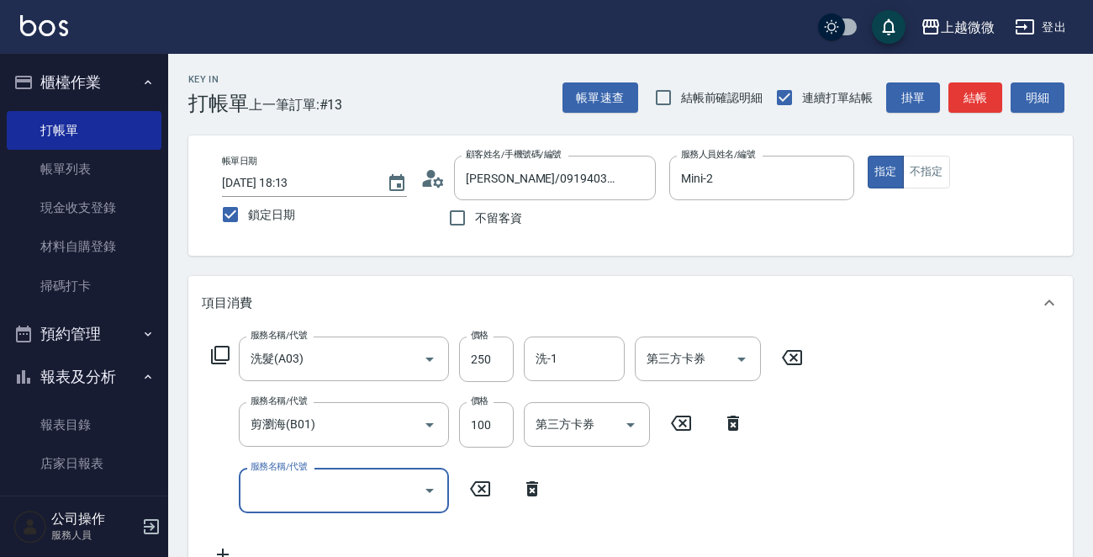
click at [278, 487] on input "服務名稱/代號" at bounding box center [331, 489] width 170 height 29
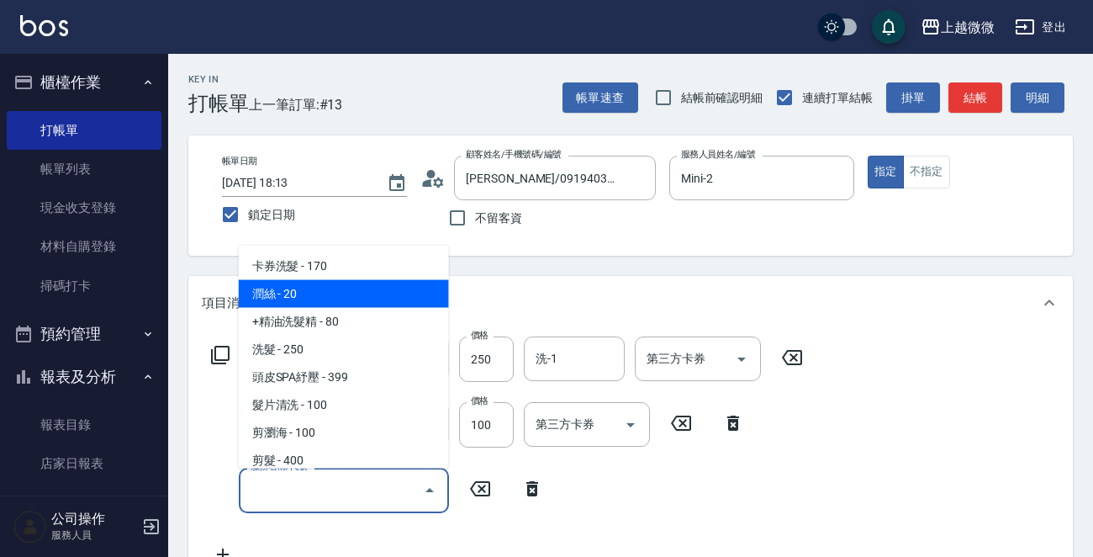
click at [308, 299] on span "潤絲 - 20" at bounding box center [344, 294] width 210 height 28
type input "潤絲(A01)"
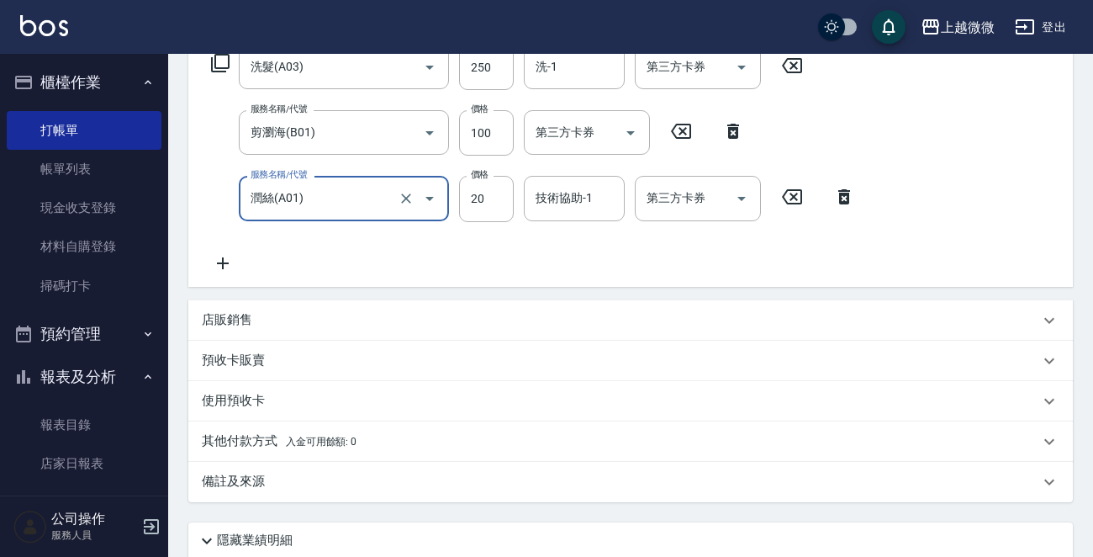
scroll to position [168, 0]
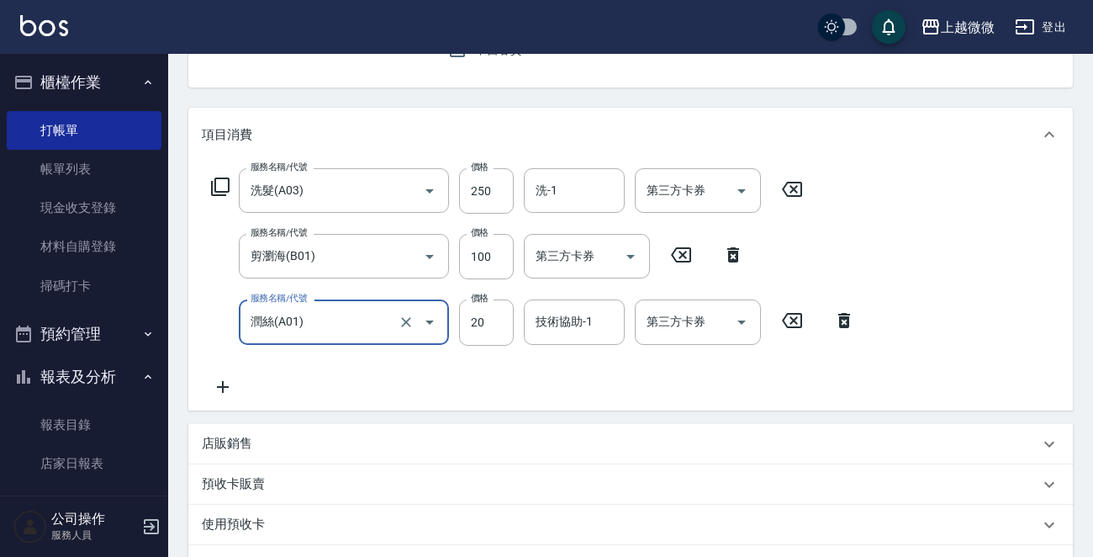
click at [216, 388] on icon at bounding box center [223, 387] width 42 height 20
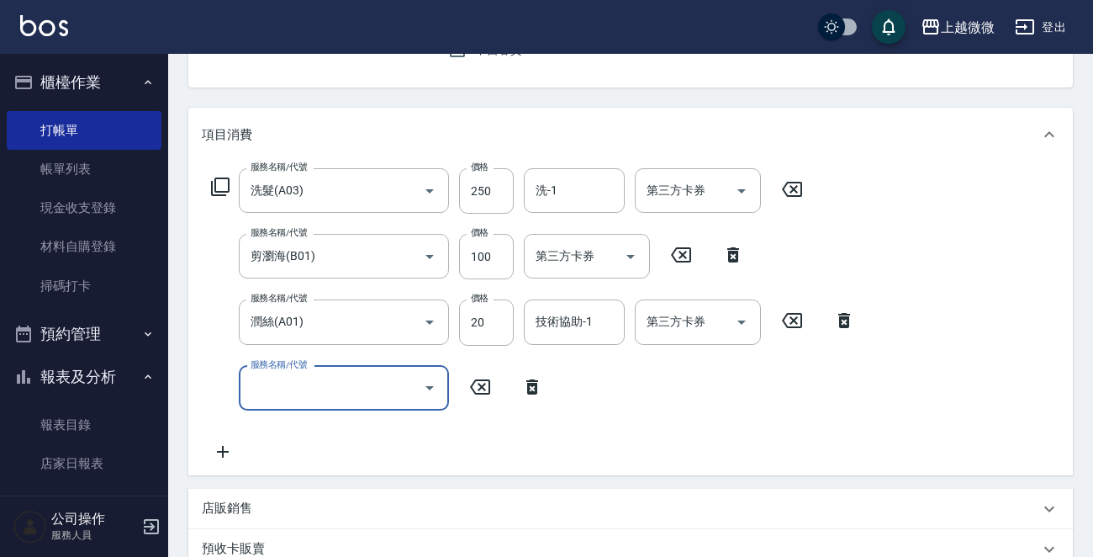
click at [287, 380] on input "服務名稱/代號" at bounding box center [331, 387] width 170 height 29
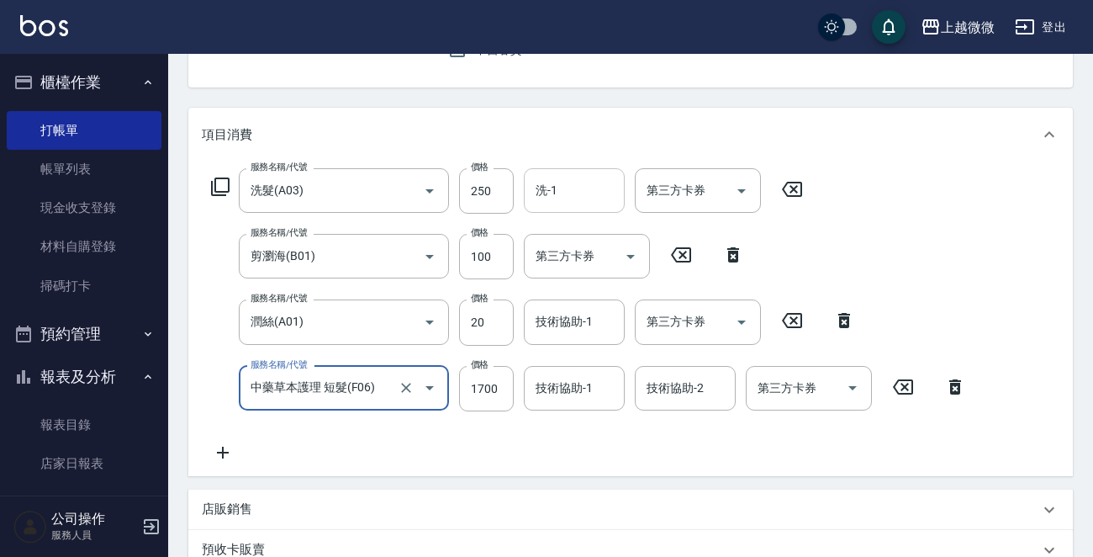
type input "中藥草本護理 短髮(F06)"
click at [585, 193] on input "洗-1" at bounding box center [575, 190] width 86 height 29
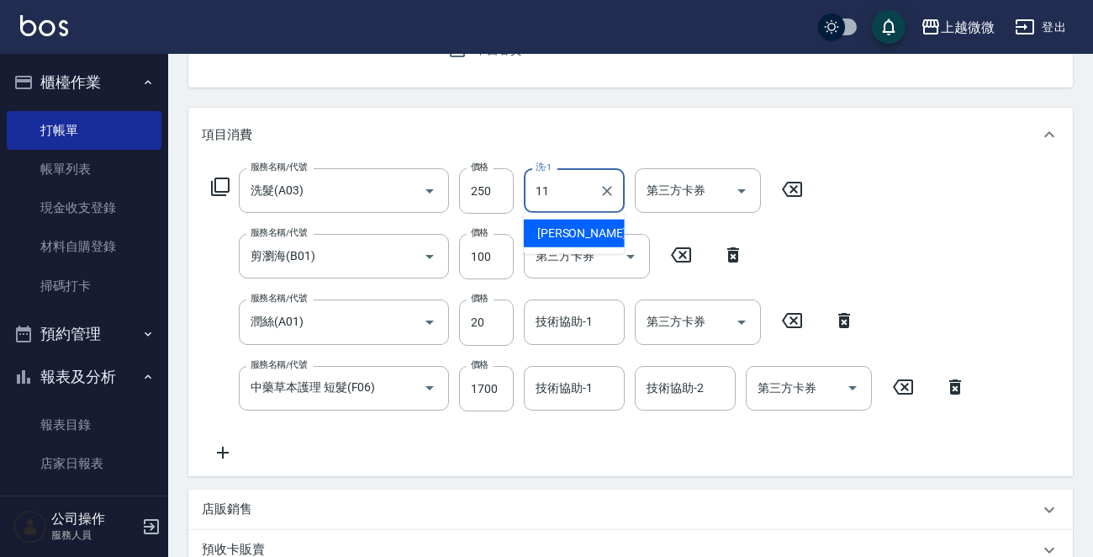
click at [561, 233] on span "[PERSON_NAME] -11" at bounding box center [590, 234] width 106 height 18
type input "[PERSON_NAME]-11"
click at [589, 319] on div "技術協助-1 技術協助-1" at bounding box center [574, 321] width 101 height 45
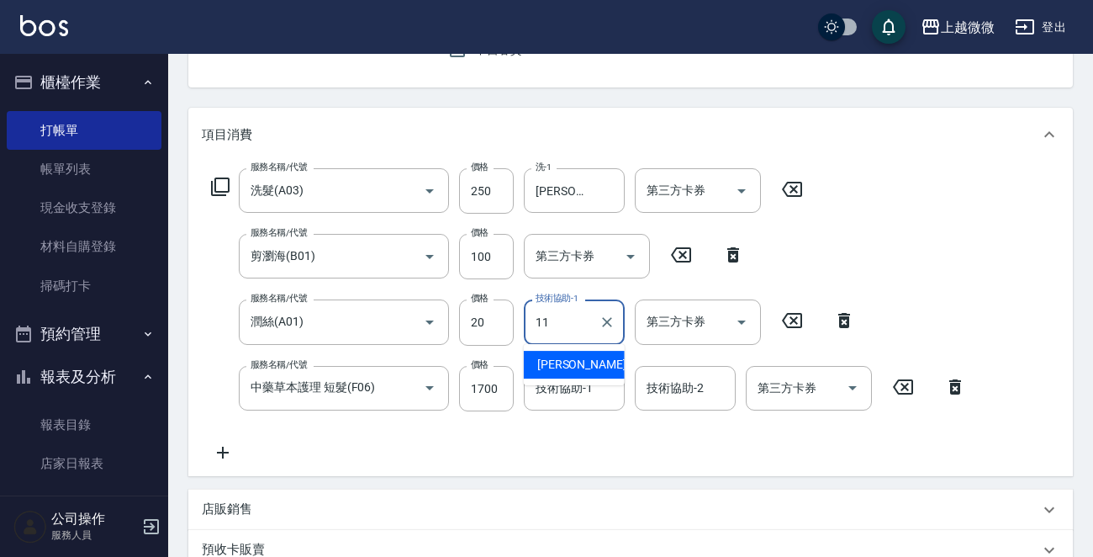
click at [597, 358] on div "[PERSON_NAME] -11" at bounding box center [574, 365] width 101 height 28
type input "[PERSON_NAME]-11"
click at [593, 380] on input "技術協助-1" at bounding box center [575, 387] width 86 height 29
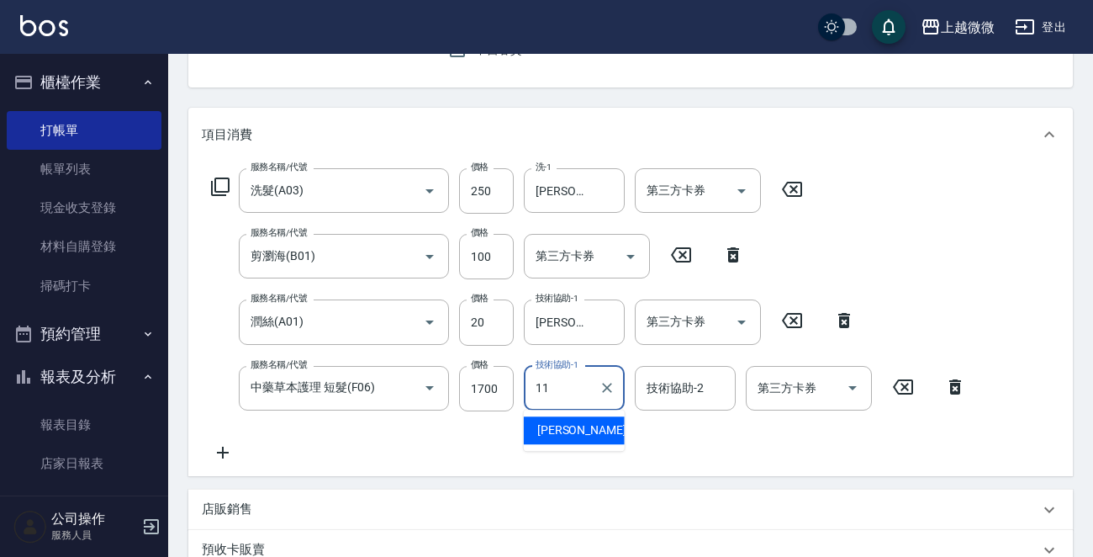
click at [569, 427] on span "[PERSON_NAME] -11" at bounding box center [590, 430] width 106 height 18
type input "[PERSON_NAME]-11"
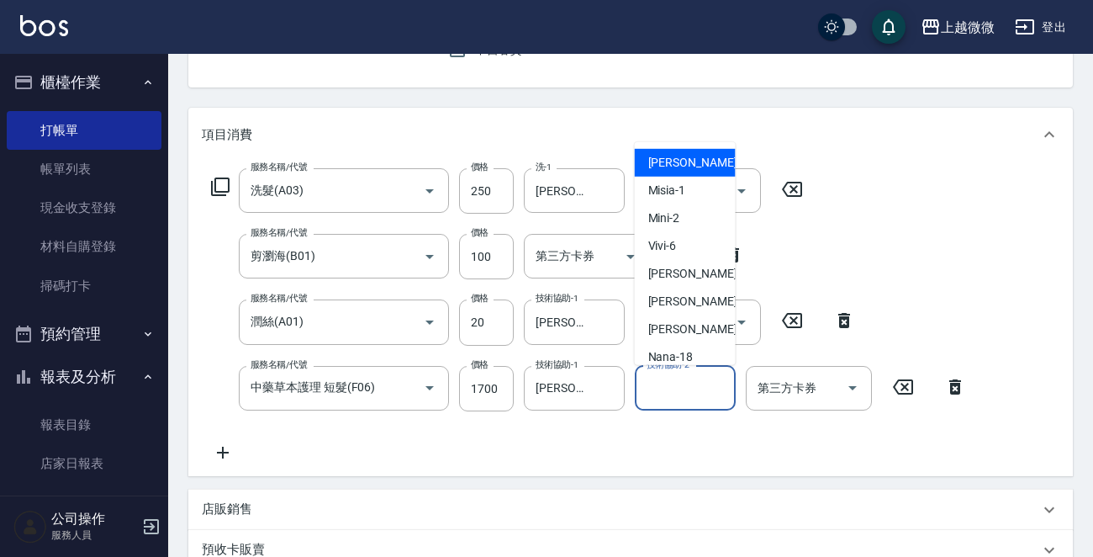
drag, startPoint x: 683, startPoint y: 398, endPoint x: 694, endPoint y: 410, distance: 16.7
click at [684, 398] on input "技術協助-2" at bounding box center [686, 387] width 86 height 29
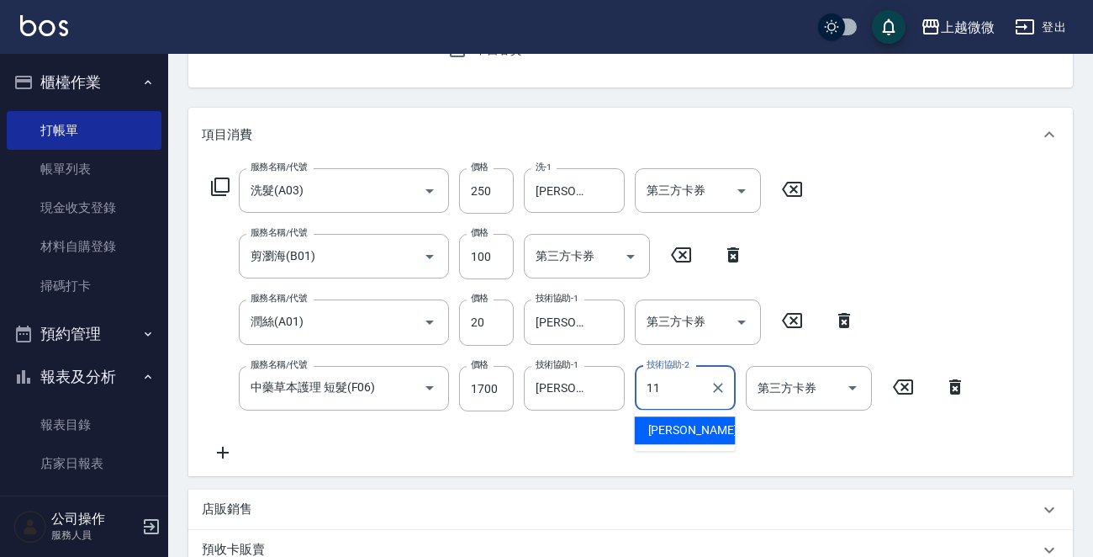
click at [690, 430] on span "[PERSON_NAME] -11" at bounding box center [701, 430] width 106 height 18
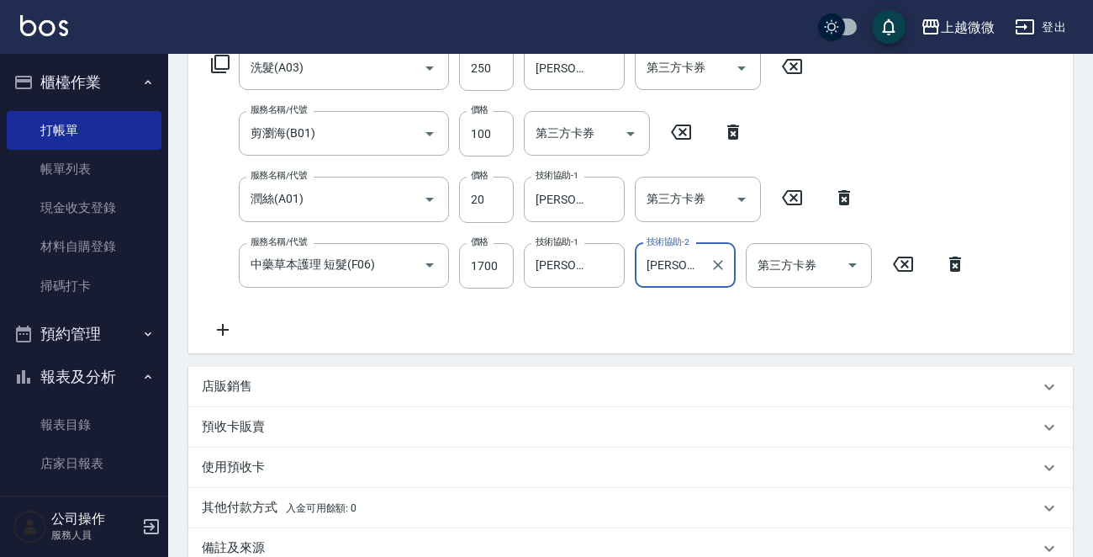
scroll to position [489, 0]
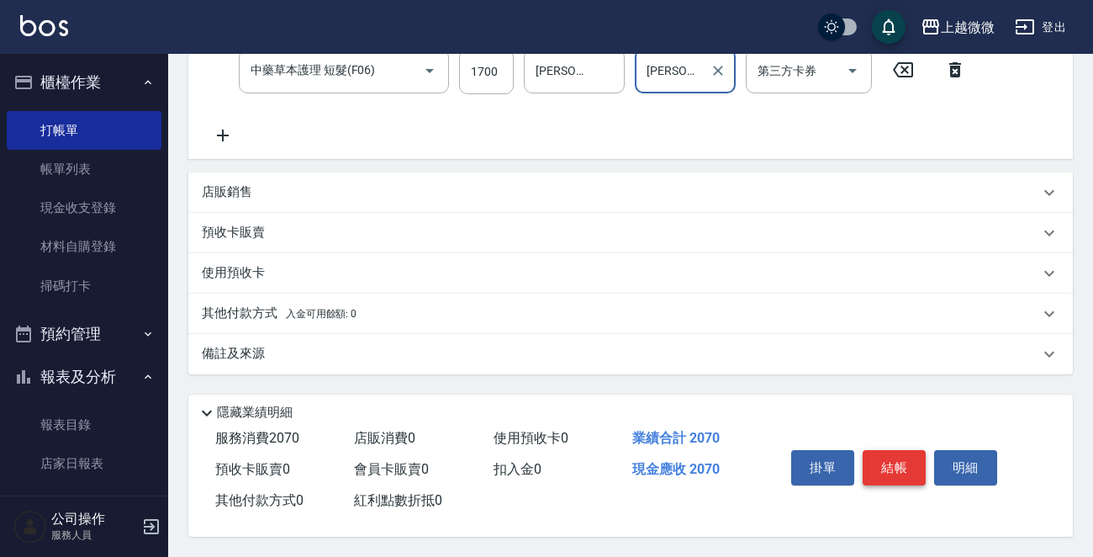
type input "[PERSON_NAME]-11"
click at [892, 466] on button "結帳" at bounding box center [894, 467] width 63 height 35
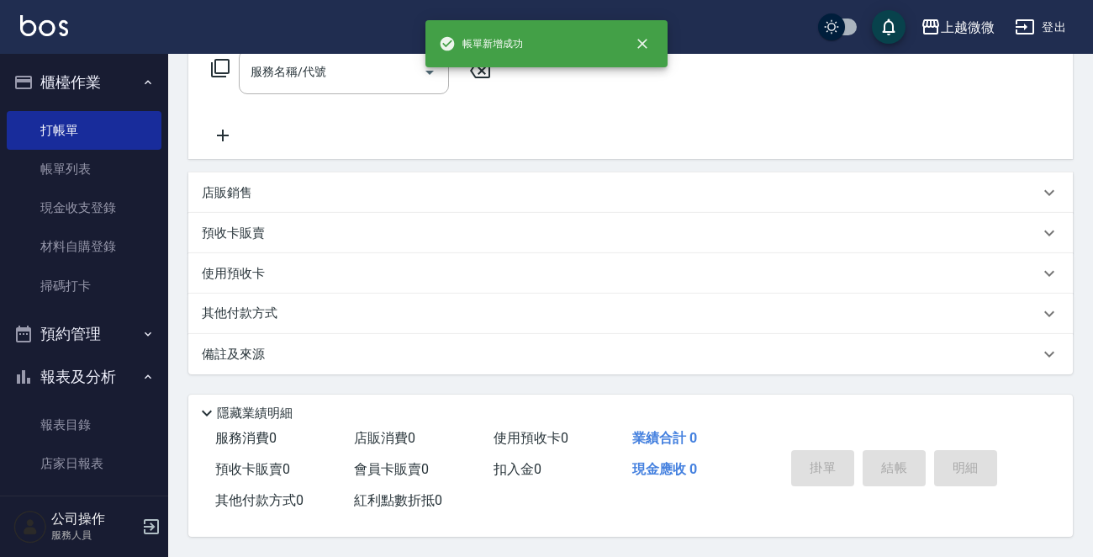
scroll to position [0, 0]
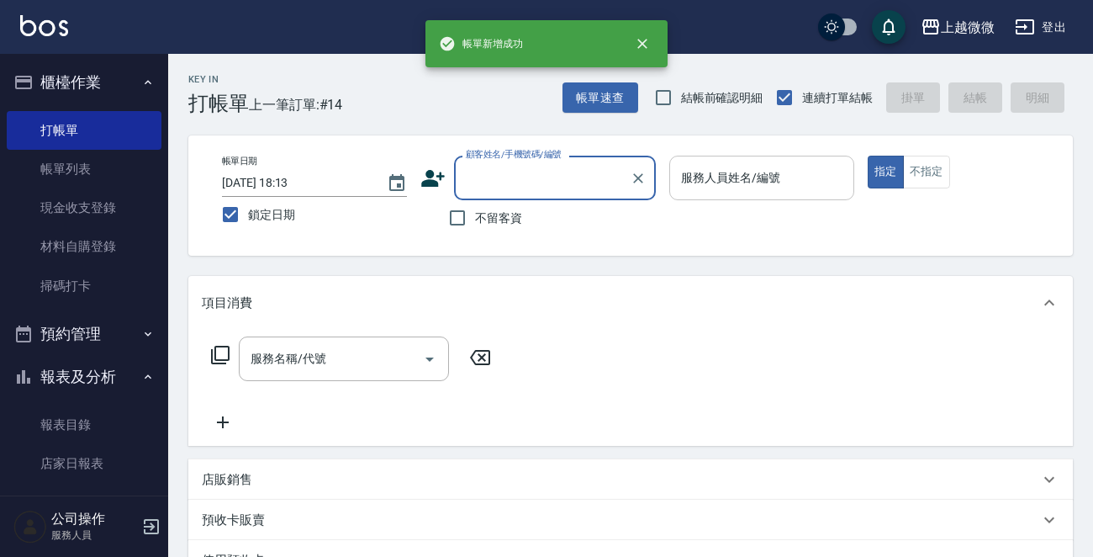
click at [731, 180] on div "服務人員姓名/編號 服務人員姓名/編號" at bounding box center [762, 178] width 185 height 45
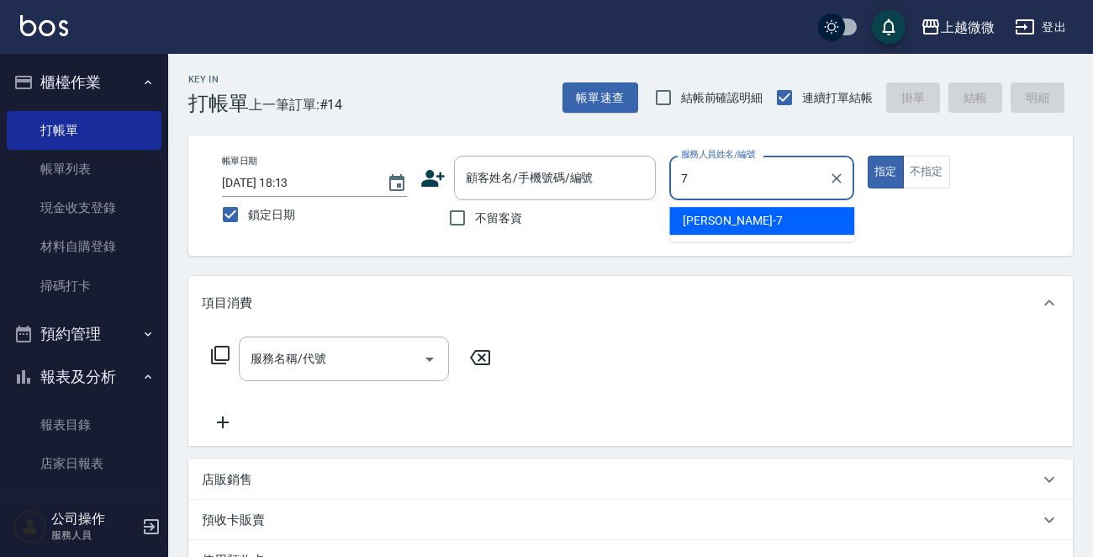
click at [730, 207] on div "[PERSON_NAME] -7" at bounding box center [762, 221] width 185 height 28
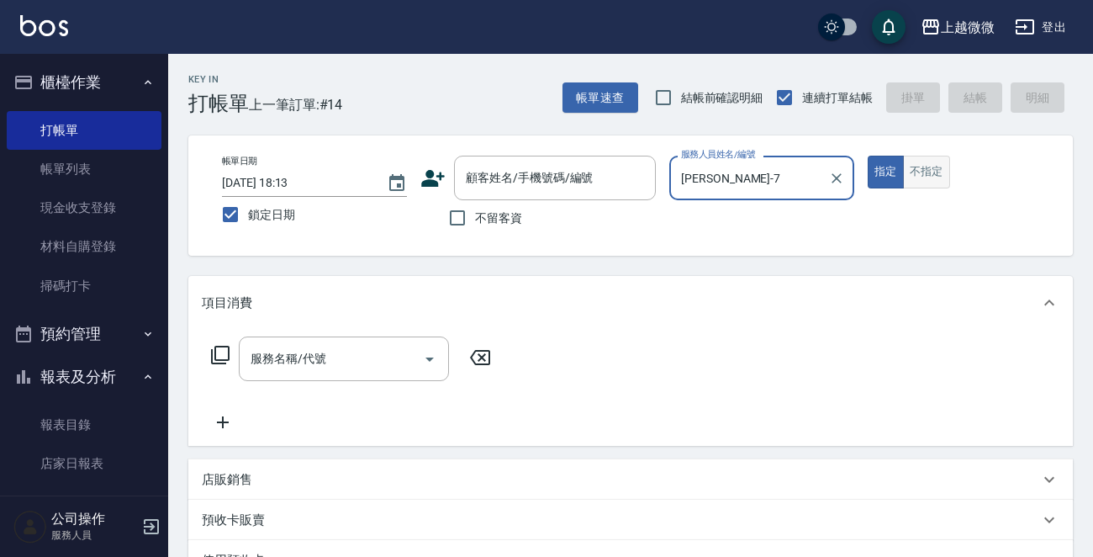
type input "[PERSON_NAME]-7"
drag, startPoint x: 909, startPoint y: 165, endPoint x: 923, endPoint y: 166, distance: 13.5
click at [920, 166] on button "不指定" at bounding box center [926, 172] width 47 height 33
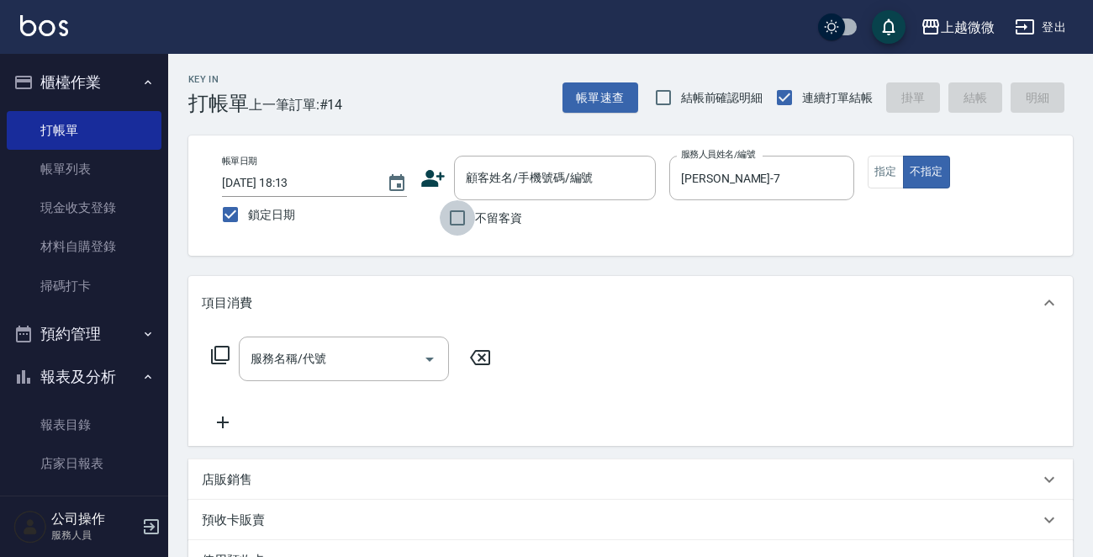
click at [446, 220] on input "不留客資" at bounding box center [457, 217] width 35 height 35
checkbox input "true"
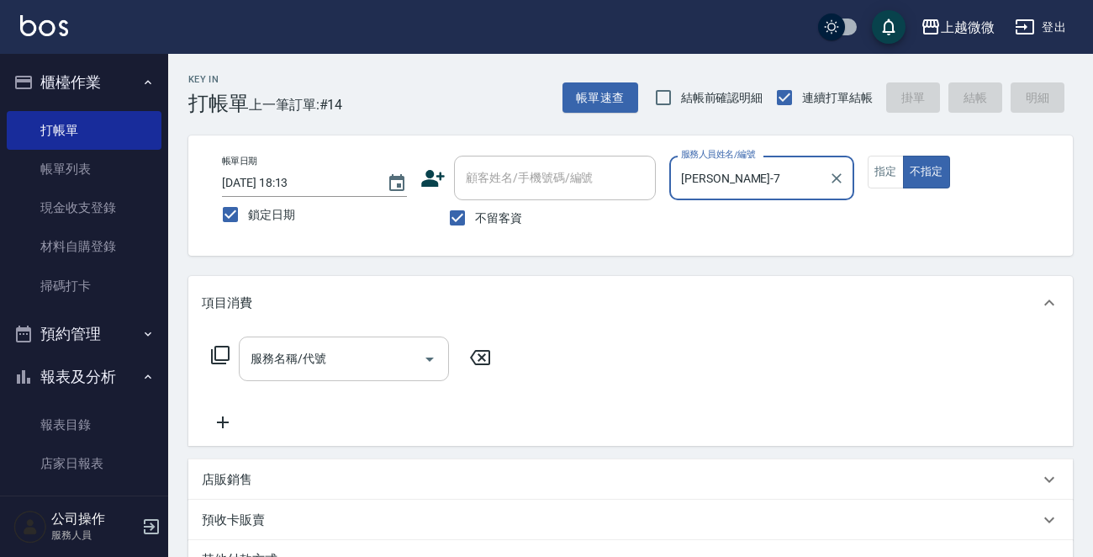
click at [343, 354] on input "服務名稱/代號" at bounding box center [331, 358] width 170 height 29
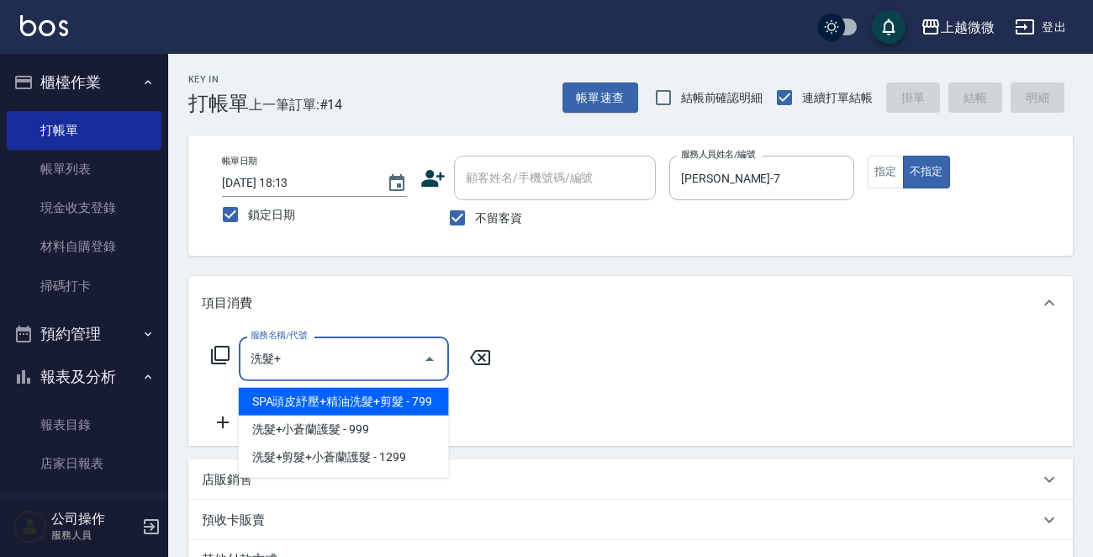
click at [330, 394] on span "SPA頭皮紓壓+精油洗髮+剪髮 - 799" at bounding box center [344, 402] width 210 height 28
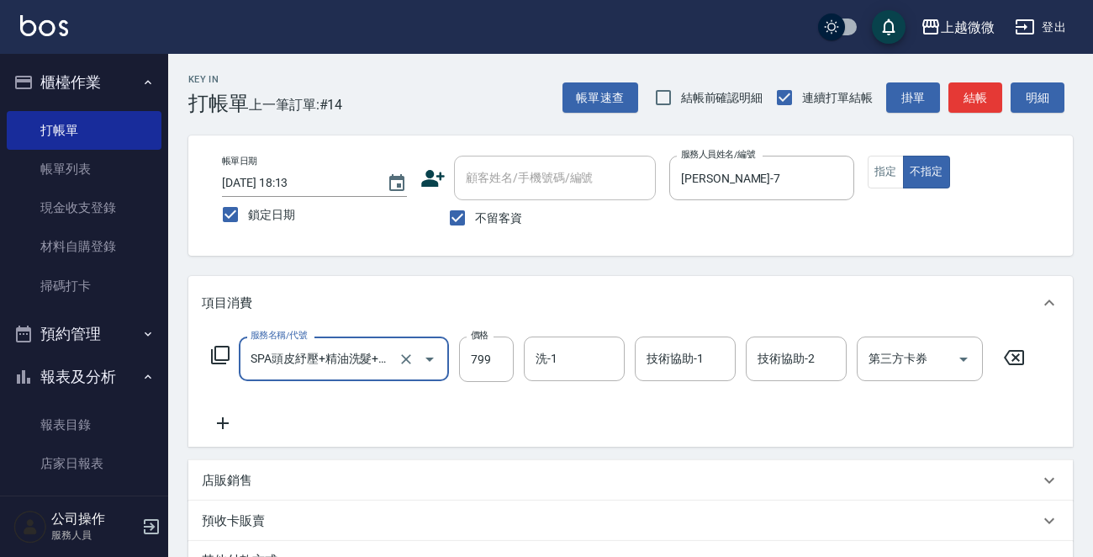
type input "SPA頭皮紓壓+精油洗髮+剪髮(I13)"
type input "849"
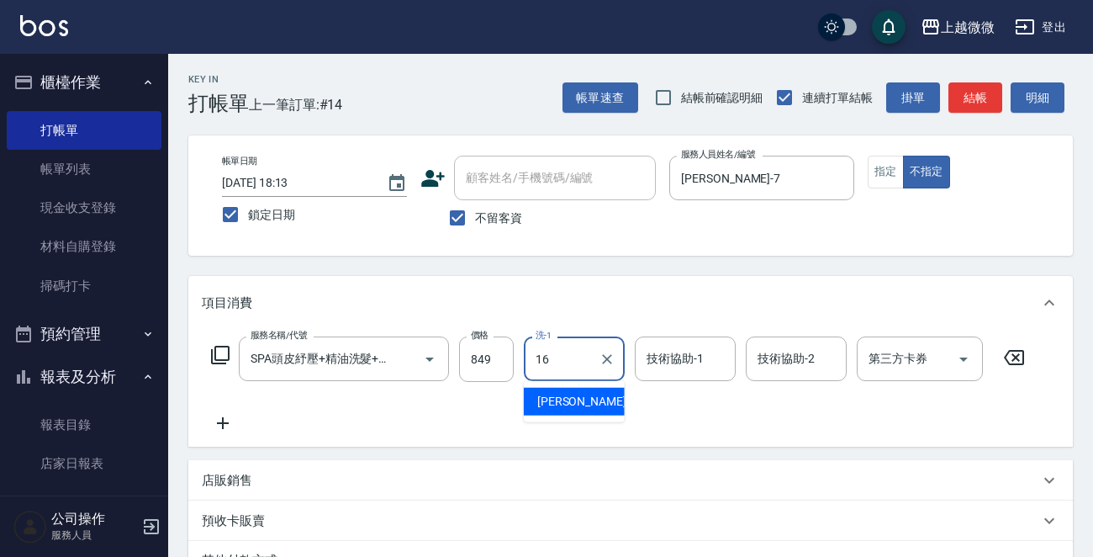
type input "[PERSON_NAME]-16"
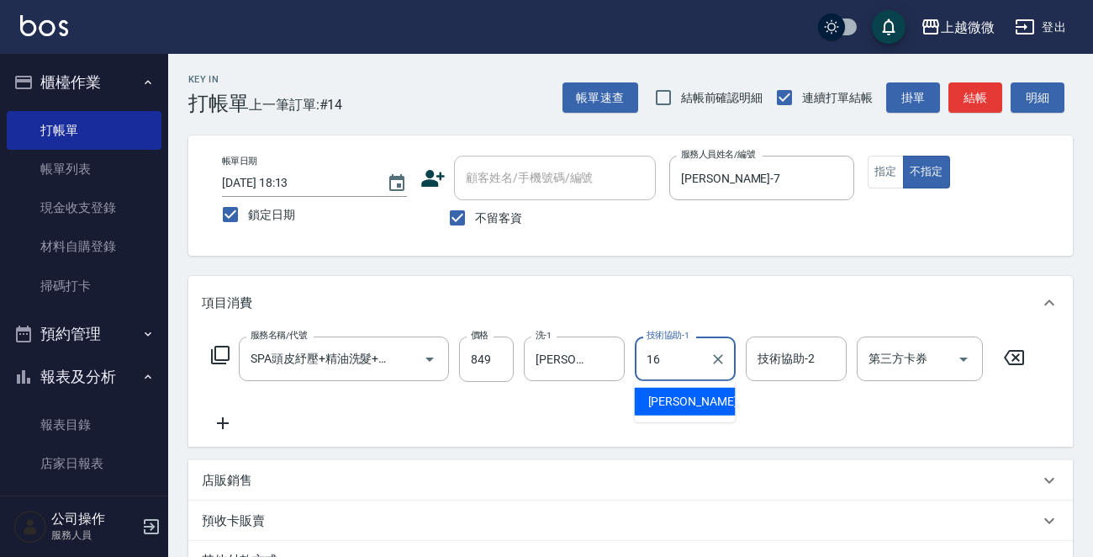
type input "[PERSON_NAME]-16"
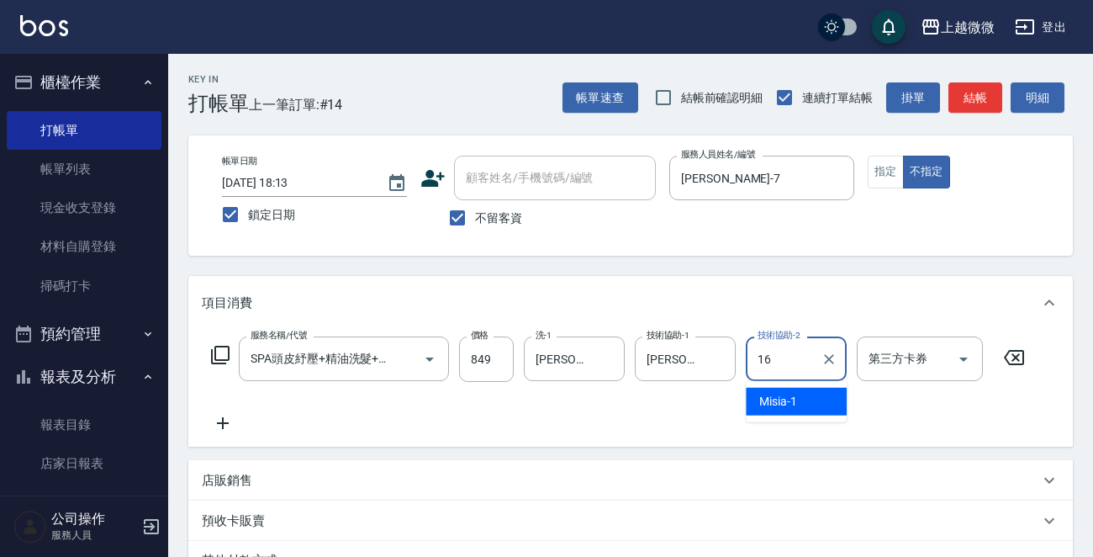
type input "[PERSON_NAME]-16"
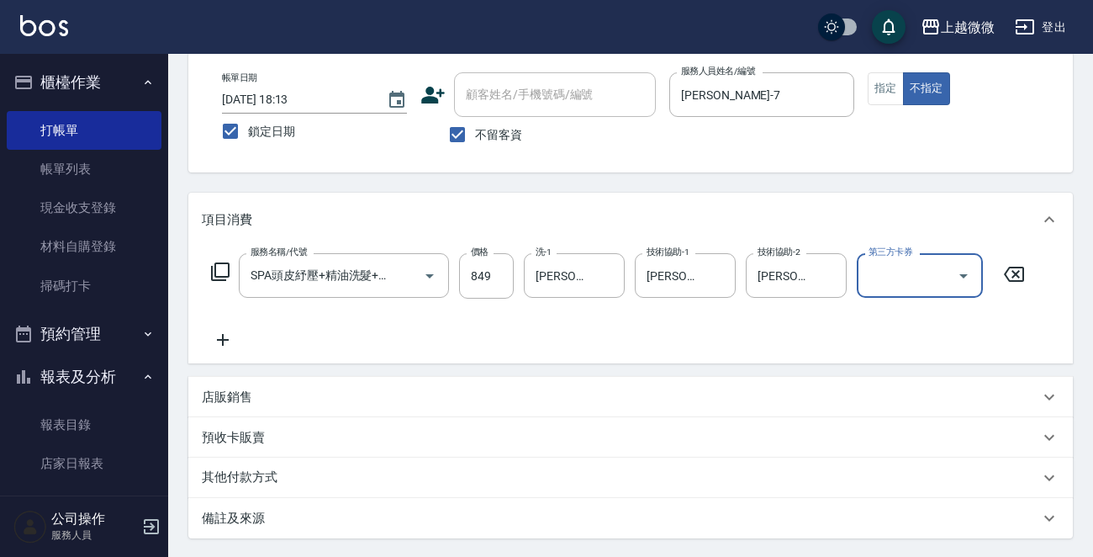
scroll to position [251, 0]
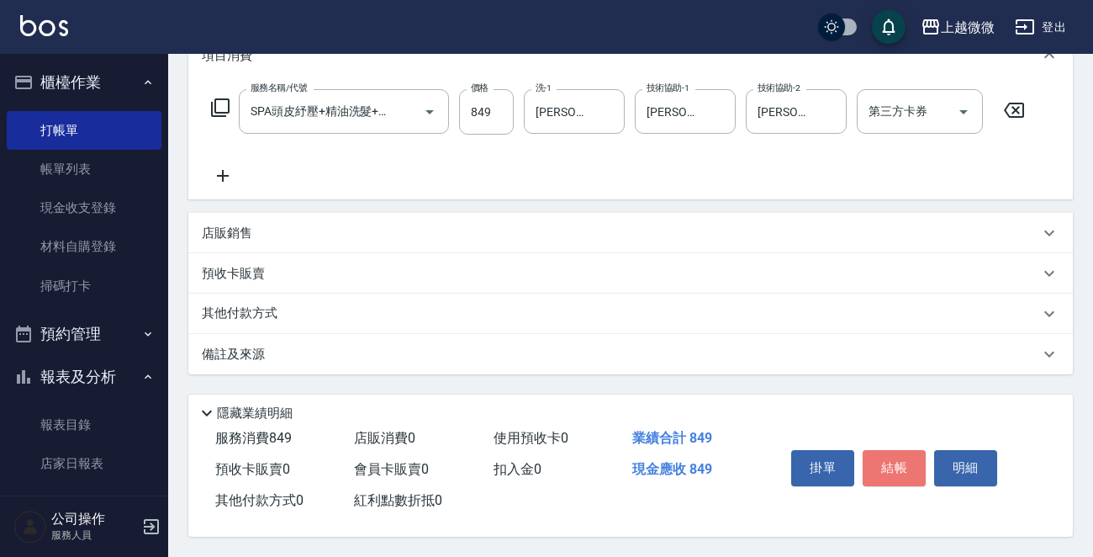
click at [890, 462] on button "結帳" at bounding box center [894, 467] width 63 height 35
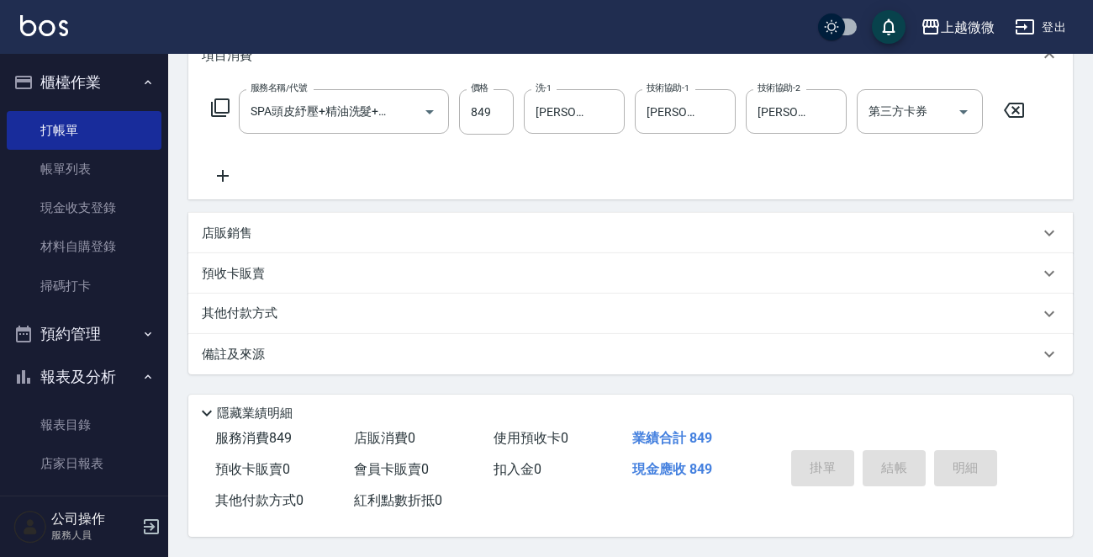
scroll to position [0, 0]
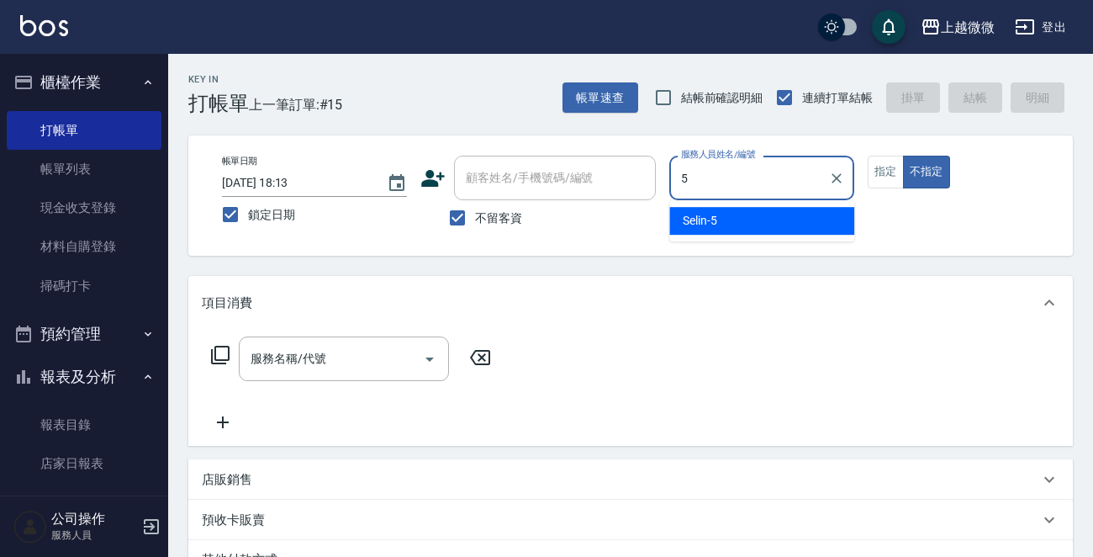
drag, startPoint x: 750, startPoint y: 217, endPoint x: 740, endPoint y: 218, distance: 10.1
click at [749, 217] on div "Selin -5" at bounding box center [762, 221] width 185 height 28
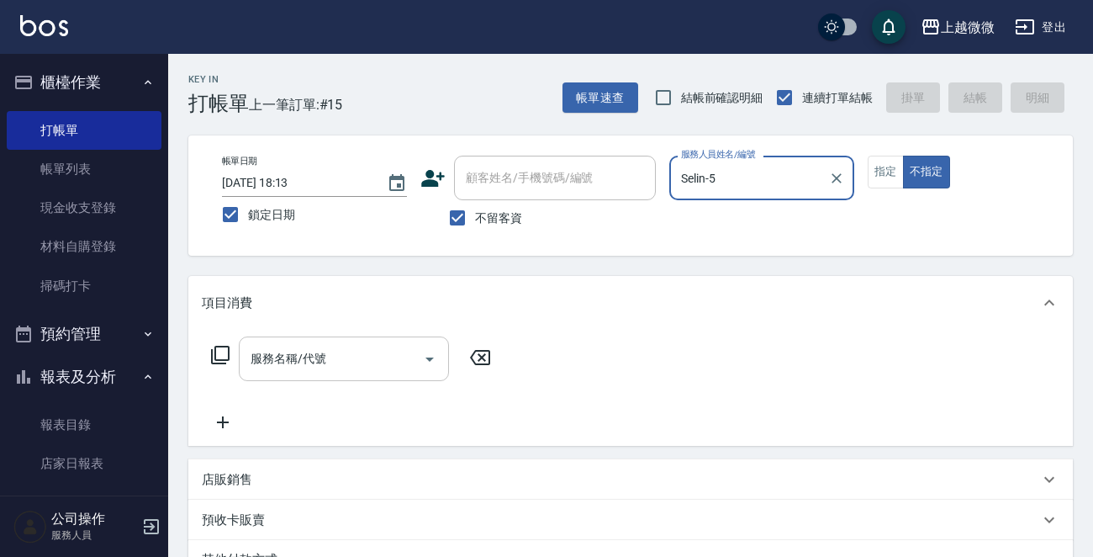
type input "Selin-5"
click at [352, 373] on input "服務名稱/代號" at bounding box center [331, 358] width 170 height 29
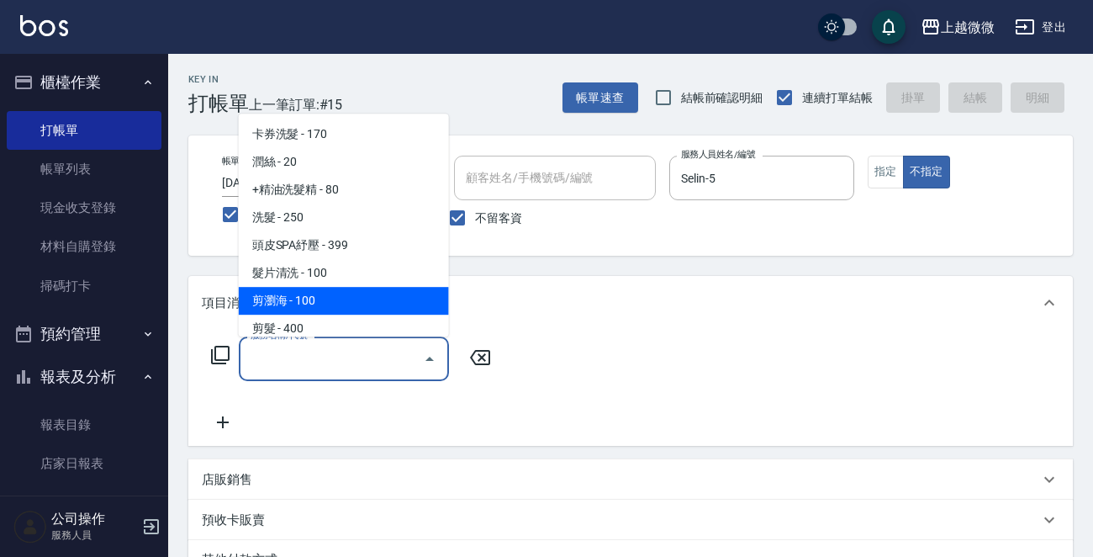
click at [351, 299] on span "剪瀏海 - 100" at bounding box center [344, 301] width 210 height 28
type input "剪瀏海(B01)"
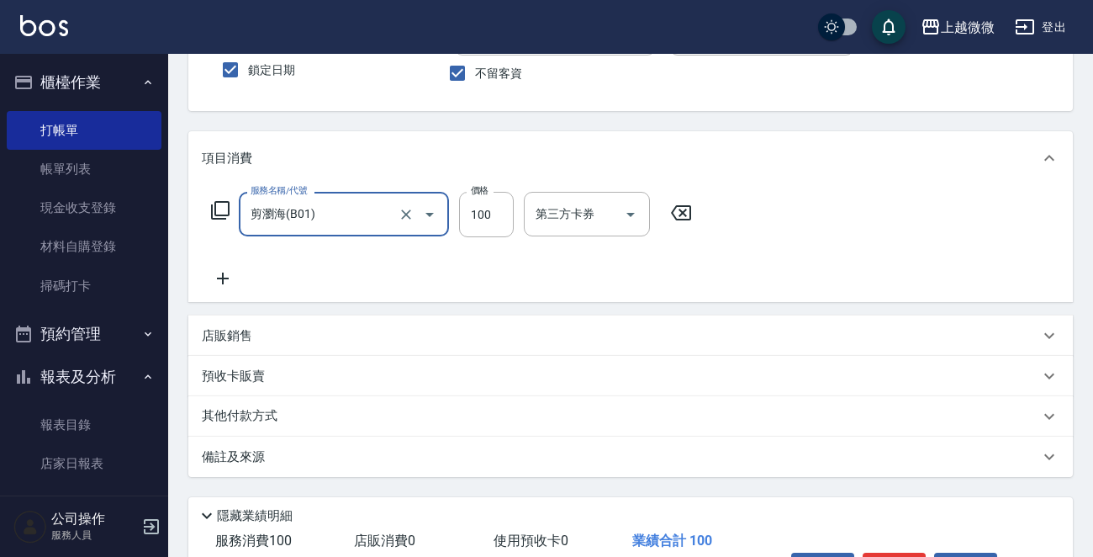
scroll to position [251, 0]
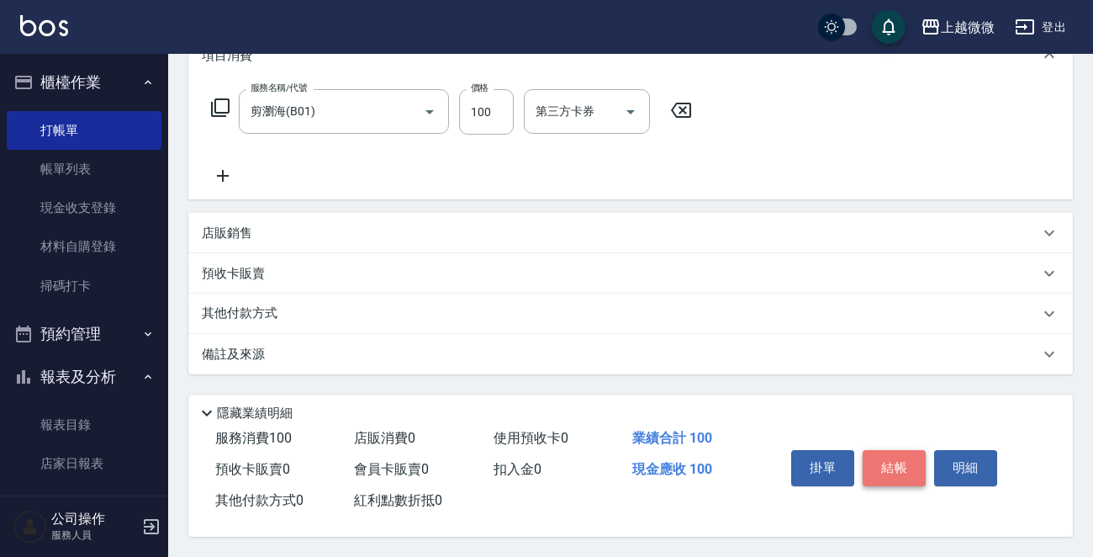
click at [901, 468] on button "結帳" at bounding box center [894, 467] width 63 height 35
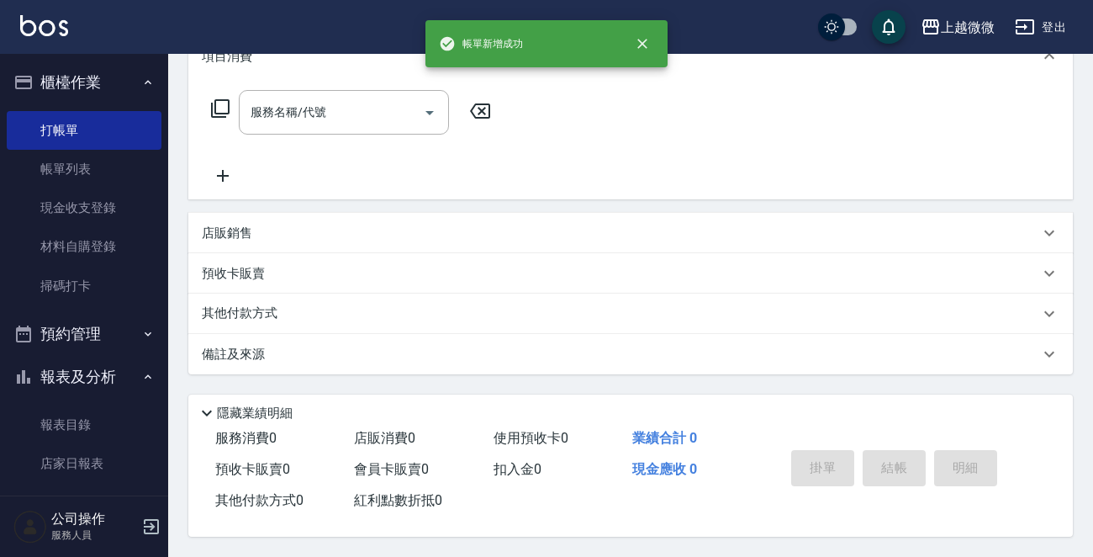
scroll to position [0, 0]
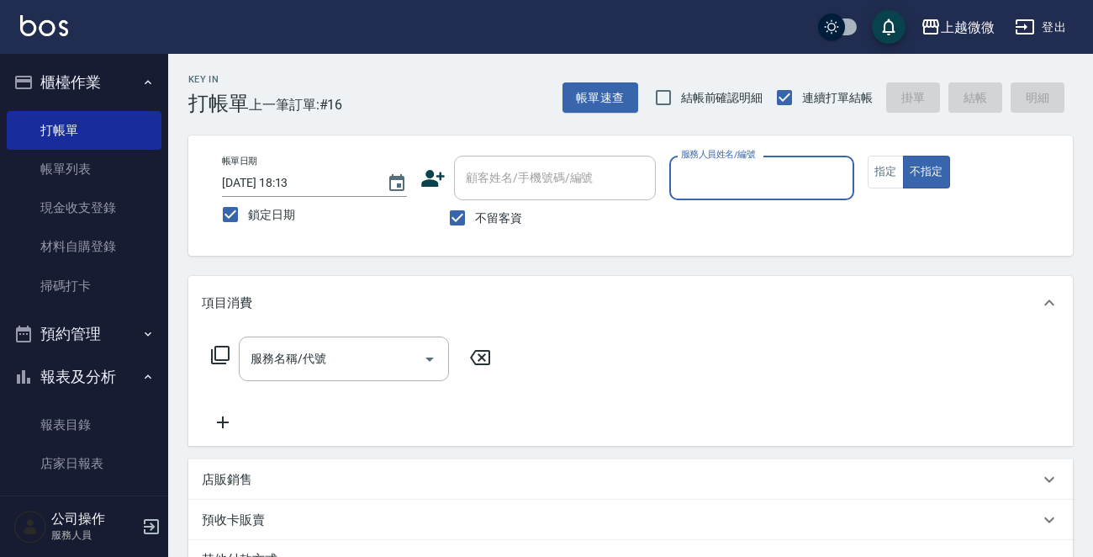
click at [777, 164] on input "服務人員姓名/編號" at bounding box center [762, 177] width 170 height 29
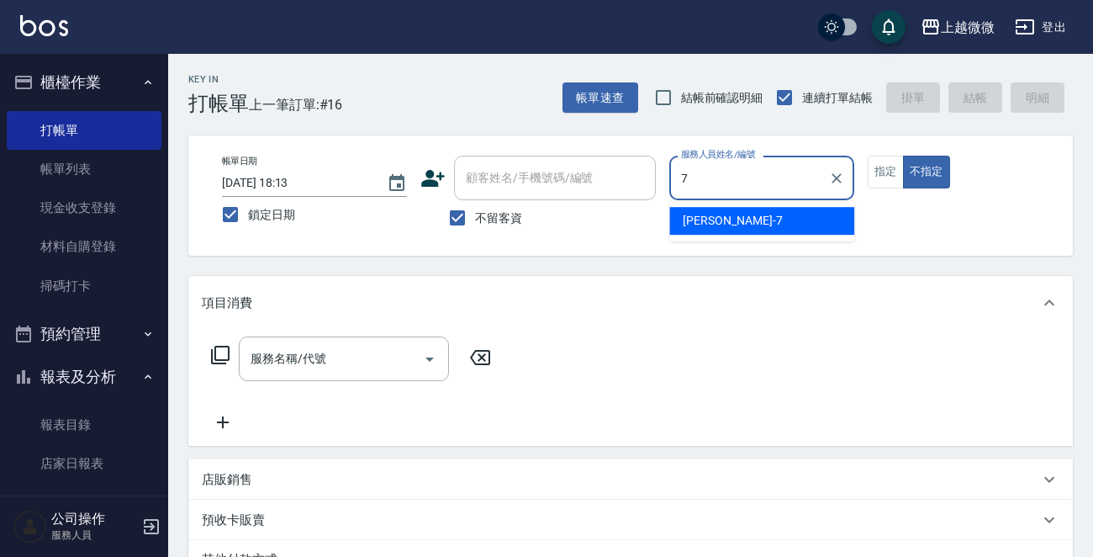
drag, startPoint x: 744, startPoint y: 214, endPoint x: 538, endPoint y: 242, distance: 207.9
click at [741, 214] on div "[PERSON_NAME] -7" at bounding box center [762, 221] width 185 height 28
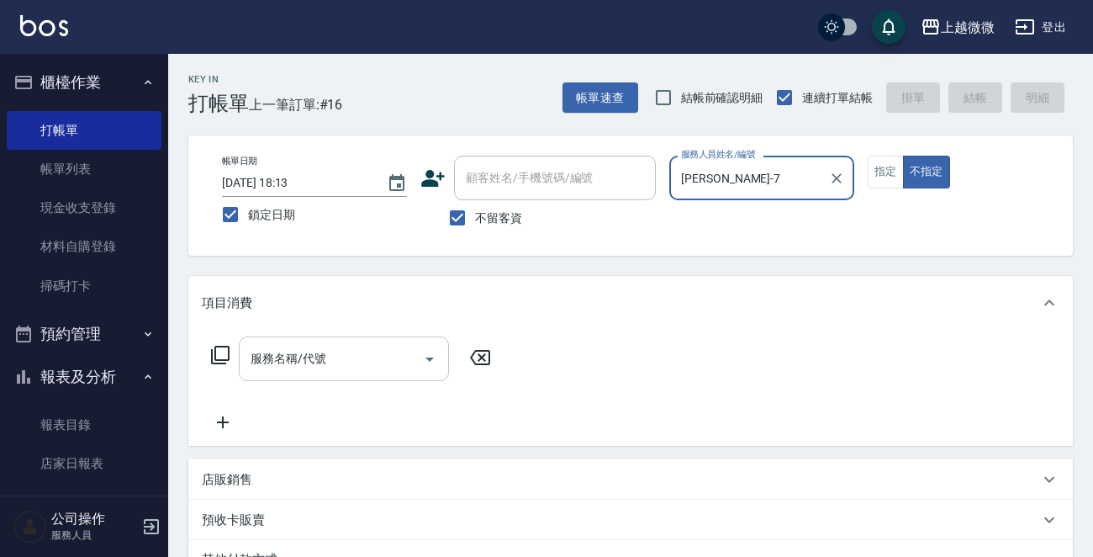
type input "[PERSON_NAME]-7"
click at [299, 352] on div "服務名稱/代號 服務名稱/代號" at bounding box center [344, 358] width 210 height 45
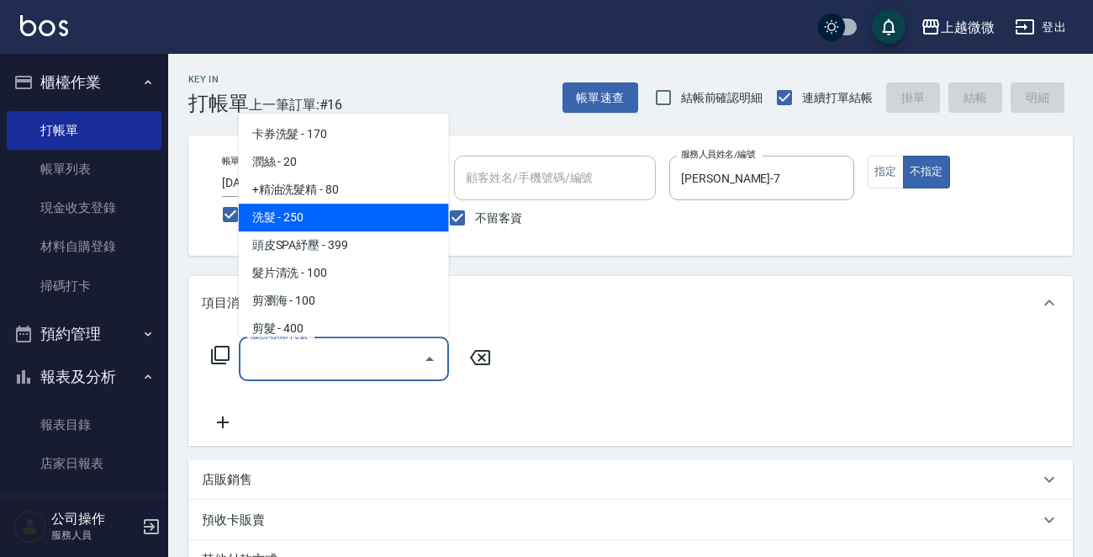
click at [351, 221] on span "洗髮 - 250" at bounding box center [344, 218] width 210 height 28
type input "洗髮(A03)"
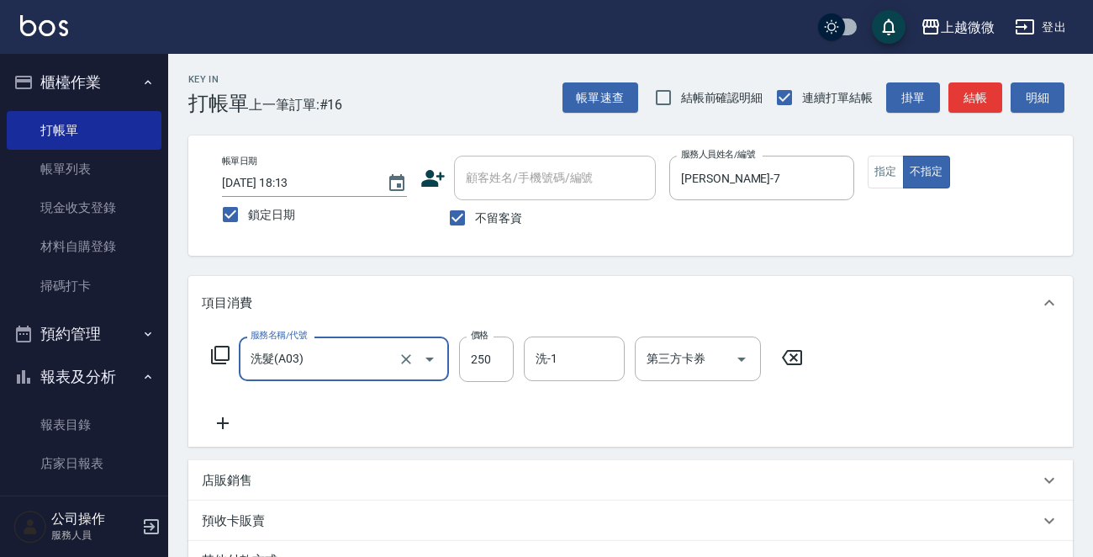
click at [226, 428] on icon at bounding box center [223, 423] width 42 height 20
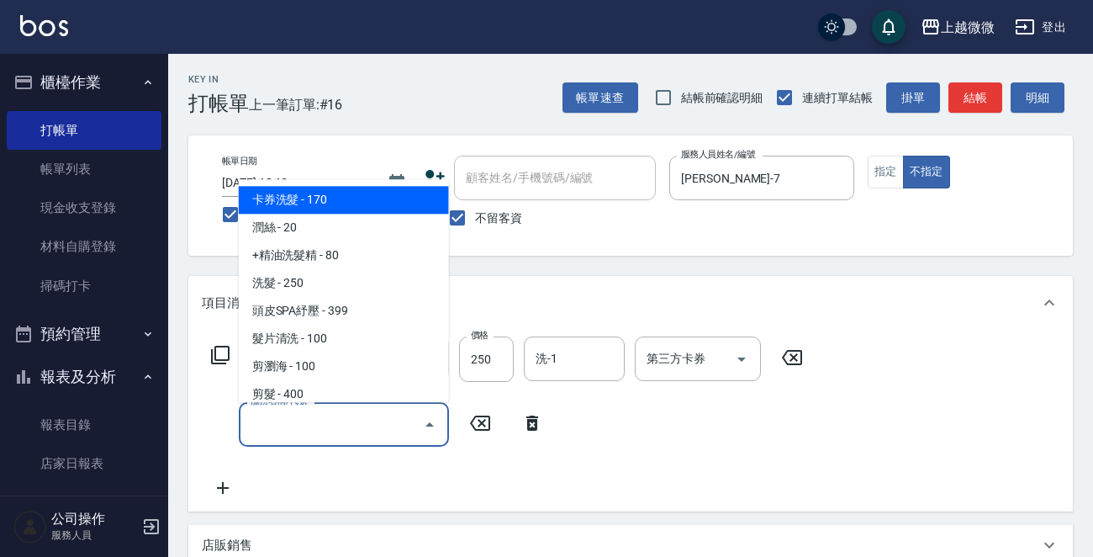
click at [288, 428] on input "服務名稱/代號" at bounding box center [331, 424] width 170 height 29
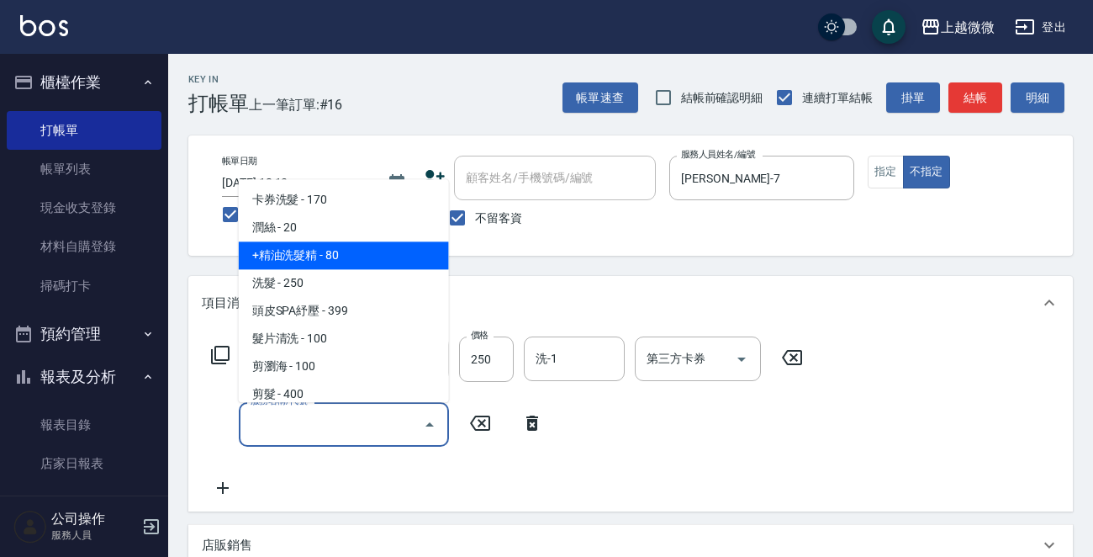
click at [333, 257] on span "+精油洗髮精 - 80" at bounding box center [344, 256] width 210 height 28
type input "+精油洗髮精(A02)"
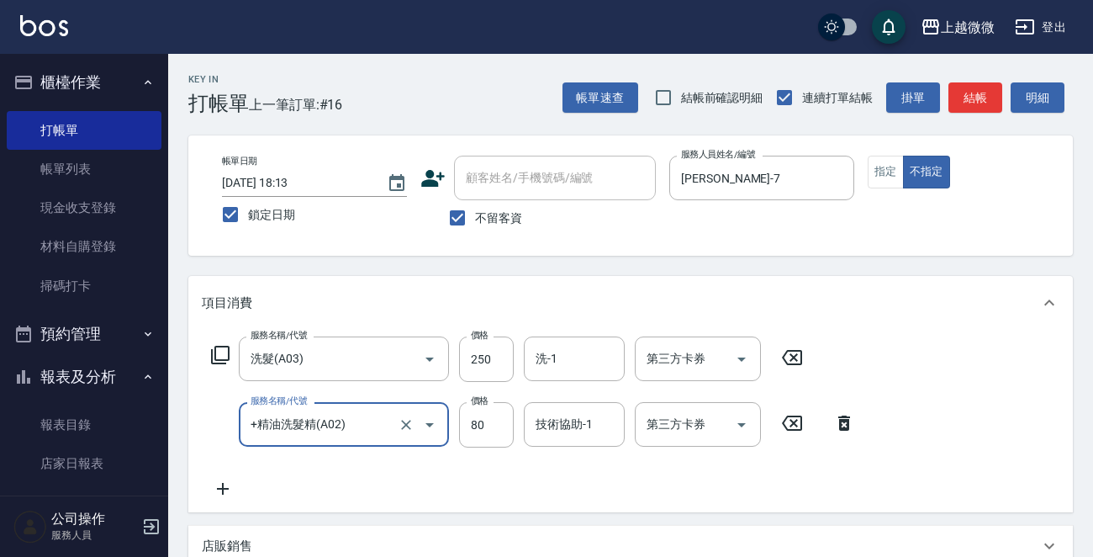
click at [221, 480] on icon at bounding box center [223, 489] width 42 height 20
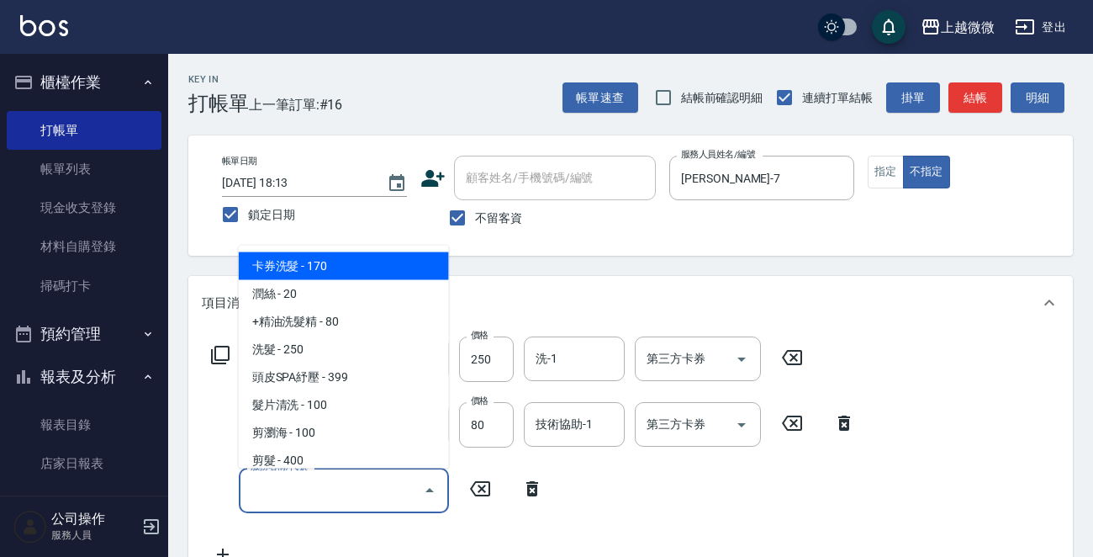
click at [293, 482] on input "服務名稱/代號" at bounding box center [331, 489] width 170 height 29
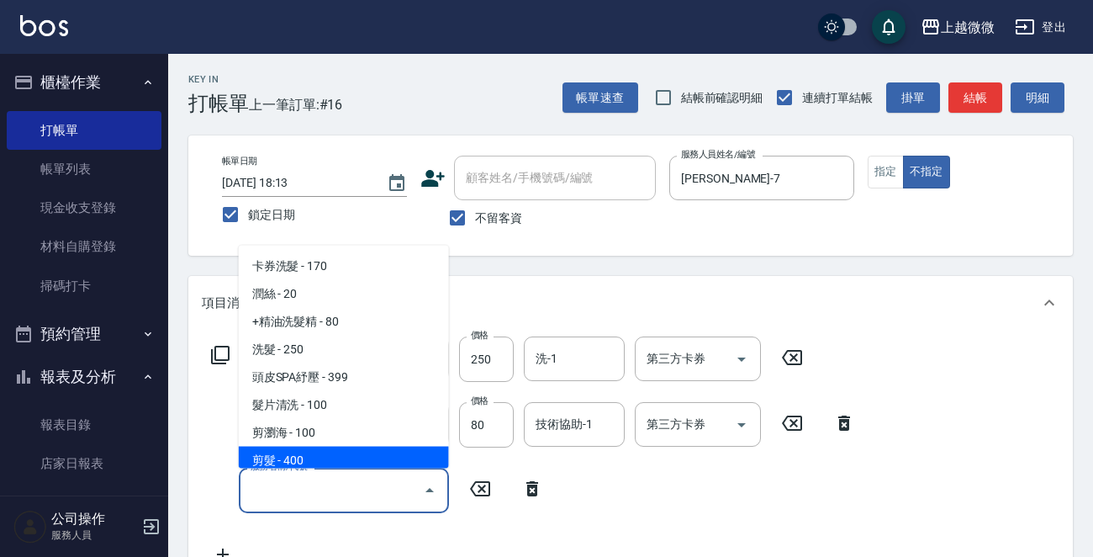
click at [300, 461] on span "剪髮 - 400" at bounding box center [344, 461] width 210 height 28
type input "剪髮(B02)"
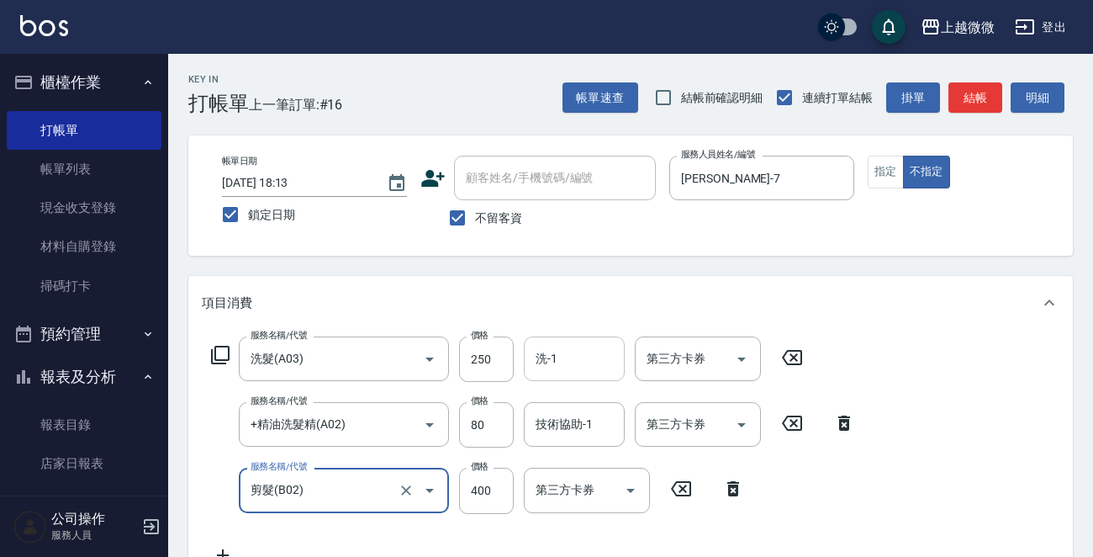
click at [580, 353] on input "洗-1" at bounding box center [575, 358] width 86 height 29
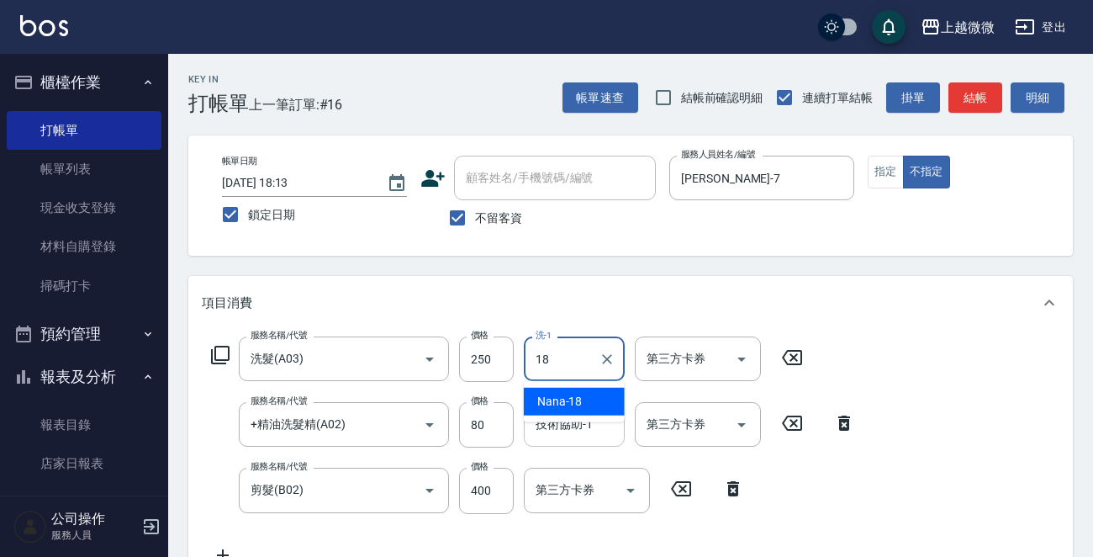
drag, startPoint x: 580, startPoint y: 393, endPoint x: 576, endPoint y: 406, distance: 13.9
click at [578, 394] on div "Nana -18" at bounding box center [574, 402] width 101 height 28
type input "Nana-18"
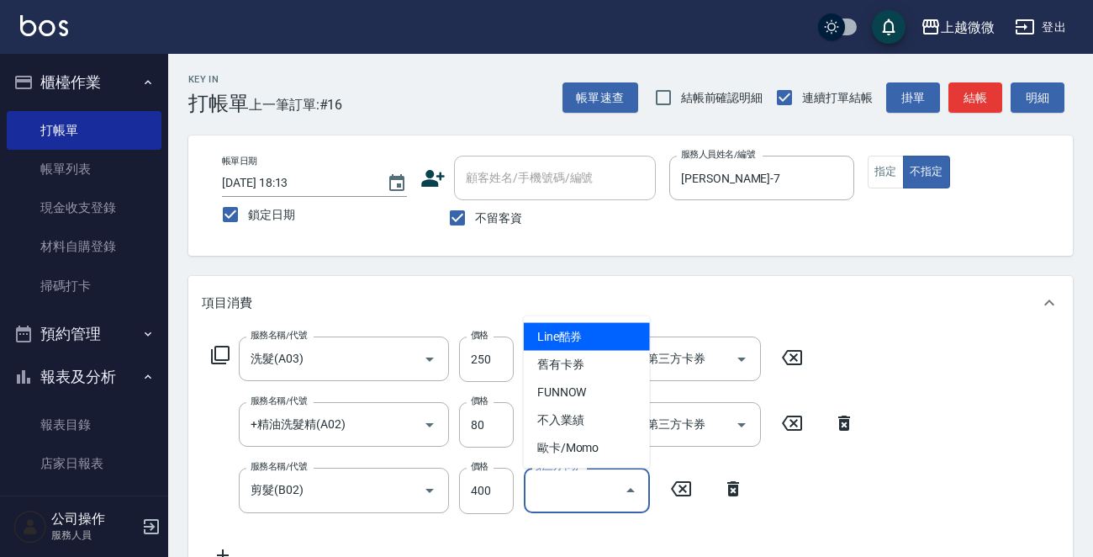
click at [577, 495] on input "第三方卡券" at bounding box center [575, 489] width 86 height 29
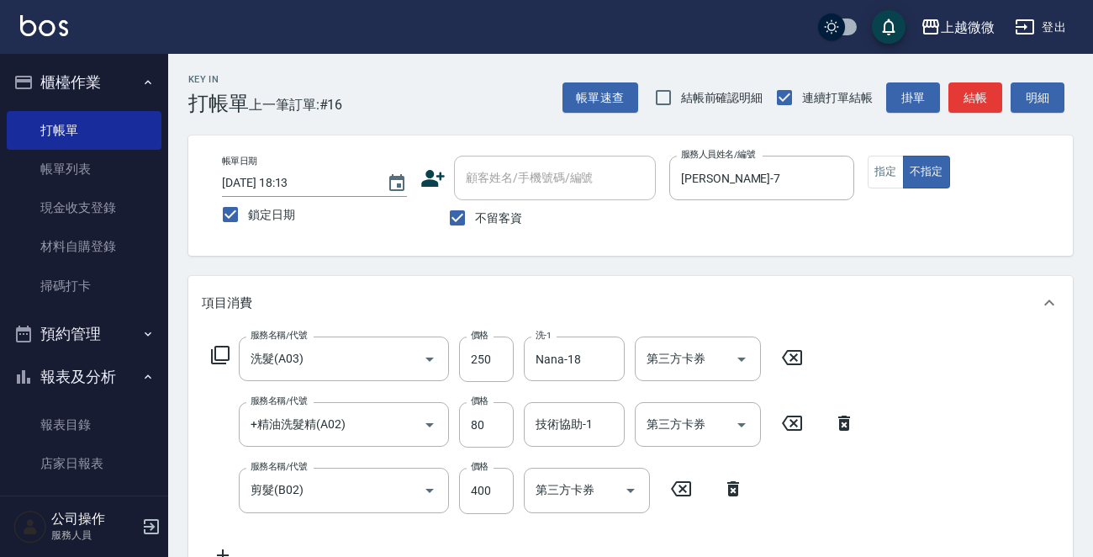
click at [665, 272] on div "Key In 打帳單 上一筆訂單:#16 帳單速查 結帳前確認明細 連續打單結帳 掛單 結帳 明細 帳單日期 [DATE] 18:13 鎖定日期 顧客姓名/手…" at bounding box center [630, 495] width 925 height 882
click at [591, 420] on input "技術協助-1" at bounding box center [575, 424] width 86 height 29
click at [585, 461] on div "Nana -18" at bounding box center [574, 467] width 101 height 28
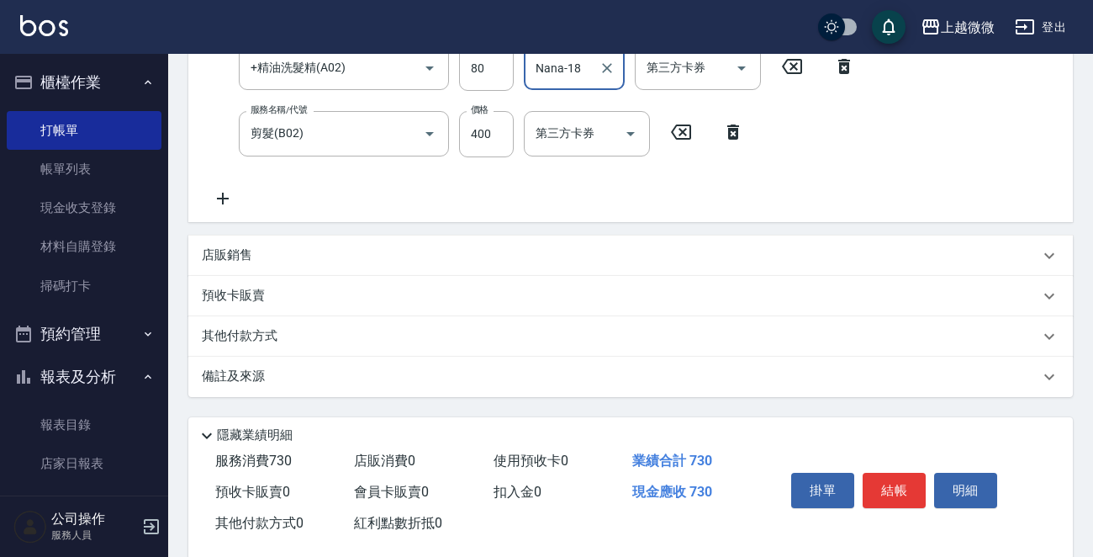
scroll to position [383, 0]
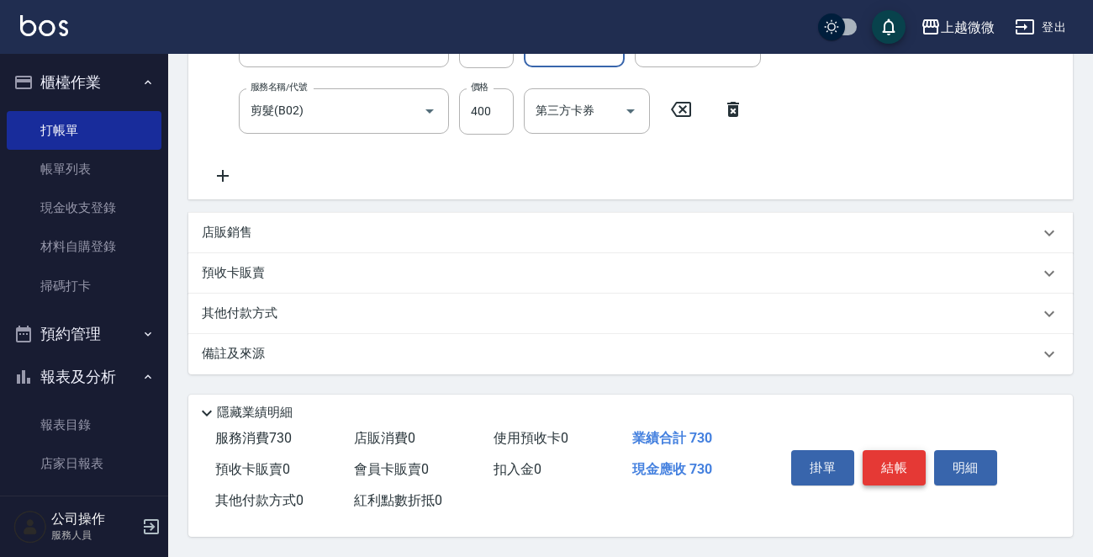
type input "Nana-18"
click at [883, 453] on button "結帳" at bounding box center [894, 467] width 63 height 35
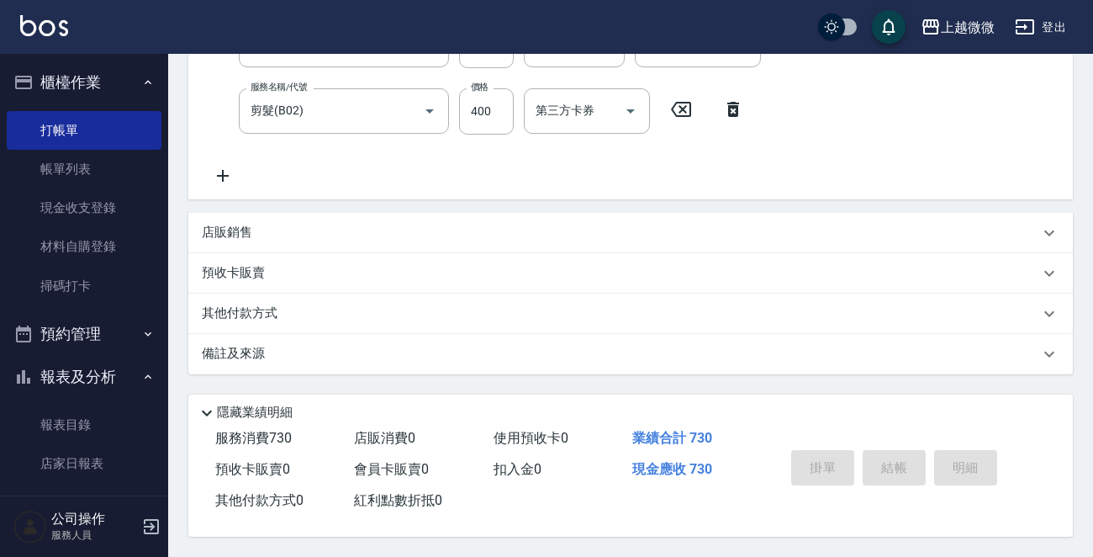
scroll to position [0, 0]
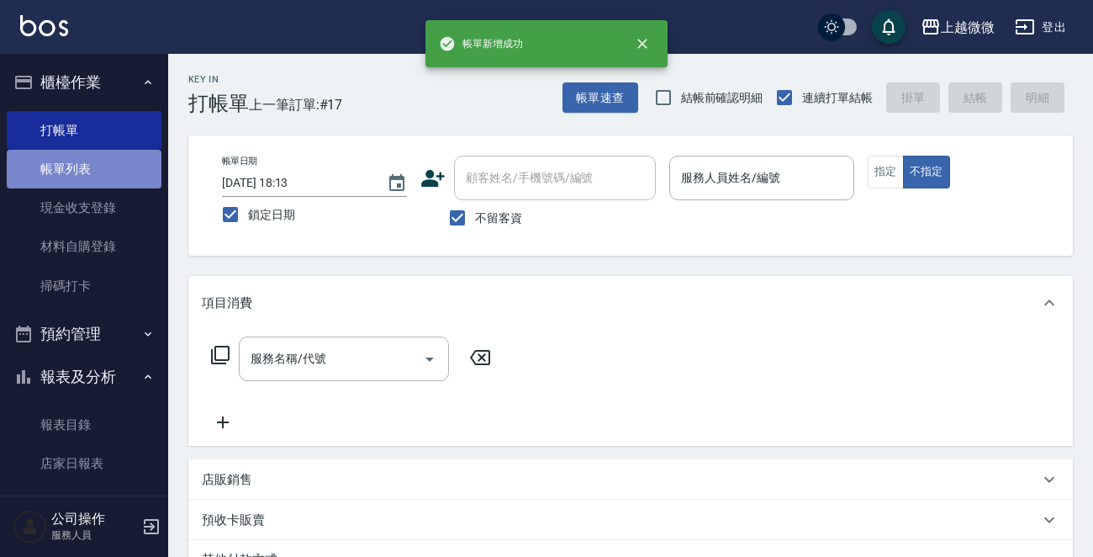
click at [98, 172] on link "帳單列表" at bounding box center [84, 169] width 155 height 39
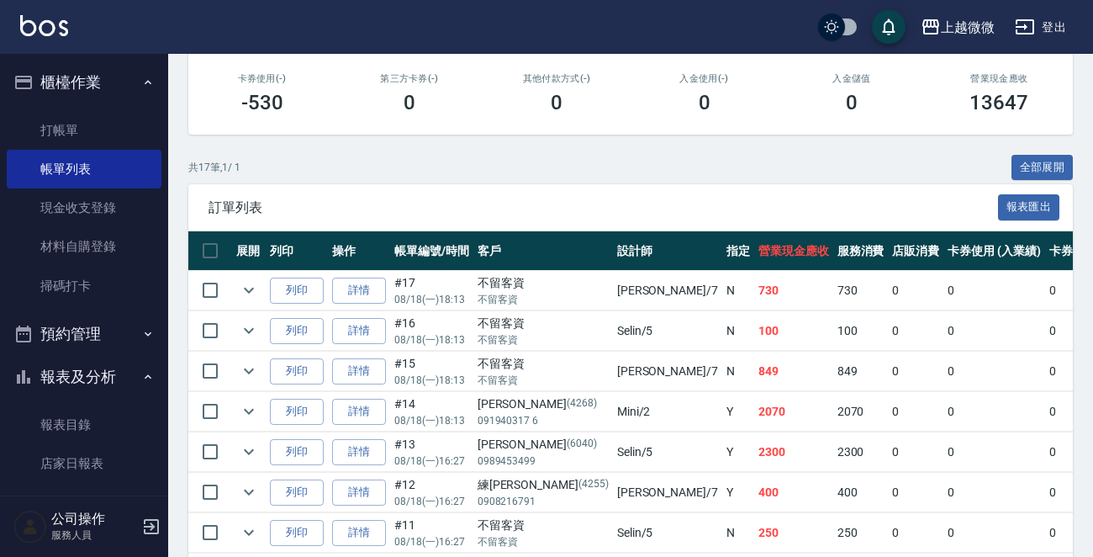
scroll to position [336, 0]
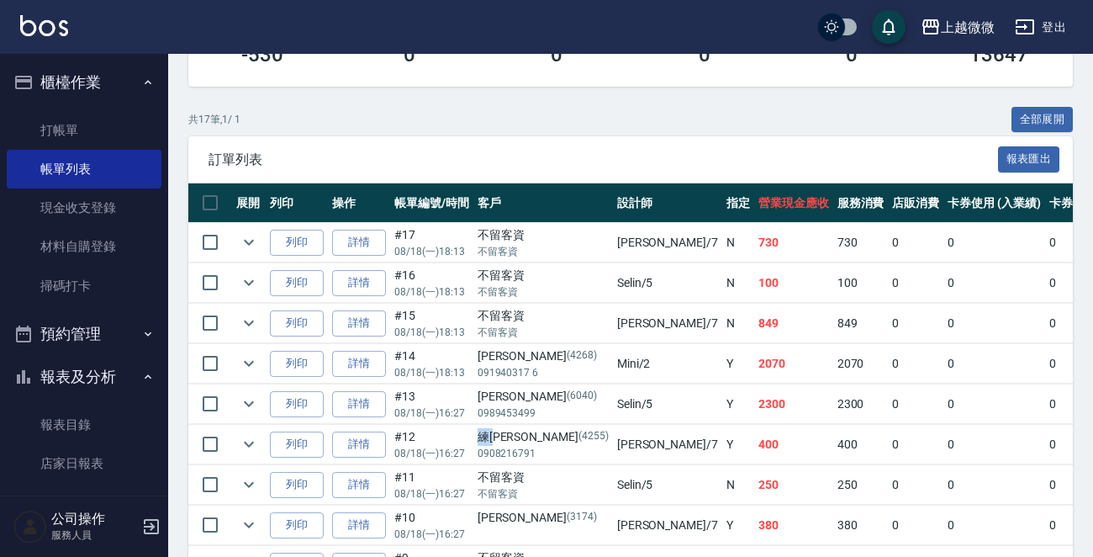
drag, startPoint x: 474, startPoint y: 432, endPoint x: 496, endPoint y: 431, distance: 21.9
click at [496, 431] on td "練[PERSON_NAME] [PHONE_NUMBER]" at bounding box center [544, 445] width 140 height 40
copy div "練[PERSON_NAME]"
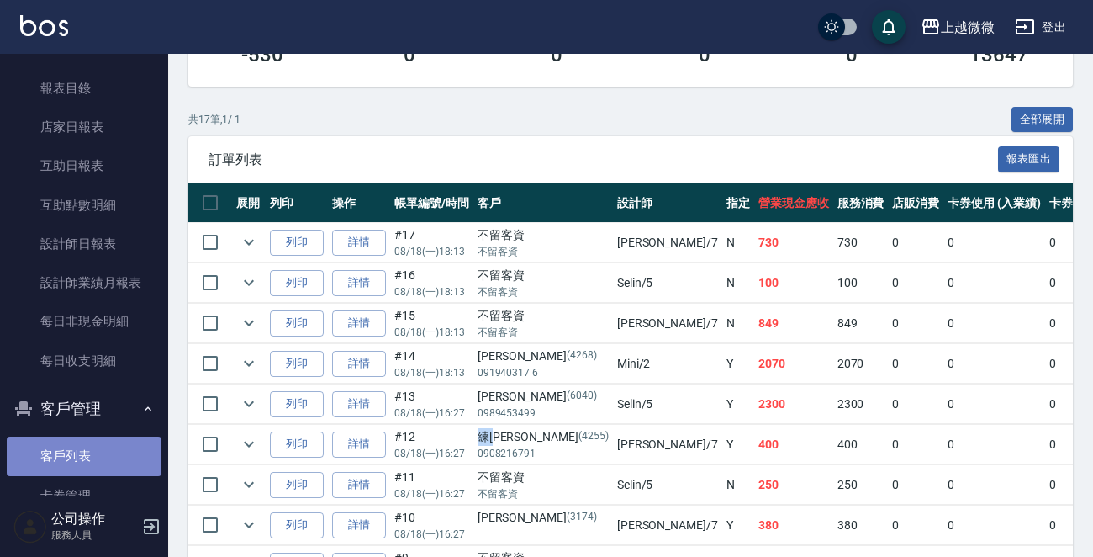
click at [92, 458] on link "客戶列表" at bounding box center [84, 456] width 155 height 39
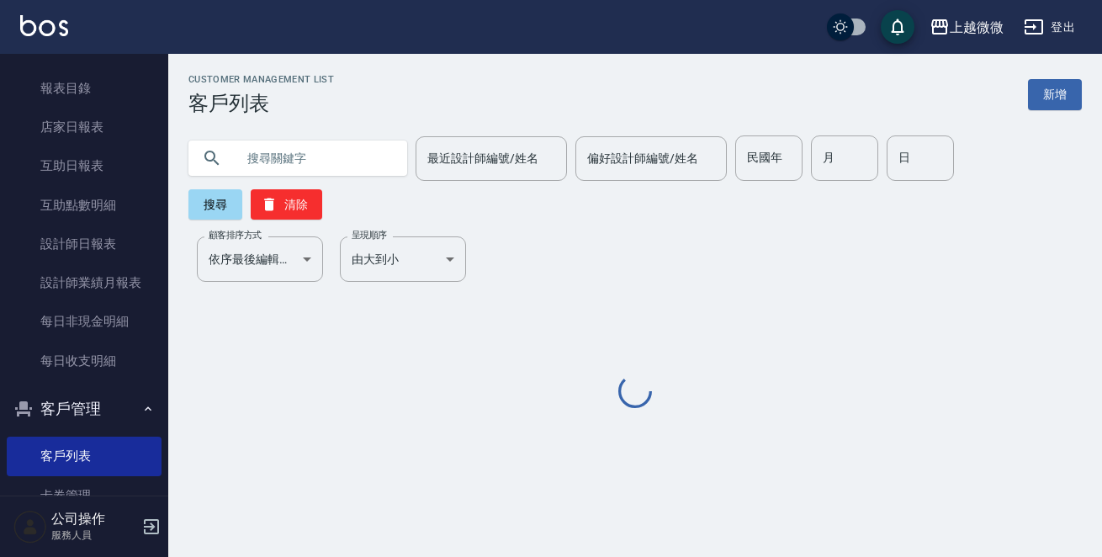
click at [270, 181] on div "Customer Management List 客戶列表 新增 最近設計師編號/姓名 最近設計師編號/姓名 偏好設計師編號/姓名 偏好設計師編號/姓名 民國…" at bounding box center [635, 242] width 934 height 337
click at [274, 163] on input "text" at bounding box center [315, 157] width 158 height 45
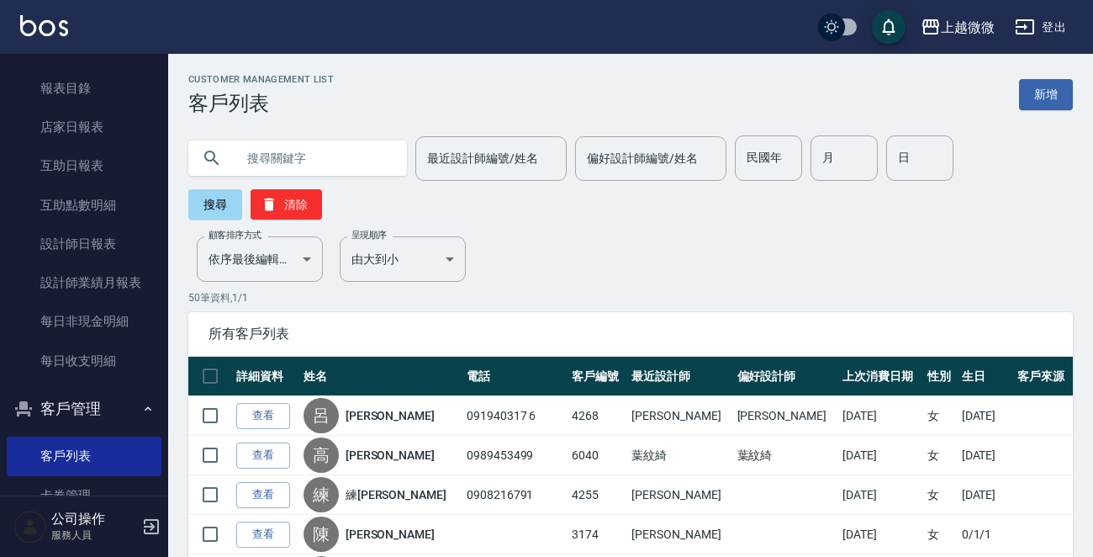
paste input "練[PERSON_NAME]"
type input "練[PERSON_NAME]"
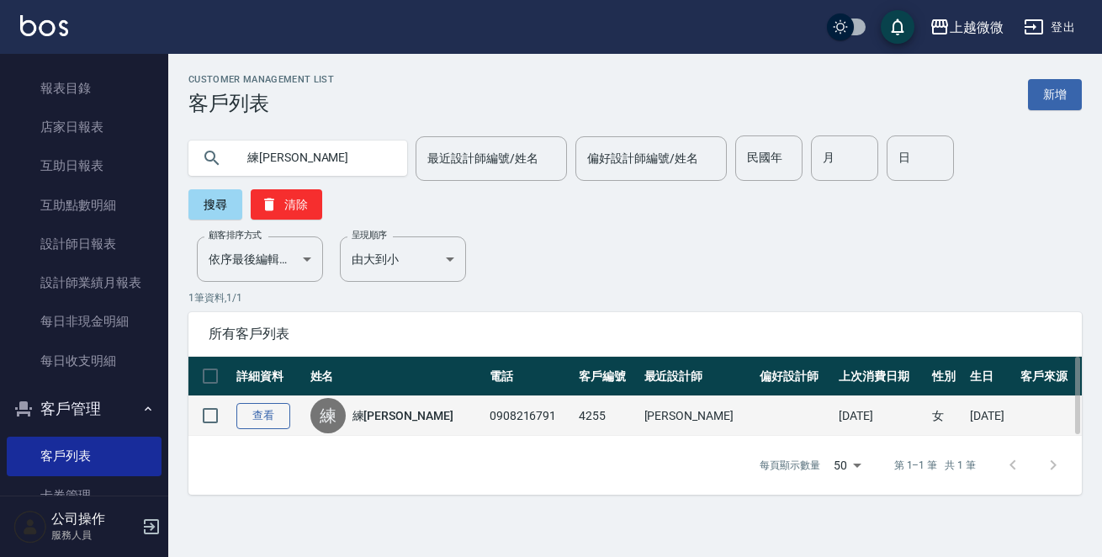
click at [257, 403] on link "查看" at bounding box center [263, 416] width 54 height 26
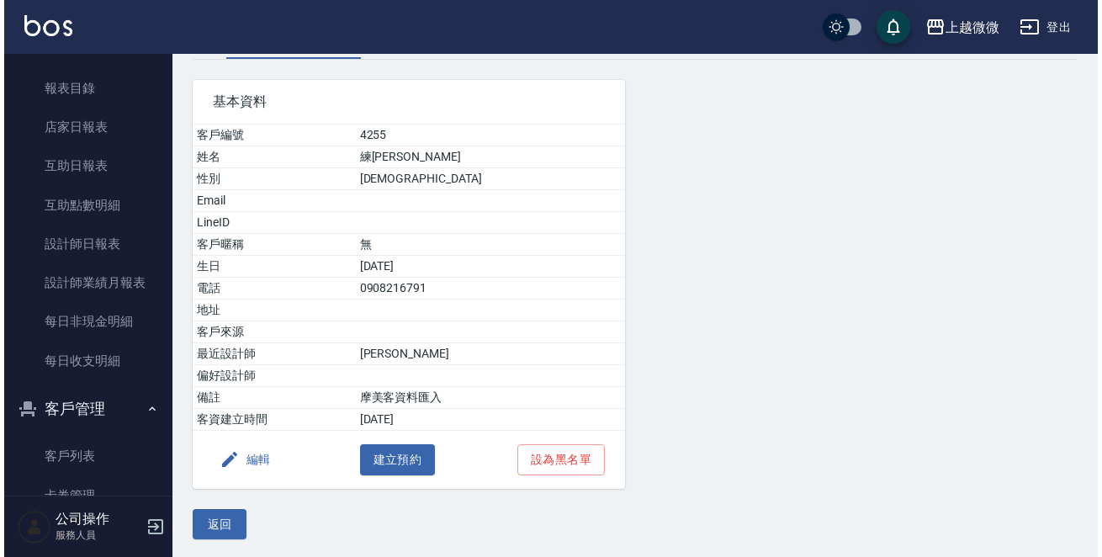
scroll to position [104, 0]
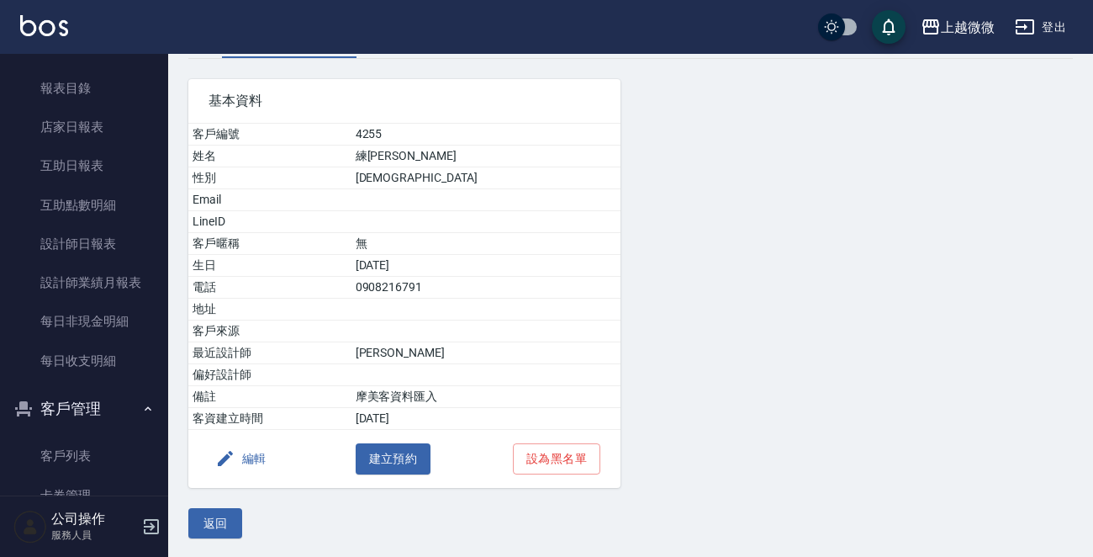
click at [252, 468] on button "編輯" at bounding box center [241, 458] width 65 height 31
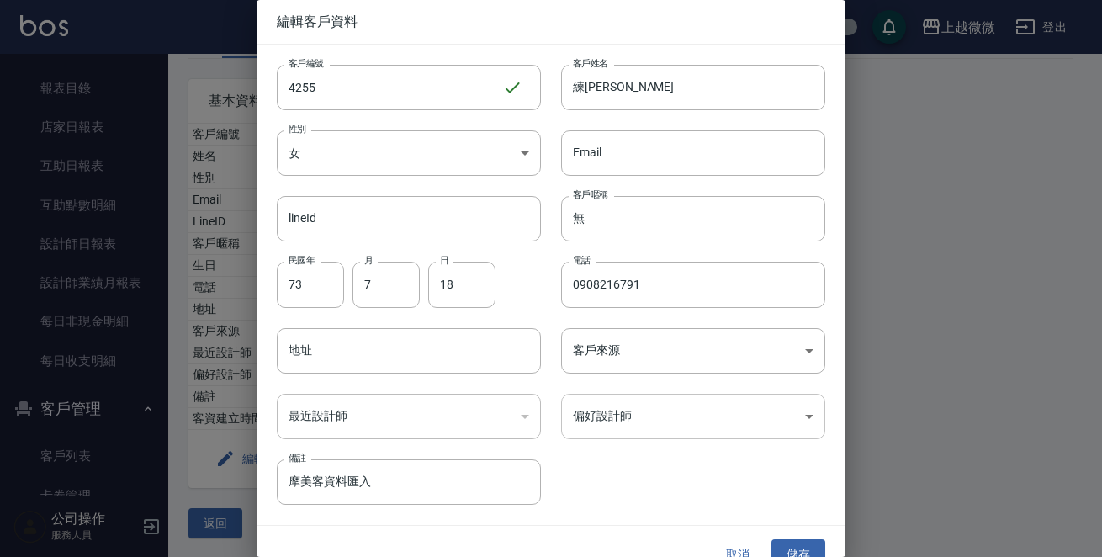
click at [648, 422] on body "上越微微 登出 櫃檯作業 打帳單 帳單列表 現金收支登錄 材料自購登錄 掃碼打卡 預約管理 預約管理 單日預約紀錄 單週預約紀錄 報表及分析 報表目錄 店家日…" at bounding box center [551, 227] width 1102 height 663
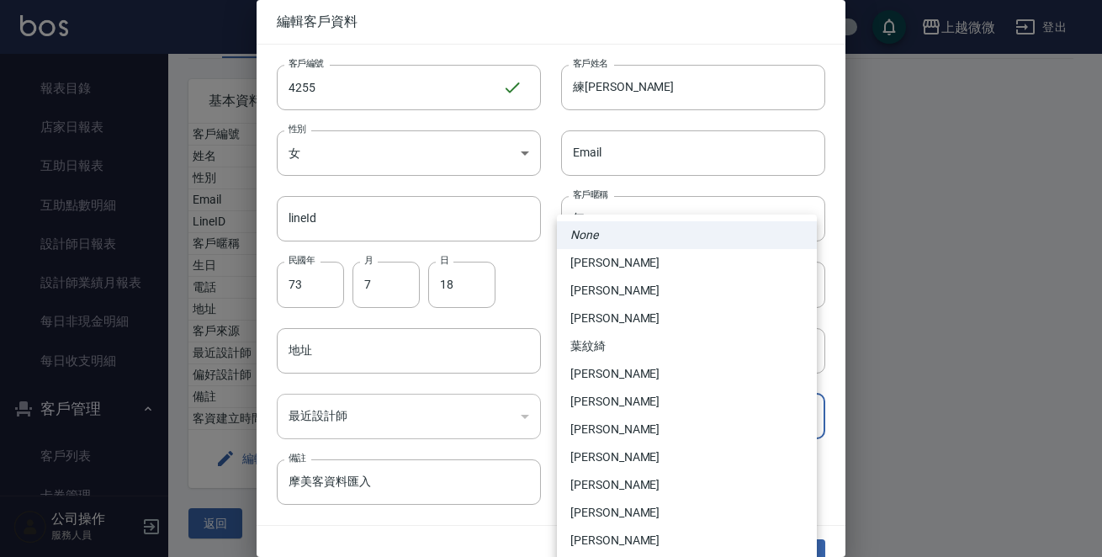
click at [605, 394] on li "[PERSON_NAME]" at bounding box center [687, 402] width 260 height 28
type input "61c4e8fb-c921-4bbb-96ba-b58ab6e9ebdb"
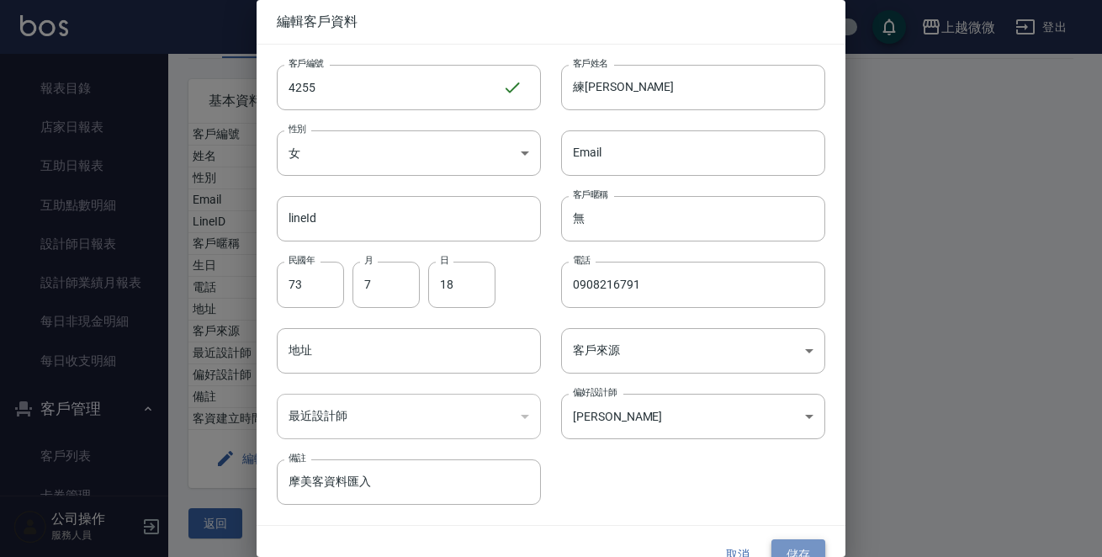
click at [788, 543] on button "儲存" at bounding box center [798, 554] width 54 height 31
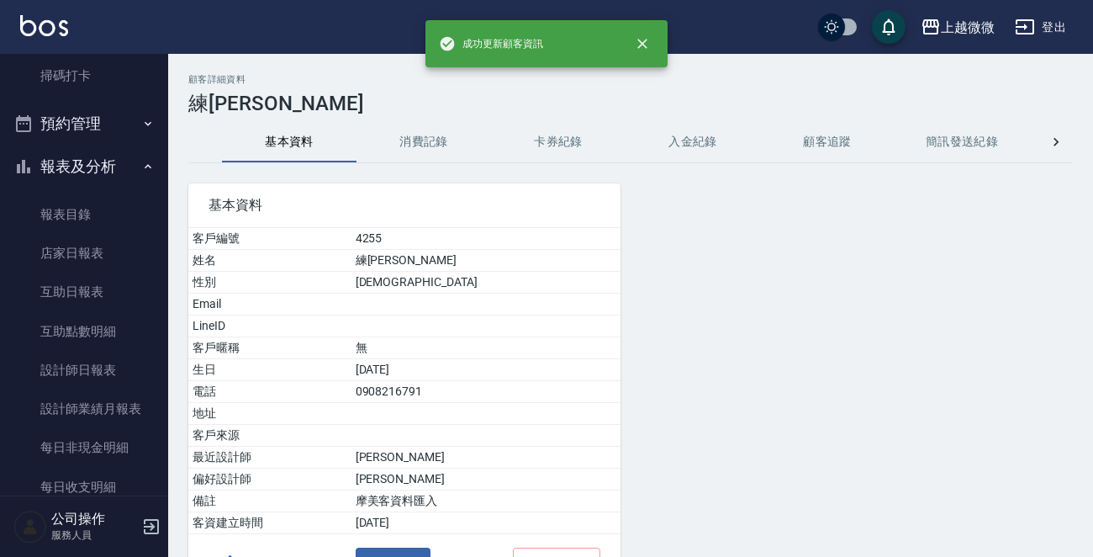
scroll to position [0, 0]
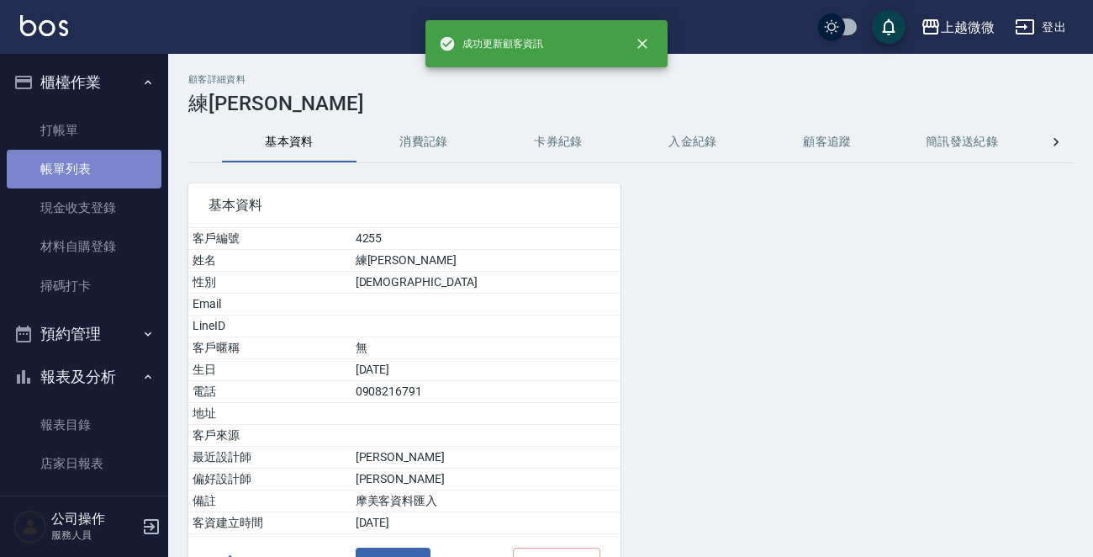
click at [84, 167] on link "帳單列表" at bounding box center [84, 169] width 155 height 39
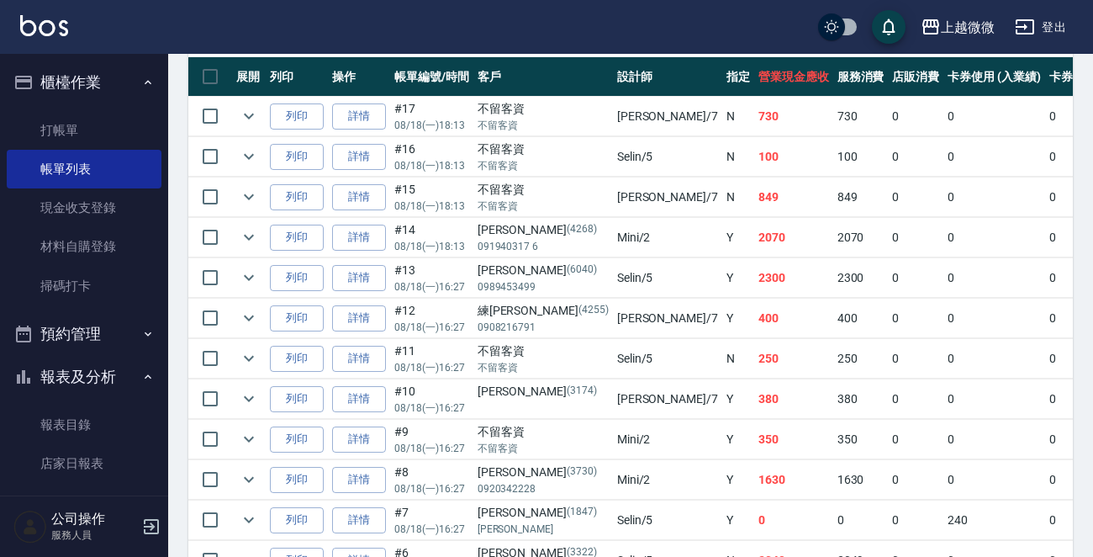
scroll to position [589, 0]
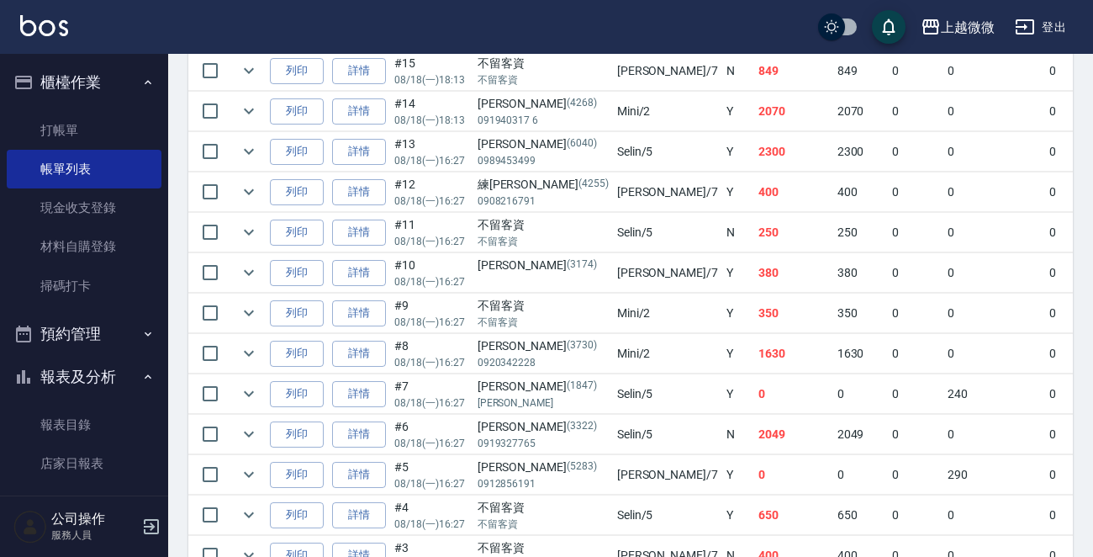
click at [497, 341] on div "[PERSON_NAME] (3730)" at bounding box center [543, 346] width 131 height 18
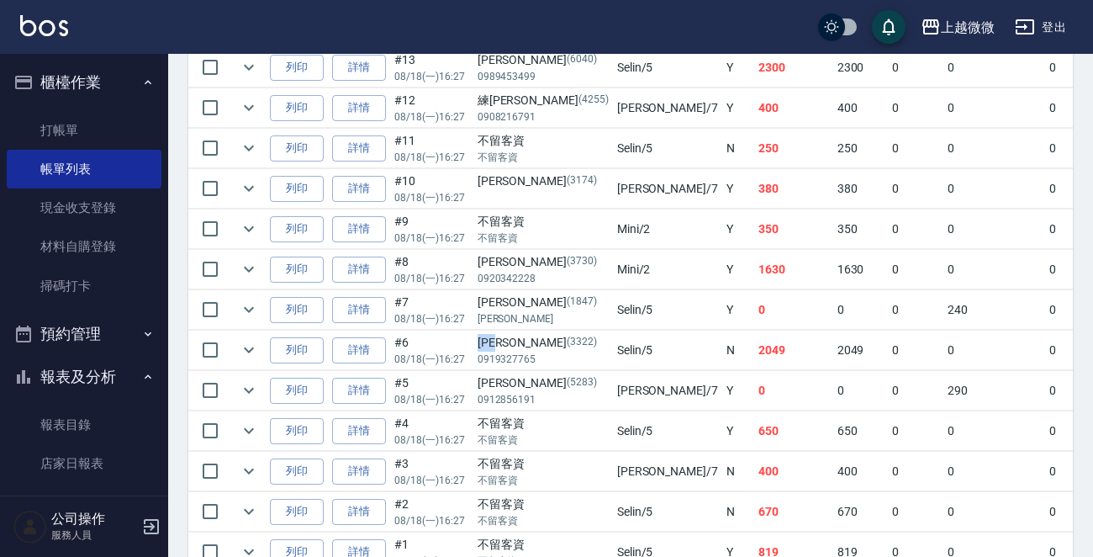
drag, startPoint x: 474, startPoint y: 340, endPoint x: 506, endPoint y: 339, distance: 32.0
click at [506, 339] on td "[PERSON_NAME][PHONE_NUMBER]" at bounding box center [544, 351] width 140 height 40
copy div "[PERSON_NAME]"
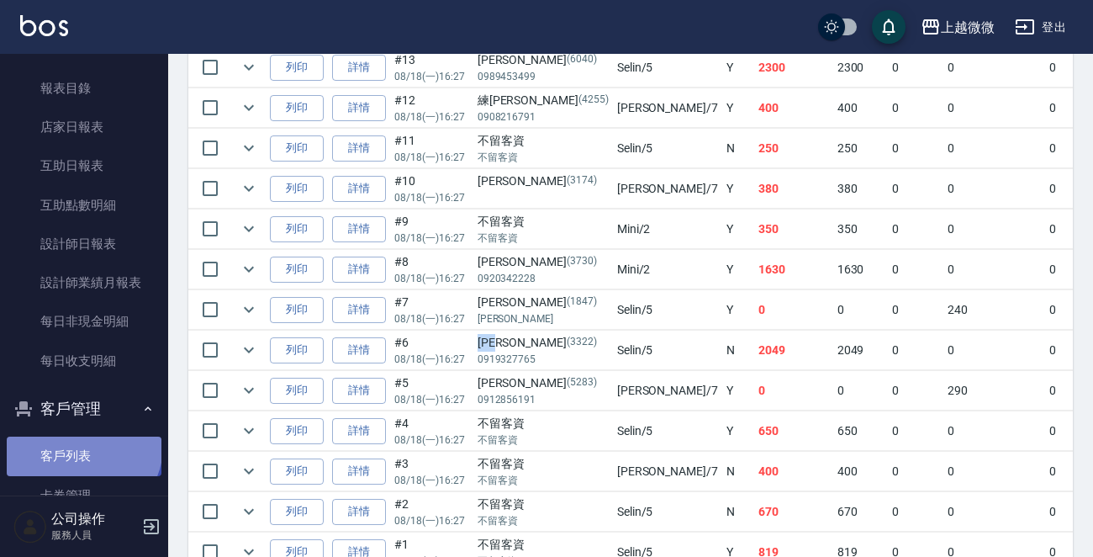
click at [82, 446] on link "客戶列表" at bounding box center [84, 456] width 155 height 39
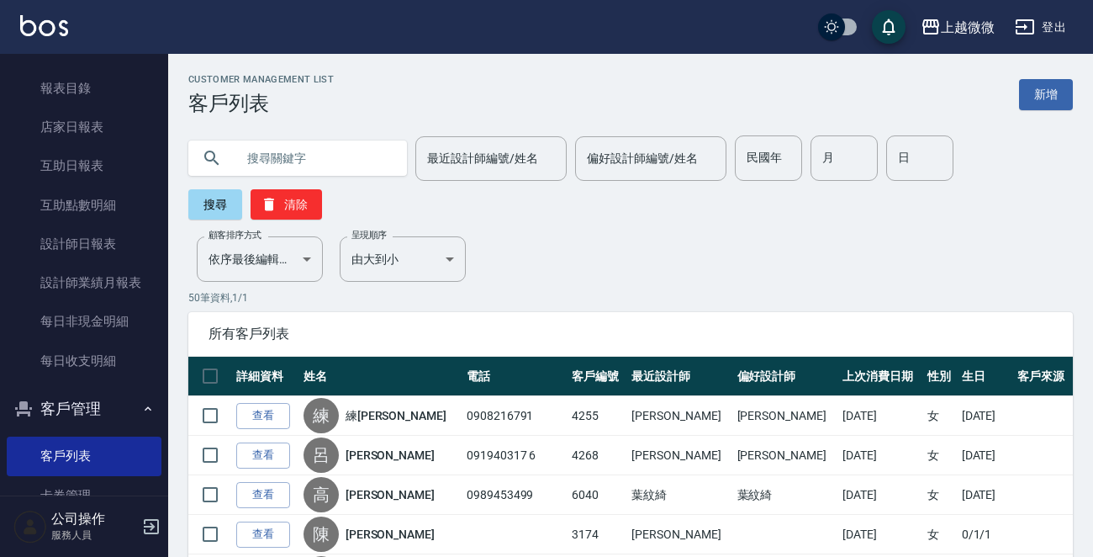
click at [279, 155] on input "text" at bounding box center [315, 157] width 158 height 45
paste input "[PERSON_NAME]"
type input "[PERSON_NAME]"
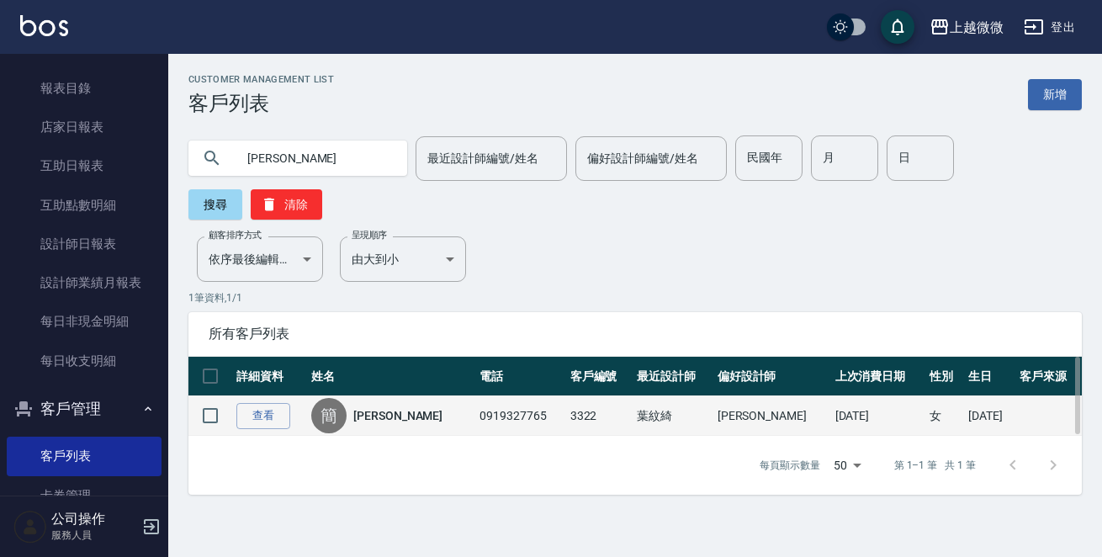
click at [361, 398] on div "簡 [PERSON_NAME]" at bounding box center [391, 415] width 160 height 35
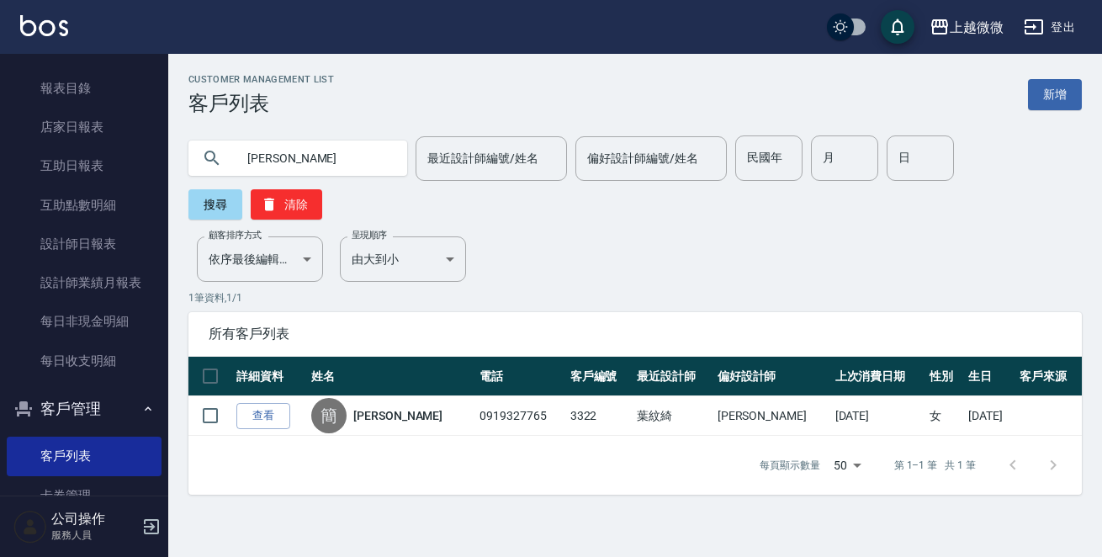
click at [379, 407] on link "[PERSON_NAME]" at bounding box center [397, 415] width 89 height 17
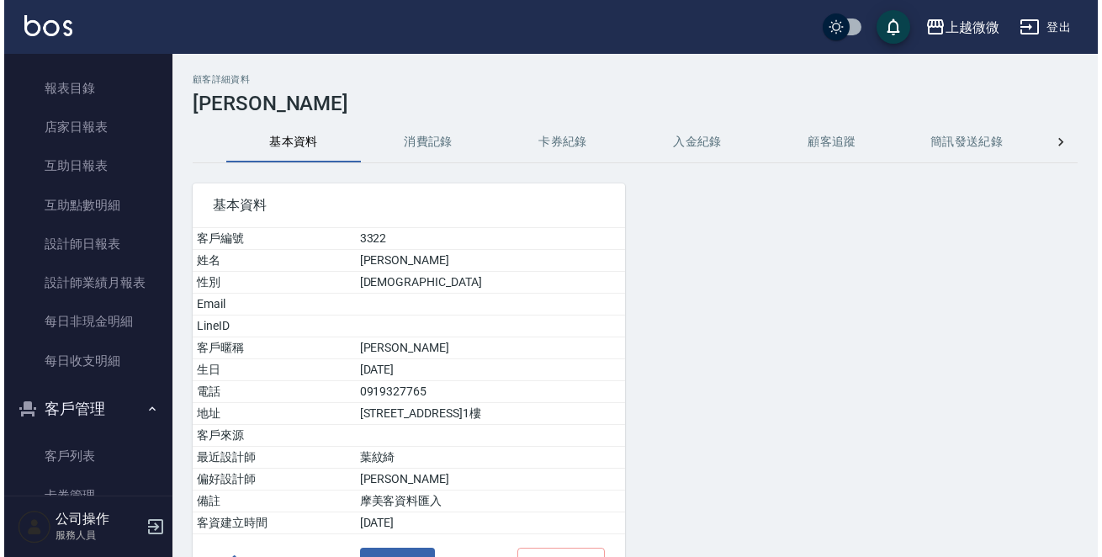
scroll to position [104, 0]
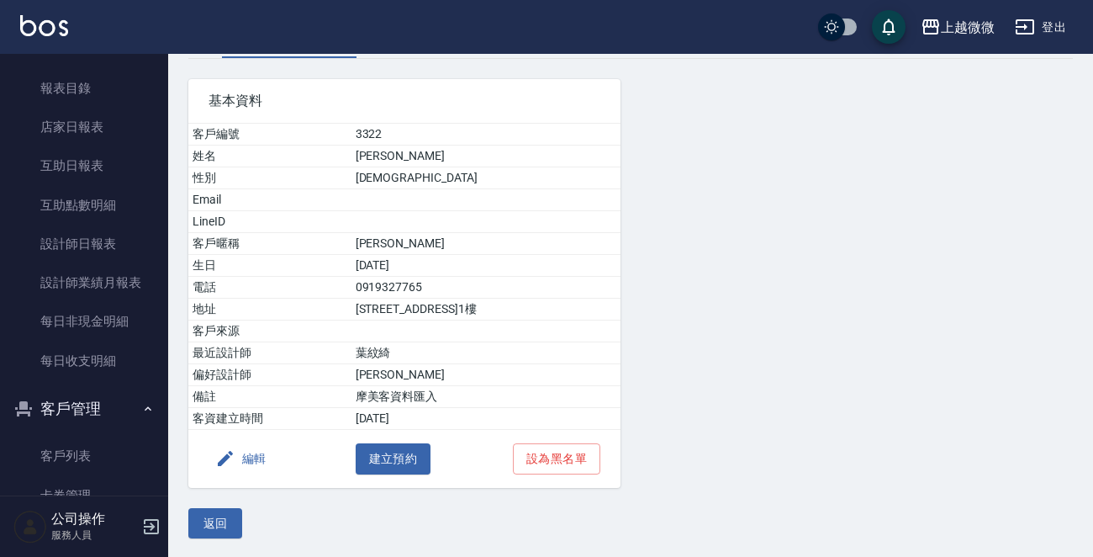
click at [252, 460] on button "編輯" at bounding box center [241, 458] width 65 height 31
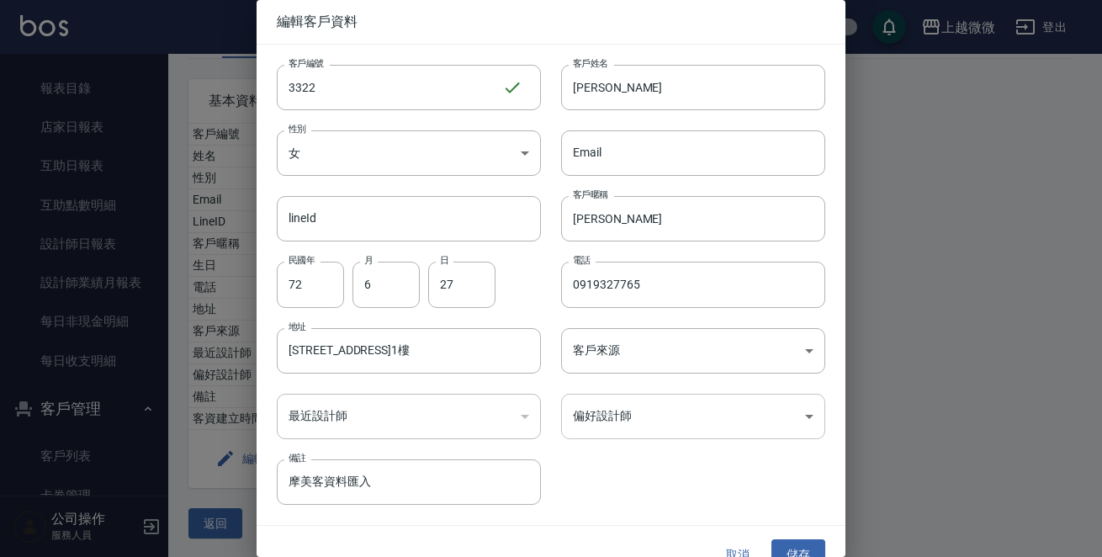
click at [633, 415] on body "上越微微 登出 櫃檯作業 打帳單 帳單列表 現金收支登錄 材料自購登錄 掃碼打卡 預約管理 預約管理 單日預約紀錄 單週預約紀錄 報表及分析 報表目錄 店家日…" at bounding box center [551, 227] width 1102 height 663
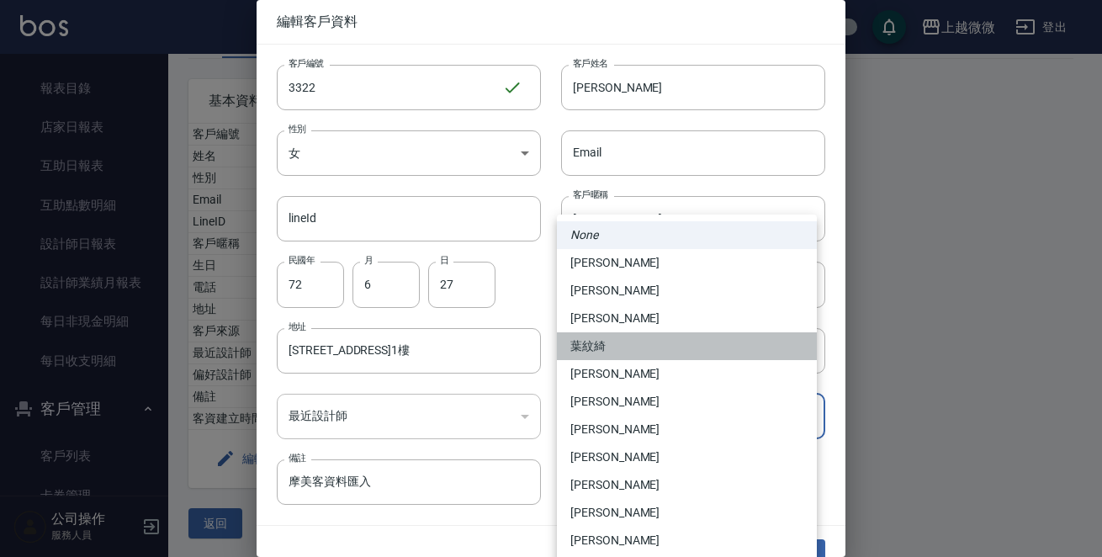
click at [596, 347] on li "葉紋綺" at bounding box center [687, 346] width 260 height 28
type input "fd680950-8e8a-4608-970f-cadb12283c1c"
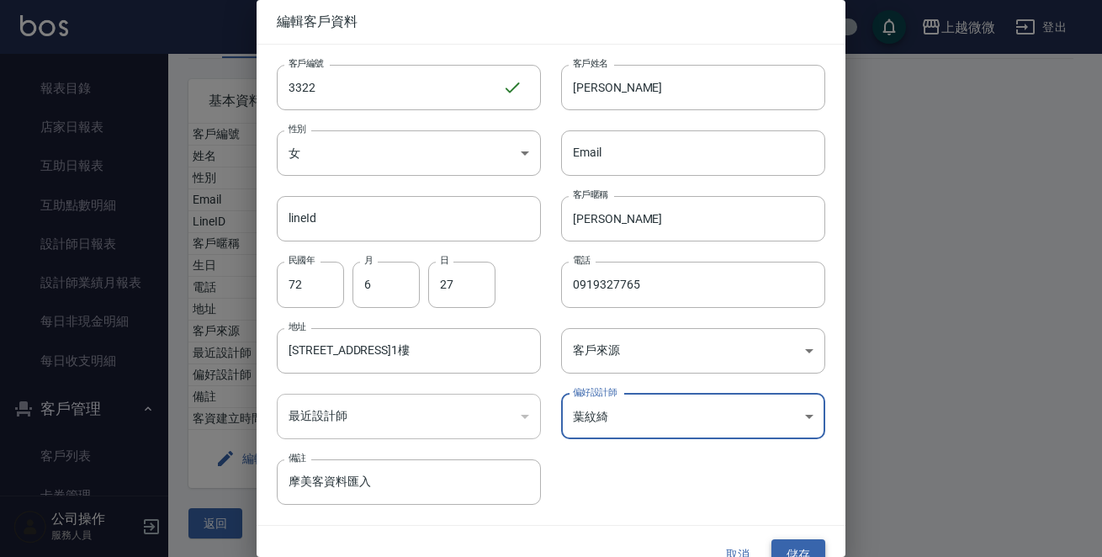
click at [790, 542] on button "儲存" at bounding box center [798, 554] width 54 height 31
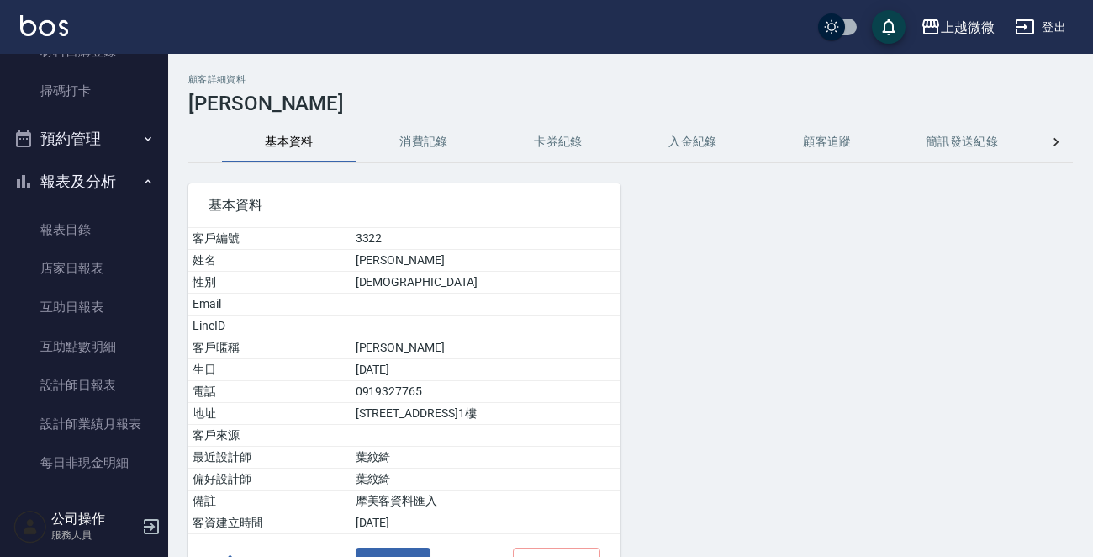
scroll to position [0, 0]
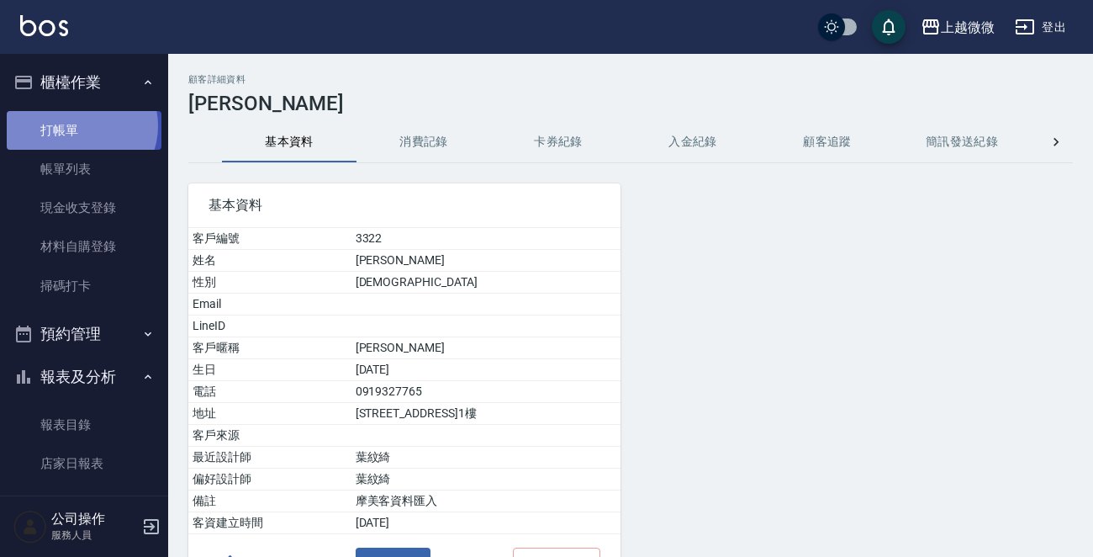
click at [78, 125] on link "打帳單" at bounding box center [84, 130] width 155 height 39
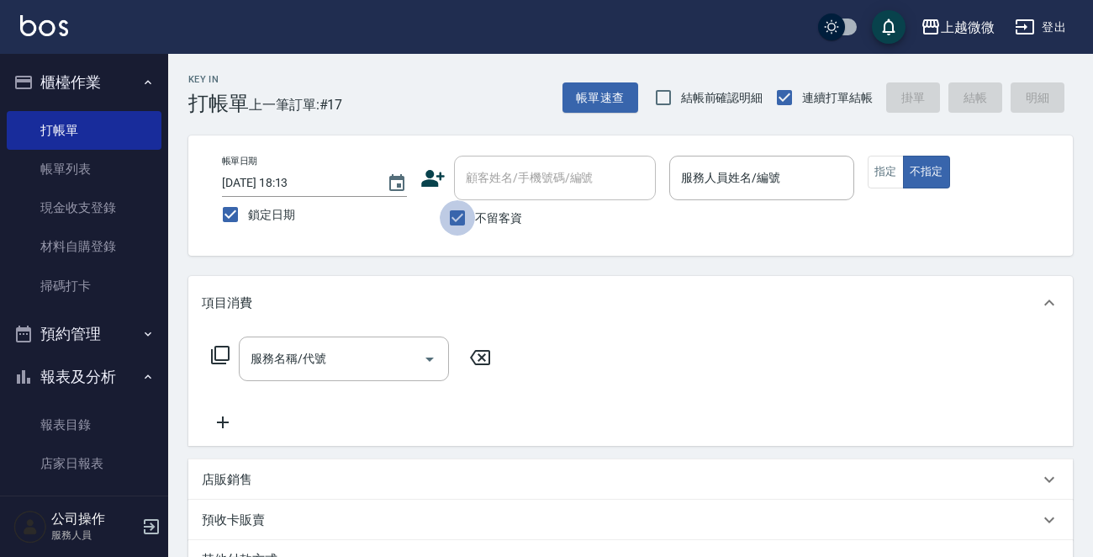
click at [447, 209] on input "不留客資" at bounding box center [457, 217] width 35 height 35
checkbox input "false"
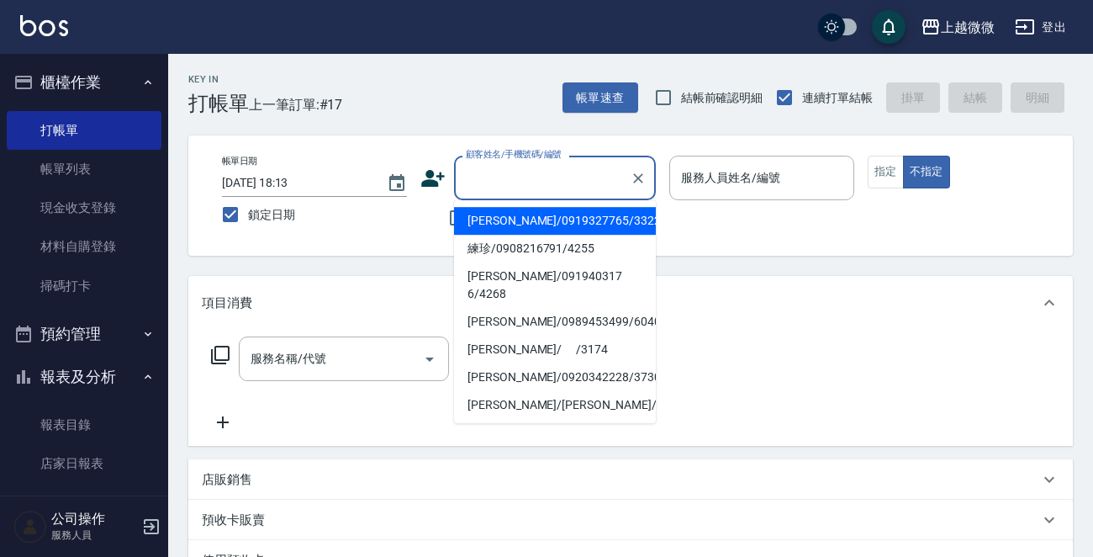
click at [506, 190] on input "顧客姓名/手機號碼/編號" at bounding box center [542, 177] width 161 height 29
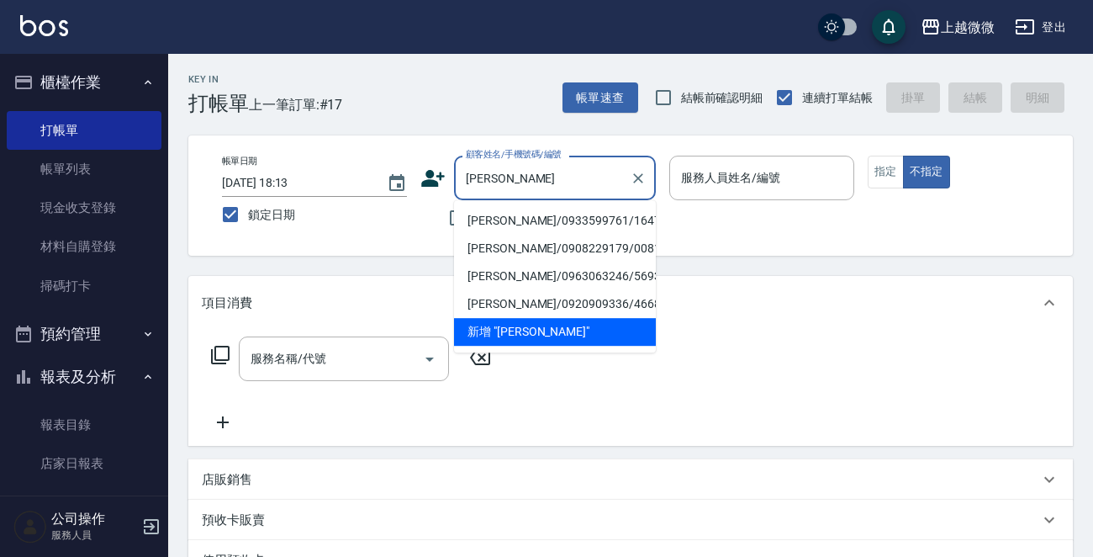
click at [510, 212] on li "[PERSON_NAME]/0933599761/1647" at bounding box center [555, 221] width 202 height 28
type input "[PERSON_NAME]/0933599761/1647"
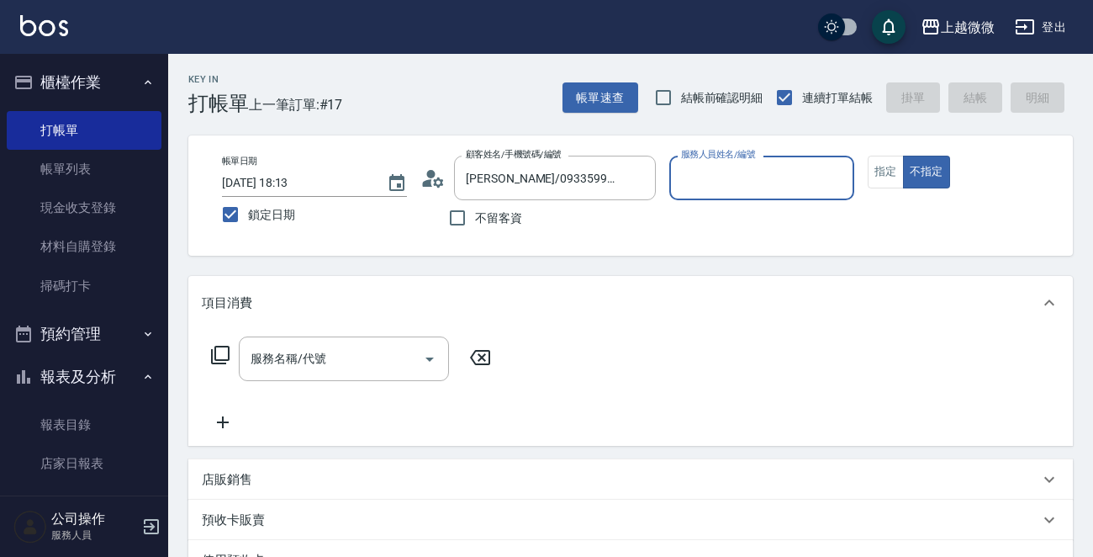
type input "Selin-5"
click at [872, 161] on button "指定" at bounding box center [886, 172] width 36 height 33
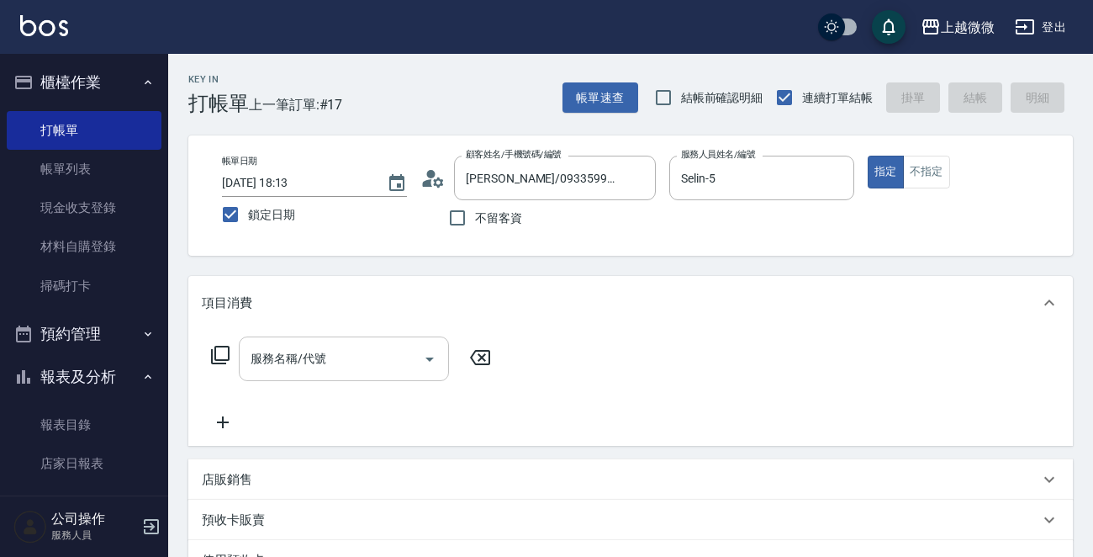
click at [336, 364] on input "服務名稱/代號" at bounding box center [331, 358] width 170 height 29
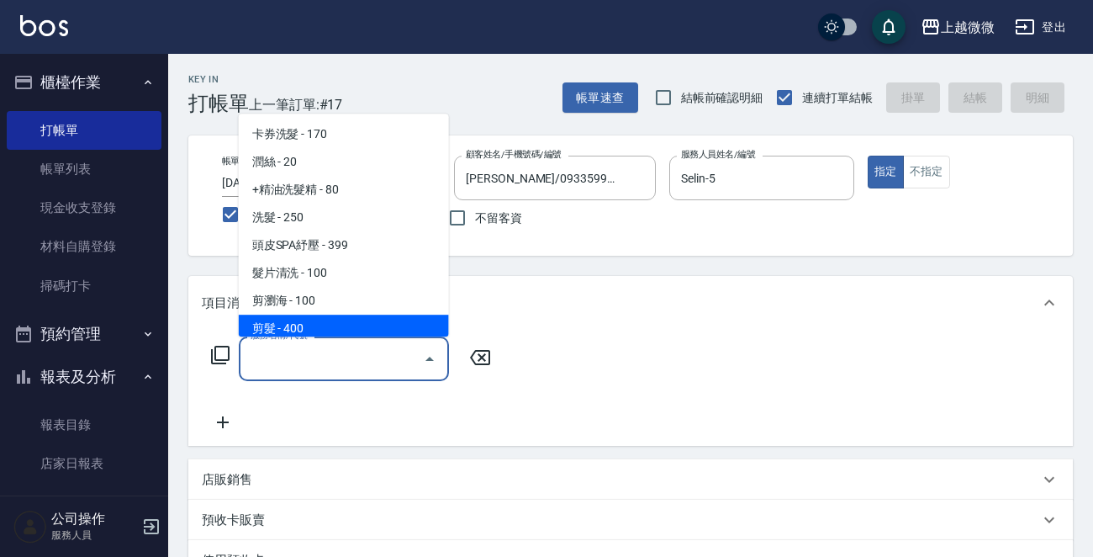
click at [333, 315] on span "剪髮 - 400" at bounding box center [344, 329] width 210 height 28
type input "剪髮(B02)"
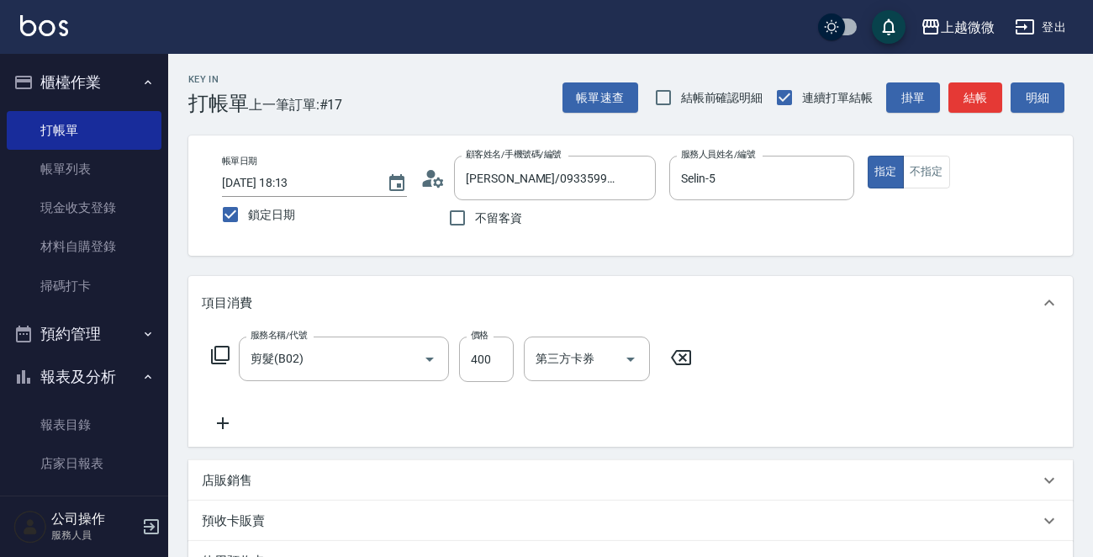
click at [227, 421] on icon at bounding box center [223, 423] width 42 height 20
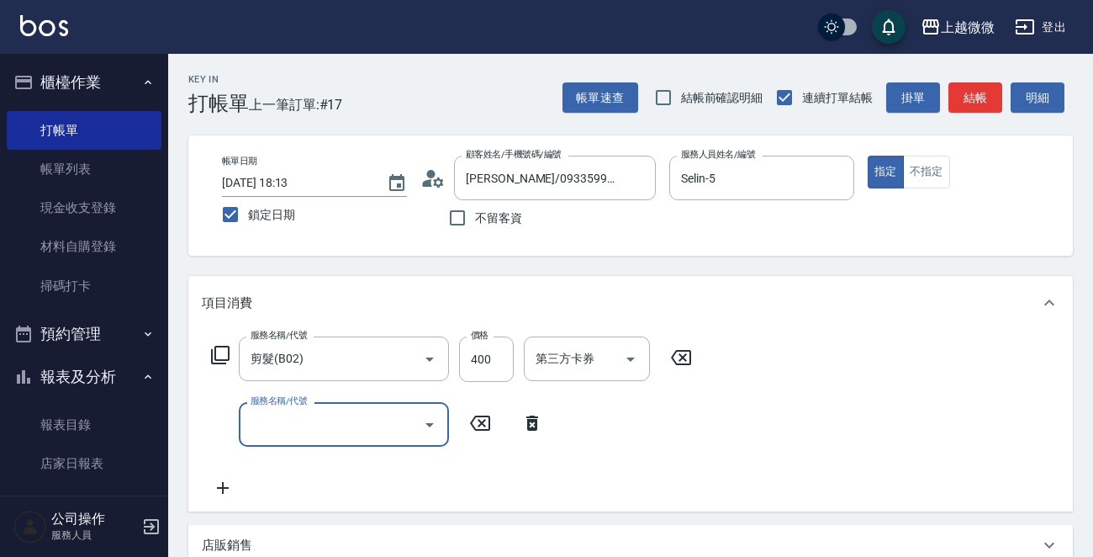
click at [294, 420] on input "服務名稱/代號" at bounding box center [331, 424] width 170 height 29
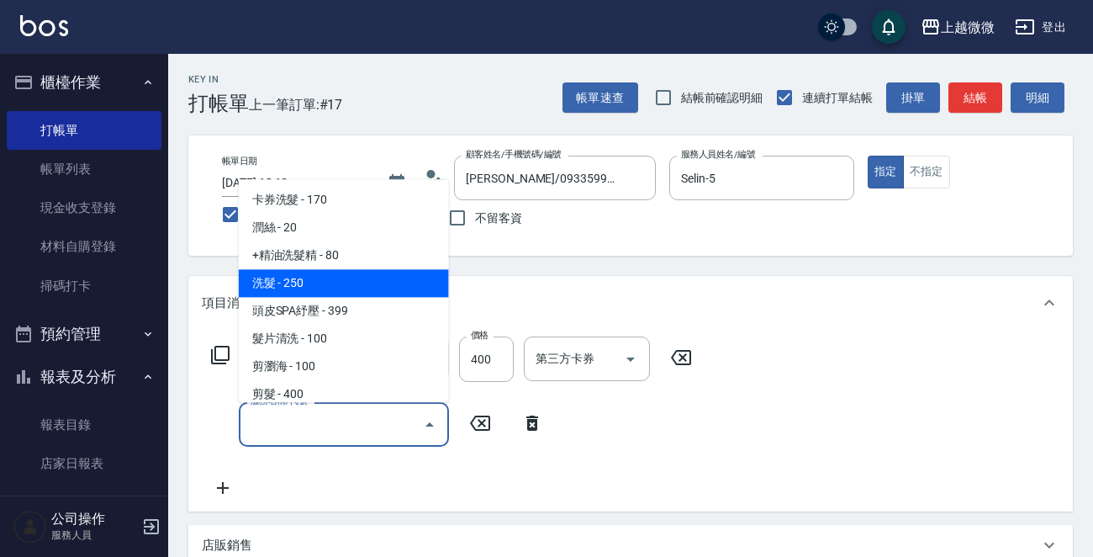
click at [340, 286] on span "洗髮 - 250" at bounding box center [344, 284] width 210 height 28
type input "洗髮(A03)"
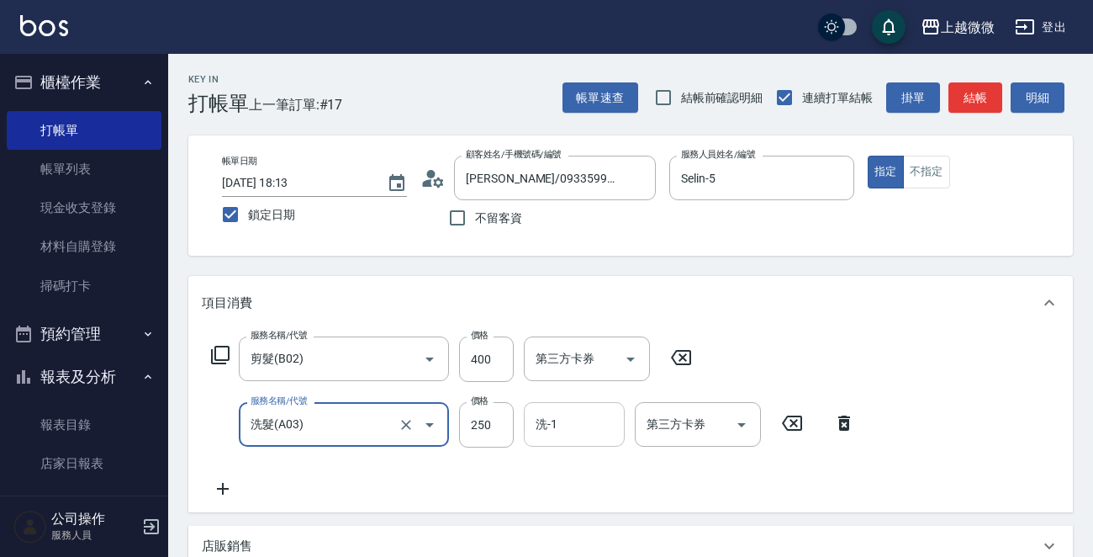
click at [551, 434] on input "洗-1" at bounding box center [575, 424] width 86 height 29
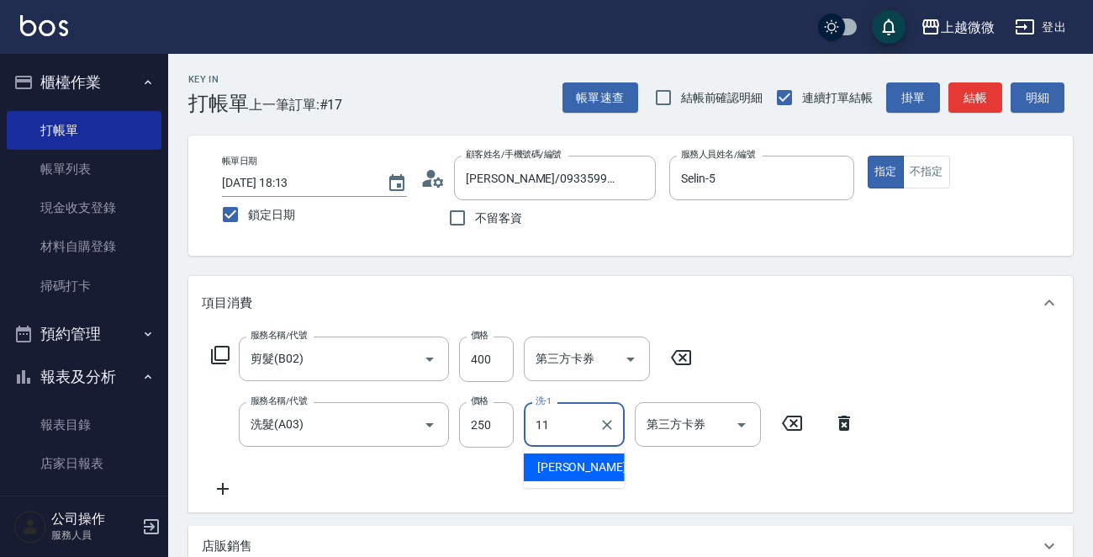
click at [564, 468] on span "[PERSON_NAME] -11" at bounding box center [590, 467] width 106 height 18
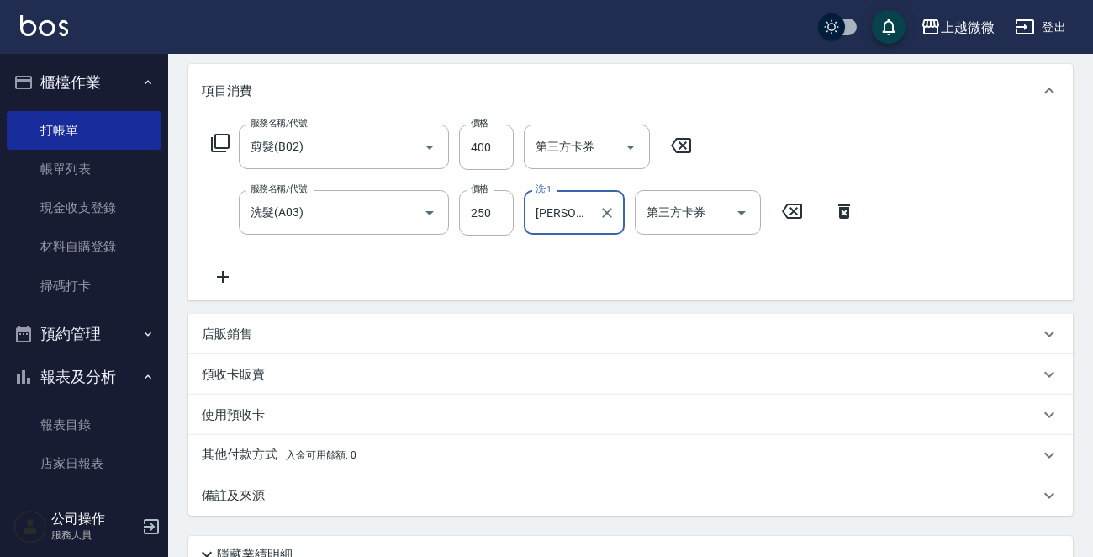
scroll to position [357, 0]
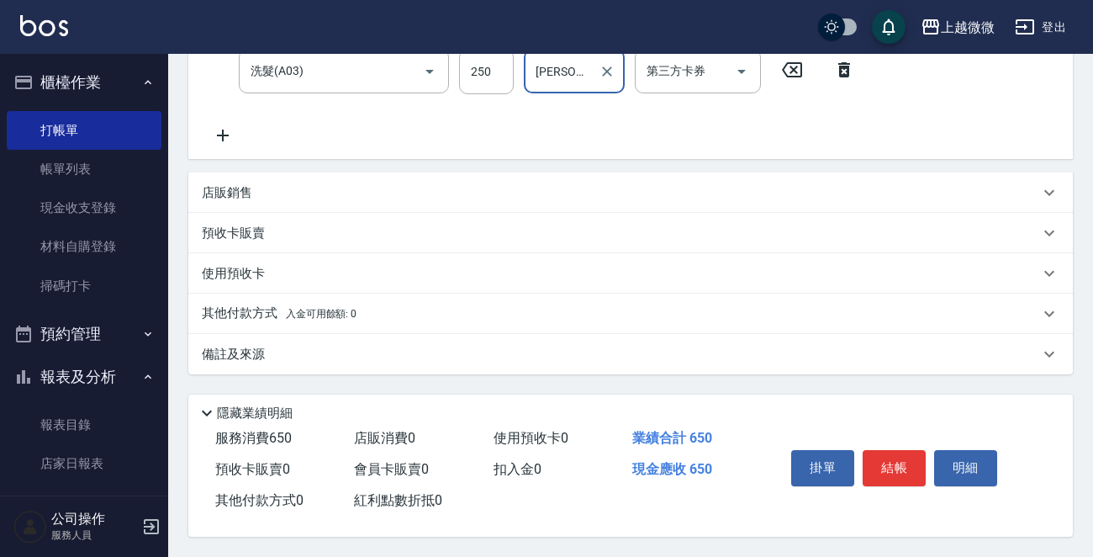
type input "[PERSON_NAME]-11"
click at [230, 341] on div "備註及來源" at bounding box center [630, 354] width 885 height 40
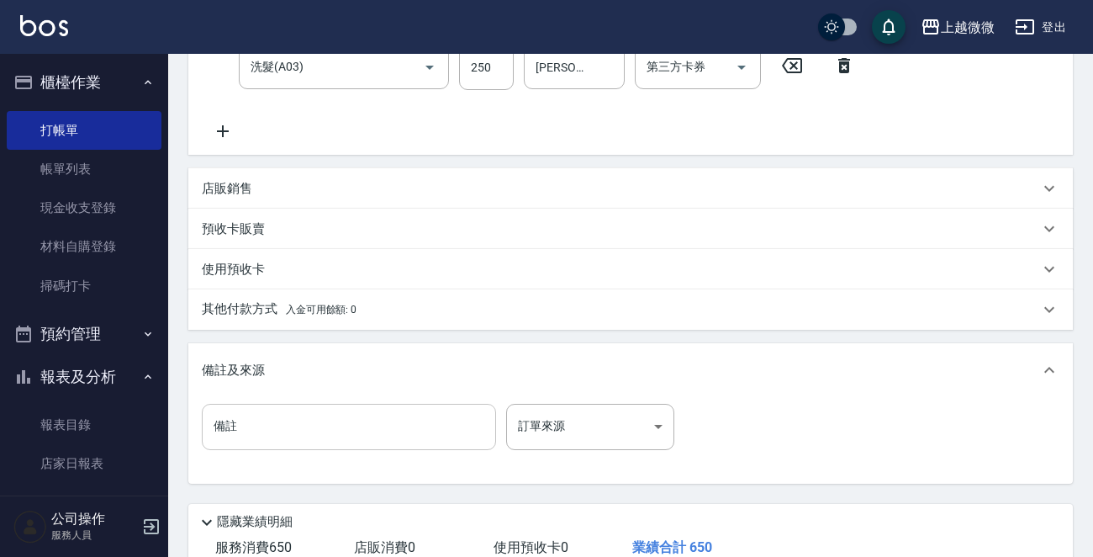
click at [266, 434] on input "備註" at bounding box center [349, 426] width 294 height 45
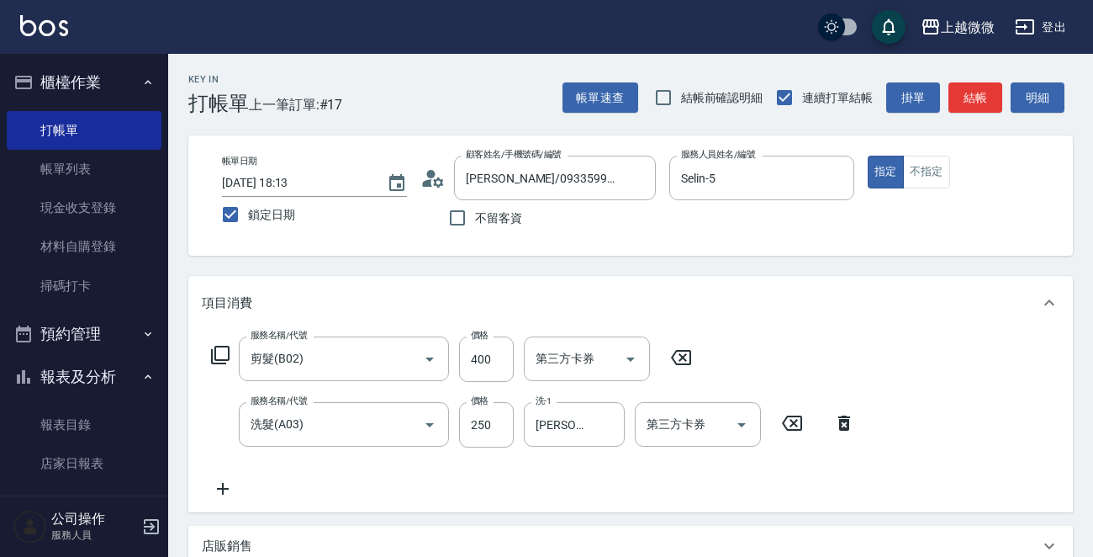
scroll to position [470, 0]
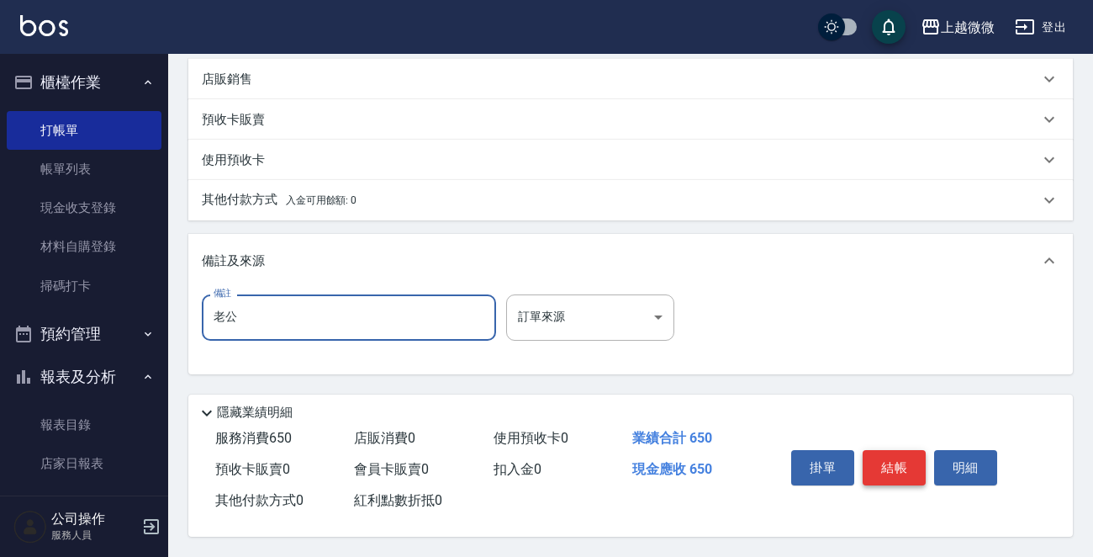
type input "老公"
click at [892, 450] on button "結帳" at bounding box center [894, 467] width 63 height 35
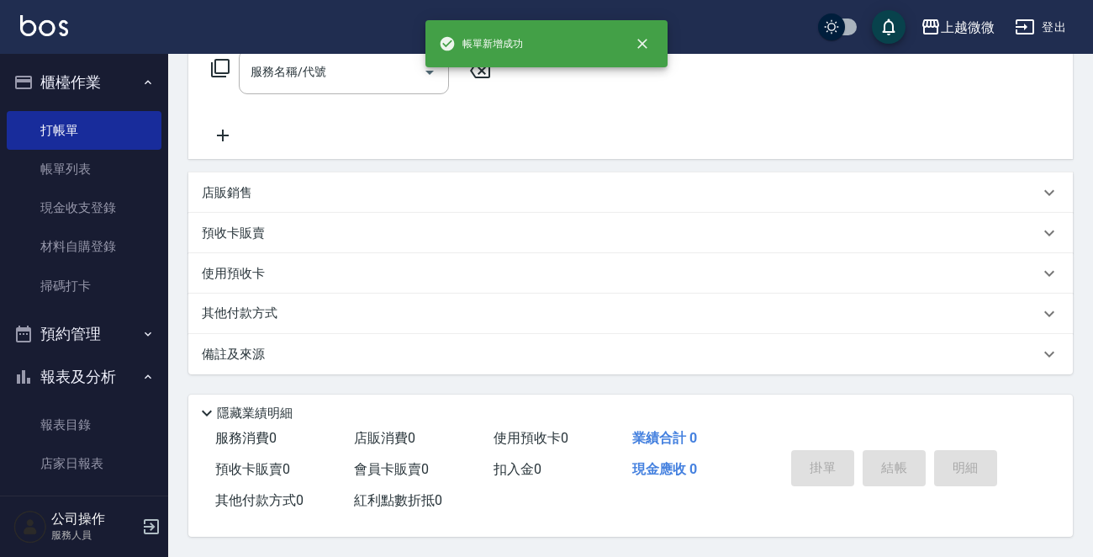
scroll to position [0, 0]
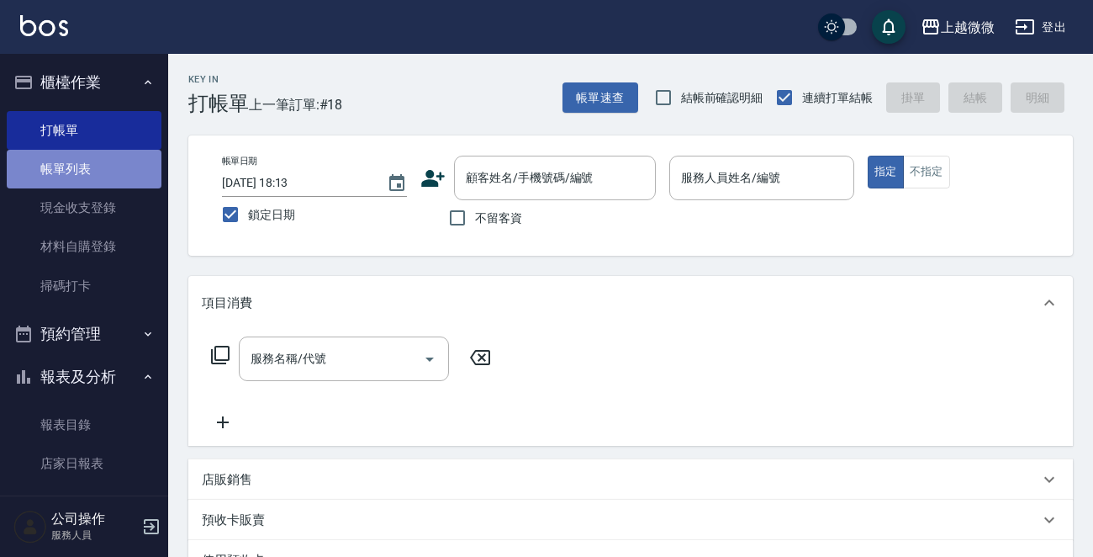
click at [89, 170] on link "帳單列表" at bounding box center [84, 169] width 155 height 39
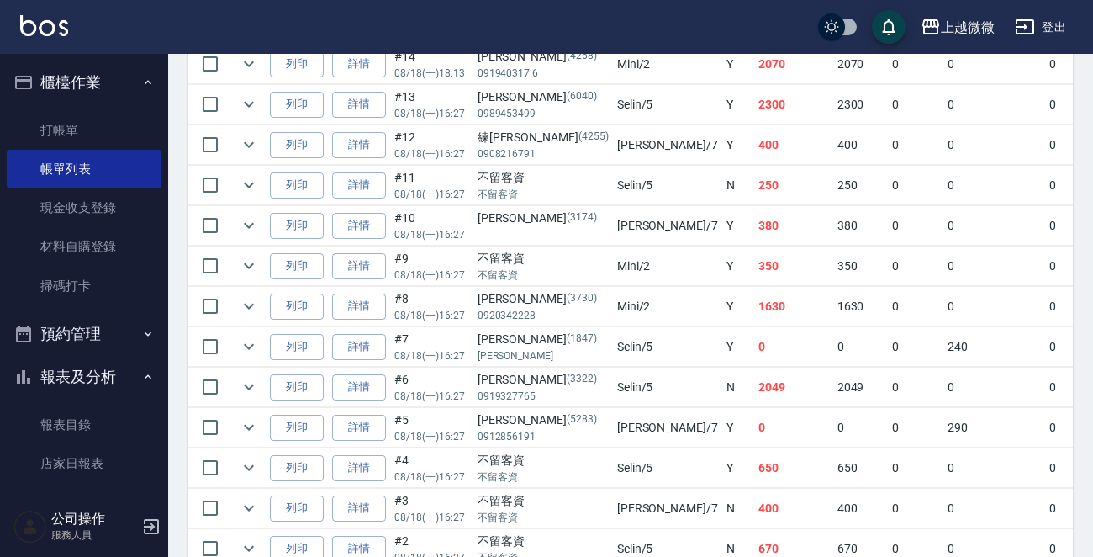
scroll to position [804, 0]
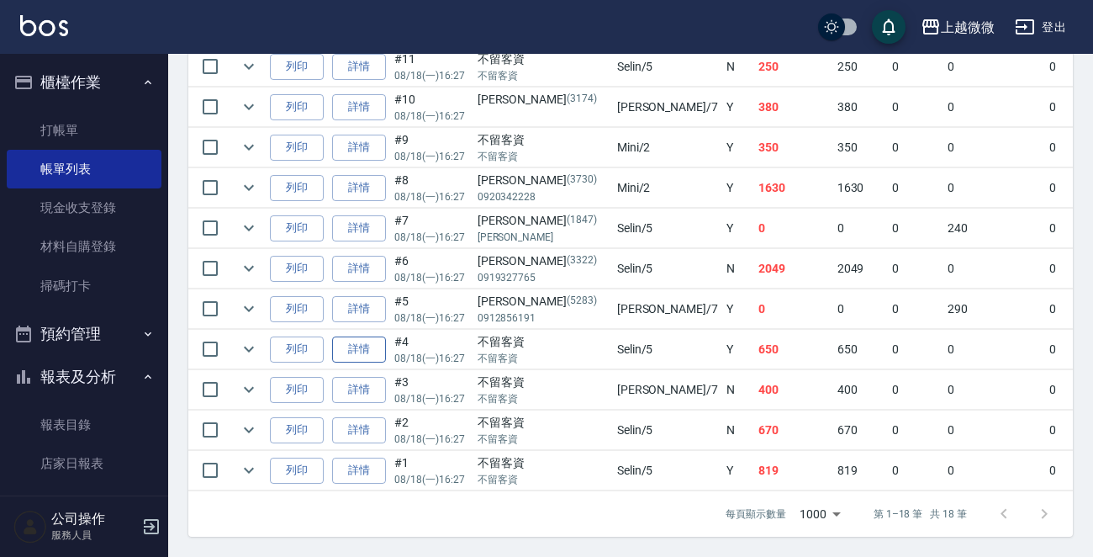
click at [356, 336] on link "詳情" at bounding box center [359, 349] width 54 height 26
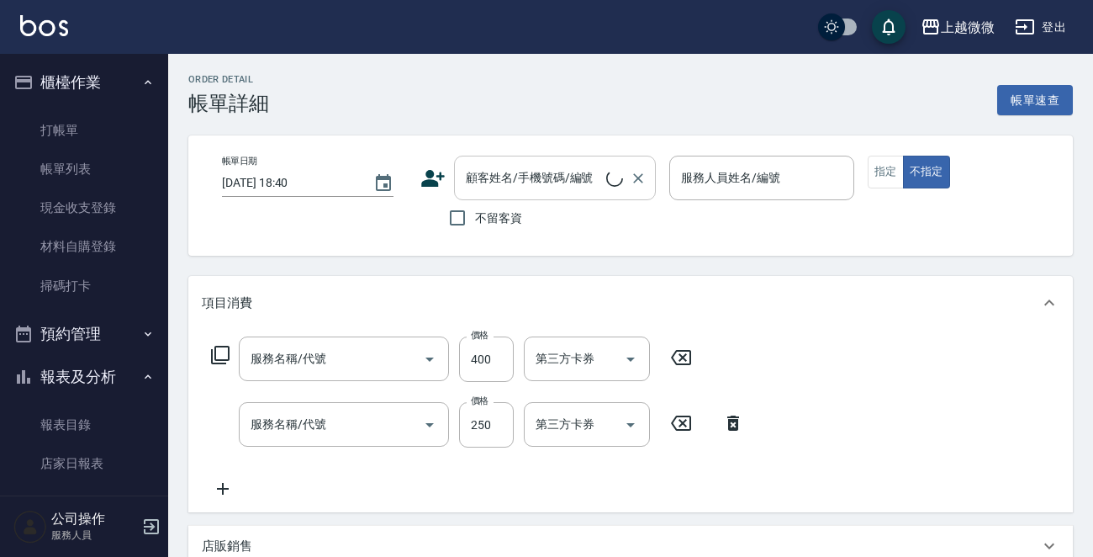
type input "[DATE] 16:27"
checkbox input "true"
type input "Selin-5"
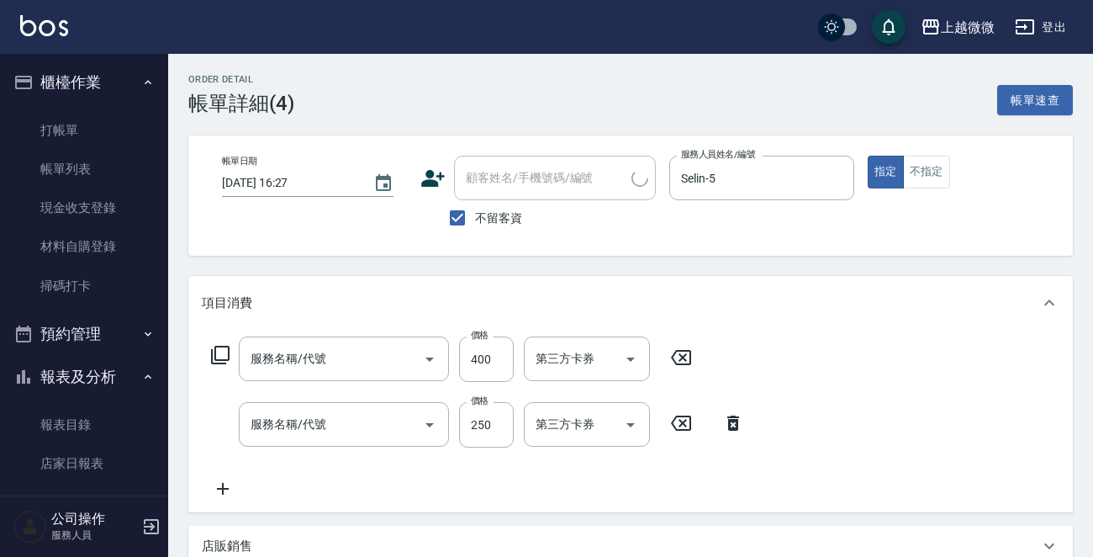
type input "剪髮(B02)"
type input "洗髮(A03)"
drag, startPoint x: 458, startPoint y: 210, endPoint x: 527, endPoint y: 180, distance: 76.1
click at [458, 209] on input "不留客資" at bounding box center [457, 217] width 35 height 35
checkbox input "false"
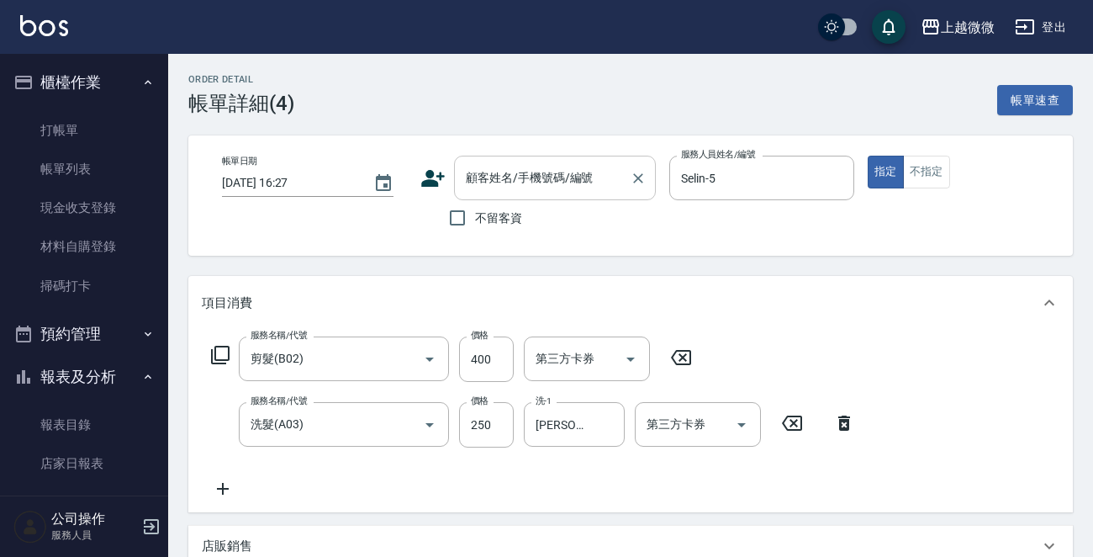
click at [527, 180] on input "顧客姓名/手機號碼/編號" at bounding box center [542, 177] width 161 height 29
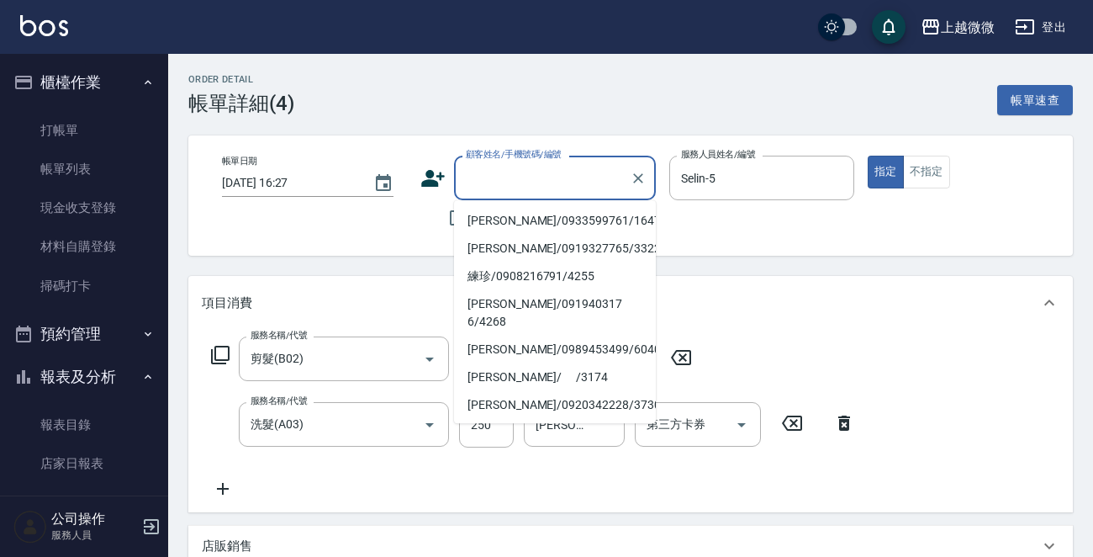
type input "ㄑ"
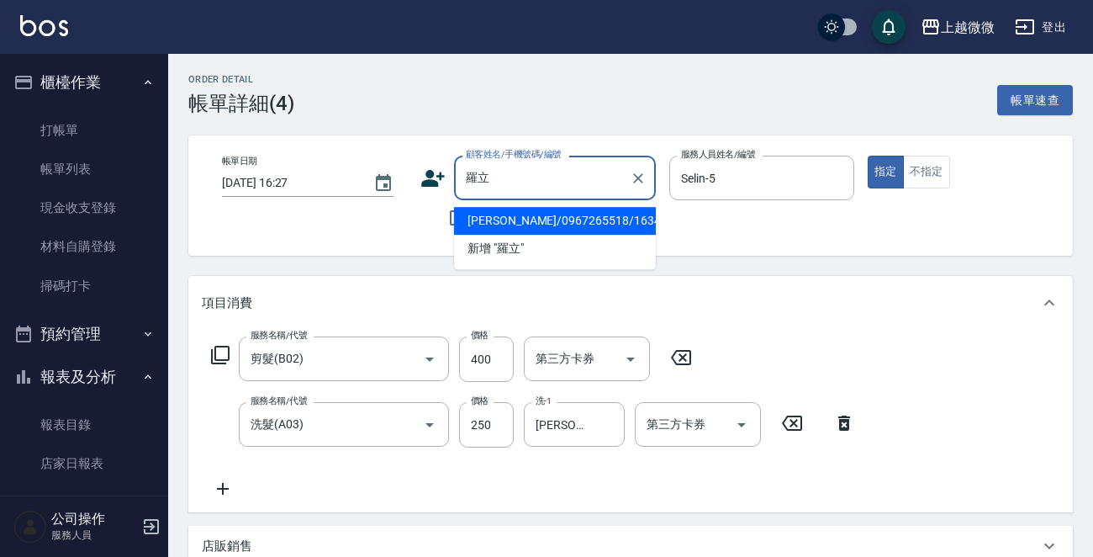
click at [544, 216] on li "[PERSON_NAME]/0967265518/1634" at bounding box center [555, 221] width 202 height 28
type input "[PERSON_NAME]/0967265518/1634"
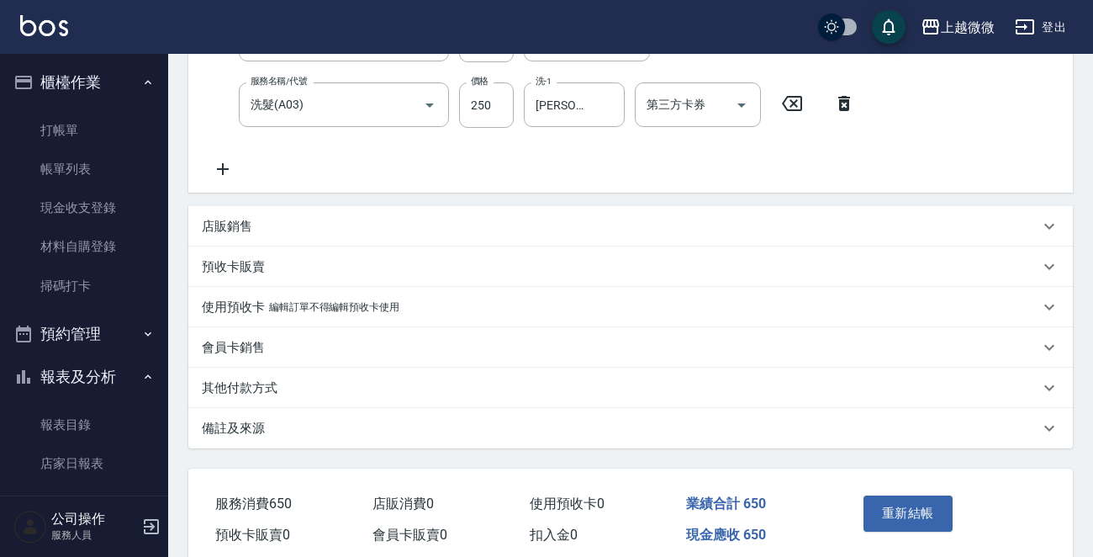
scroll to position [389, 0]
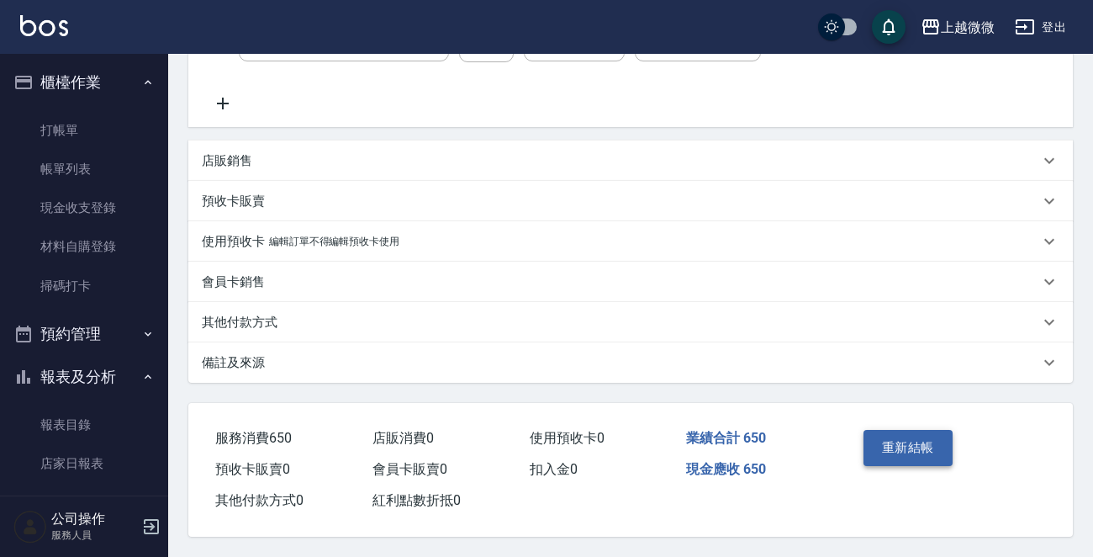
click at [890, 444] on button "重新結帳" at bounding box center [908, 447] width 89 height 35
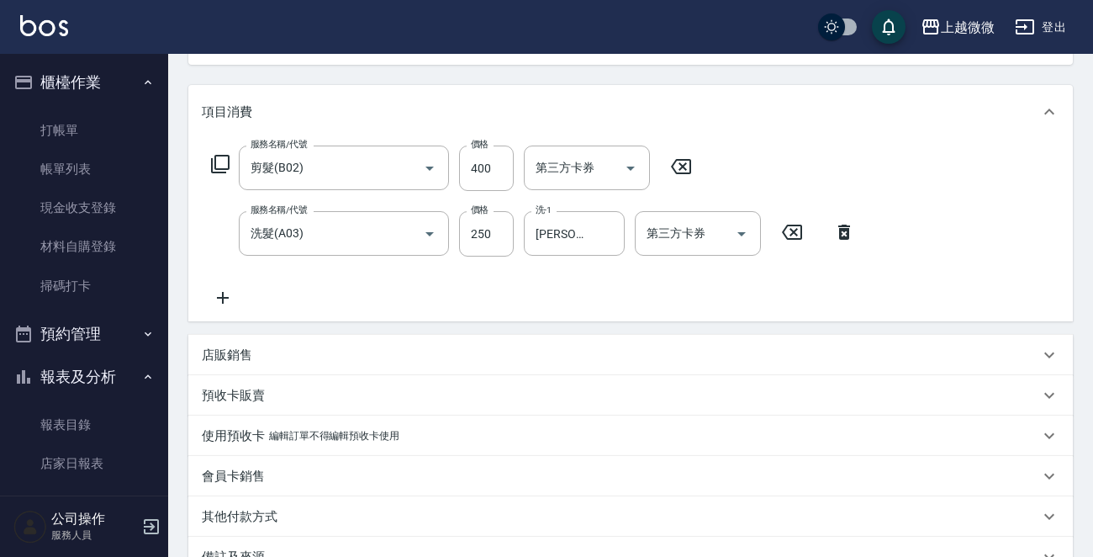
scroll to position [0, 0]
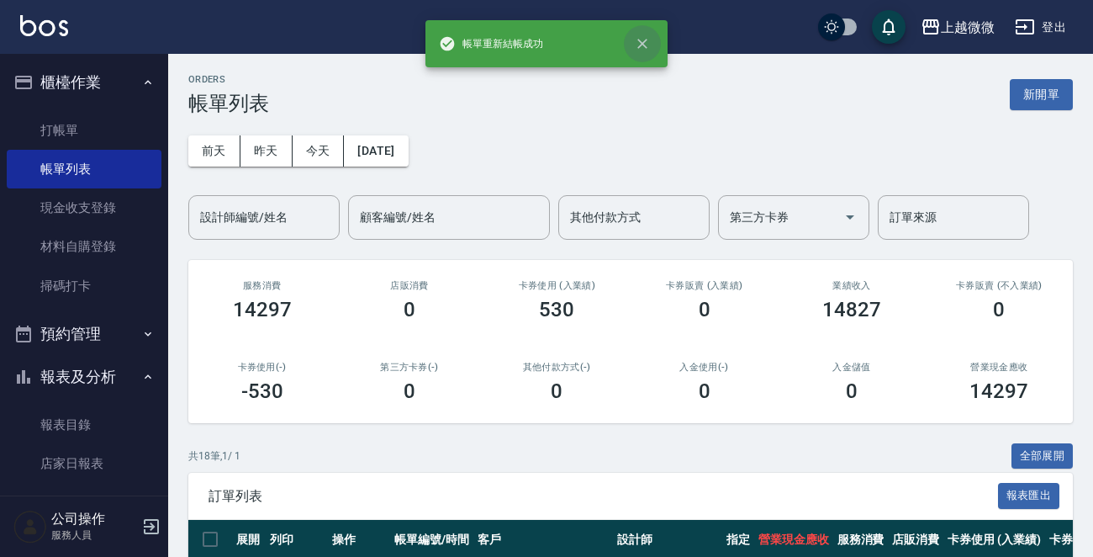
click at [648, 41] on icon "close" at bounding box center [642, 43] width 17 height 17
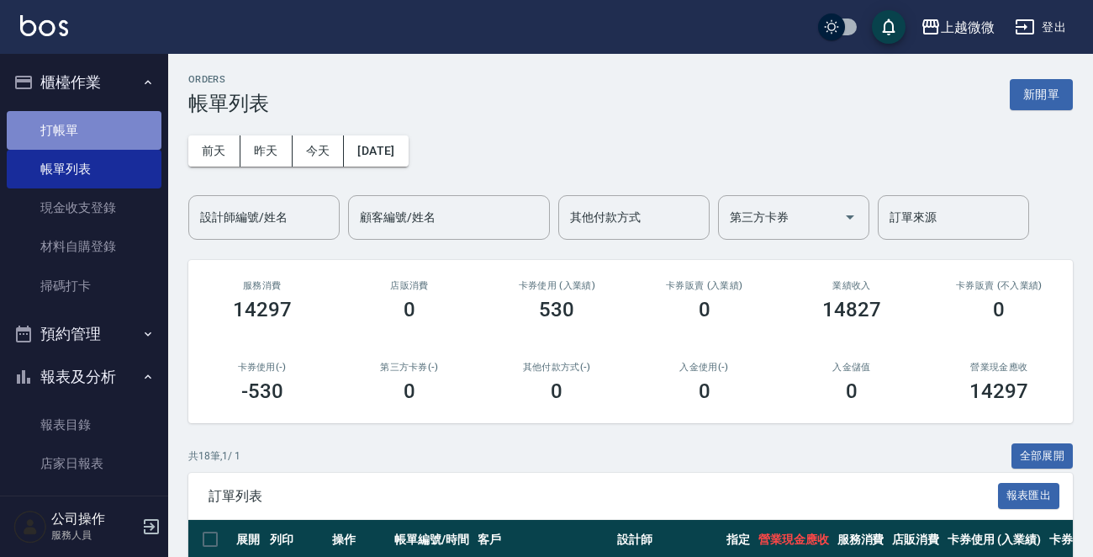
click at [102, 135] on link "打帳單" at bounding box center [84, 130] width 155 height 39
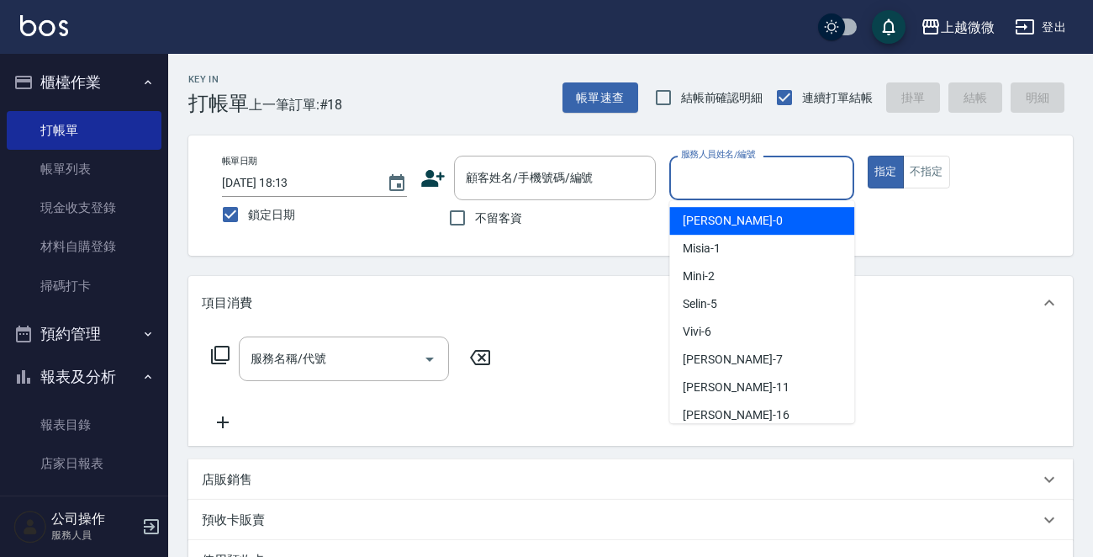
click at [728, 174] on div "服務人員姓名/編號 服務人員姓名/編號" at bounding box center [762, 178] width 185 height 45
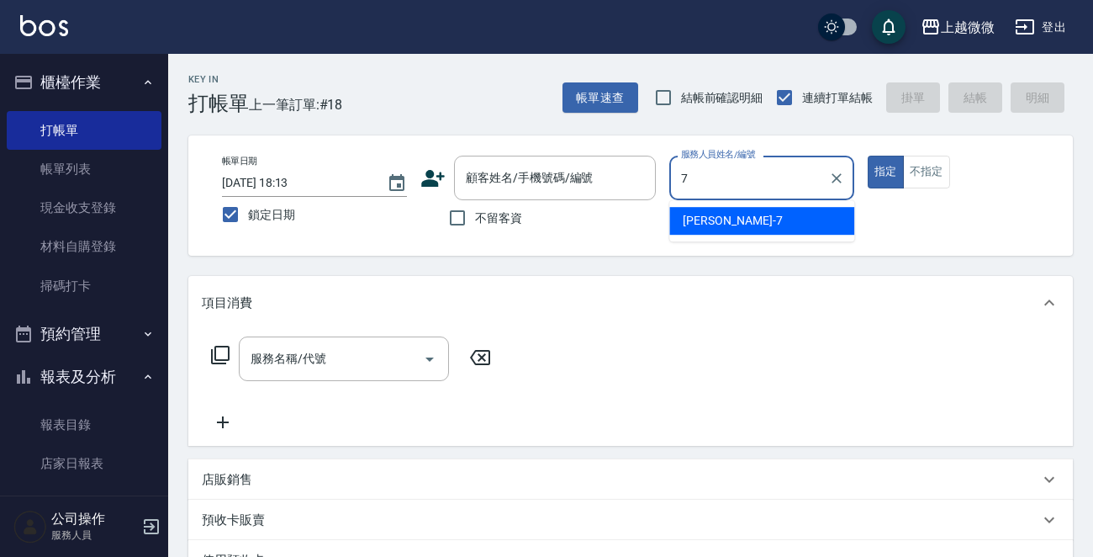
click at [725, 218] on div "[PERSON_NAME] -7" at bounding box center [762, 221] width 185 height 28
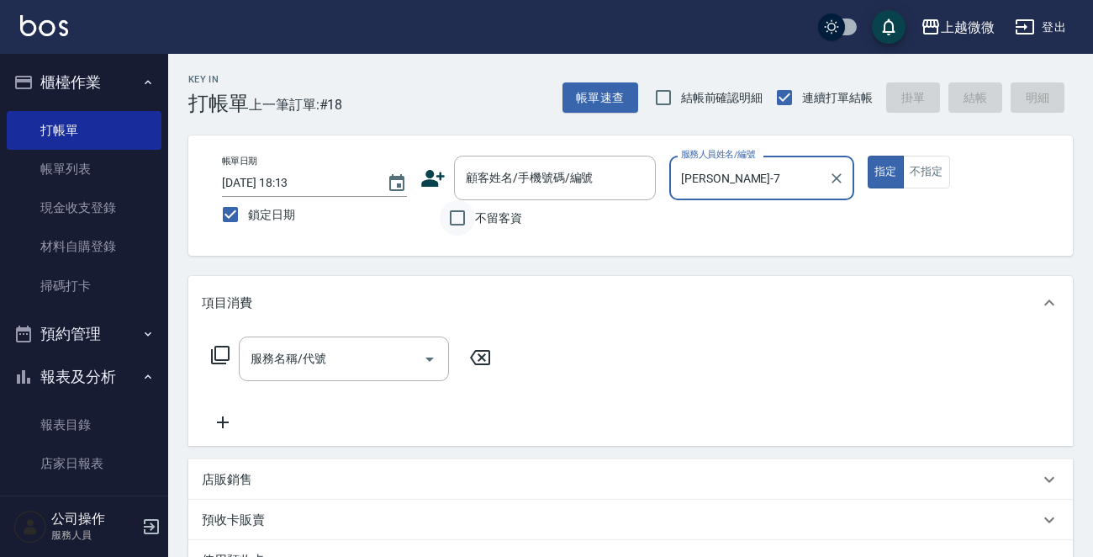
type input "[PERSON_NAME]-7"
click at [463, 214] on input "不留客資" at bounding box center [457, 217] width 35 height 35
checkbox input "true"
click at [345, 350] on input "服務名稱/代號" at bounding box center [331, 358] width 170 height 29
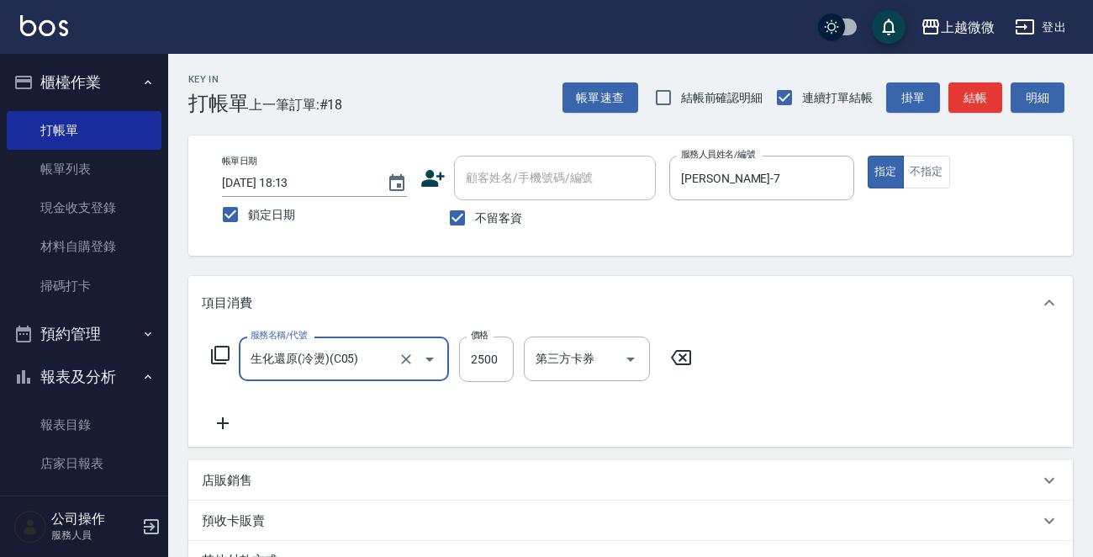
type input "生化還原(冷燙)(C05)"
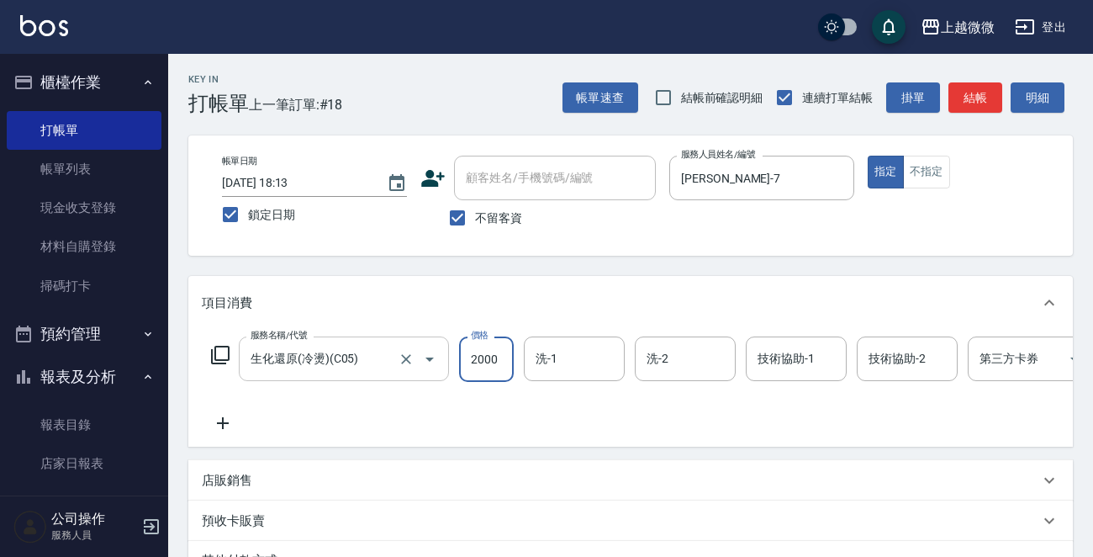
type input "2000"
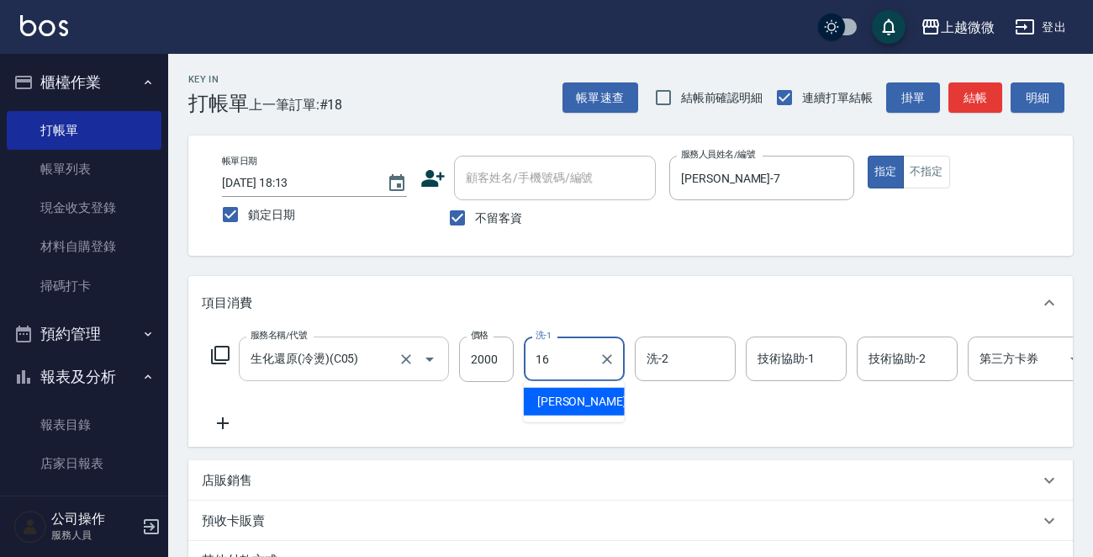
type input "[PERSON_NAME]-16"
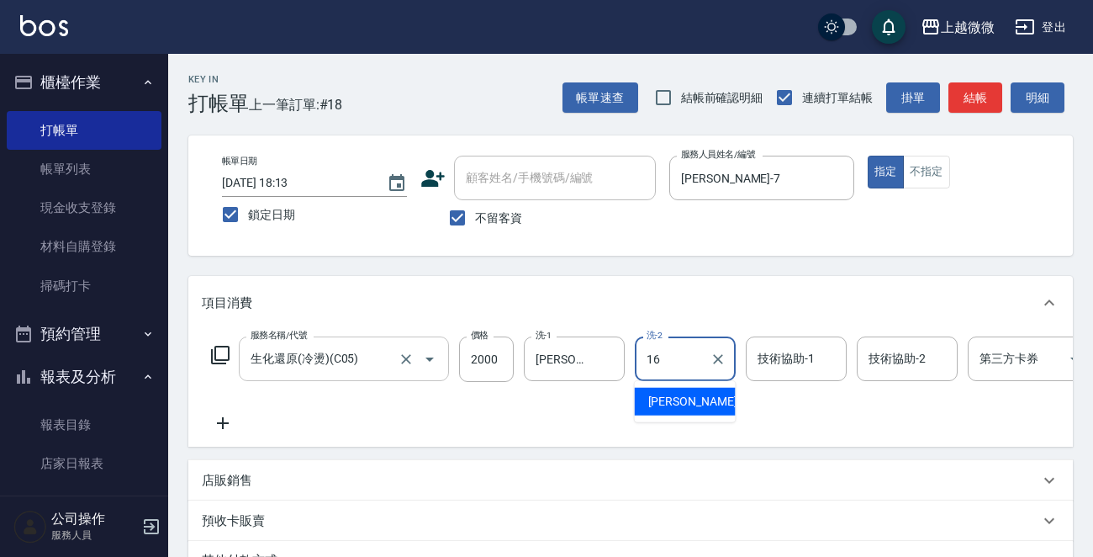
type input "[PERSON_NAME]-16"
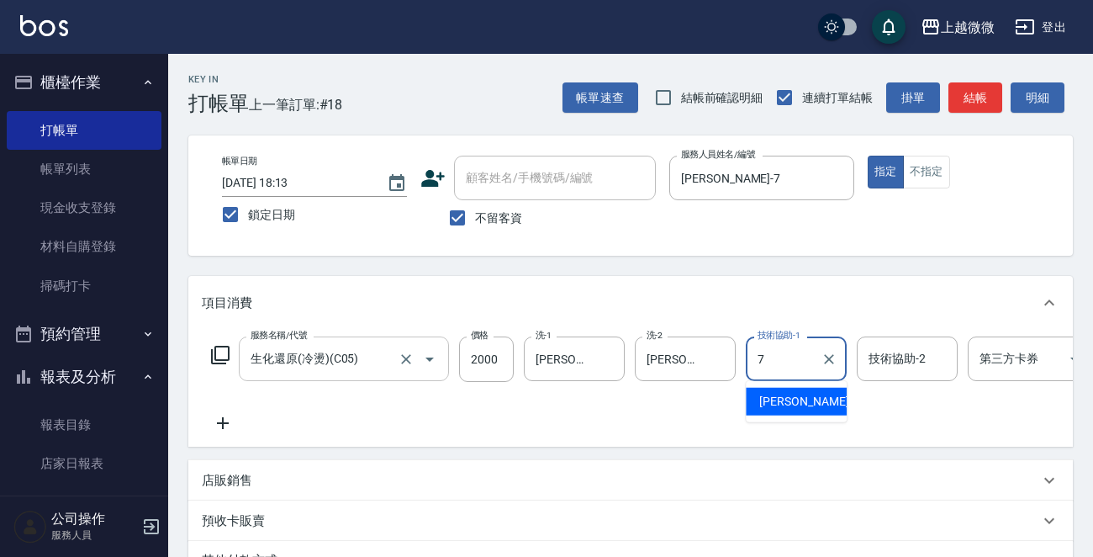
type input "[PERSON_NAME]-7"
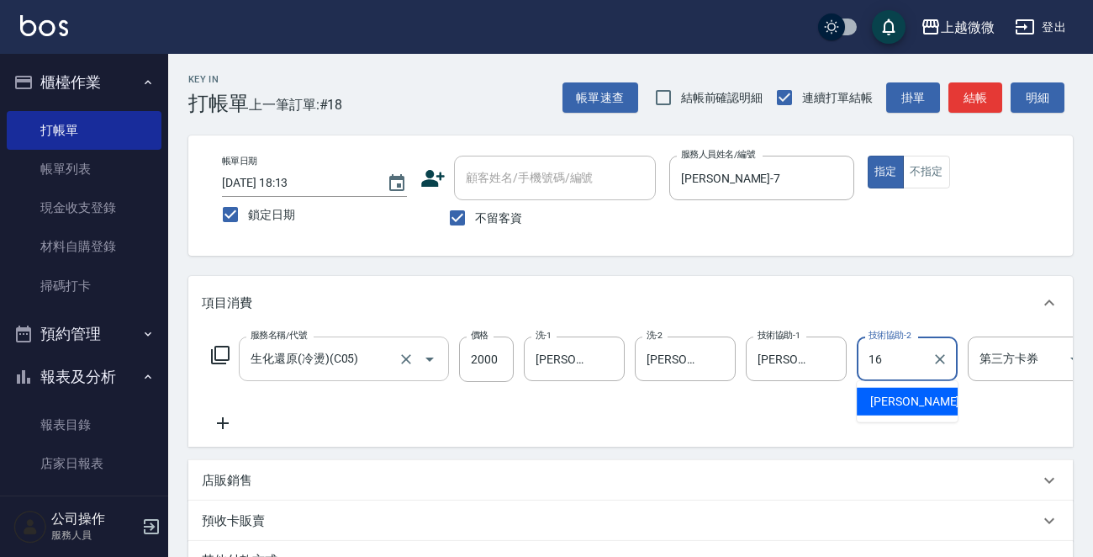
type input "[PERSON_NAME]-16"
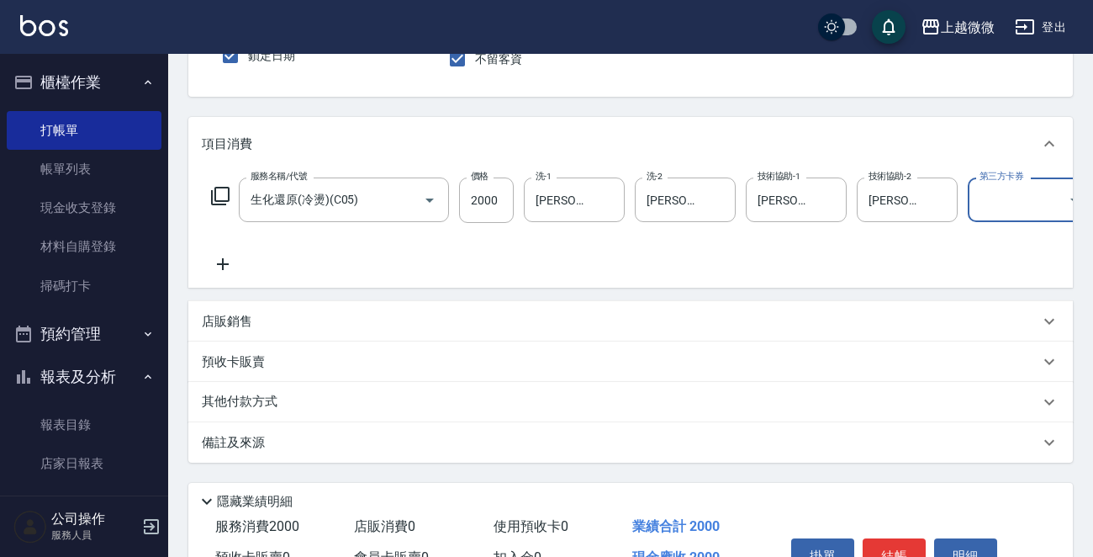
scroll to position [264, 0]
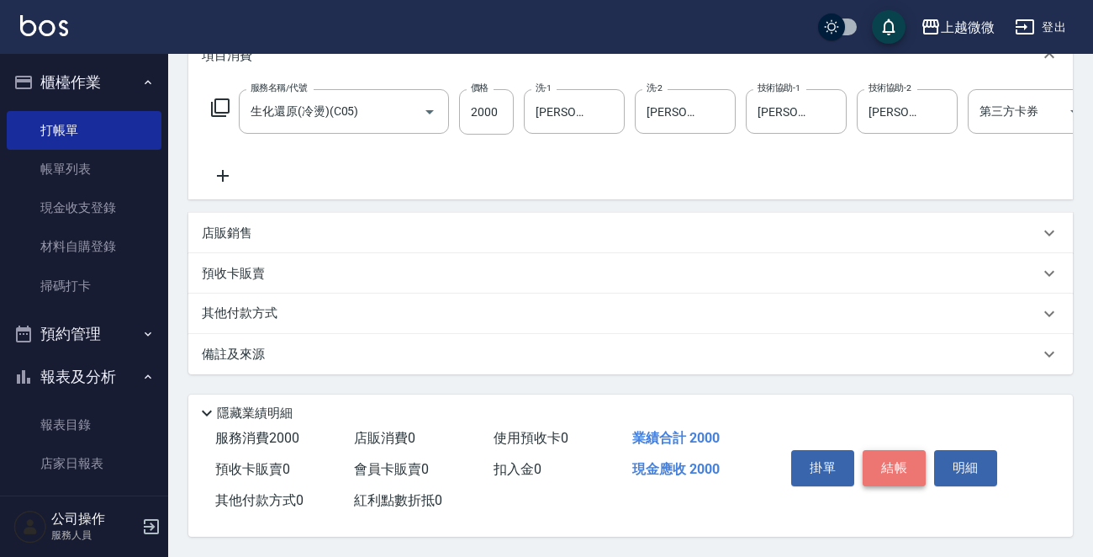
click at [902, 462] on button "結帳" at bounding box center [894, 467] width 63 height 35
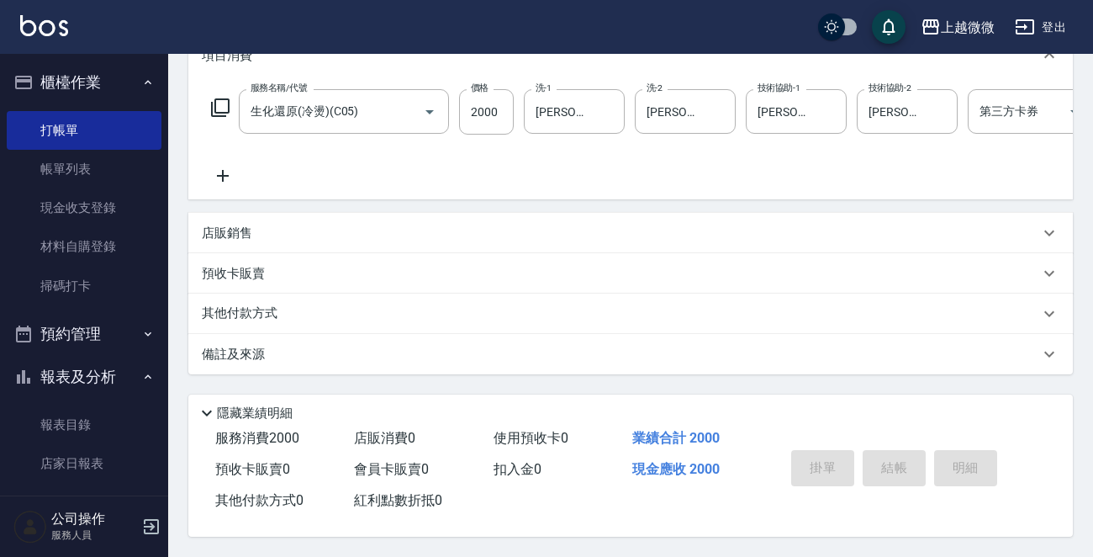
scroll to position [0, 0]
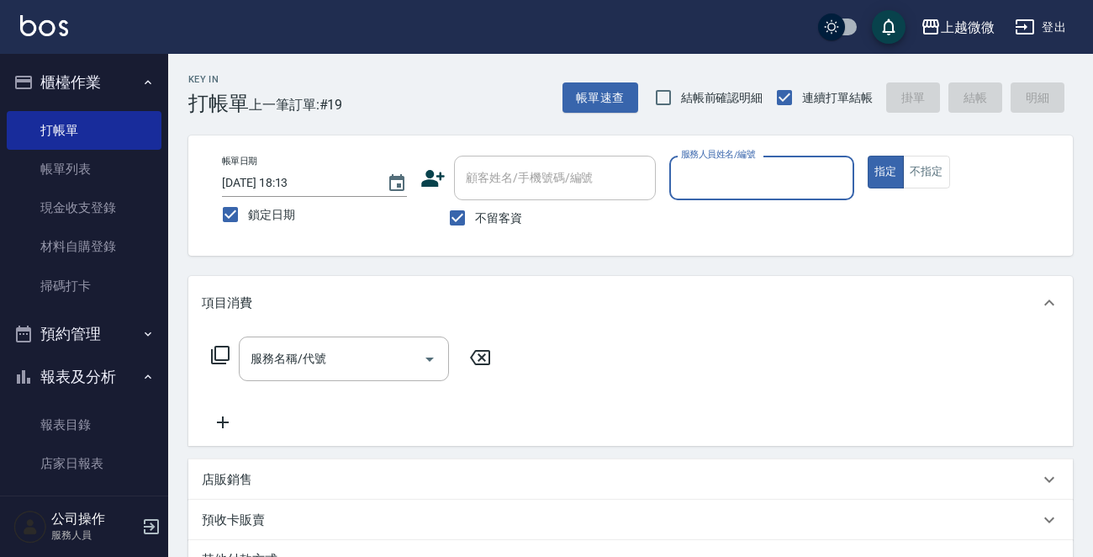
click at [461, 218] on input "不留客資" at bounding box center [457, 217] width 35 height 35
checkbox input "false"
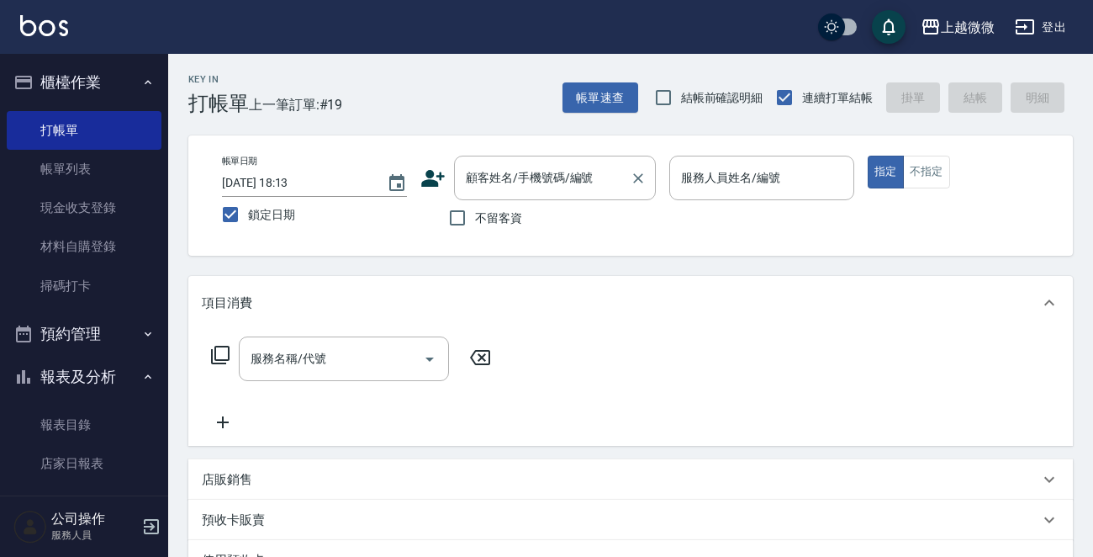
click at [518, 173] on div "顧客姓名/手機號碼/編號 顧客姓名/手機號碼/編號" at bounding box center [555, 178] width 202 height 45
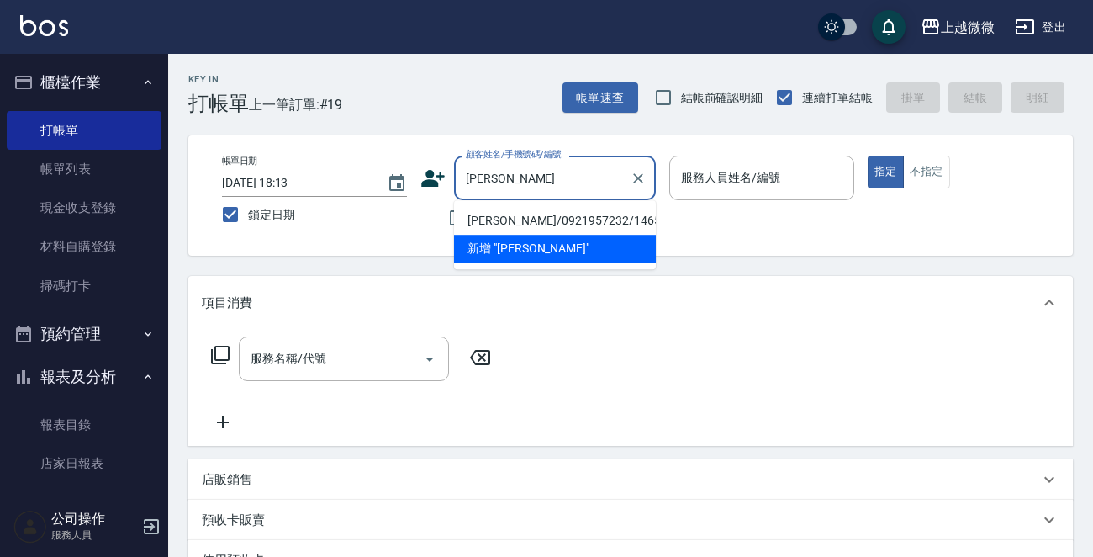
click at [531, 214] on li "[PERSON_NAME]/0921957232/1465" at bounding box center [555, 221] width 202 height 28
type input "[PERSON_NAME]/0921957232/1465"
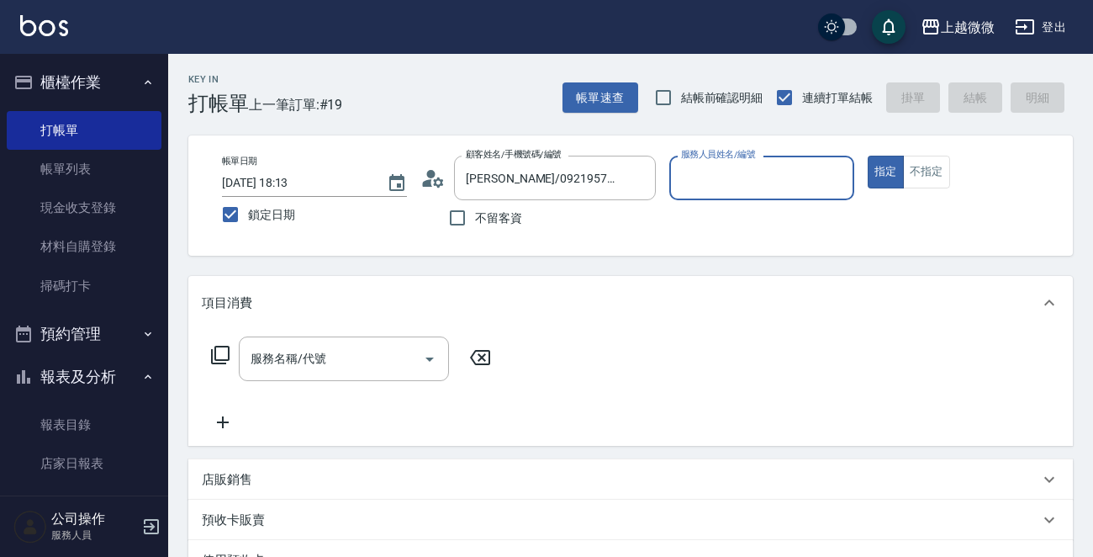
type input "Selin-5"
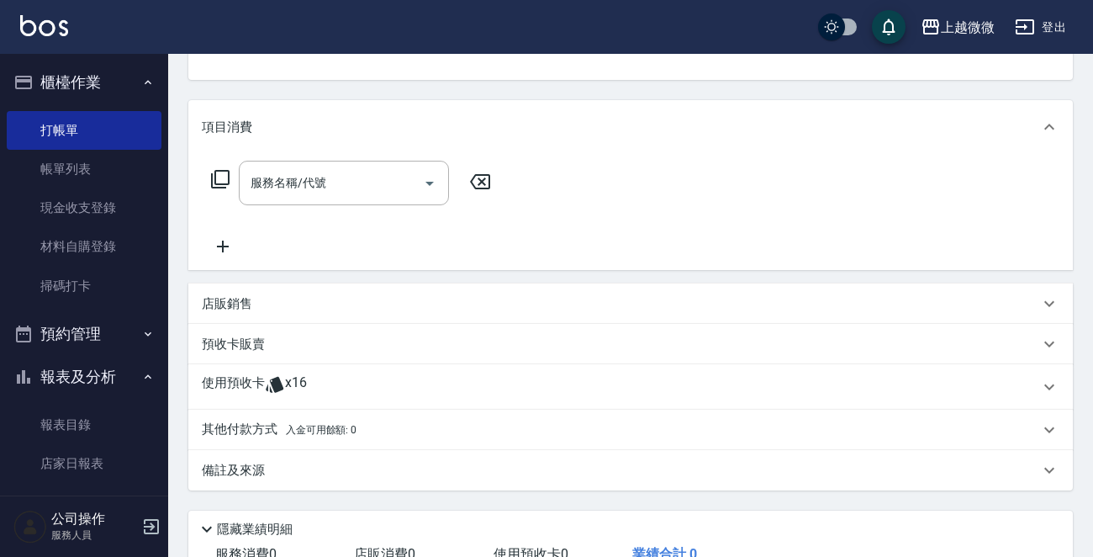
scroll to position [295, 0]
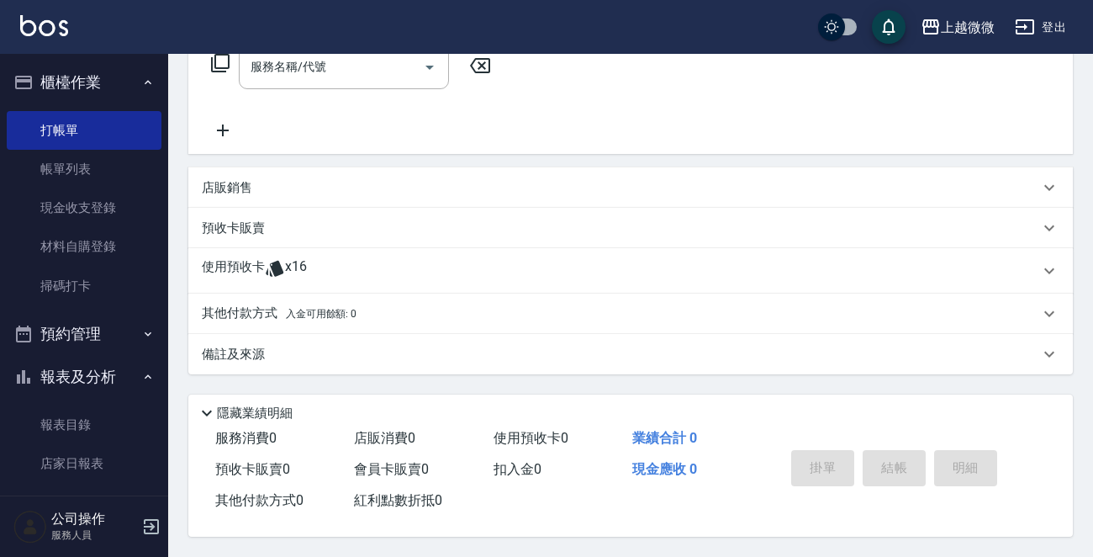
click at [241, 267] on p "使用預收卡" at bounding box center [233, 270] width 63 height 25
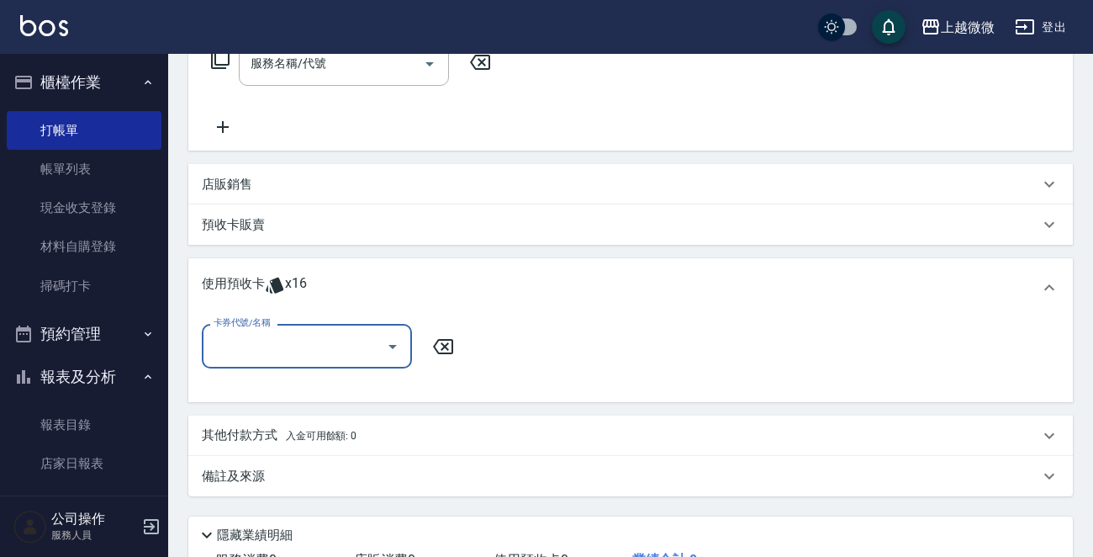
scroll to position [0, 0]
click at [389, 345] on icon "Open" at bounding box center [393, 347] width 8 height 4
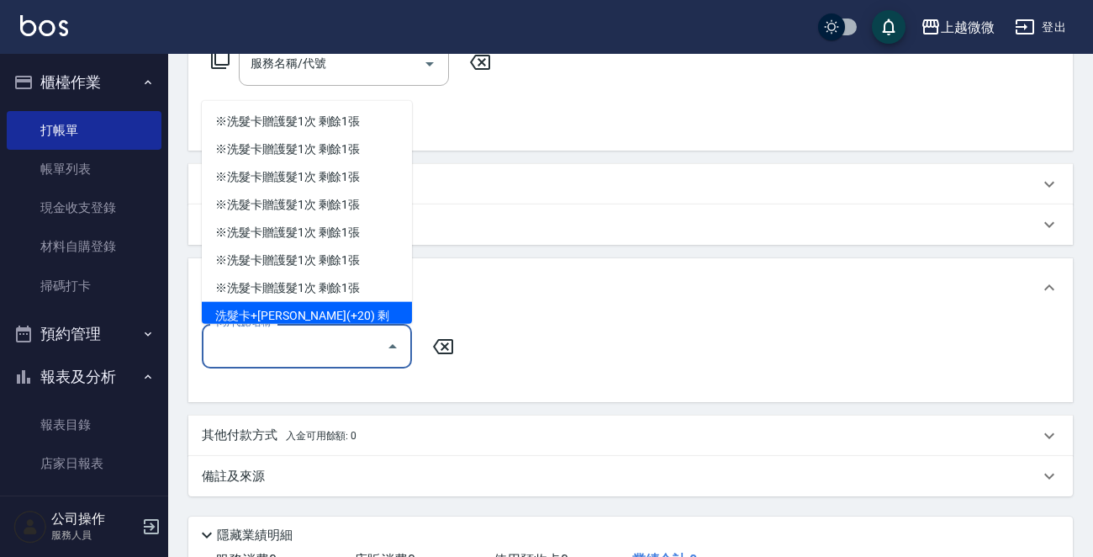
click at [348, 302] on div "洗髮卡+[PERSON_NAME](+20) 剩餘9張" at bounding box center [307, 324] width 210 height 45
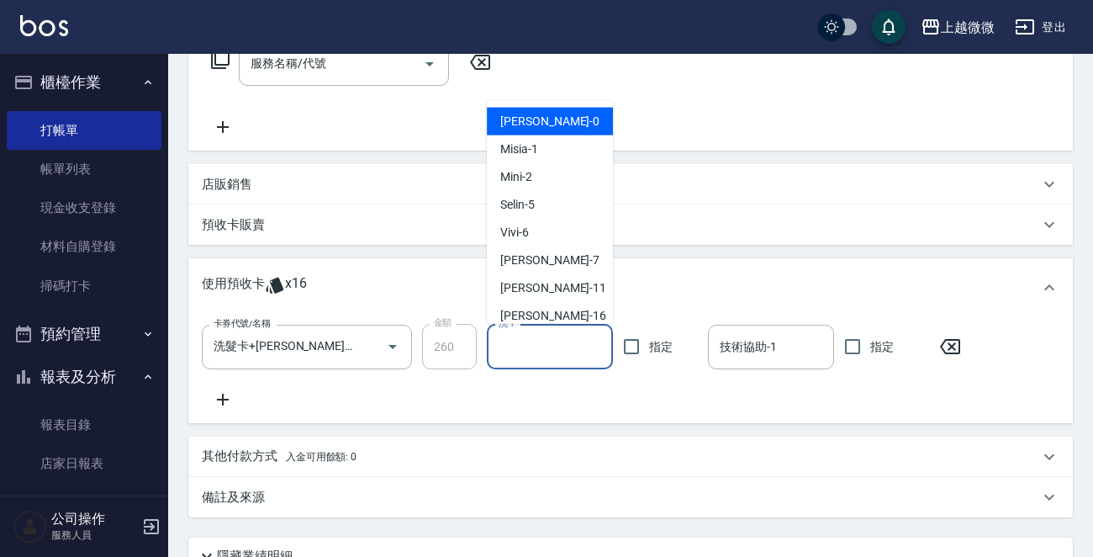
click at [532, 348] on input "洗-1" at bounding box center [550, 346] width 111 height 29
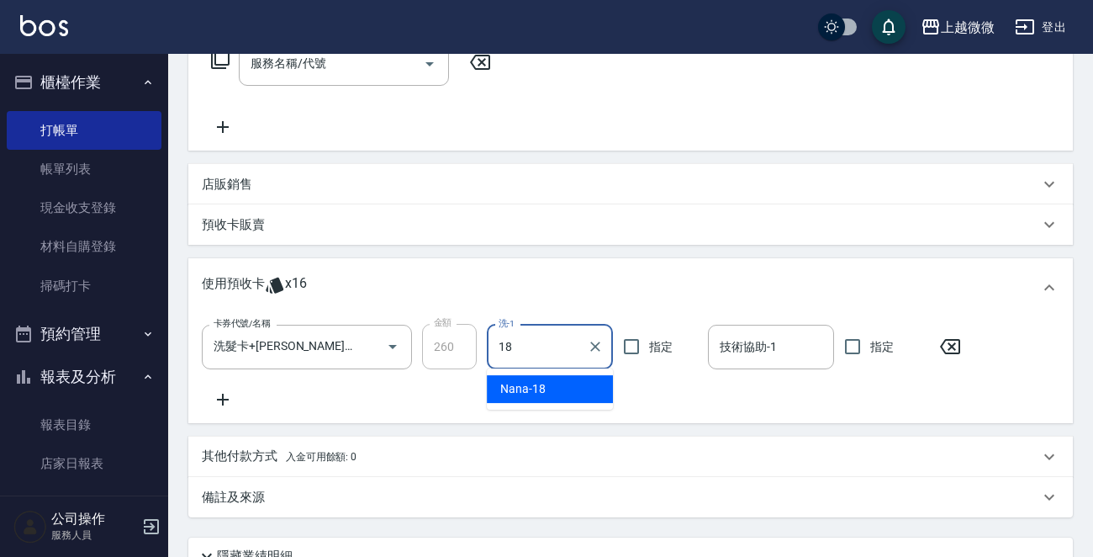
click at [564, 380] on div "Nana -18" at bounding box center [550, 389] width 126 height 28
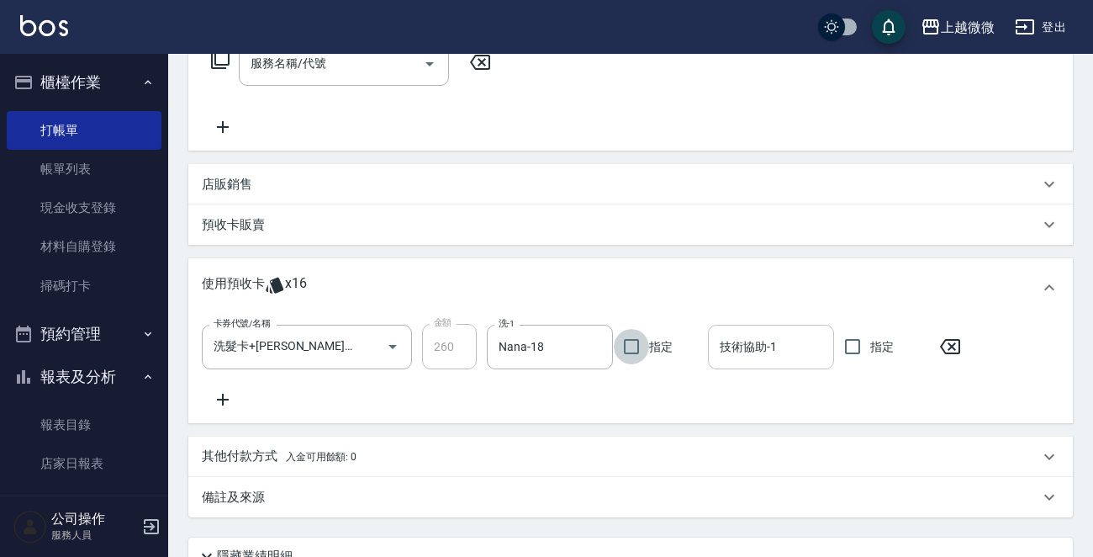
click at [780, 351] on input "技術協助-1" at bounding box center [771, 346] width 111 height 29
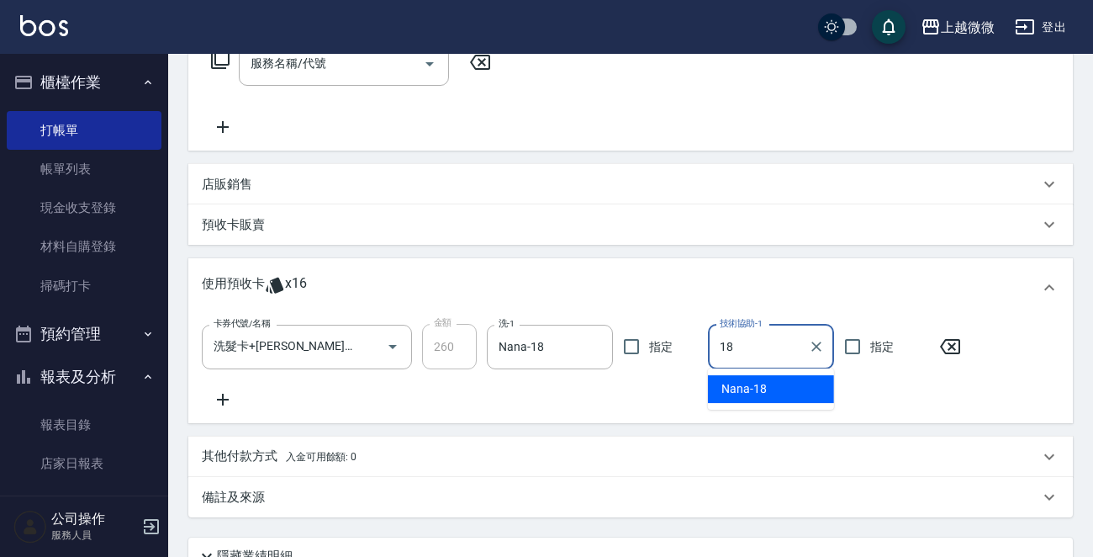
click at [755, 389] on span "Nana -18" at bounding box center [744, 389] width 45 height 18
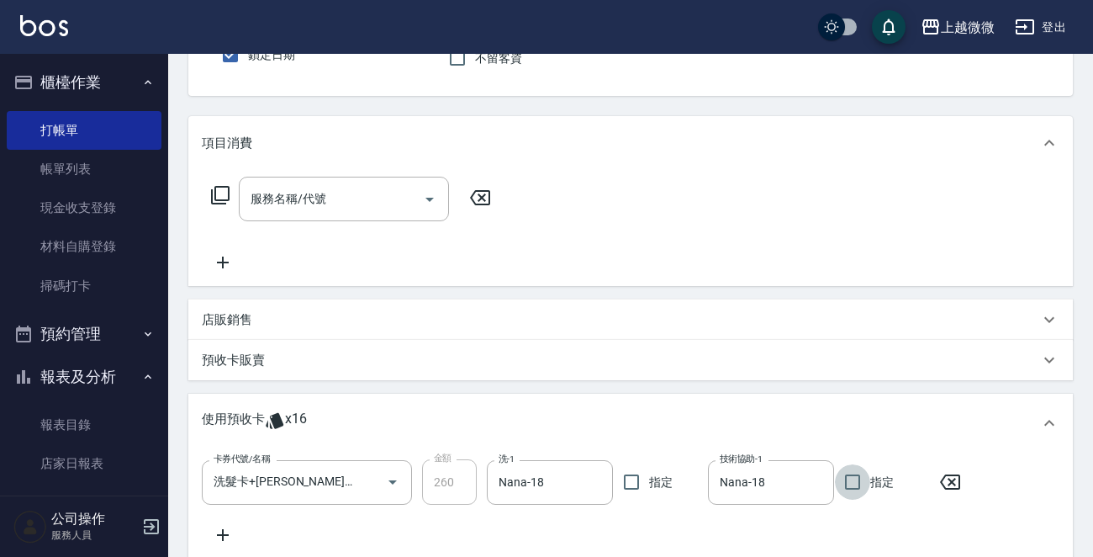
scroll to position [442, 0]
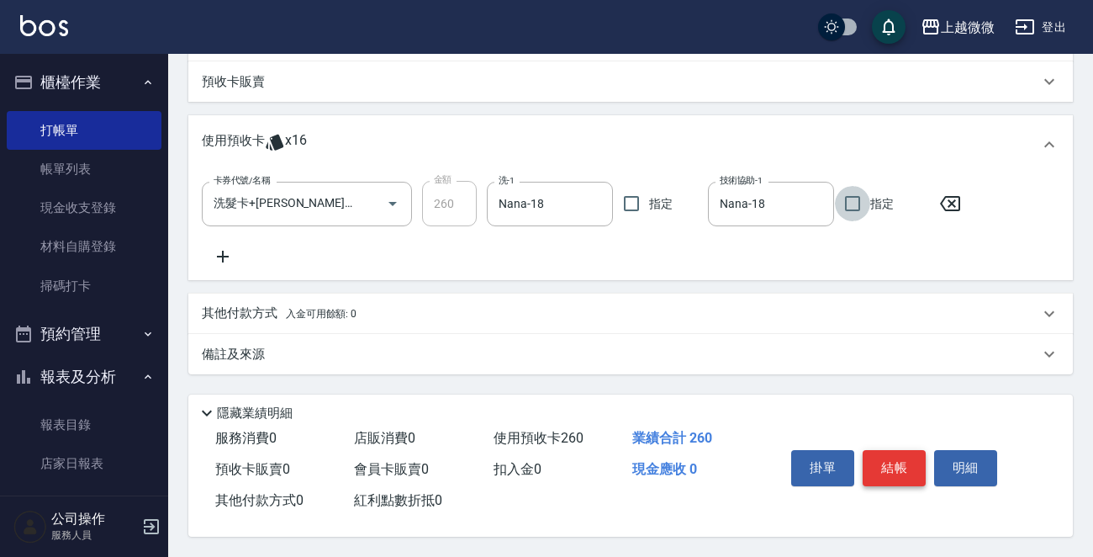
click at [883, 450] on button "結帳" at bounding box center [894, 467] width 63 height 35
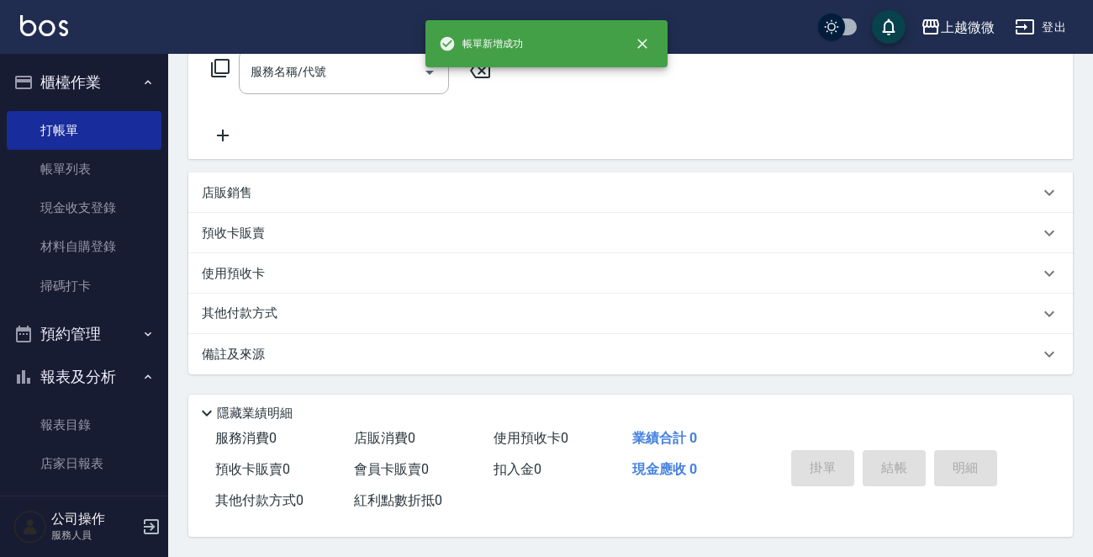
scroll to position [0, 0]
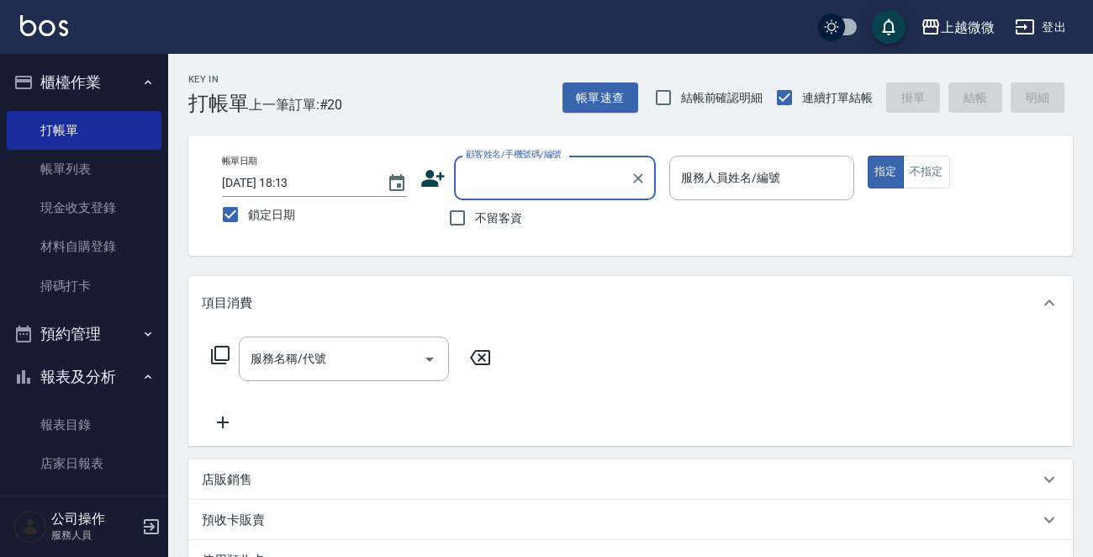
click at [52, 158] on link "帳單列表" at bounding box center [84, 169] width 155 height 39
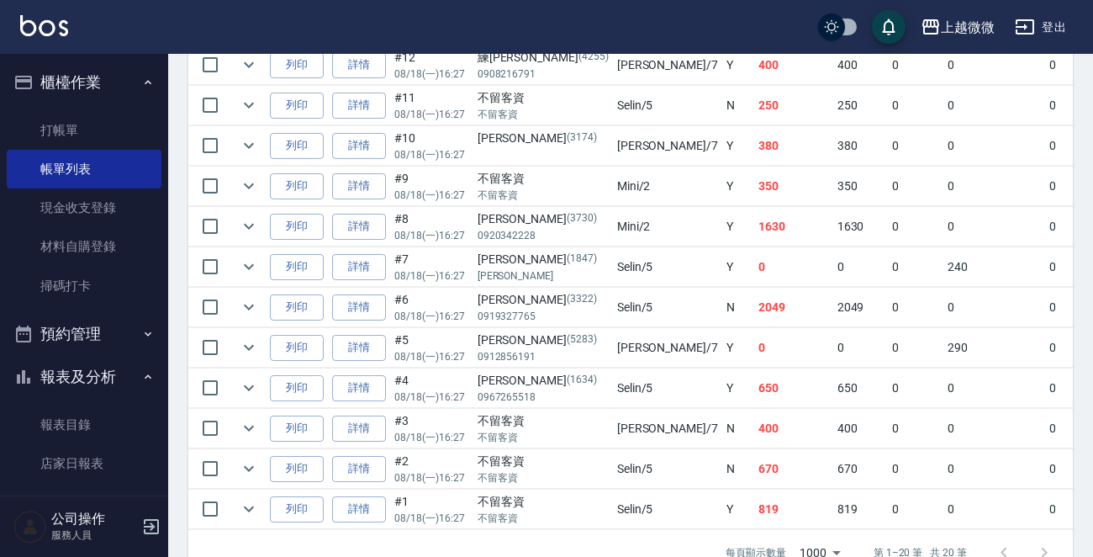
scroll to position [841, 0]
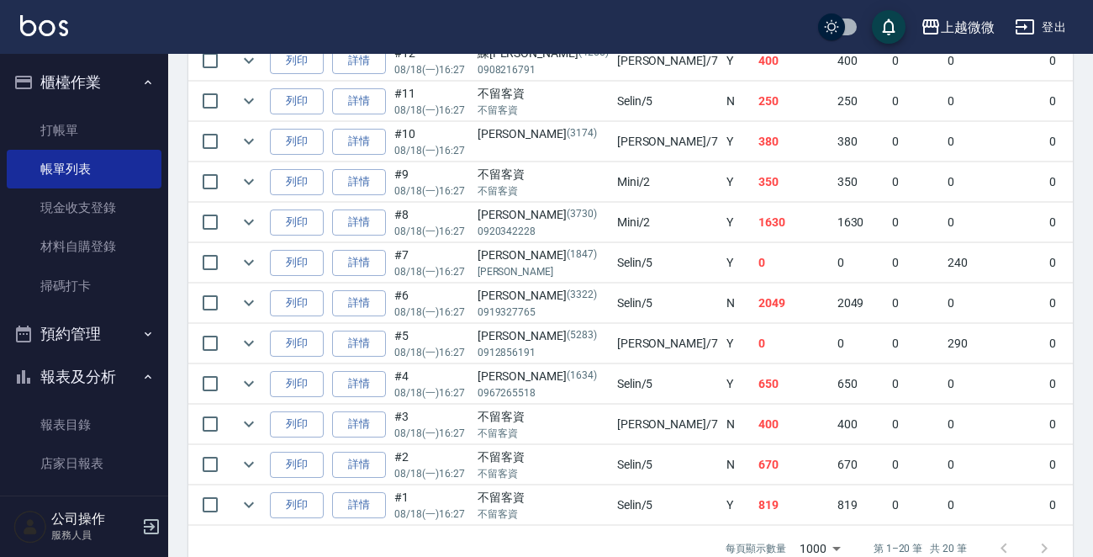
click at [73, 412] on link "報表目錄" at bounding box center [84, 424] width 155 height 39
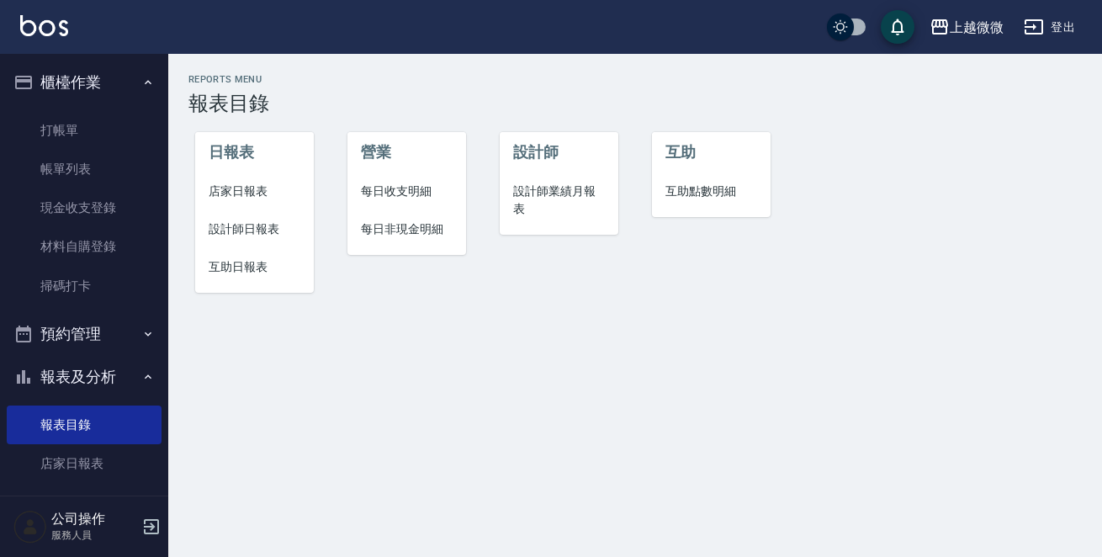
click at [234, 185] on span "店家日報表" at bounding box center [255, 192] width 92 height 18
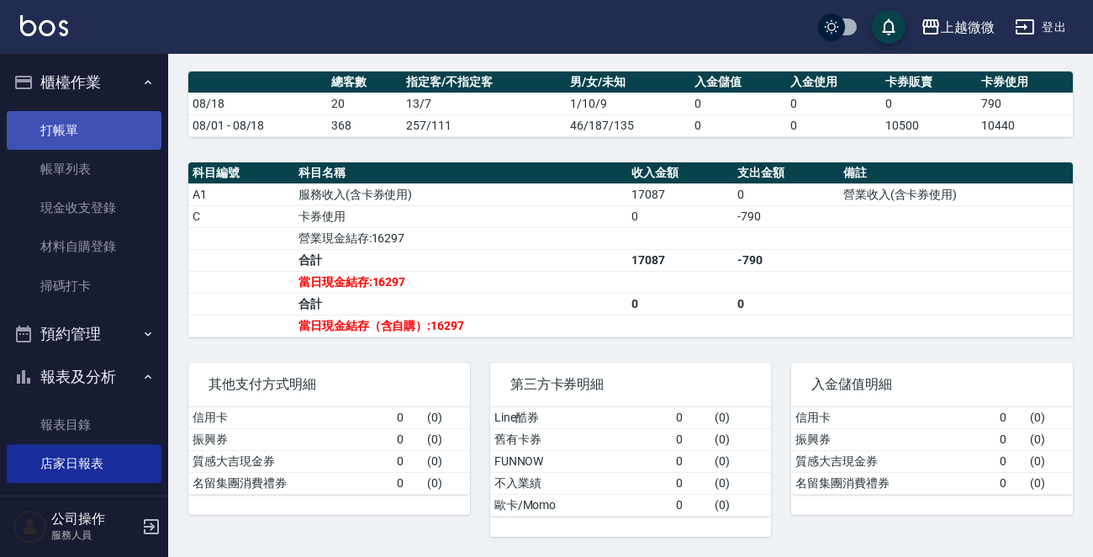
scroll to position [268, 0]
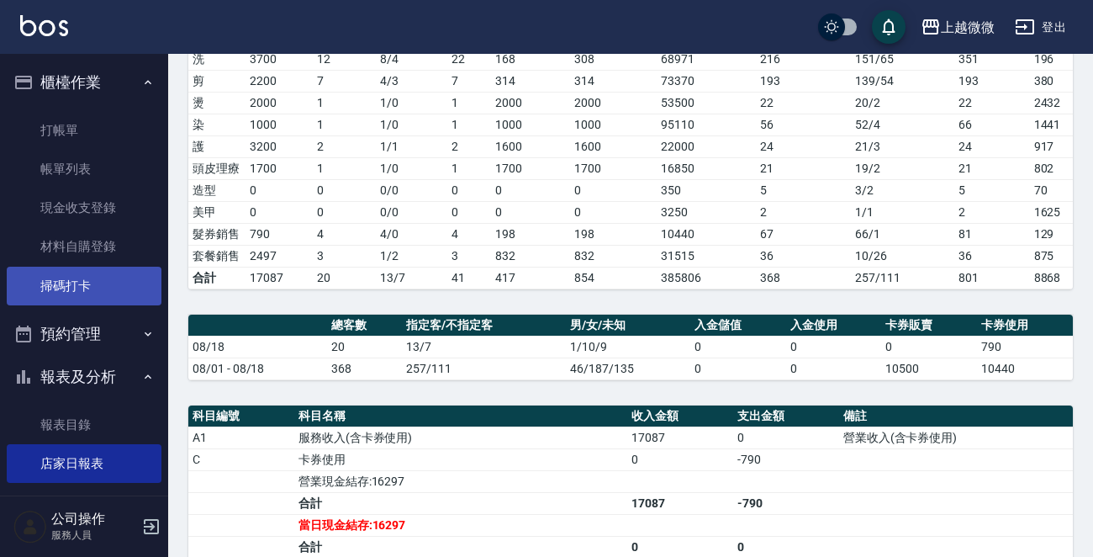
click at [106, 274] on link "掃碼打卡" at bounding box center [84, 286] width 155 height 39
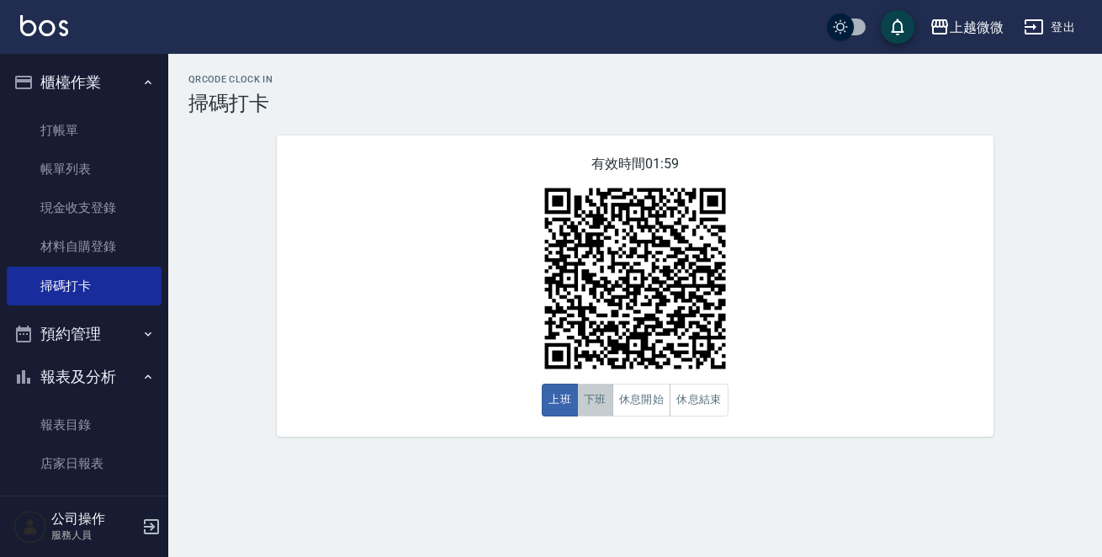
click at [594, 402] on button "下班" at bounding box center [595, 400] width 36 height 33
